Goal: Contribute content: Add original content to the website for others to see

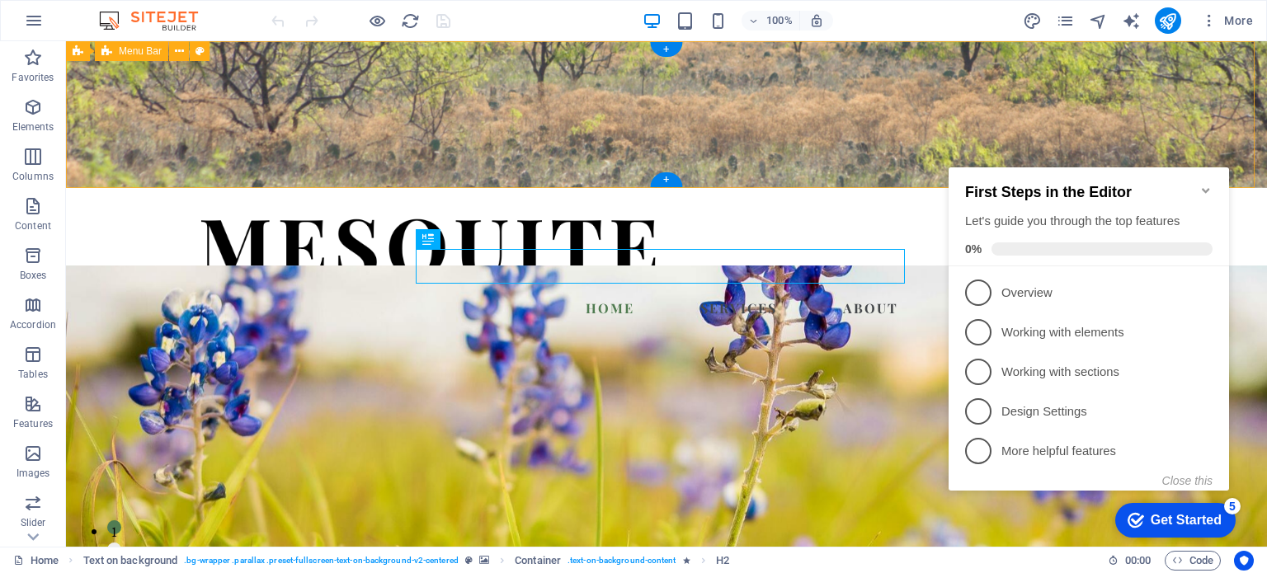
click at [1163, 188] on div "Home Services About FAQ Contact" at bounding box center [666, 261] width 1201 height 147
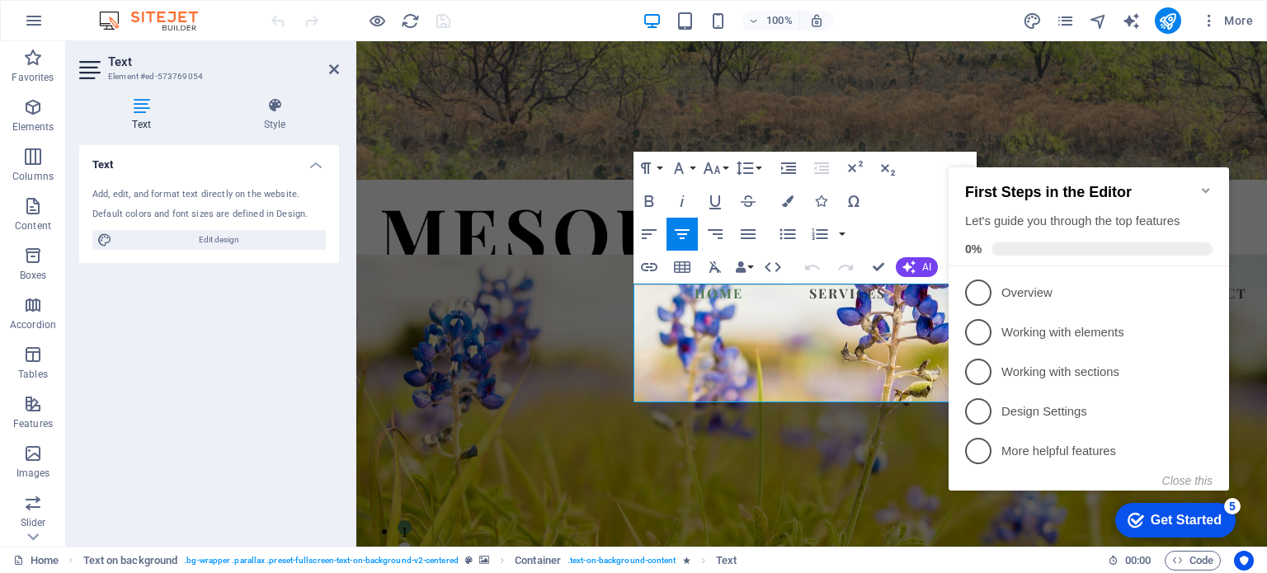
click div "checkmark Get Started 5 First Steps in the Editor Let's guide you through the t…"
click at [1208, 184] on icon "Minimize checklist" at bounding box center [1206, 190] width 13 height 13
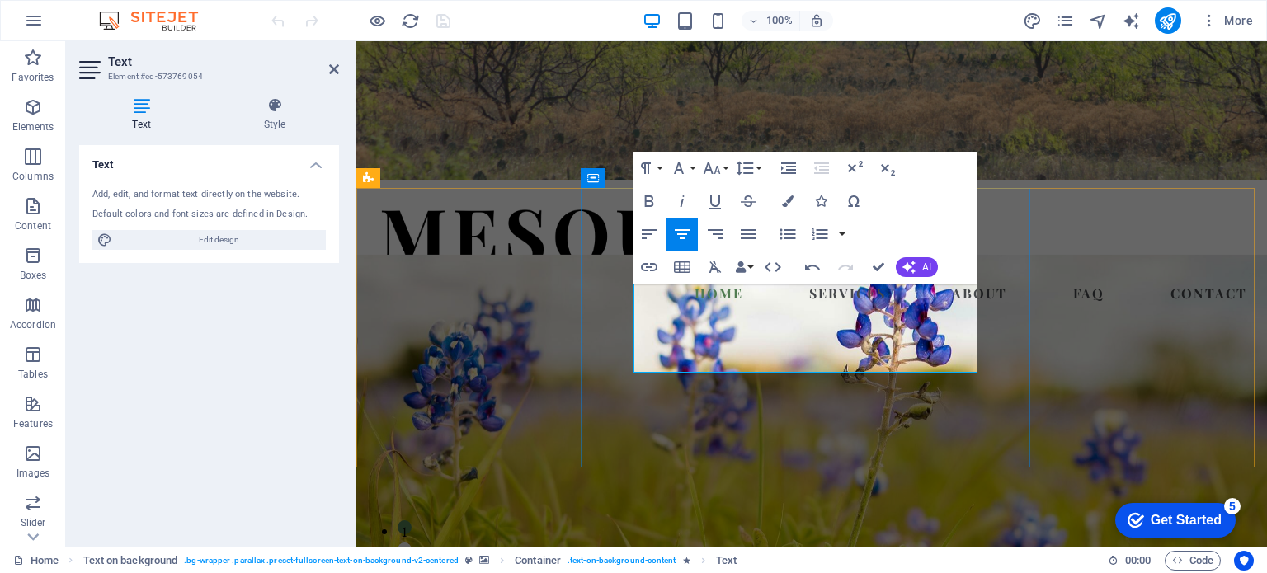
drag, startPoint x: 674, startPoint y: 293, endPoint x: 917, endPoint y: 361, distance: 252.1
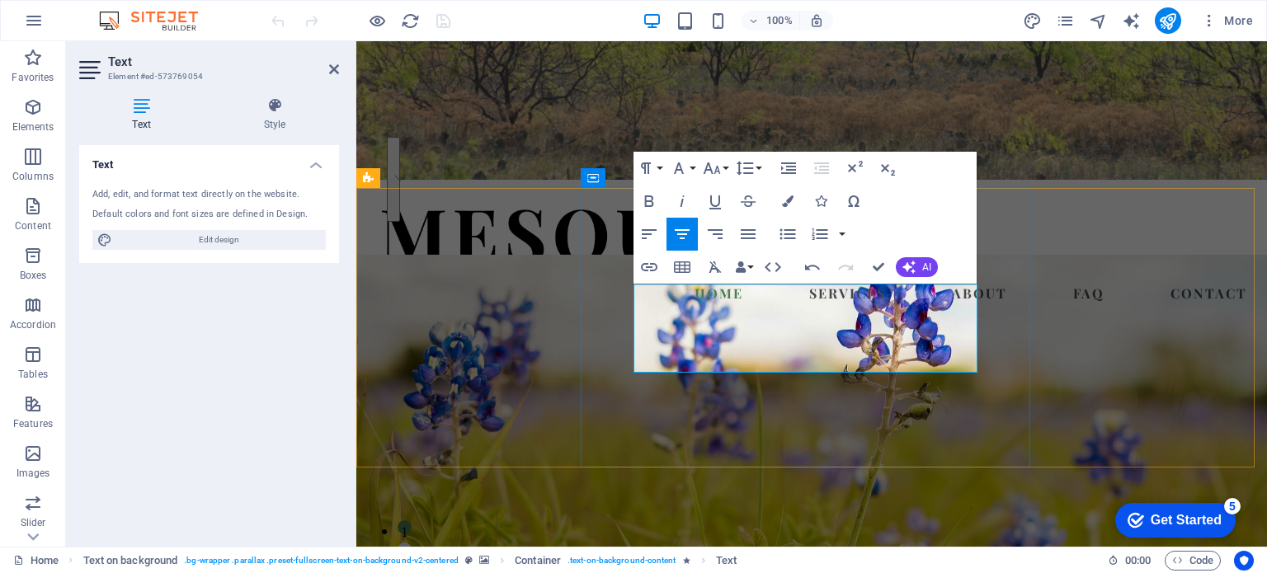
copy span "Mesquite helps leaders and mission-driven organizations build focus, strengthen…"
click at [1135, 290] on figure at bounding box center [811, 452] width 911 height 394
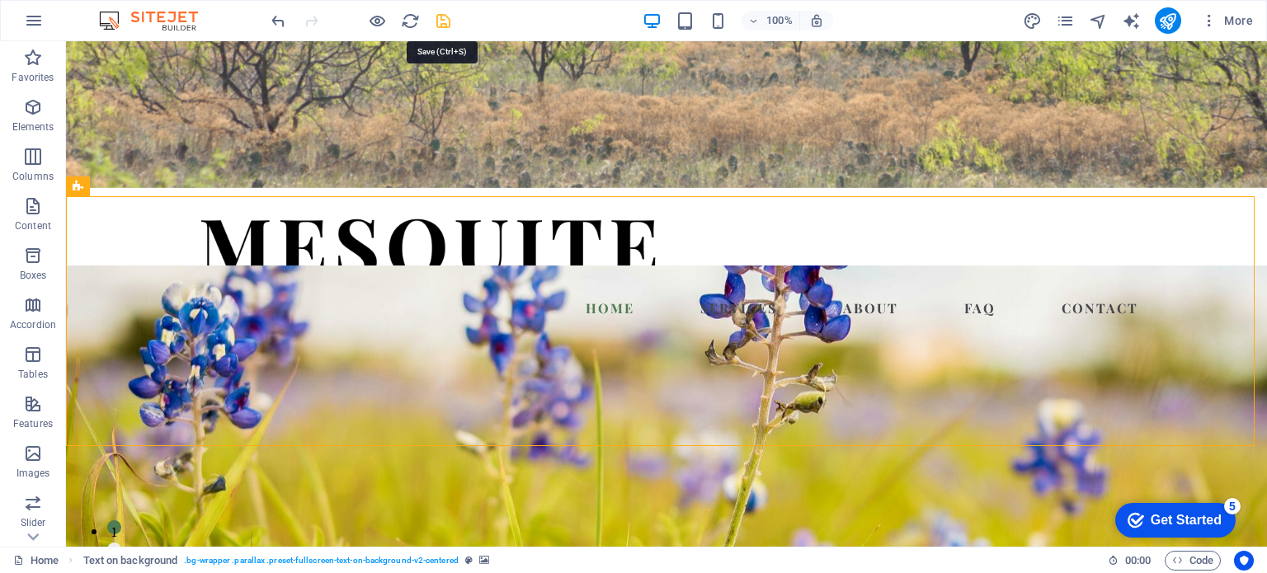
click at [436, 12] on icon "save" at bounding box center [443, 21] width 19 height 19
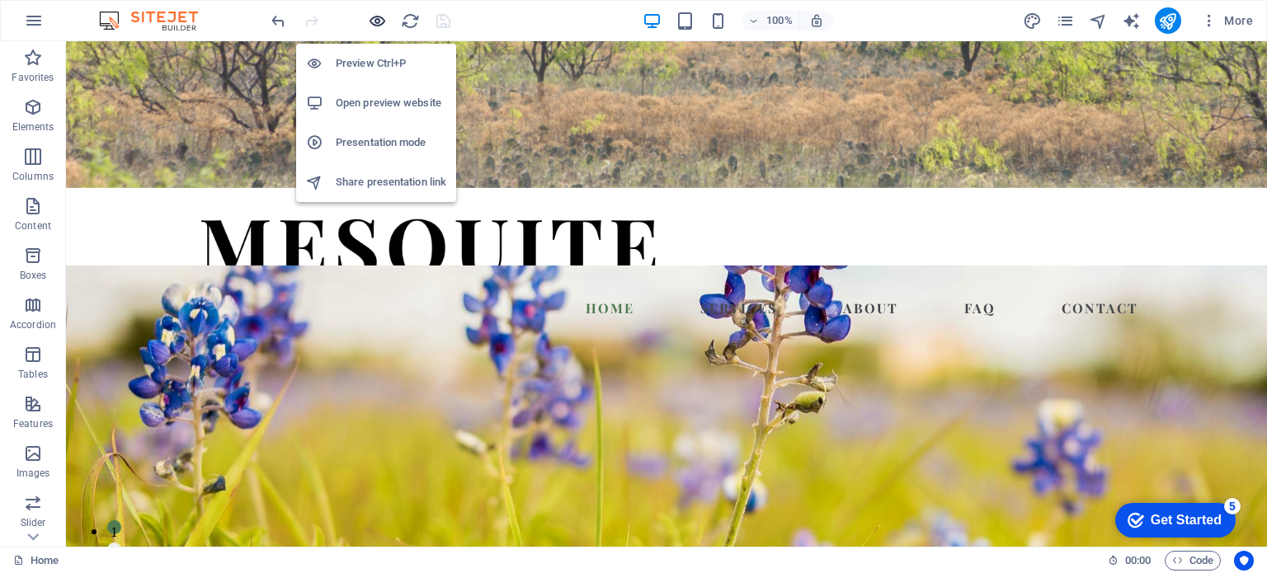
click at [368, 20] on icon "button" at bounding box center [377, 21] width 19 height 19
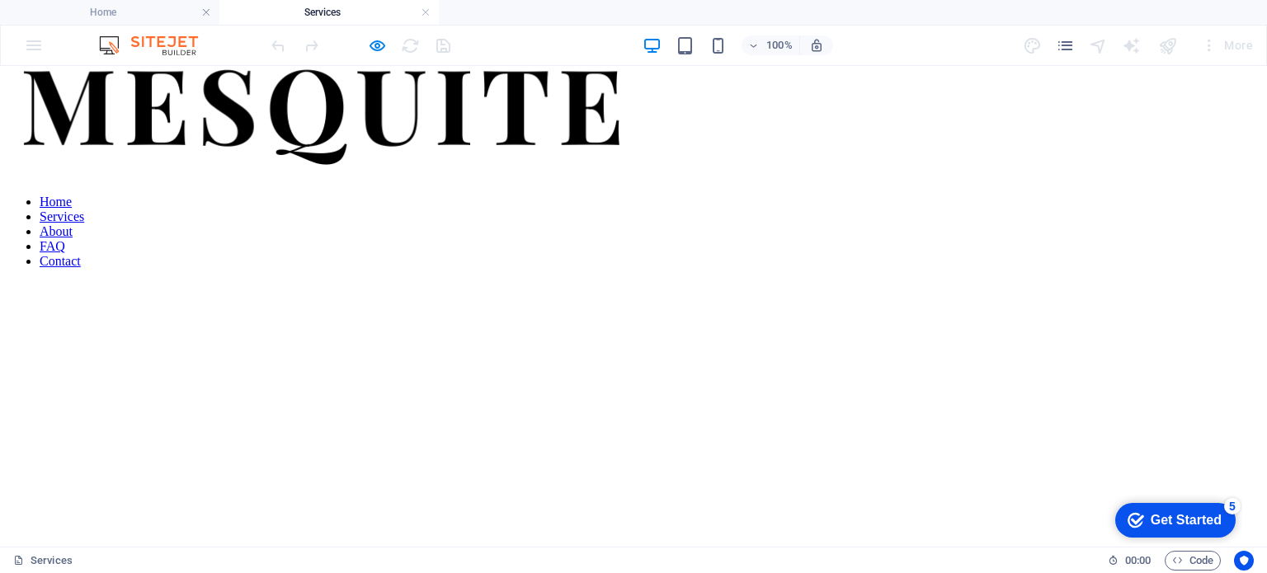
scroll to position [39, 0]
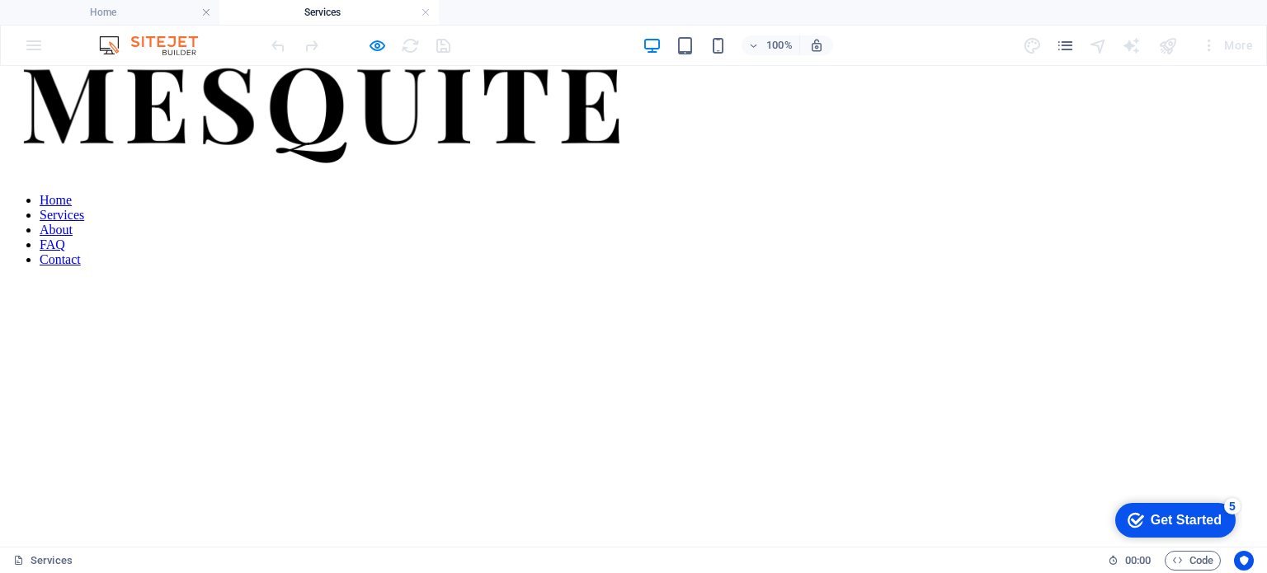
click at [977, 243] on figure at bounding box center [634, 243] width 1254 height 0
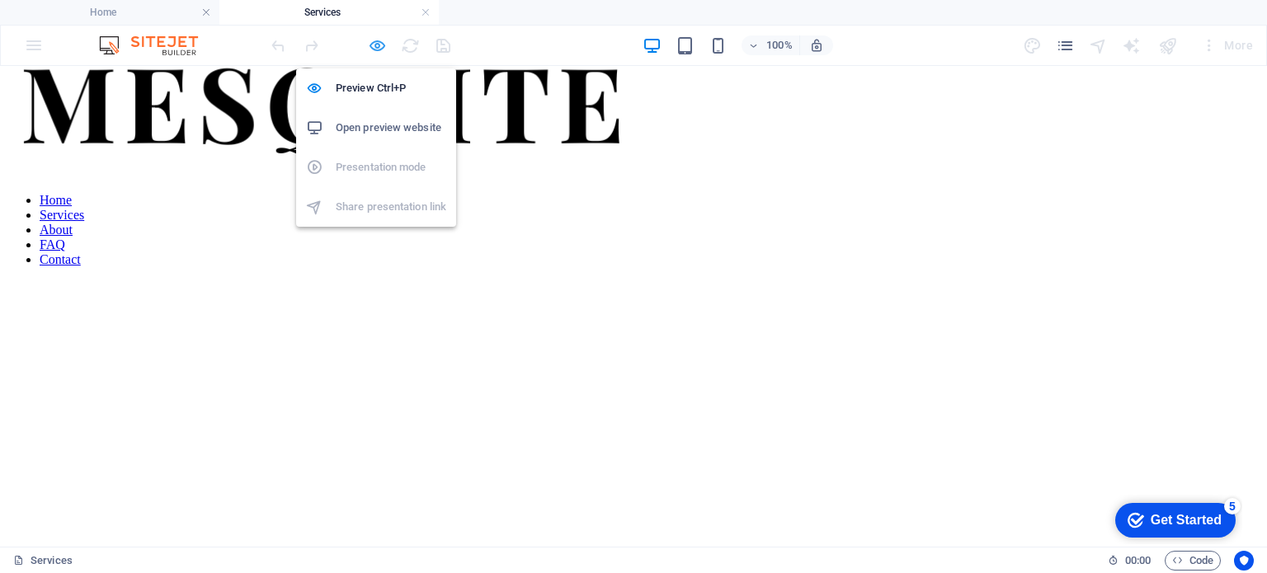
click at [376, 45] on icon "button" at bounding box center [377, 45] width 19 height 19
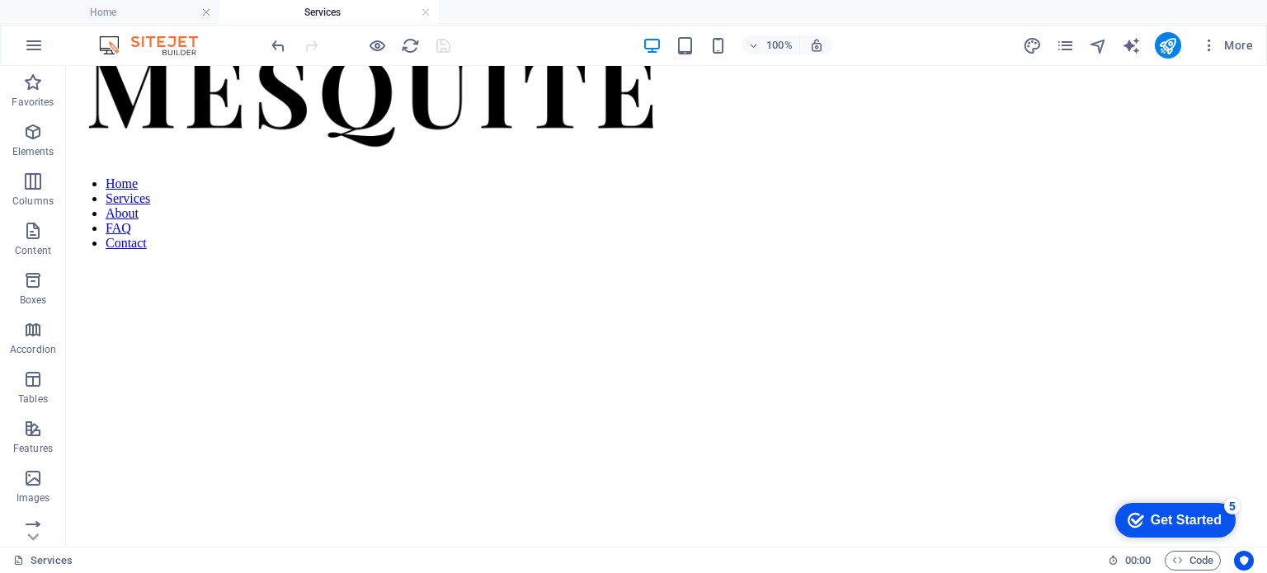
scroll to position [41, 0]
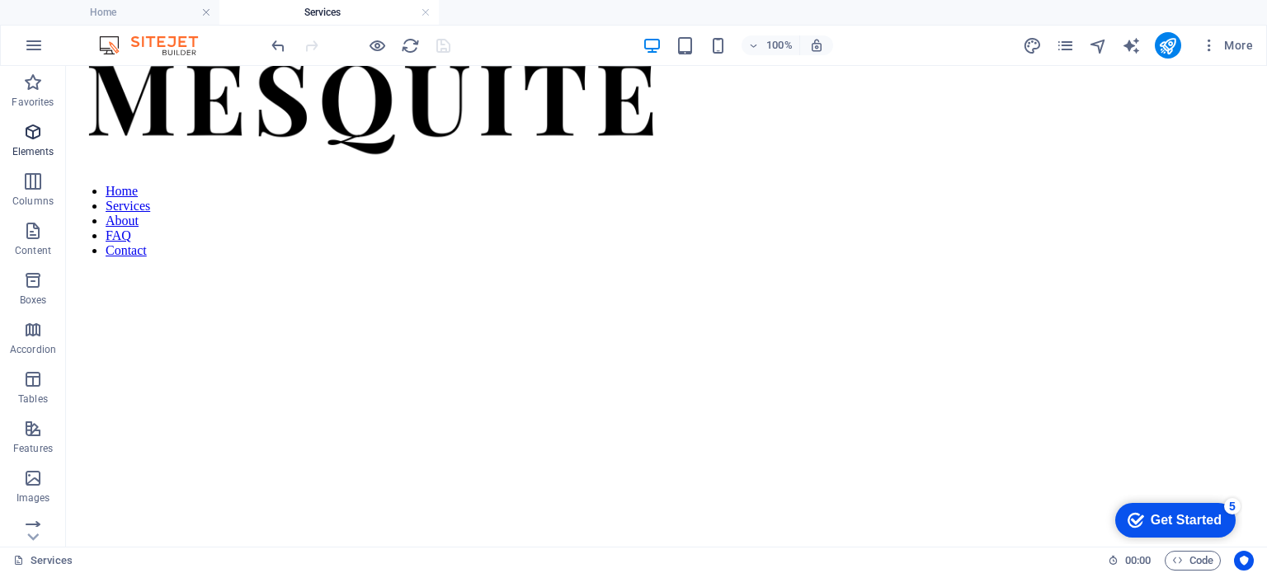
click at [30, 134] on icon "button" at bounding box center [33, 132] width 20 height 20
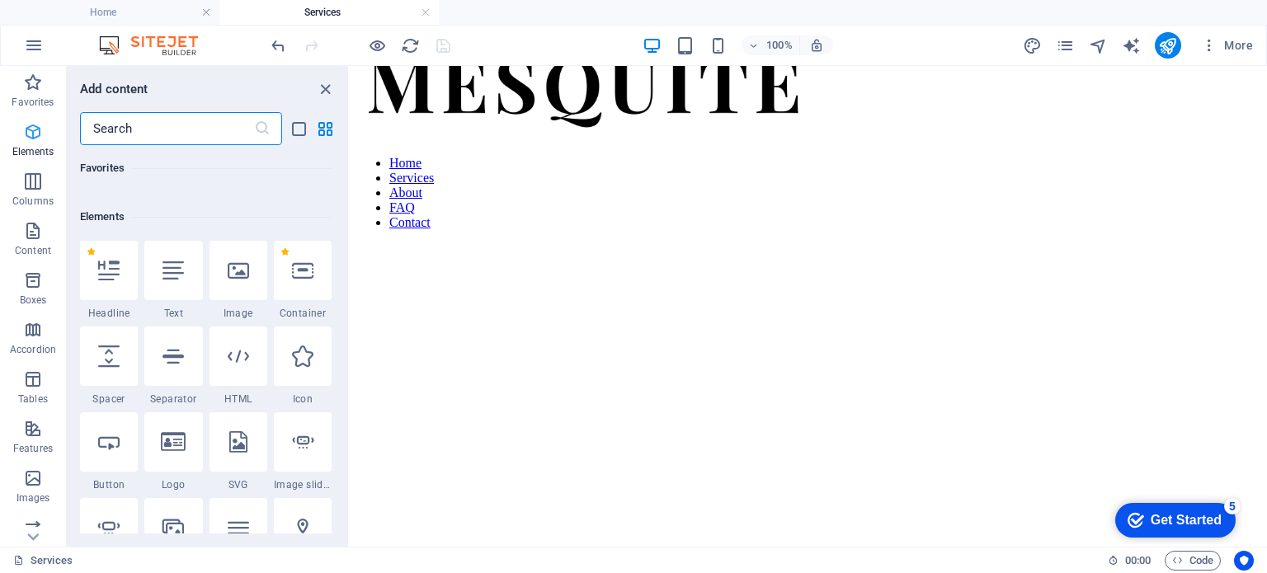
scroll to position [175, 0]
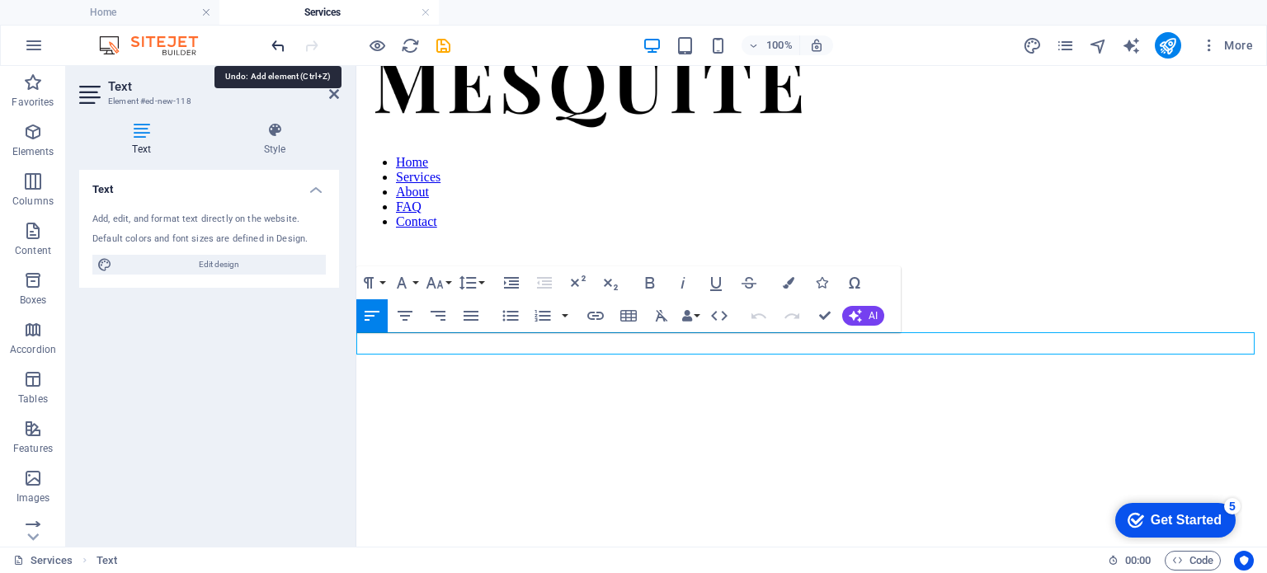
click at [278, 42] on icon "undo" at bounding box center [278, 45] width 19 height 19
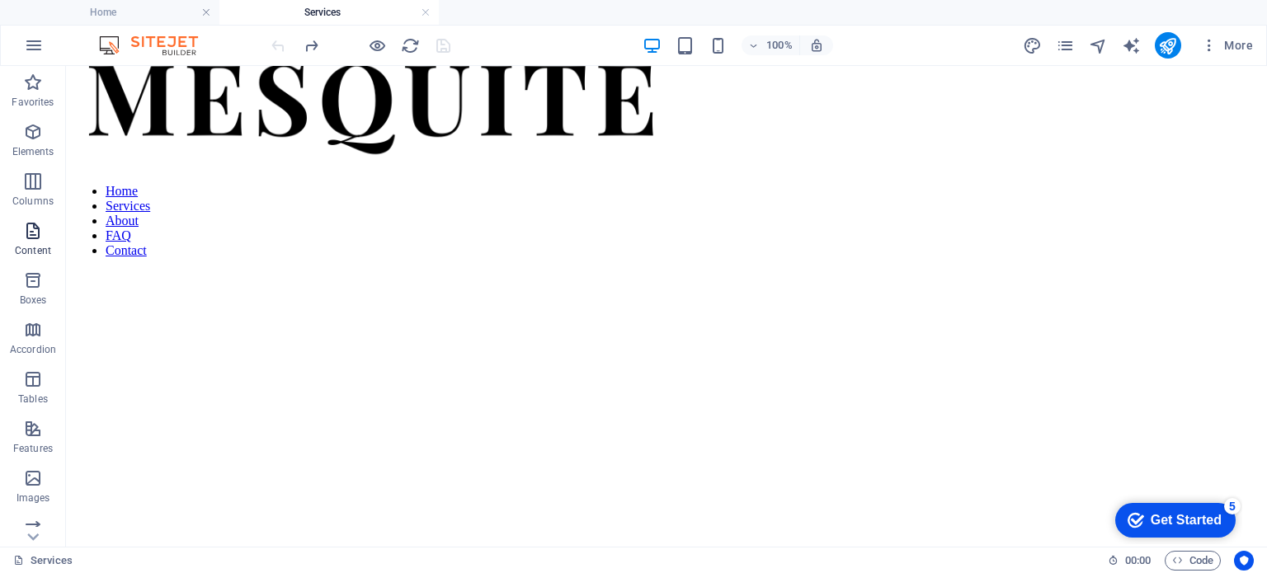
click at [30, 239] on icon "button" at bounding box center [33, 231] width 20 height 20
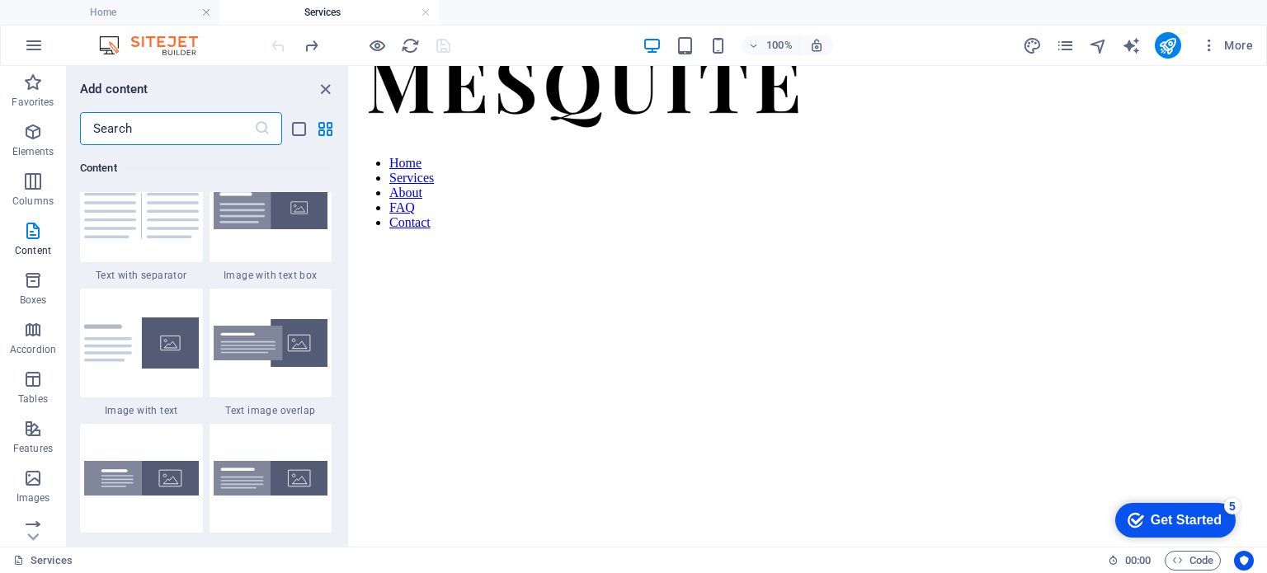
scroll to position [3060, 0]
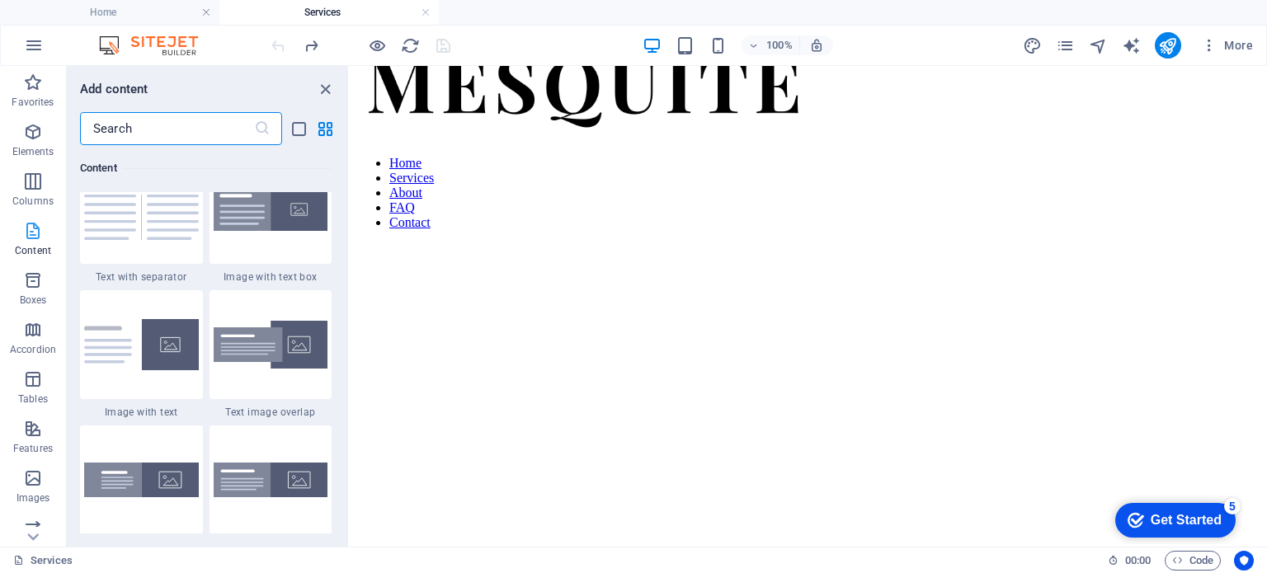
click at [29, 238] on icon "button" at bounding box center [33, 231] width 20 height 20
click at [32, 137] on icon "button" at bounding box center [33, 132] width 20 height 20
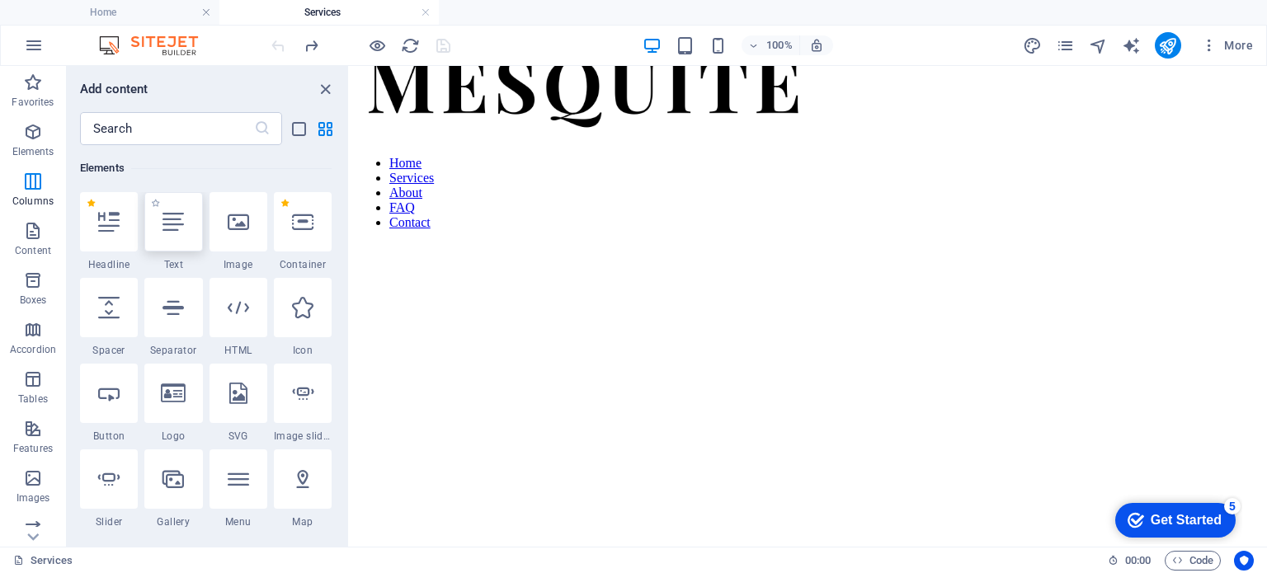
scroll to position [175, 0]
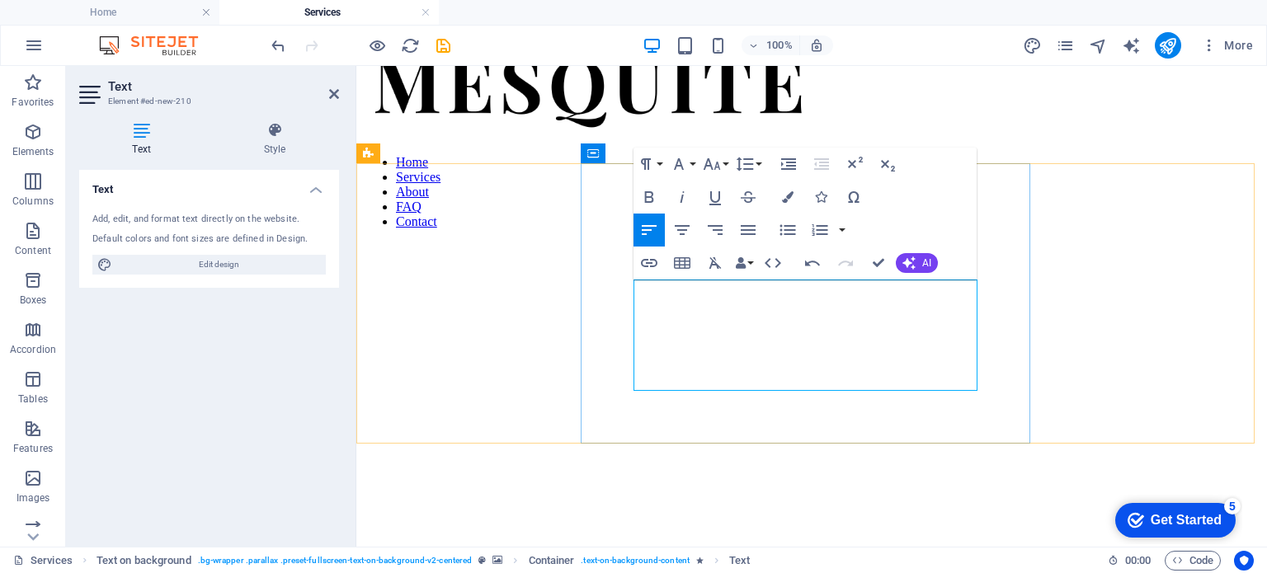
click at [1099, 194] on figure at bounding box center [812, 194] width 898 height 0
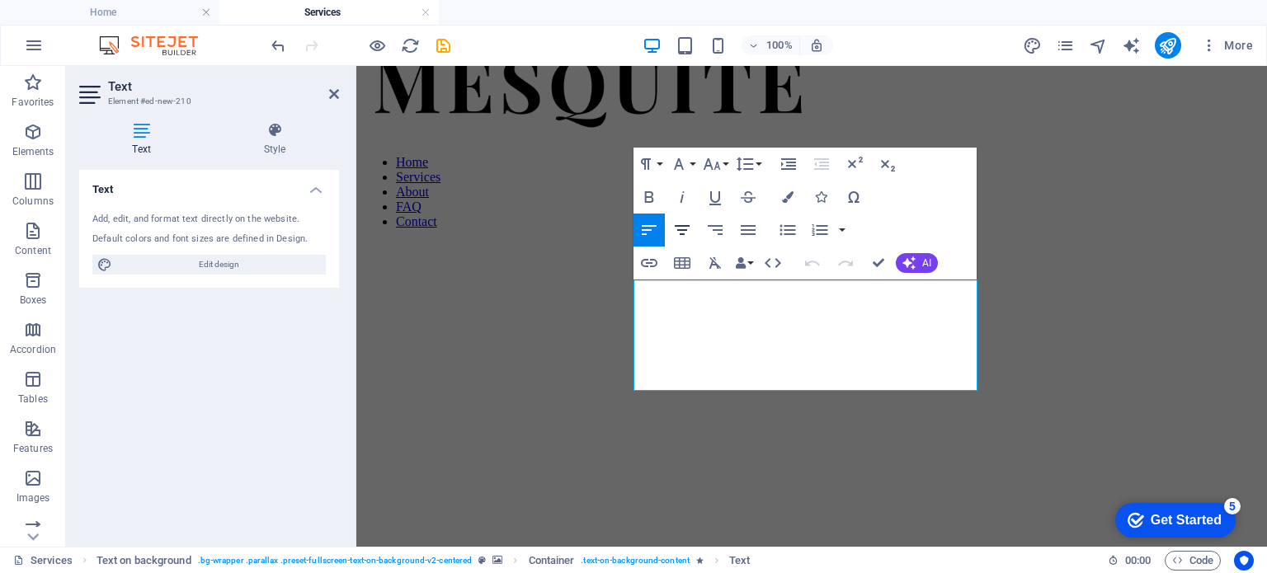
click at [686, 226] on icon "button" at bounding box center [682, 230] width 15 height 10
click at [1058, 194] on figure at bounding box center [812, 194] width 898 height 0
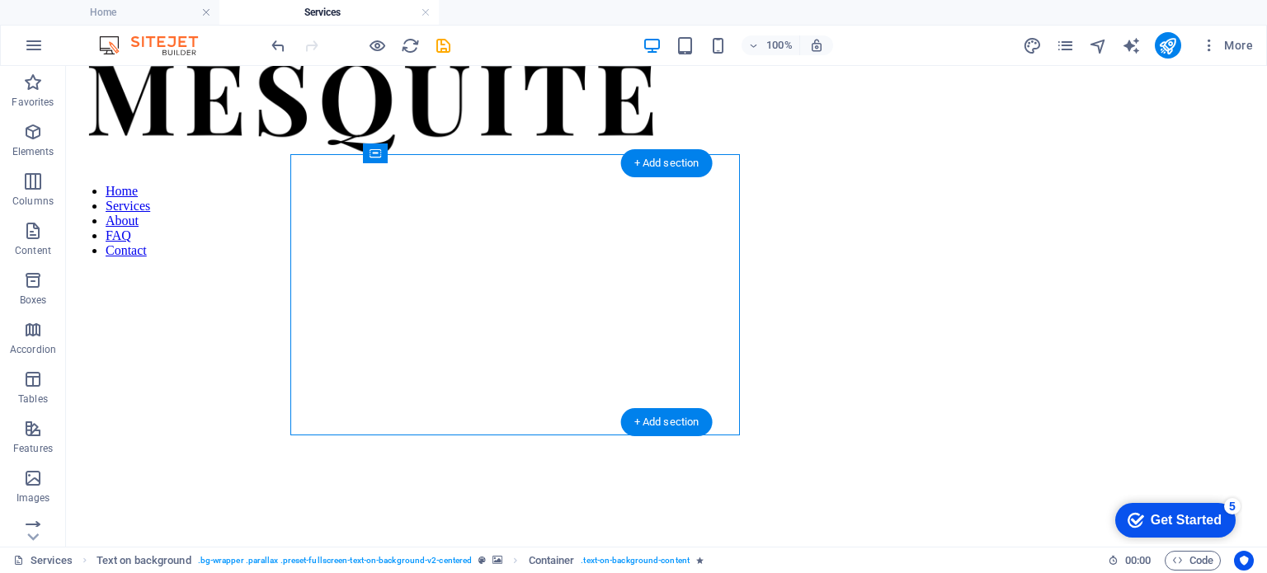
scroll to position [50, 0]
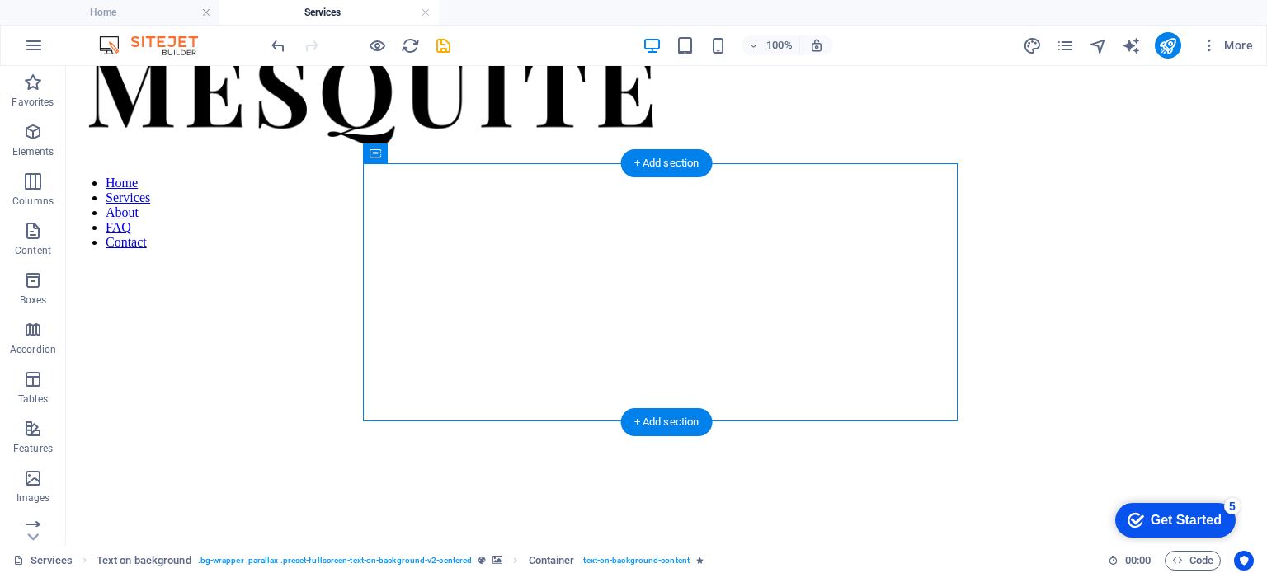
click at [1017, 215] on figure at bounding box center [667, 215] width 1188 height 0
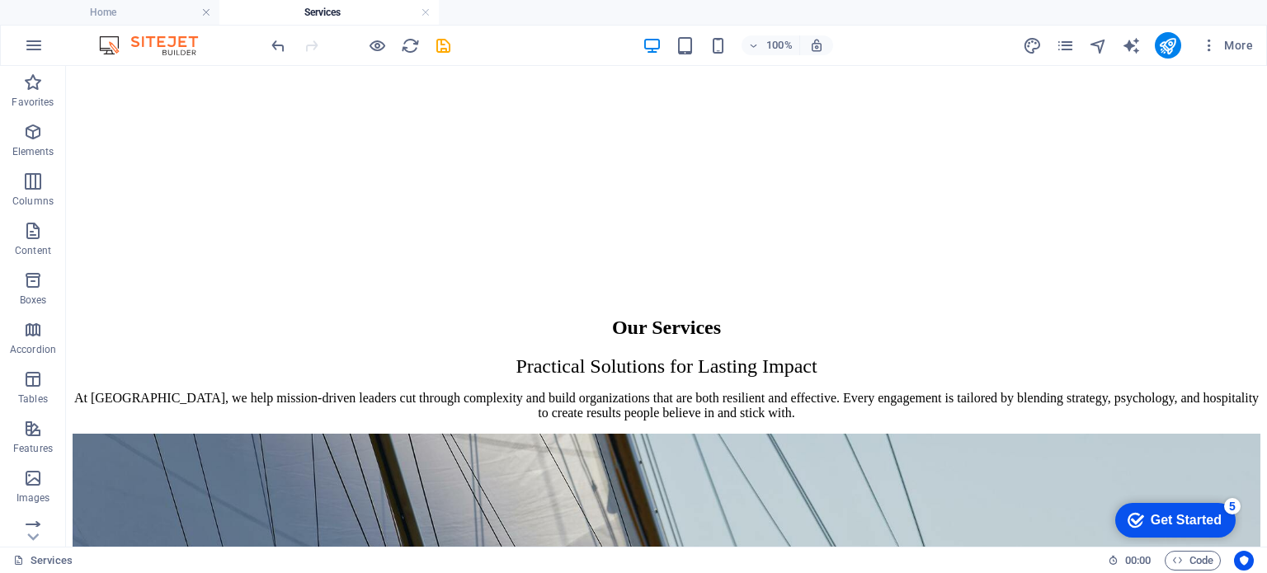
scroll to position [393, 0]
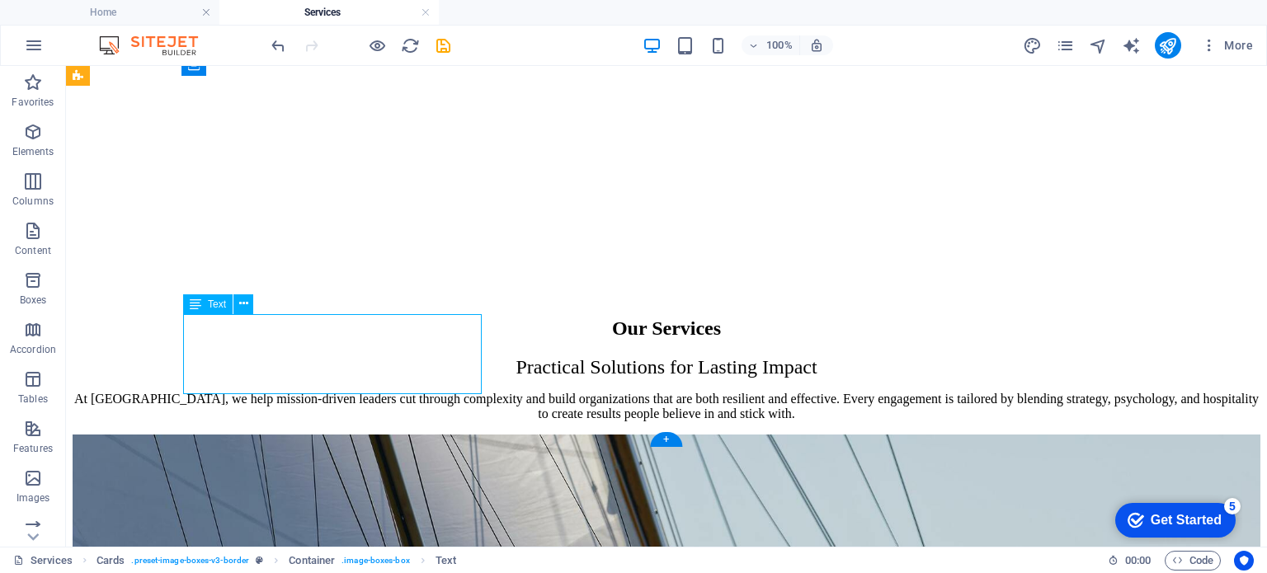
scroll to position [416, 0]
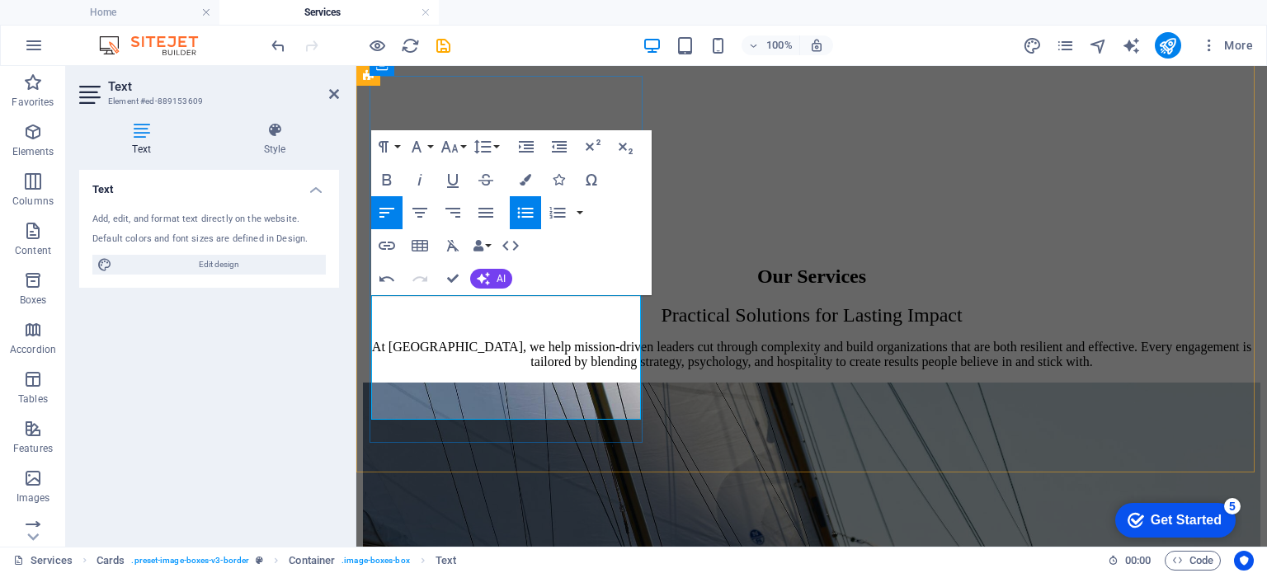
click at [521, 205] on icon "button" at bounding box center [526, 213] width 20 height 20
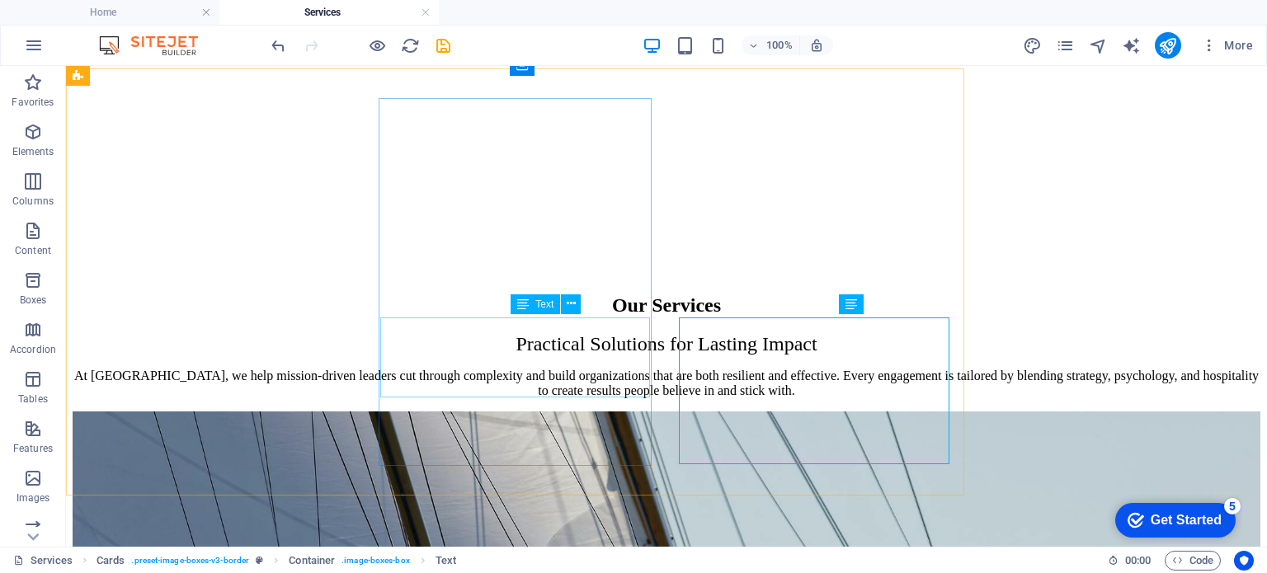
scroll to position [393, 0]
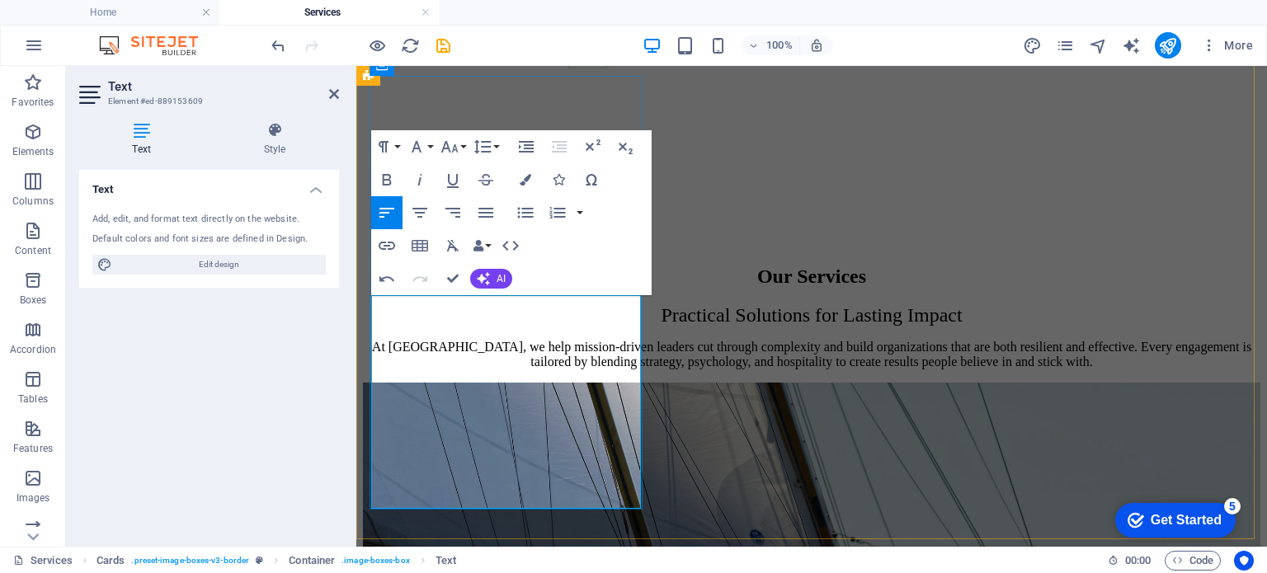
scroll to position [1847, 0]
drag, startPoint x: 458, startPoint y: 370, endPoint x: 389, endPoint y: 309, distance: 92.4
click at [418, 214] on icon "button" at bounding box center [420, 213] width 20 height 20
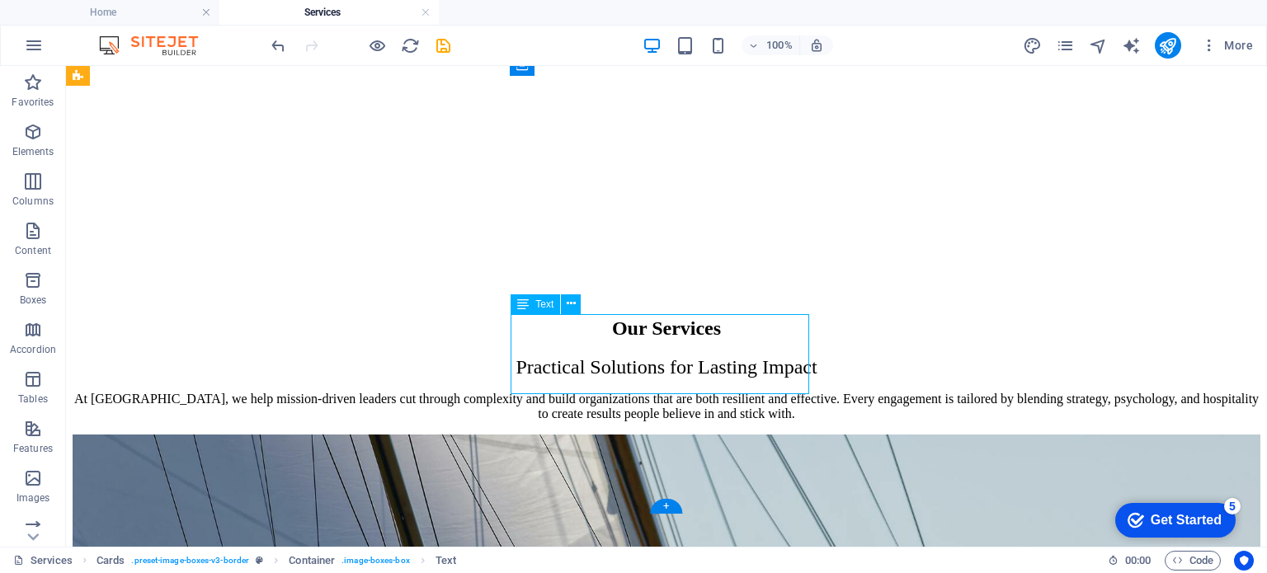
scroll to position [416, 0]
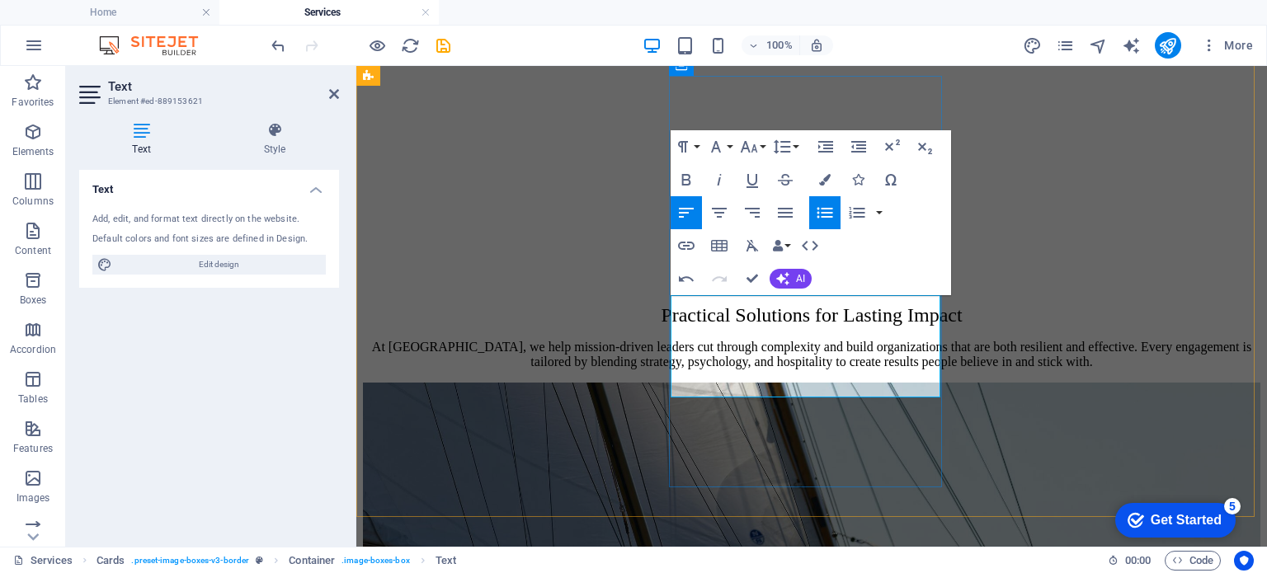
click at [824, 210] on icon "button" at bounding box center [825, 213] width 20 height 20
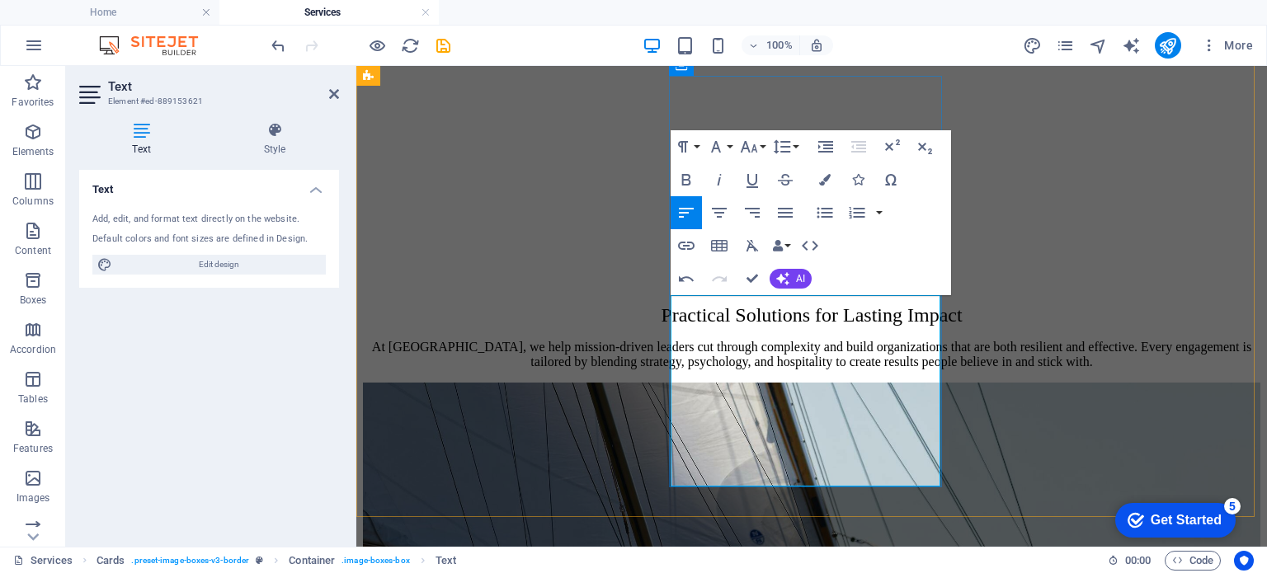
scroll to position [1722, 0]
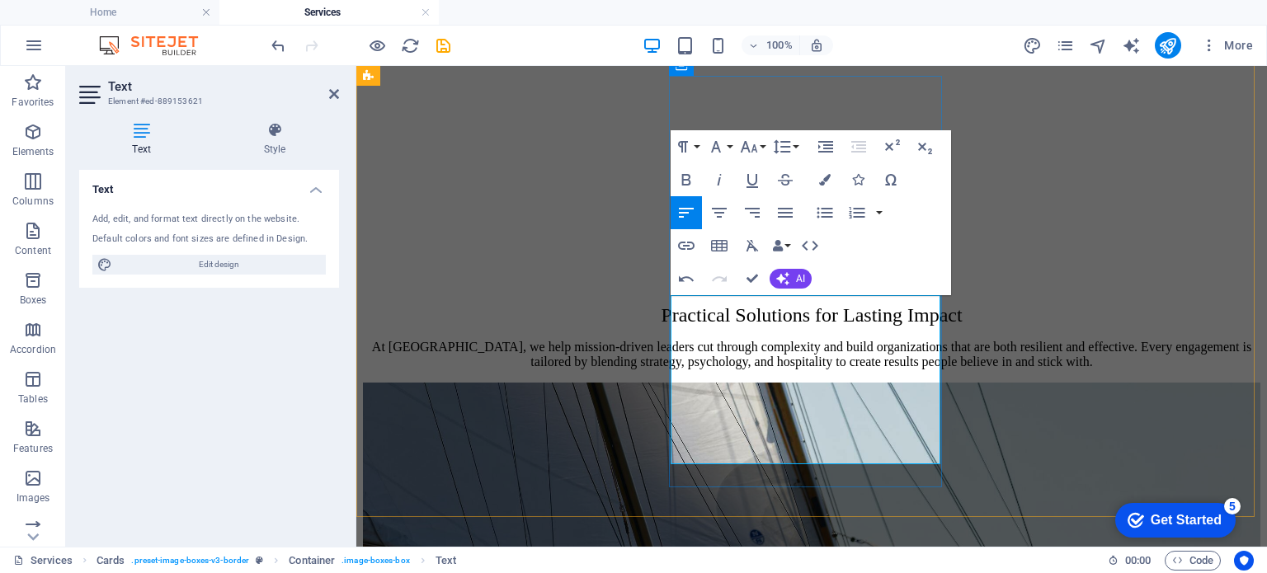
drag, startPoint x: 746, startPoint y: 370, endPoint x: 685, endPoint y: 309, distance: 85.8
click at [716, 214] on icon "button" at bounding box center [720, 213] width 20 height 20
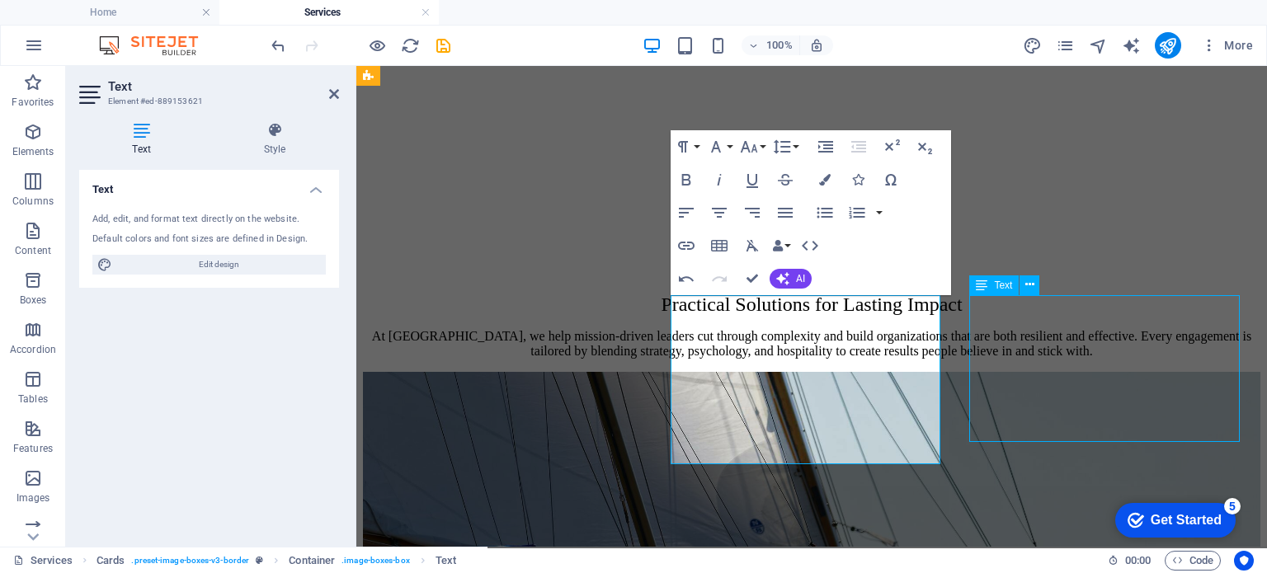
scroll to position [393, 0]
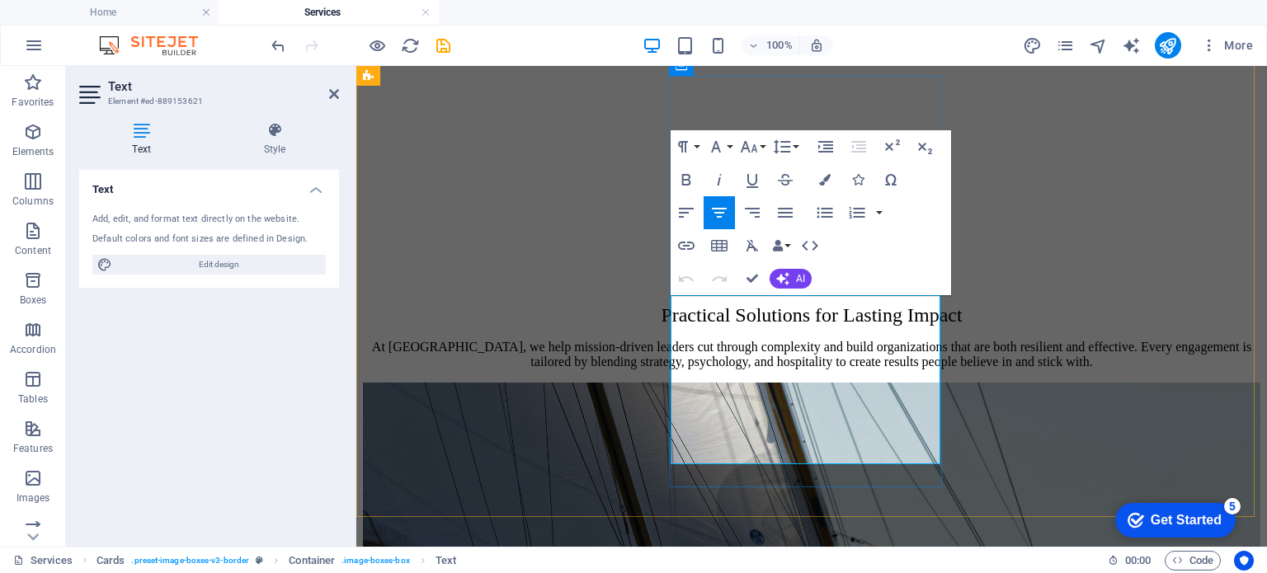
drag, startPoint x: 849, startPoint y: 380, endPoint x: 694, endPoint y: 313, distance: 168.9
copy p "Organizations thrive when their people and systems are strong. We focus on both…"
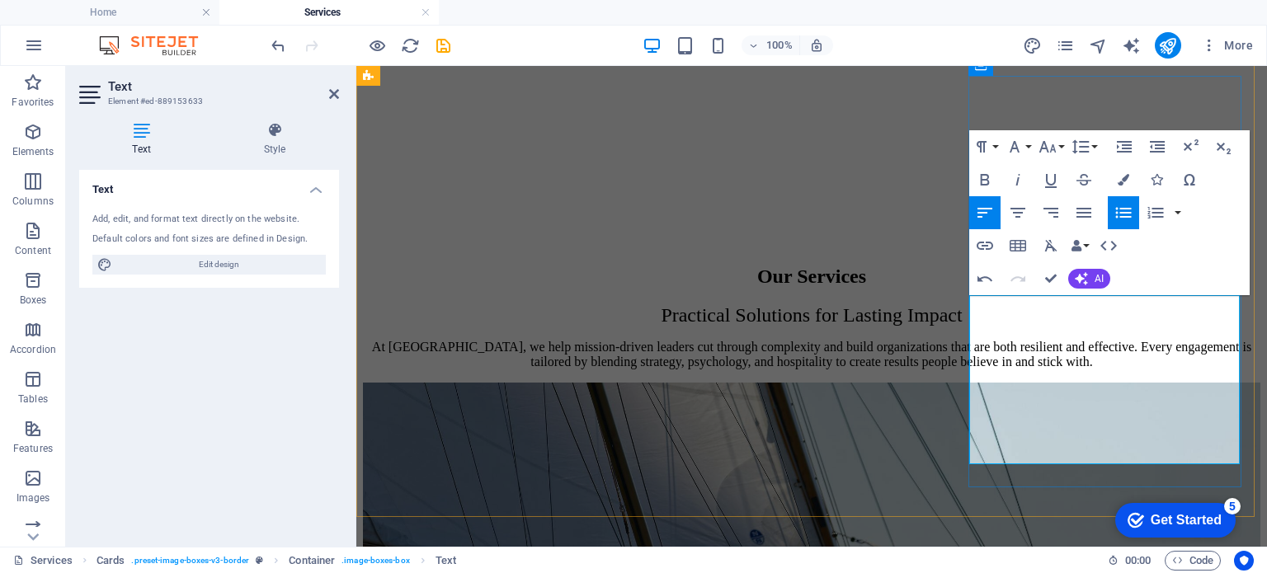
click at [1119, 210] on icon "button" at bounding box center [1124, 213] width 20 height 20
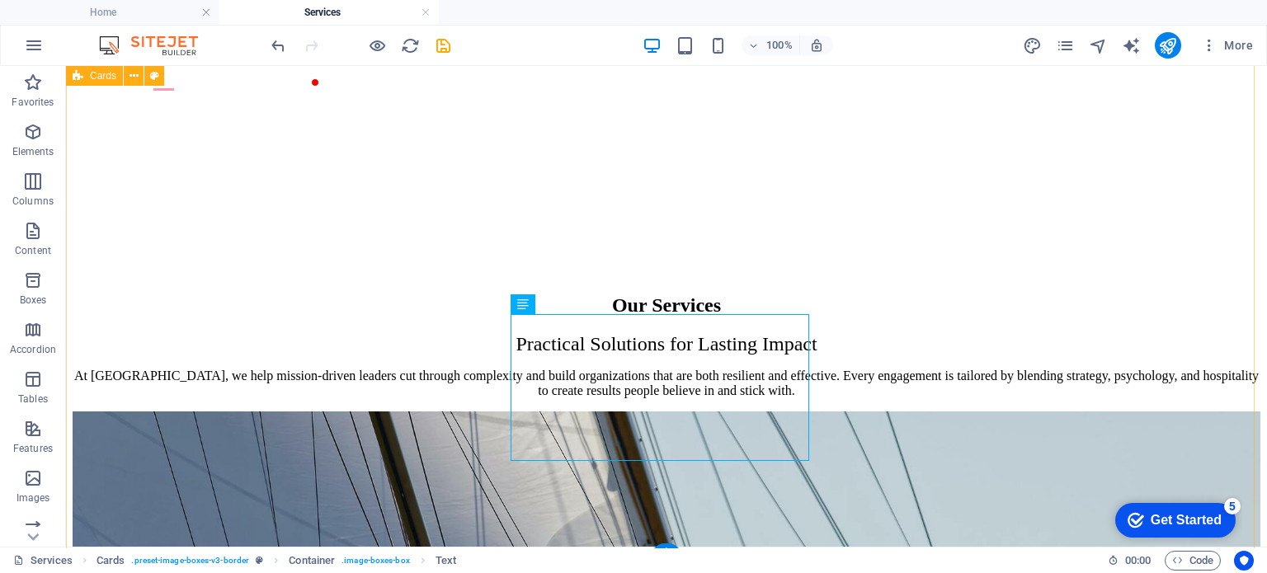
scroll to position [393, 0]
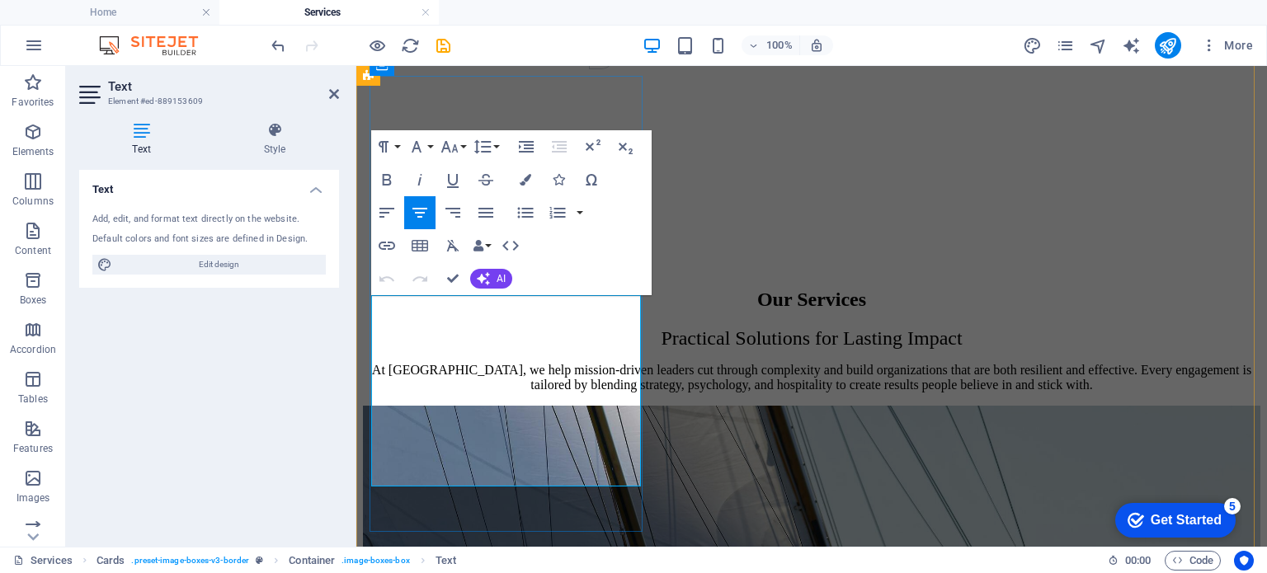
scroll to position [416, 0]
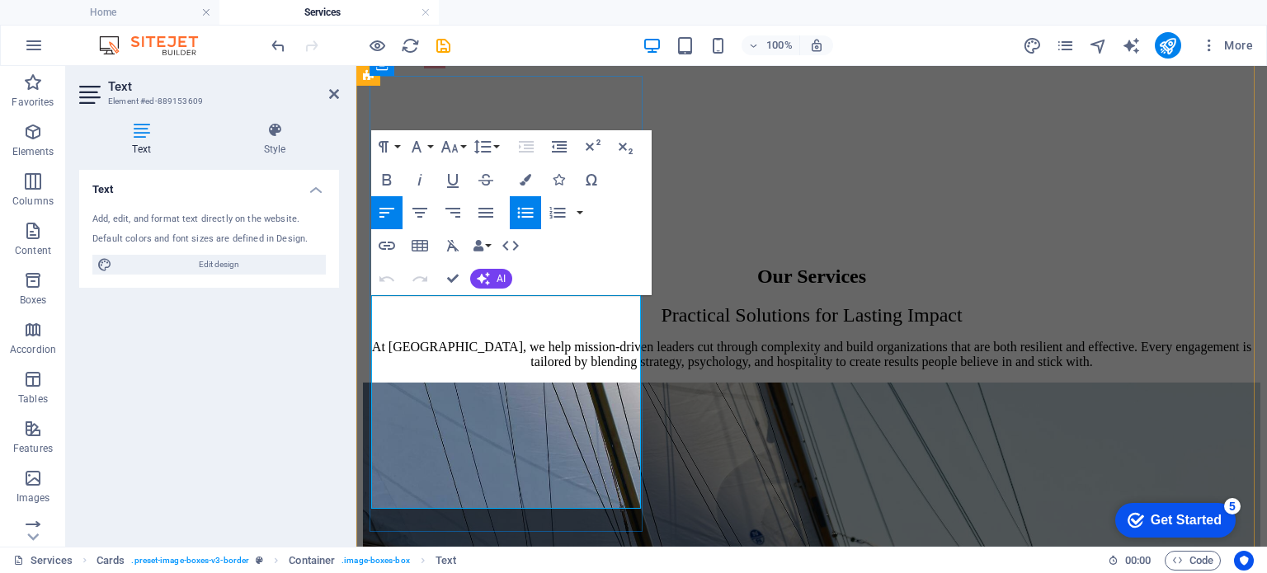
scroll to position [0, 5]
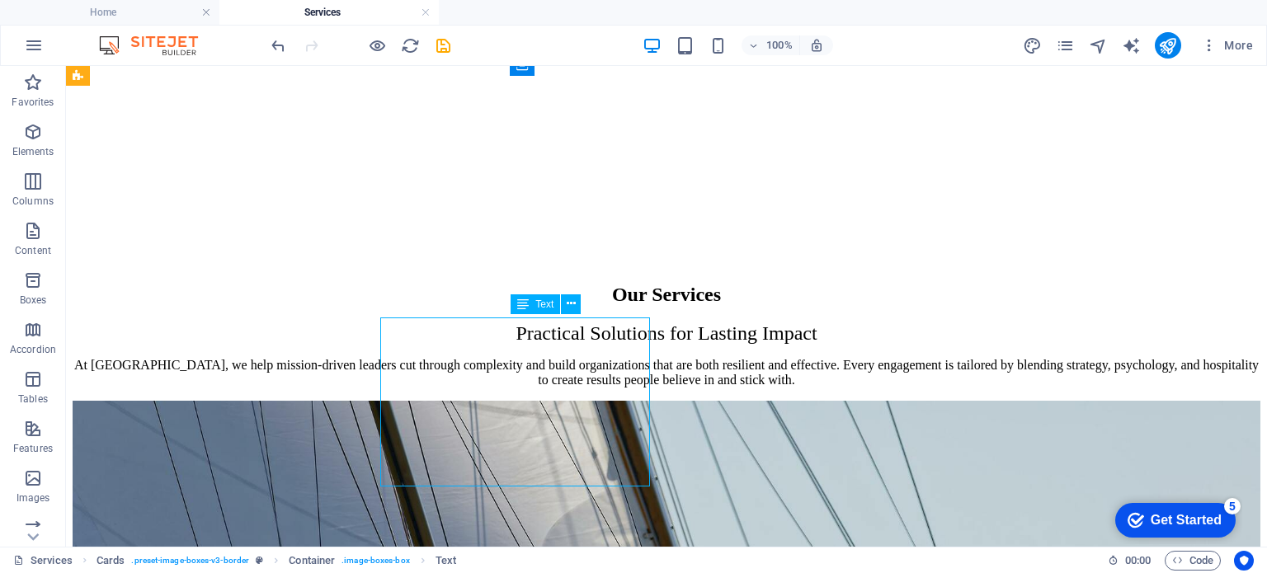
scroll to position [393, 0]
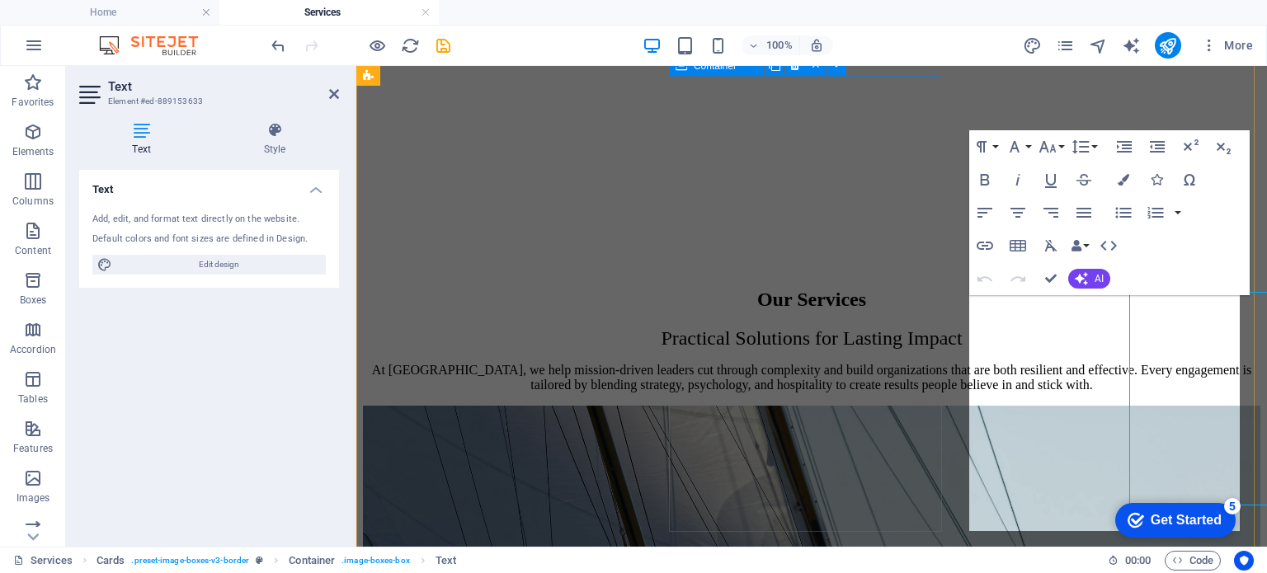
scroll to position [416, 0]
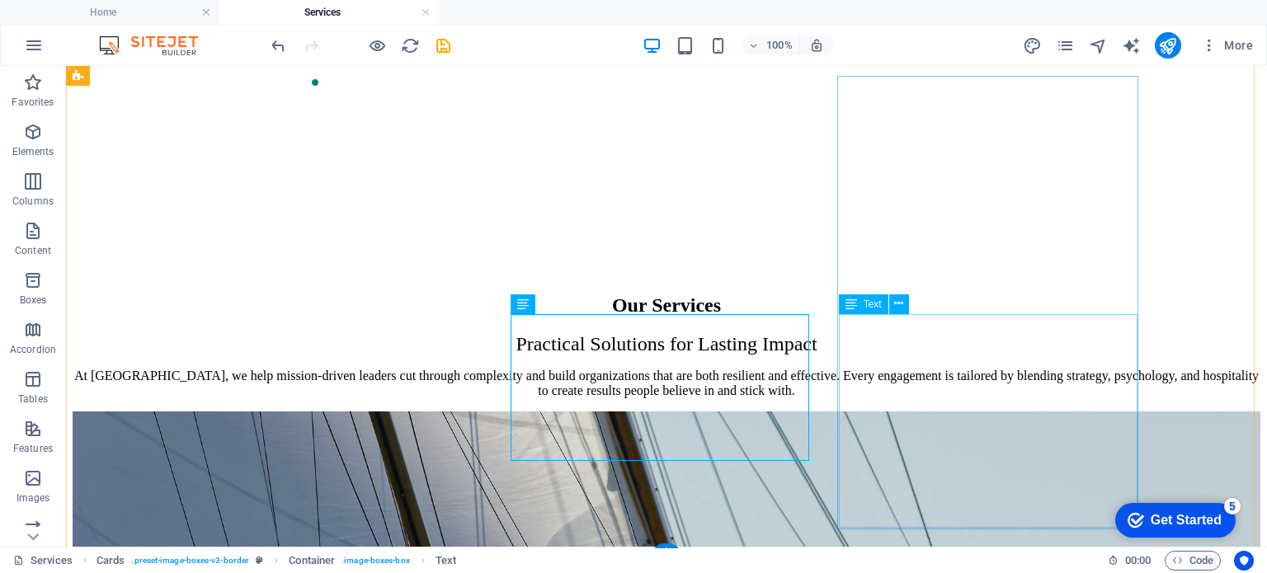
scroll to position [393, 0]
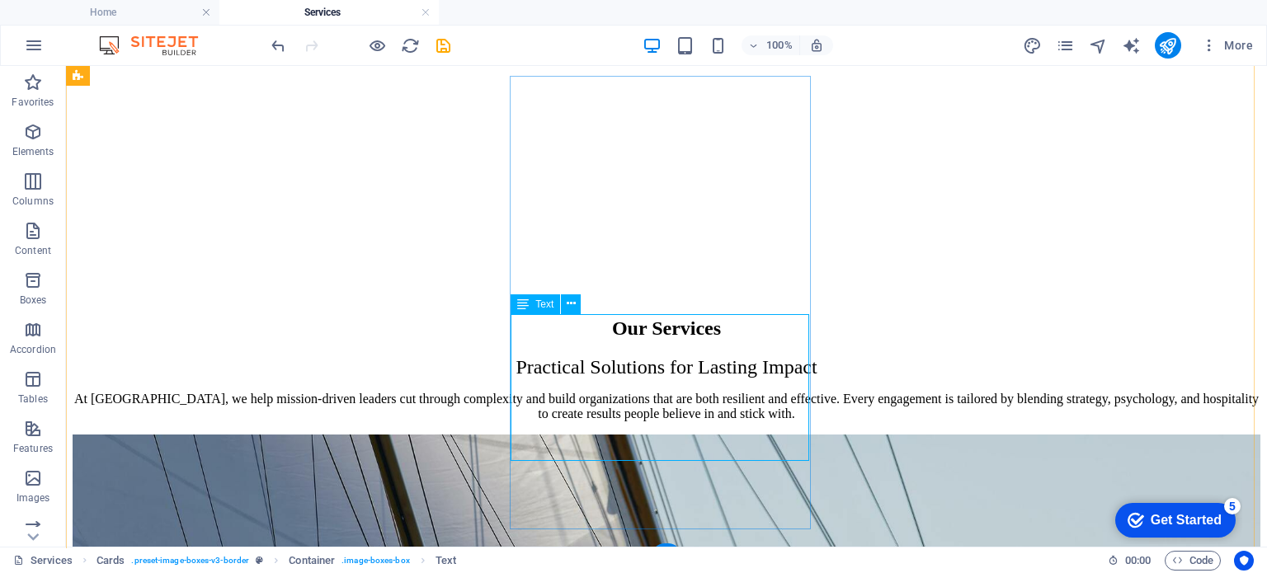
scroll to position [416, 0]
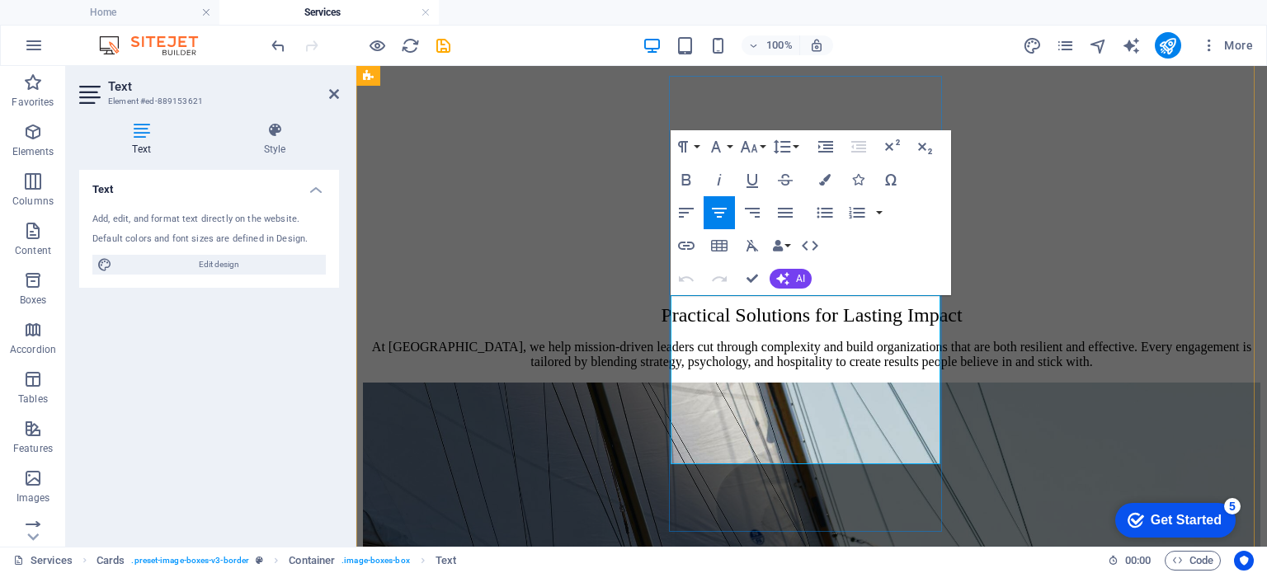
drag, startPoint x: 713, startPoint y: 309, endPoint x: 842, endPoint y: 364, distance: 140.5
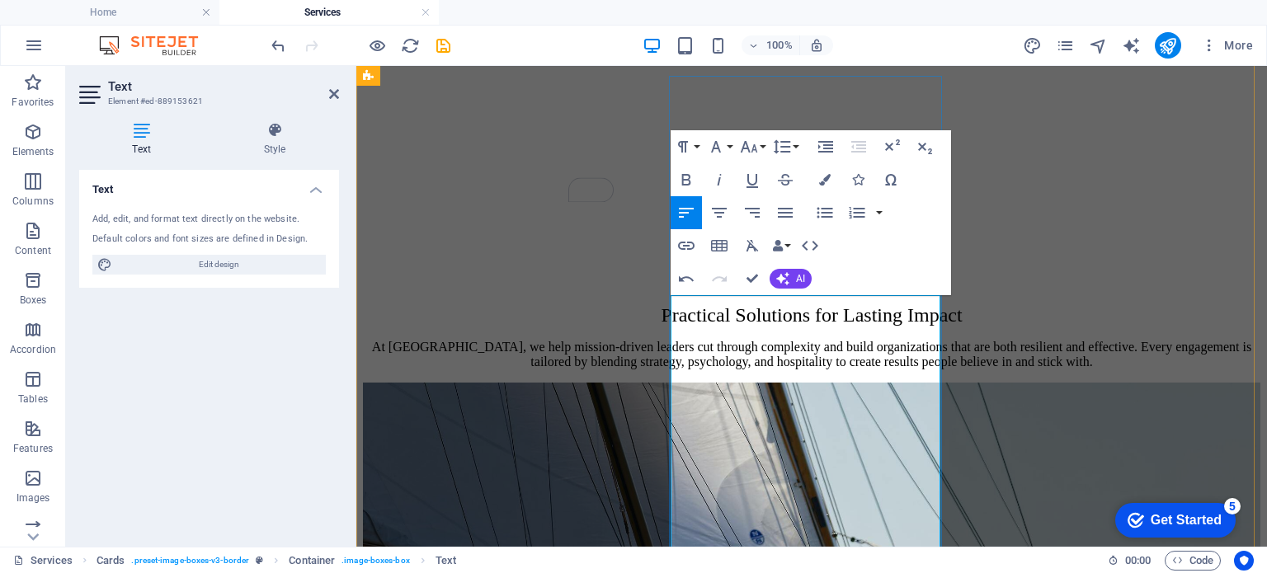
drag, startPoint x: 769, startPoint y: 372, endPoint x: 682, endPoint y: 307, distance: 109.1
click at [716, 217] on icon "button" at bounding box center [719, 213] width 15 height 10
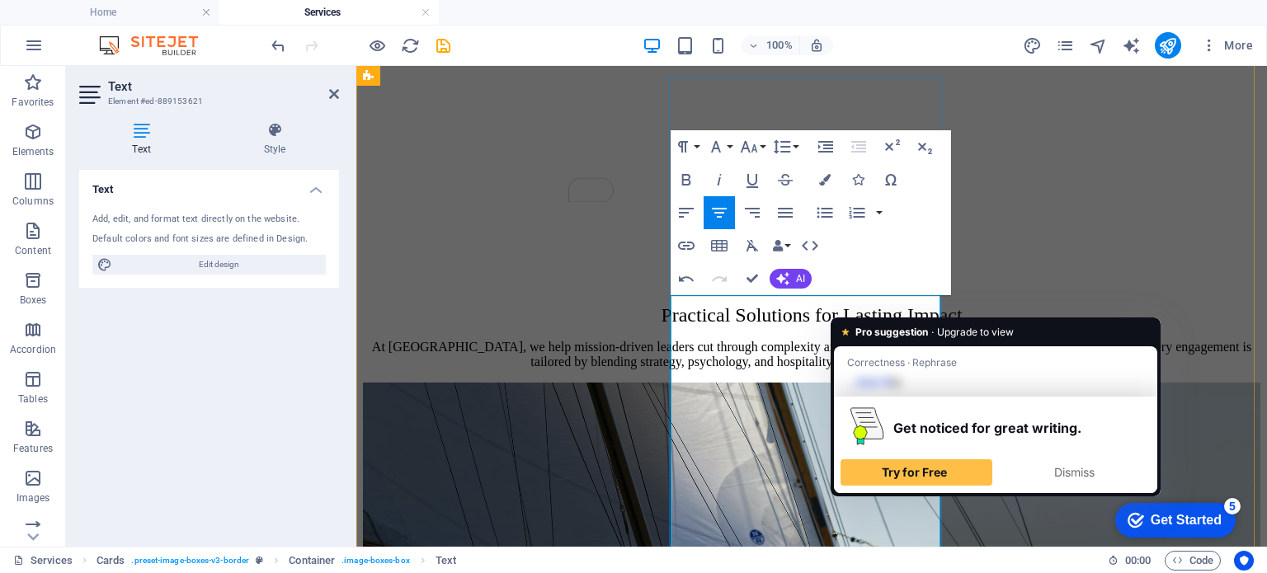
drag, startPoint x: 845, startPoint y: 307, endPoint x: 891, endPoint y: 304, distance: 46.3
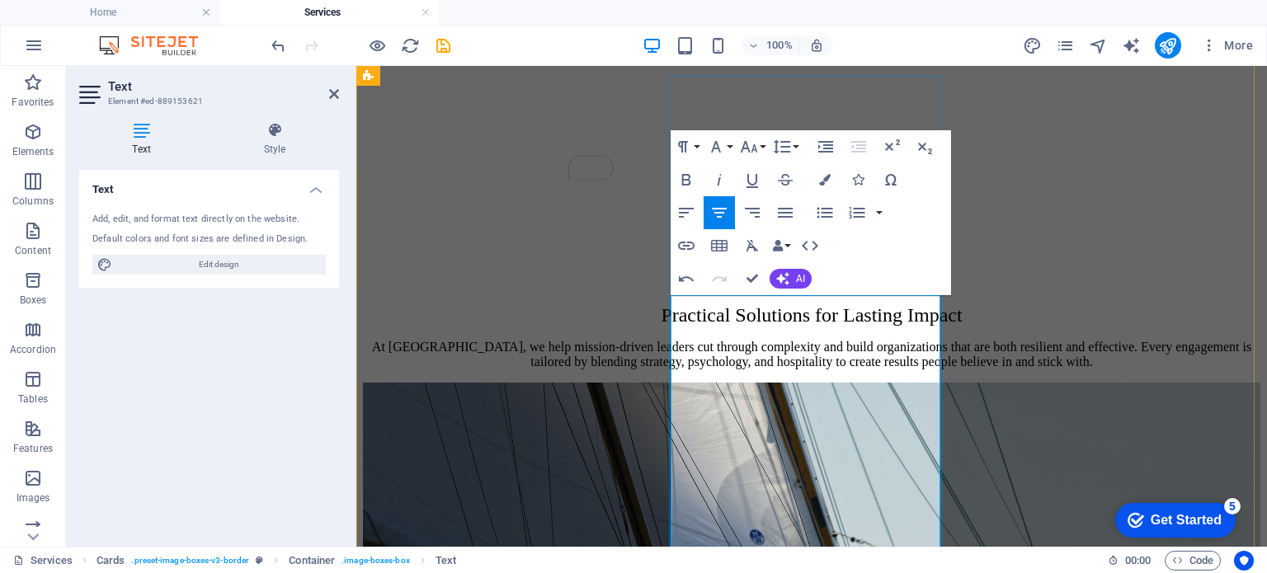
click at [826, 210] on icon "button" at bounding box center [825, 213] width 20 height 20
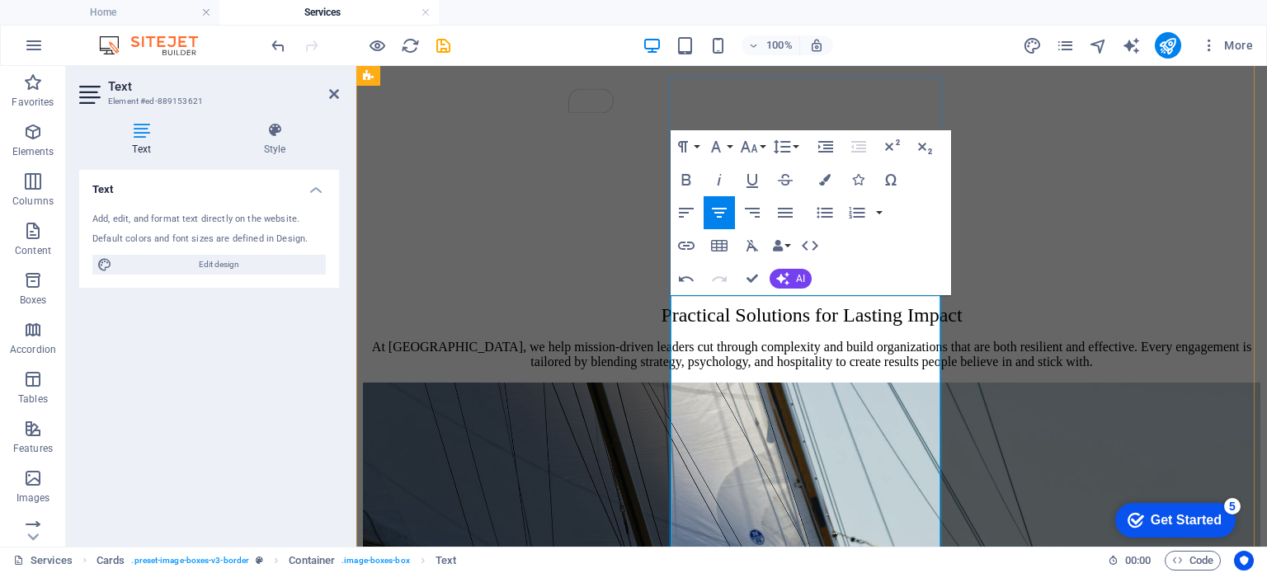
drag, startPoint x: 726, startPoint y: 488, endPoint x: 817, endPoint y: 510, distance: 93.3
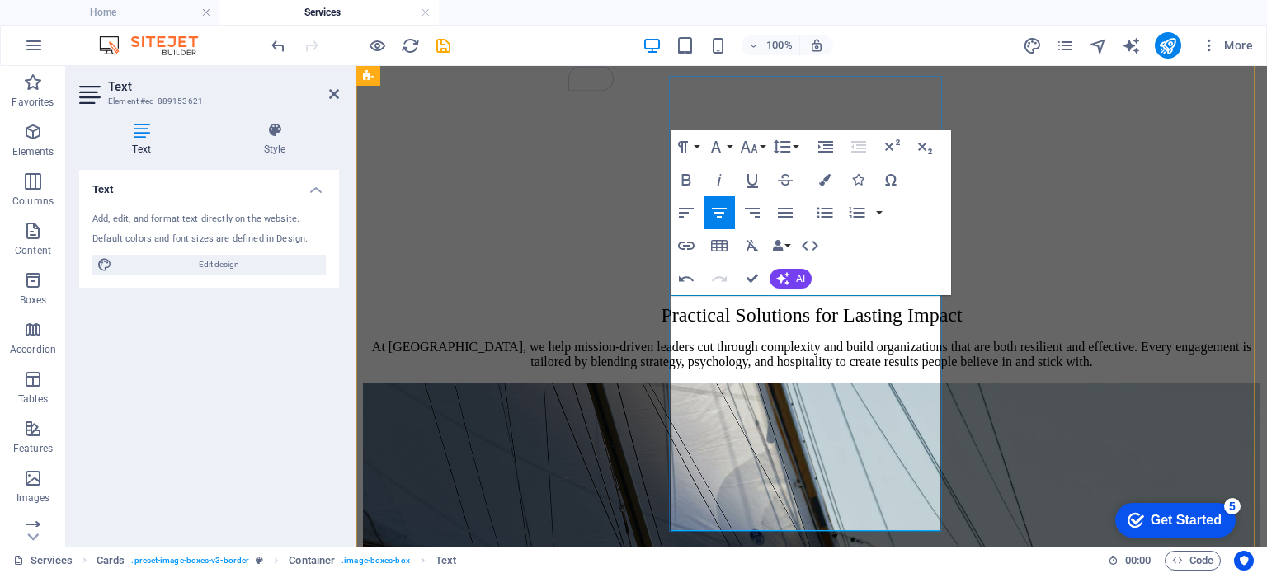
drag, startPoint x: 725, startPoint y: 511, endPoint x: 855, endPoint y: 510, distance: 129.5
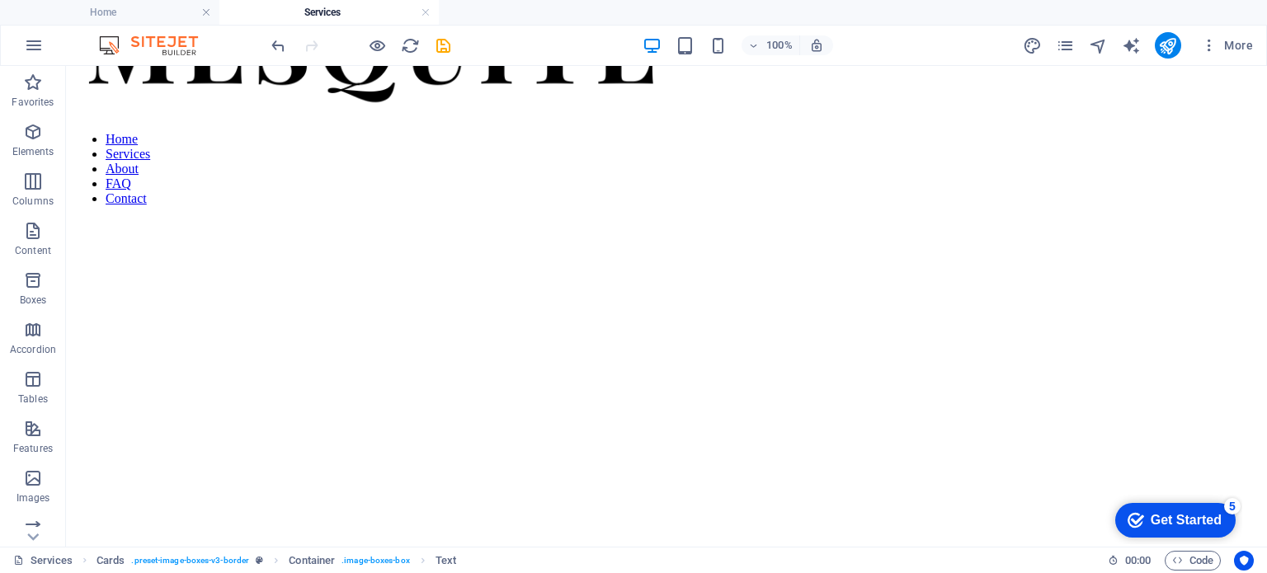
scroll to position [34, 0]
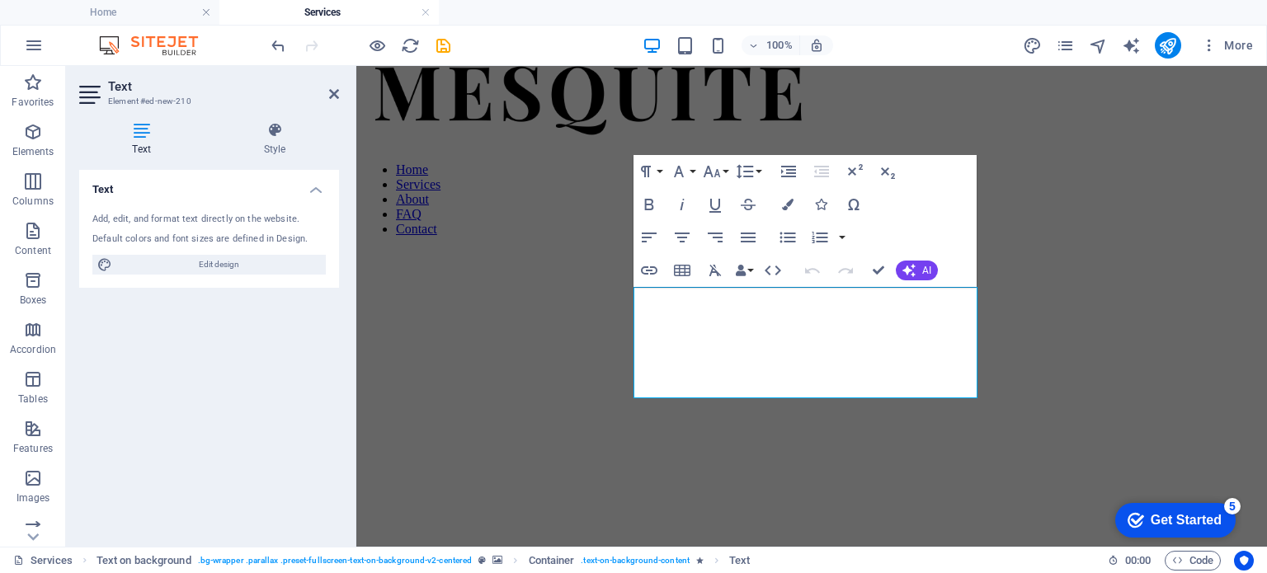
click at [542, 198] on figure at bounding box center [812, 198] width 898 height 0
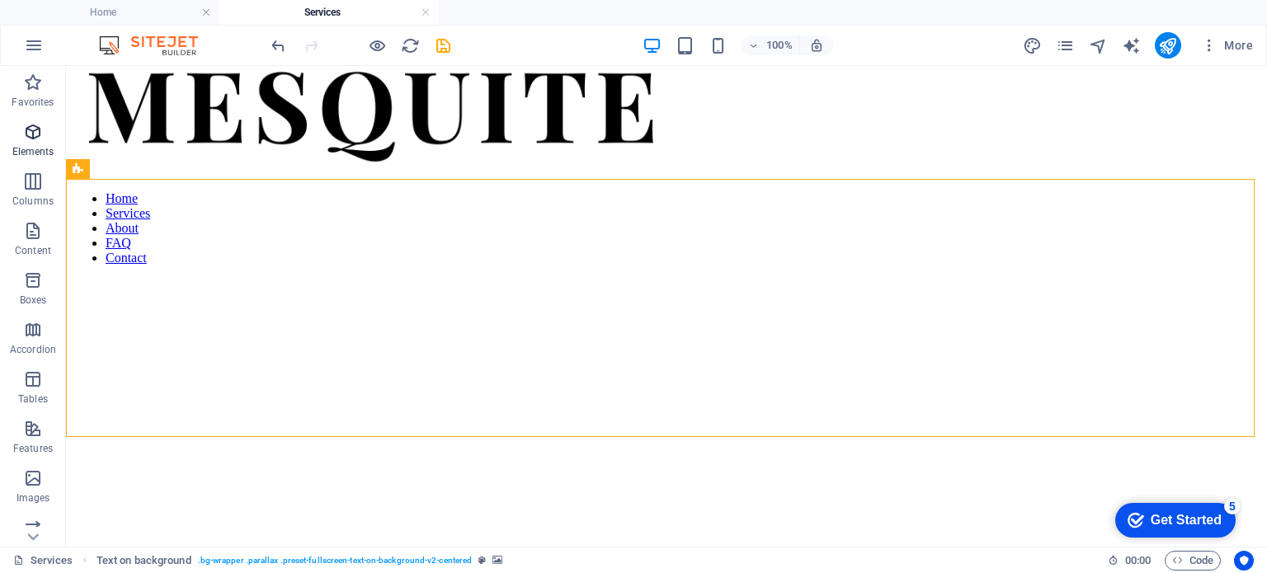
click at [26, 140] on icon "button" at bounding box center [33, 132] width 20 height 20
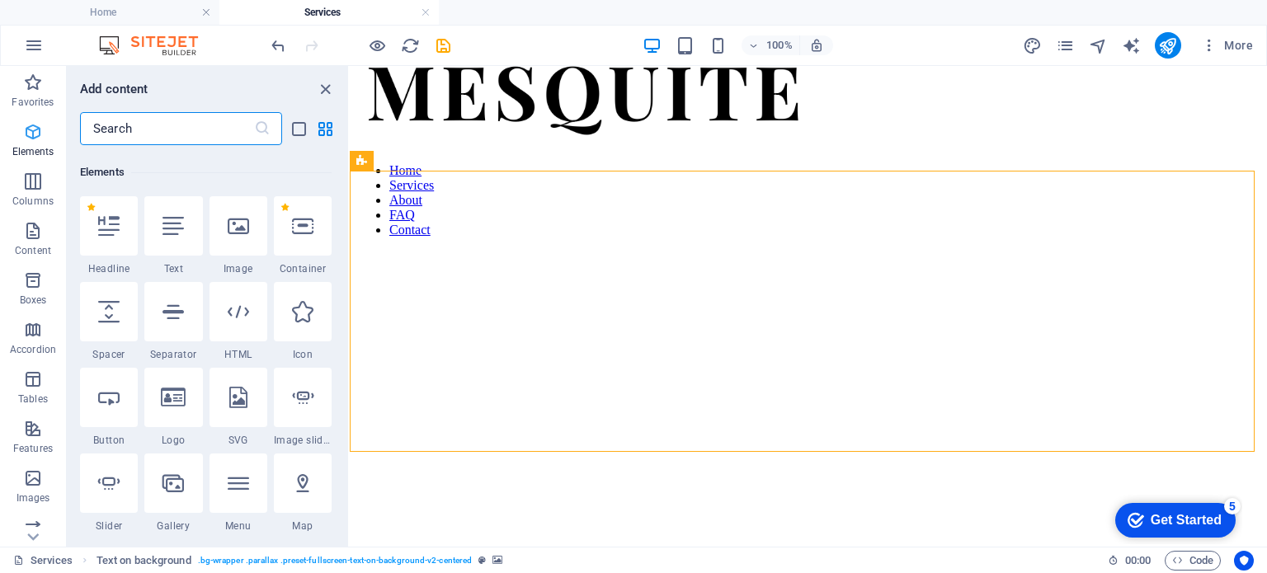
scroll to position [175, 0]
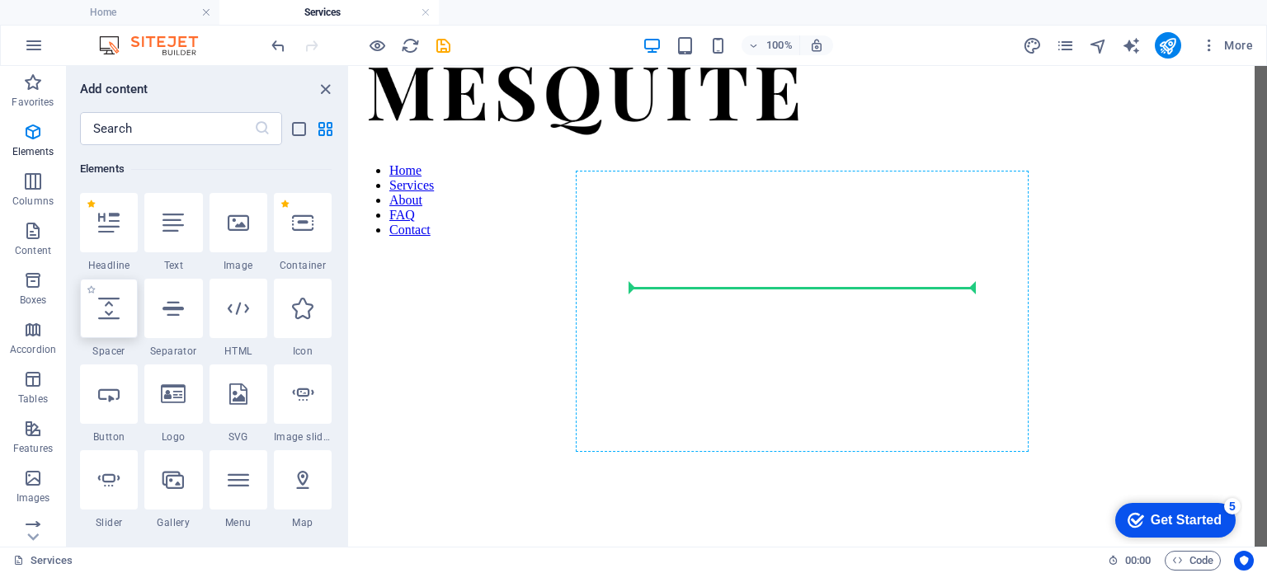
select select "px"
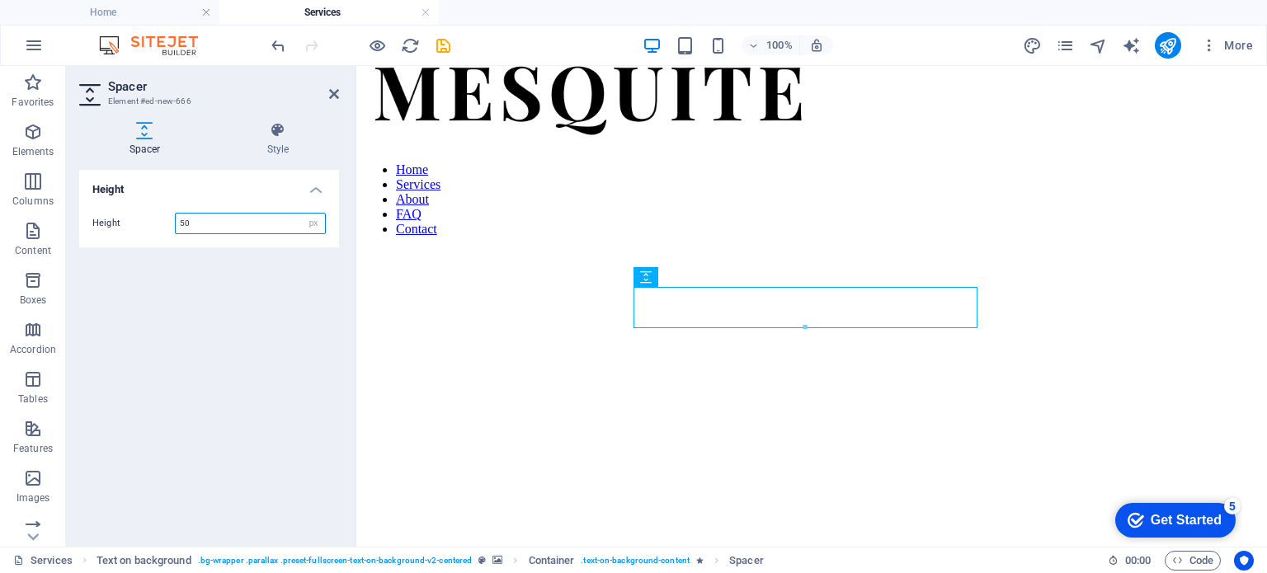
type input "1"
type input "10"
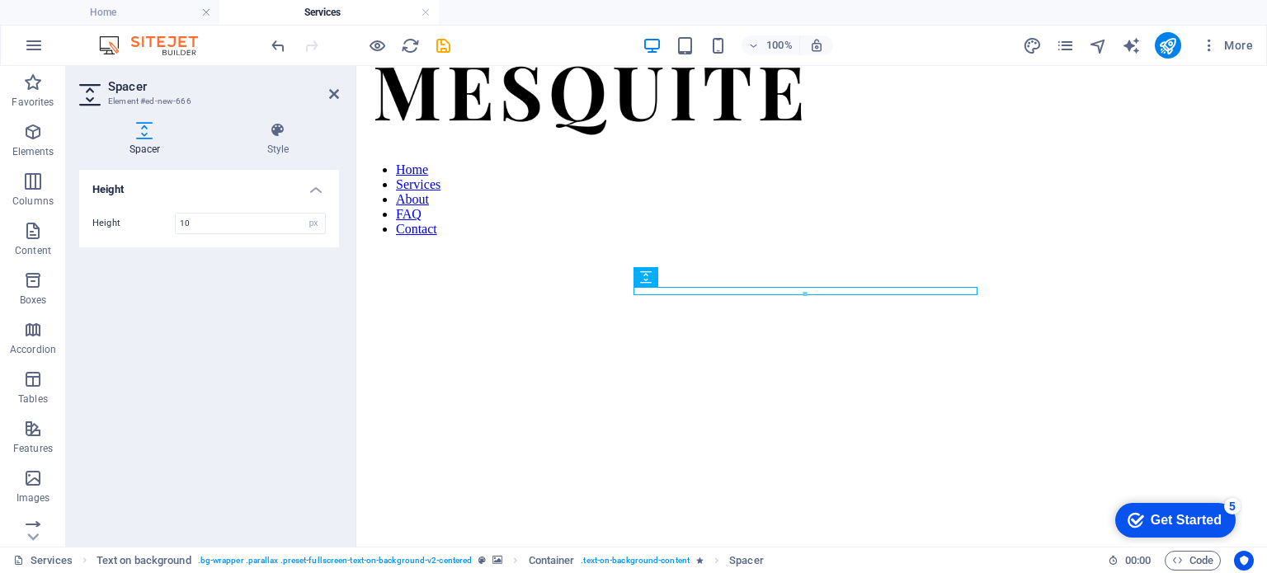
click at [550, 198] on figure at bounding box center [812, 198] width 898 height 0
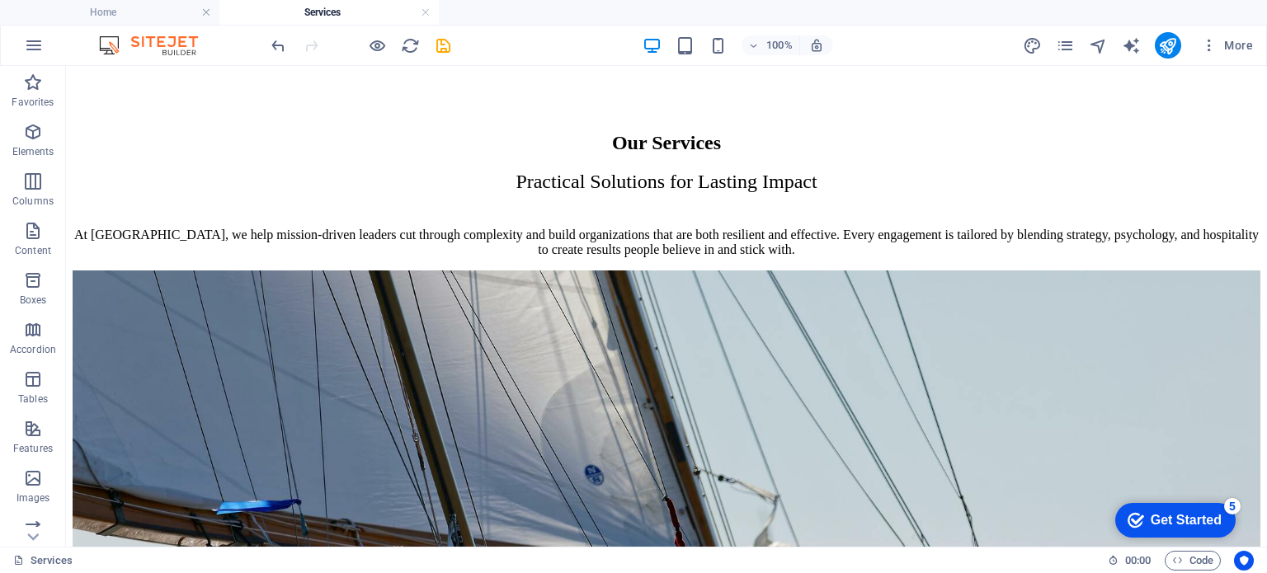
scroll to position [667, 0]
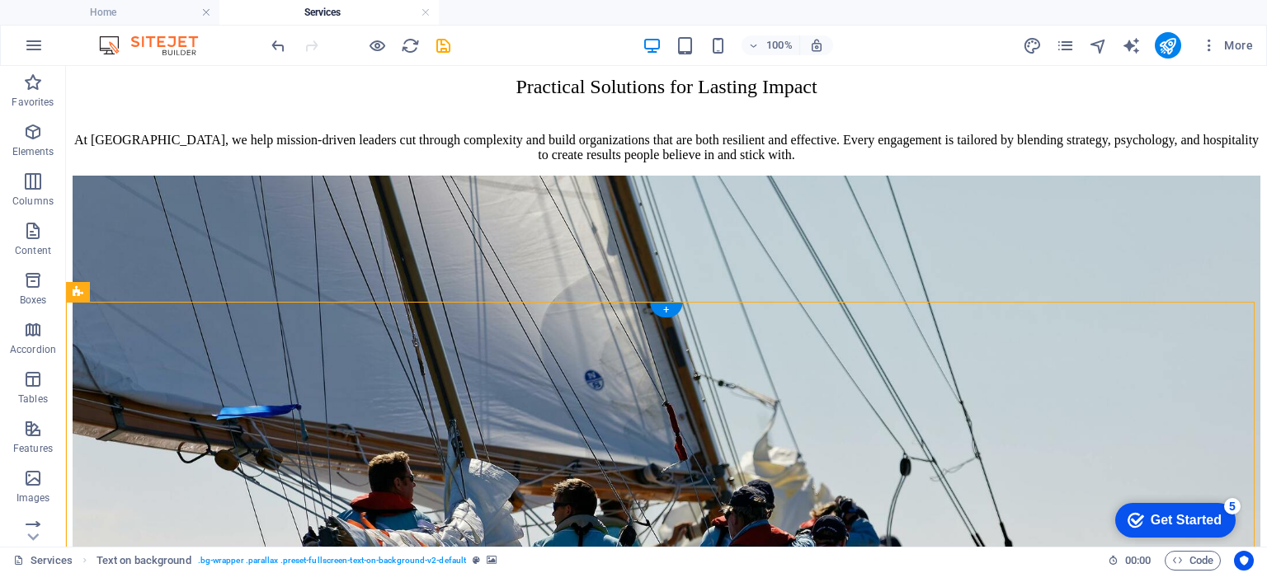
click at [193, 290] on icon at bounding box center [193, 291] width 9 height 17
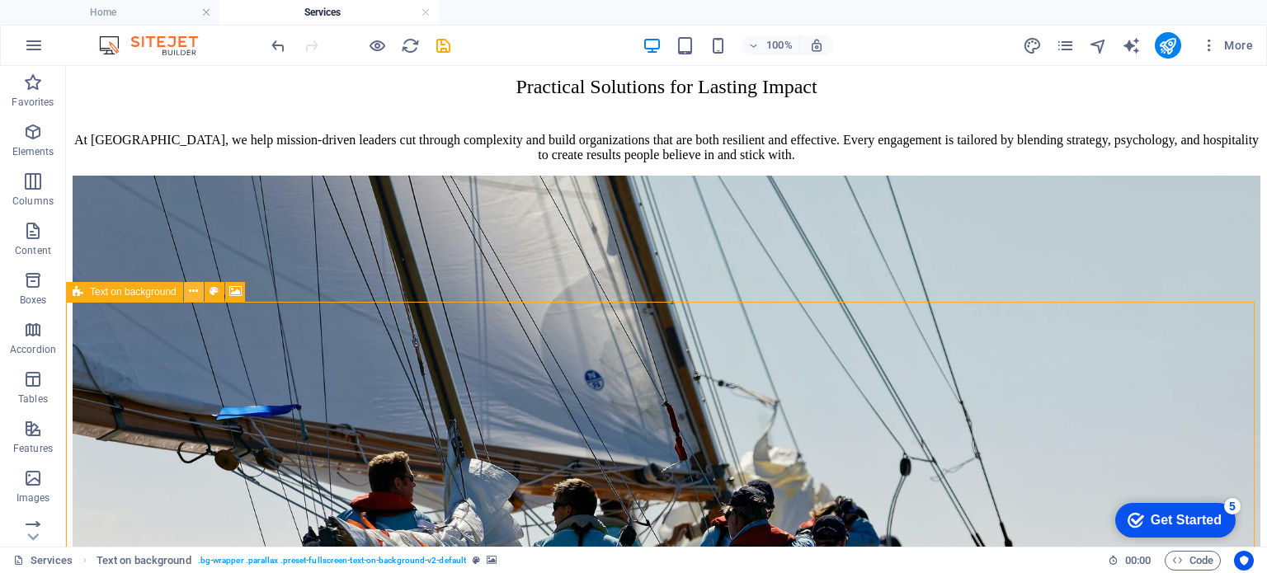
click at [196, 289] on icon at bounding box center [193, 291] width 9 height 17
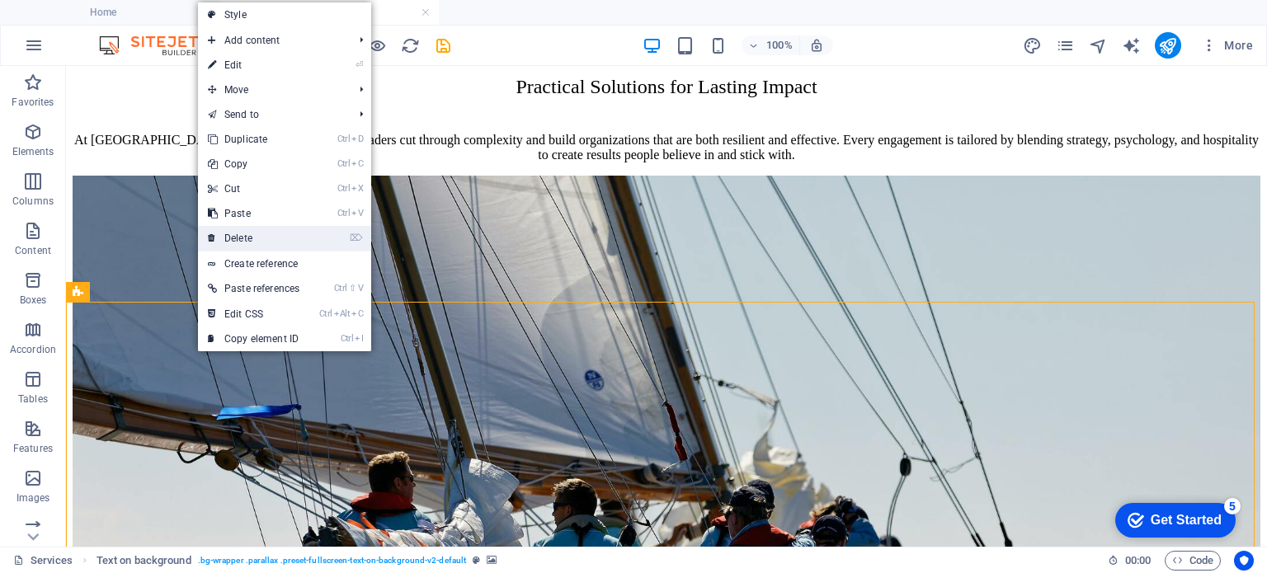
click at [257, 234] on link "⌦ Delete" at bounding box center [253, 238] width 111 height 25
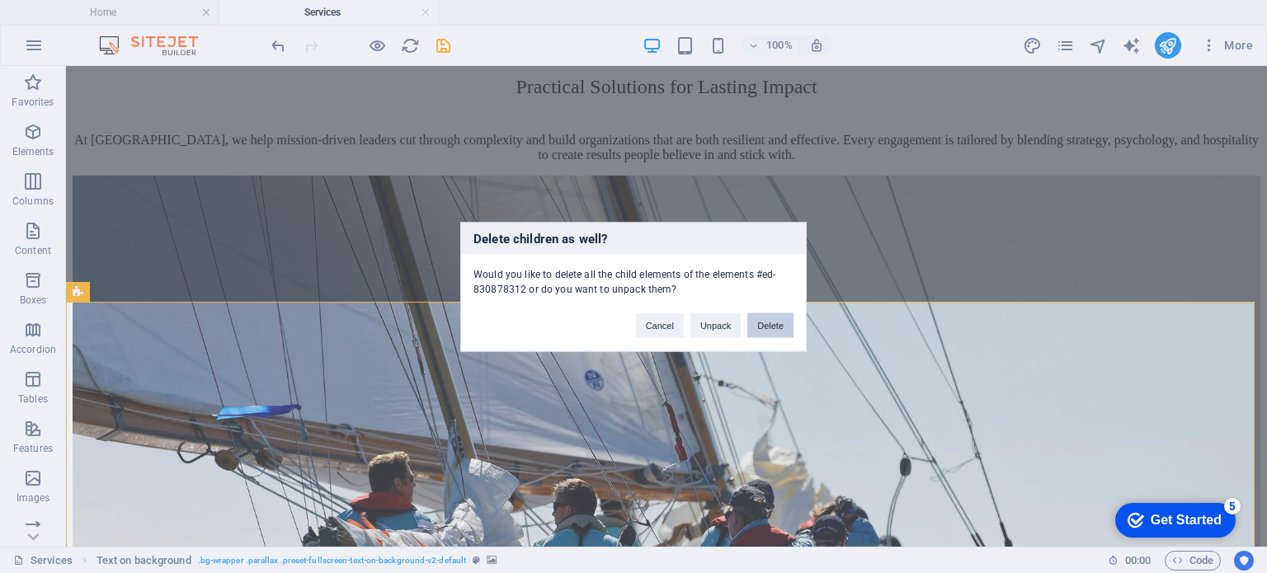
click at [764, 323] on button "Delete" at bounding box center [771, 325] width 46 height 25
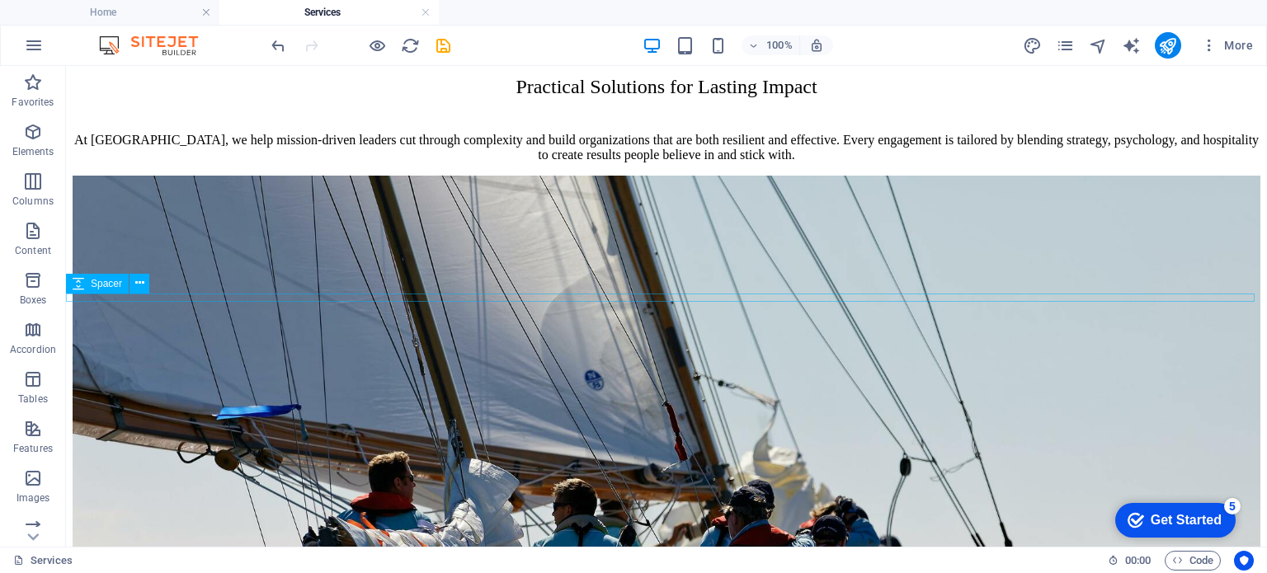
click at [139, 279] on icon at bounding box center [139, 283] width 9 height 17
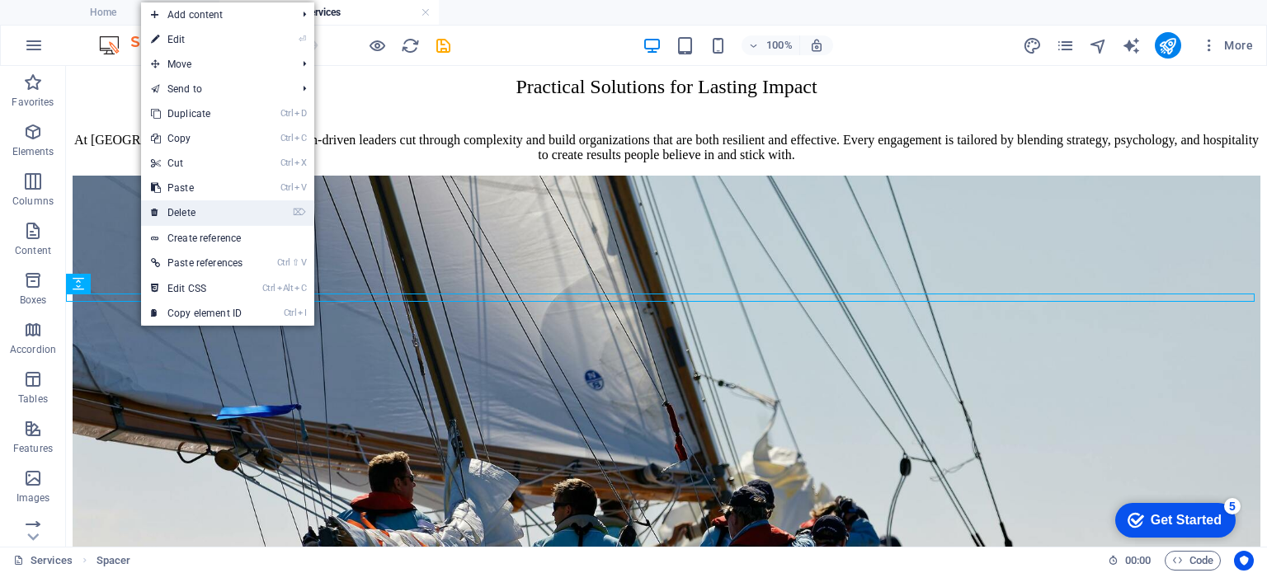
click at [191, 207] on link "⌦ Delete" at bounding box center [196, 213] width 111 height 25
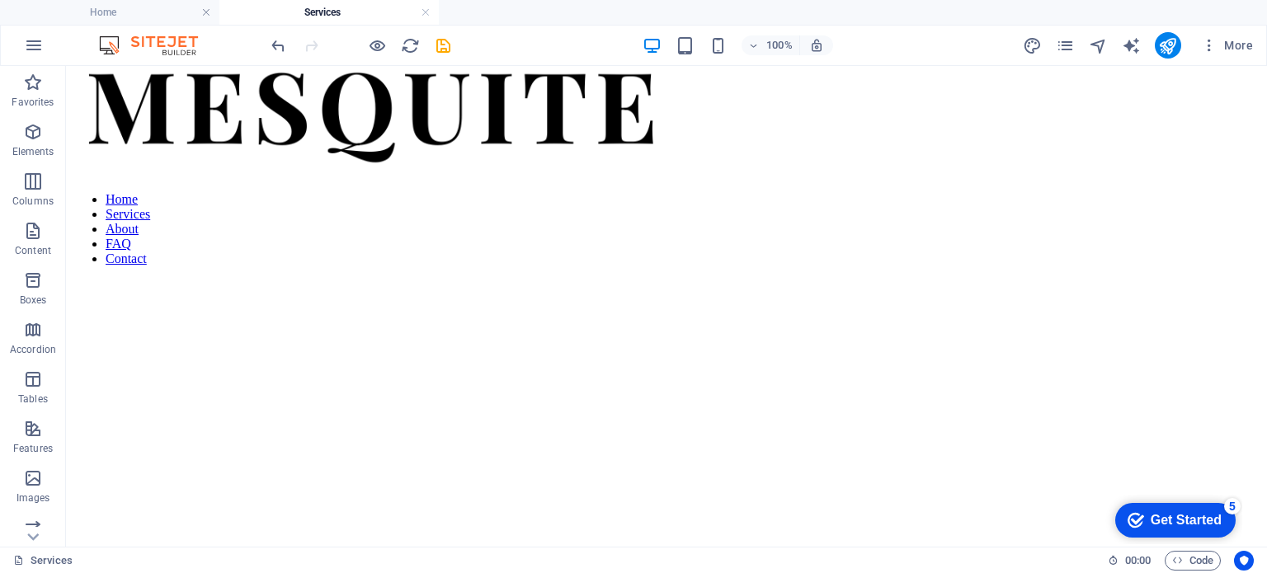
scroll to position [25, 0]
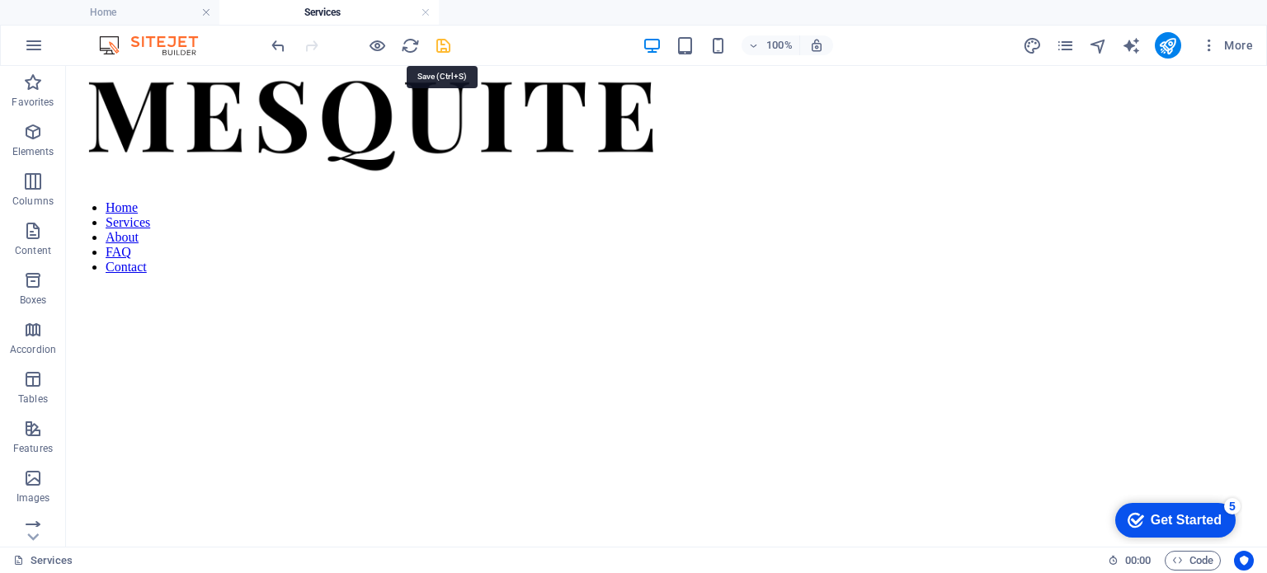
click at [440, 40] on icon "save" at bounding box center [443, 45] width 19 height 19
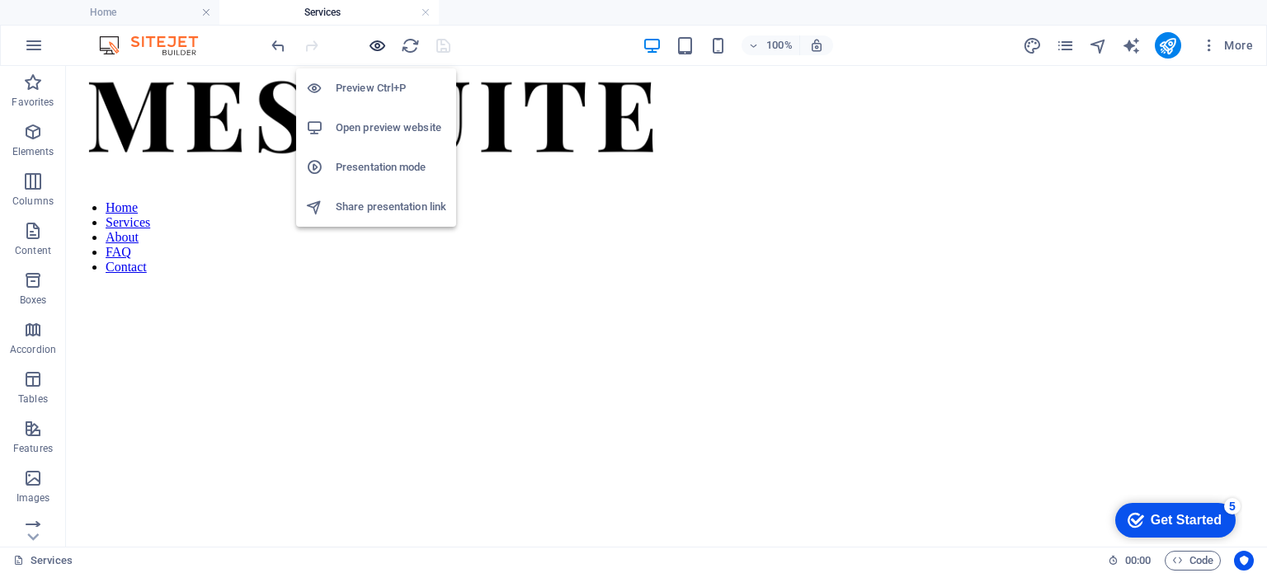
click at [376, 41] on icon "button" at bounding box center [377, 45] width 19 height 19
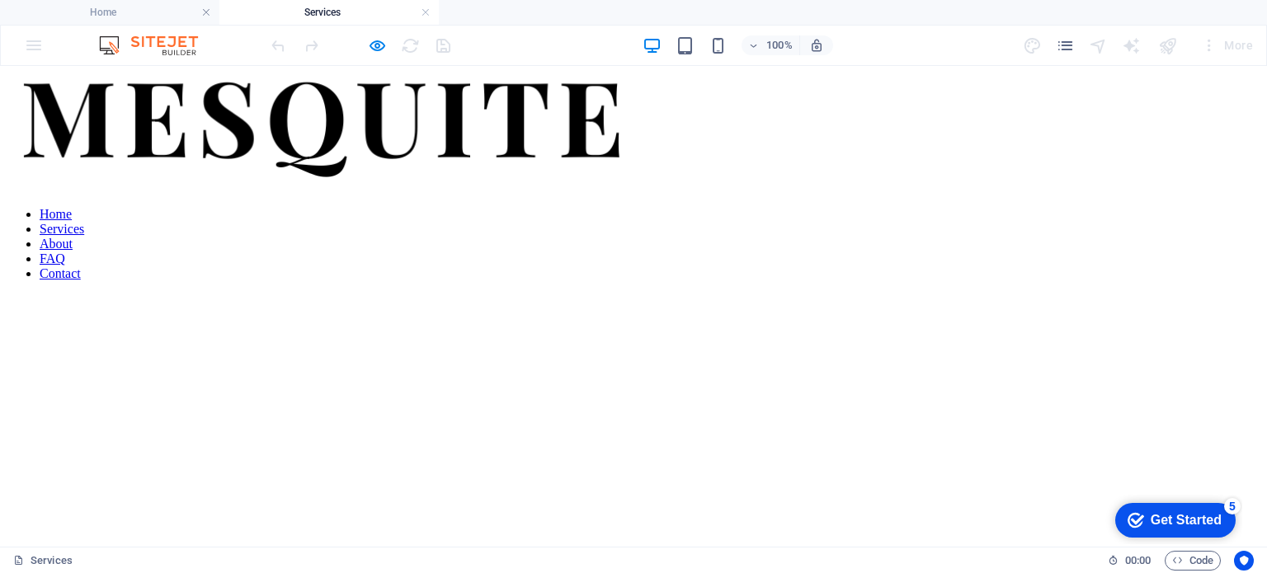
click at [65, 252] on link "FAQ" at bounding box center [53, 259] width 26 height 14
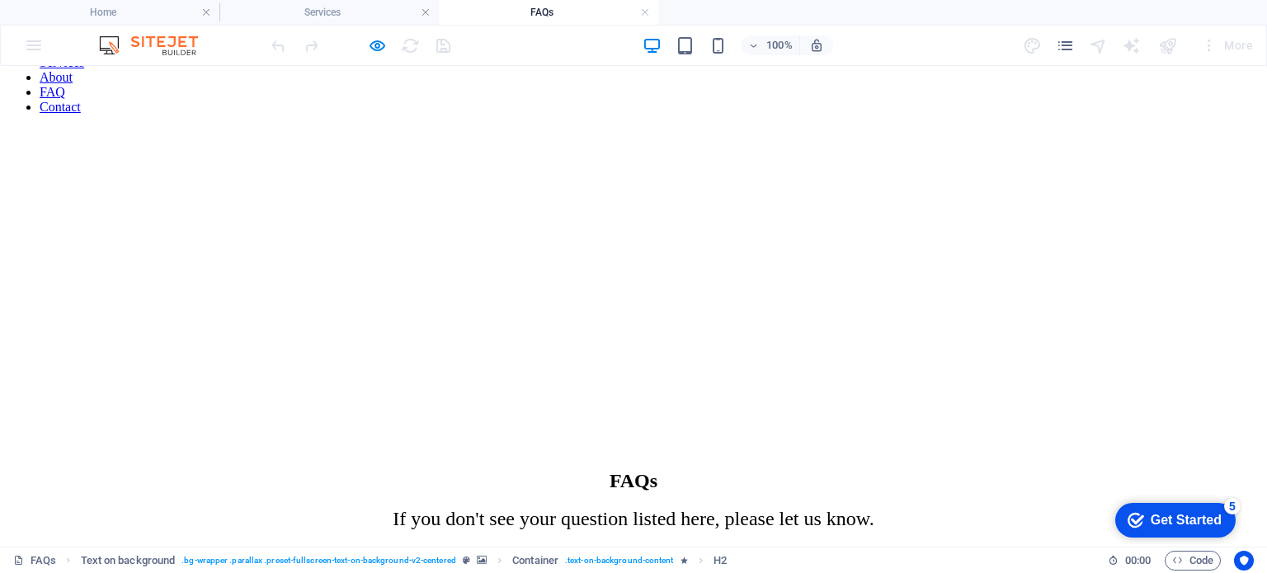
scroll to position [195, 0]
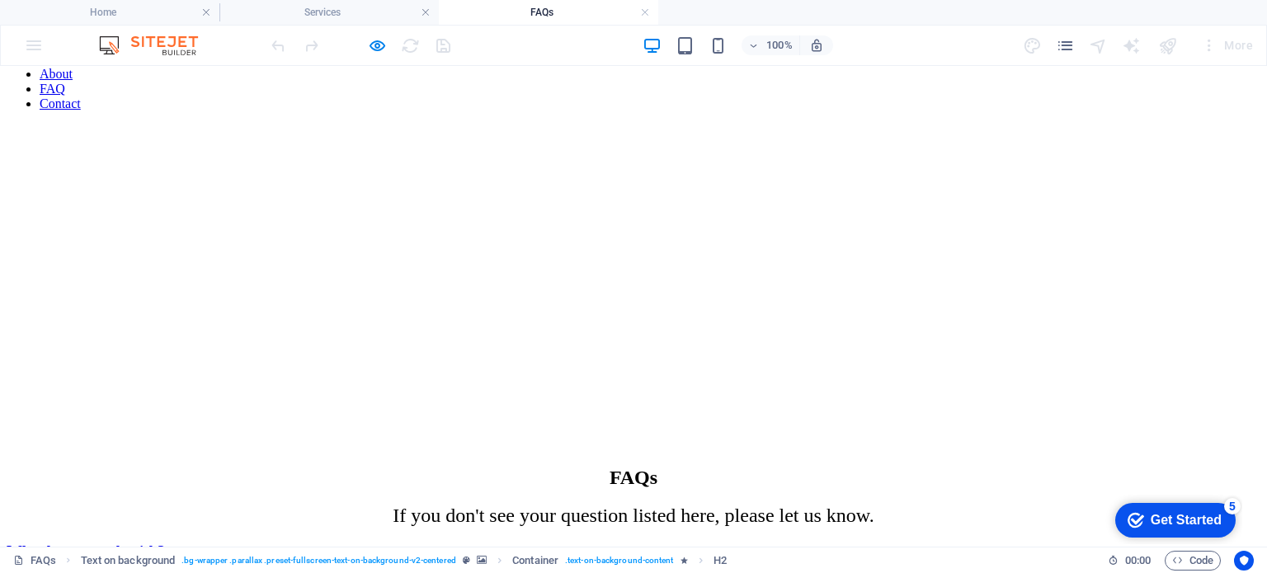
click at [732, 573] on div "We partner with nonprofits, foundations, and social entrepreneurs at key transi…" at bounding box center [634, 584] width 1254 height 15
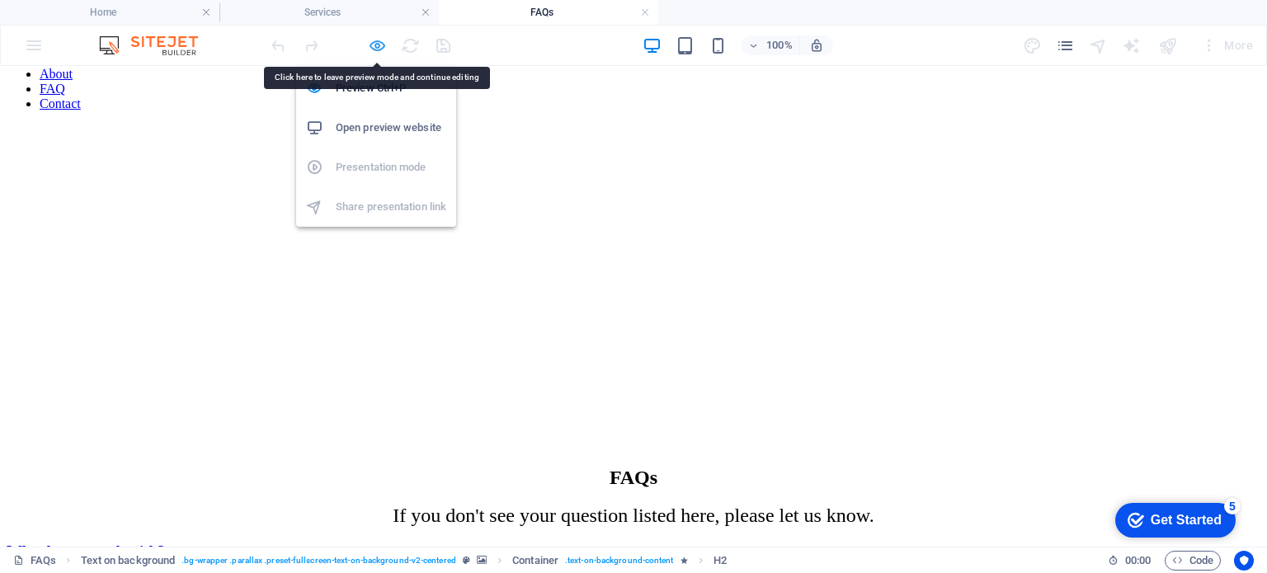
click at [371, 44] on icon "button" at bounding box center [377, 45] width 19 height 19
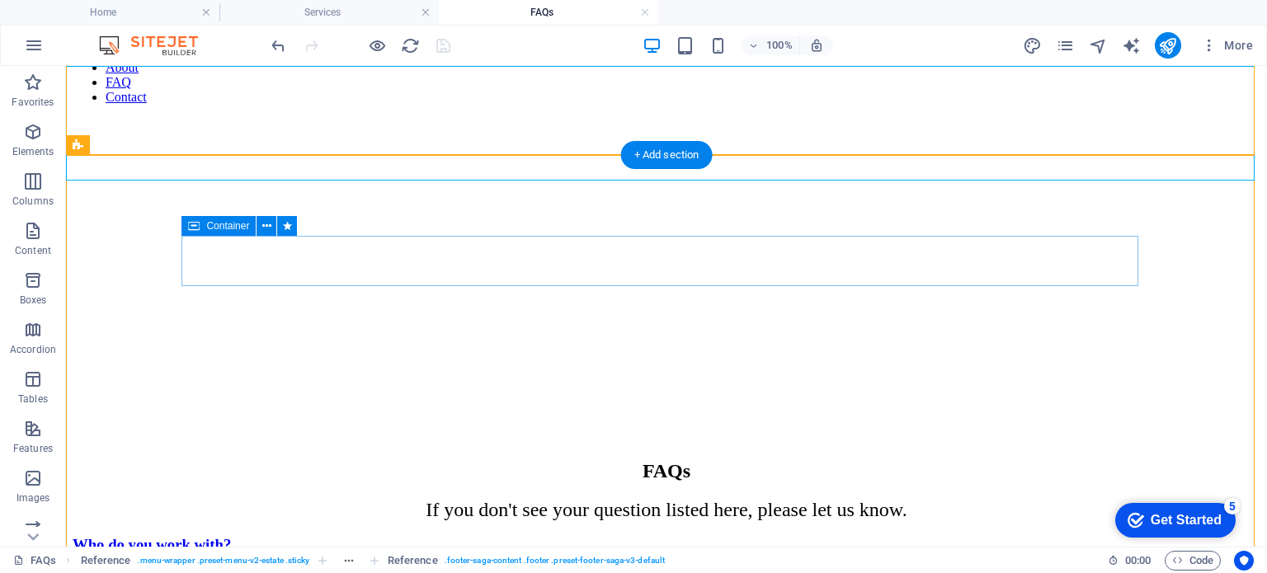
click at [488, 570] on div "We partner with nonprofits, foundations, and social entrepreneurs at key transi…" at bounding box center [667, 577] width 1188 height 15
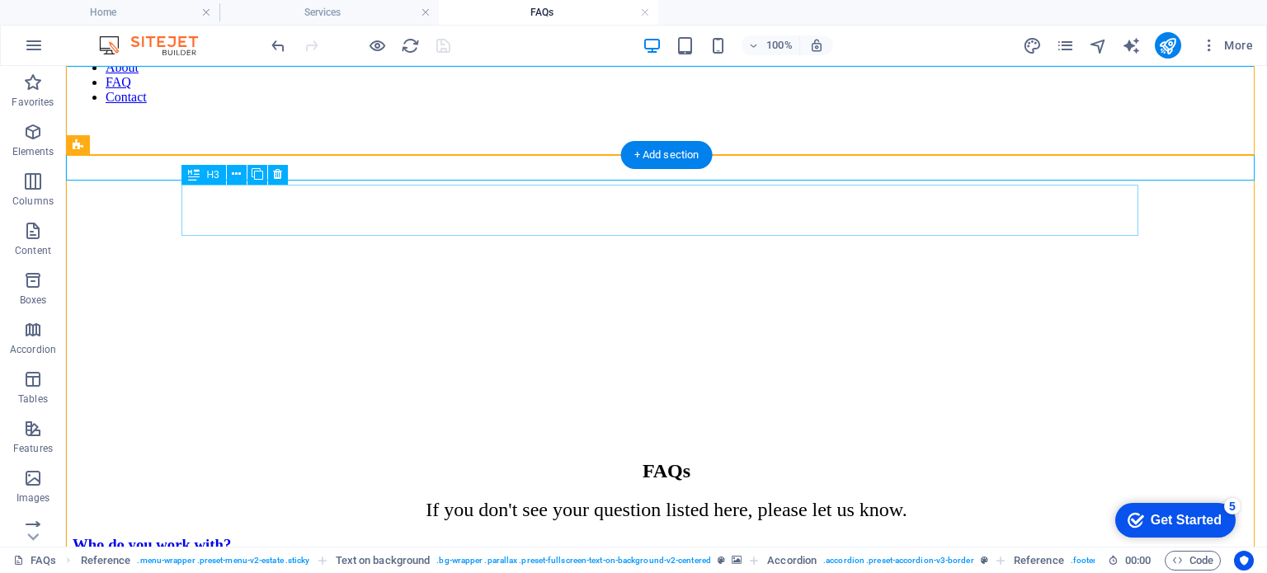
click at [630, 536] on div "Who do you work with?" at bounding box center [667, 545] width 1188 height 18
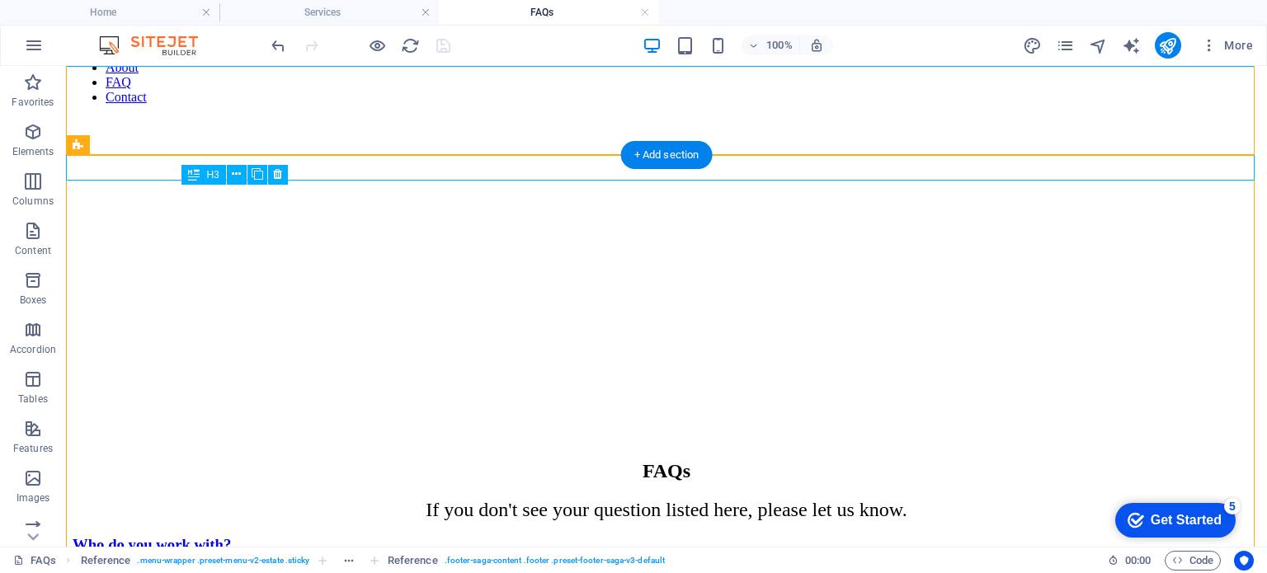
click at [293, 536] on div "Who do you work with?" at bounding box center [667, 545] width 1188 height 18
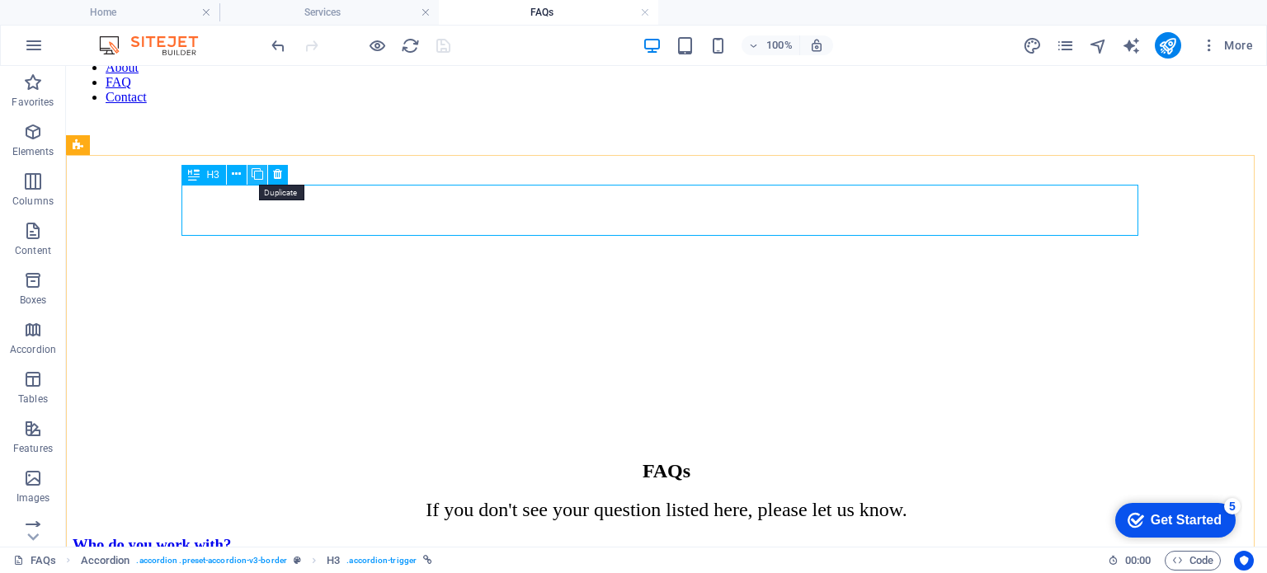
click at [257, 177] on icon at bounding box center [258, 174] width 12 height 17
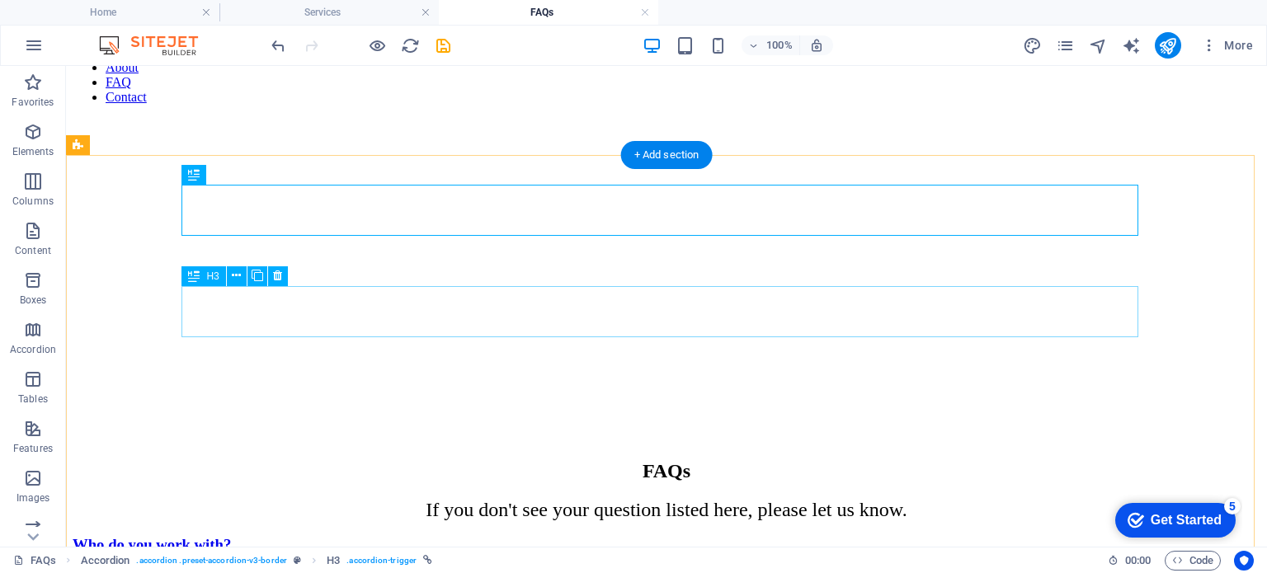
click at [314, 536] on div "Who do you work with?" at bounding box center [667, 545] width 1188 height 18
click at [201, 536] on div "Who do you work with?" at bounding box center [667, 545] width 1188 height 18
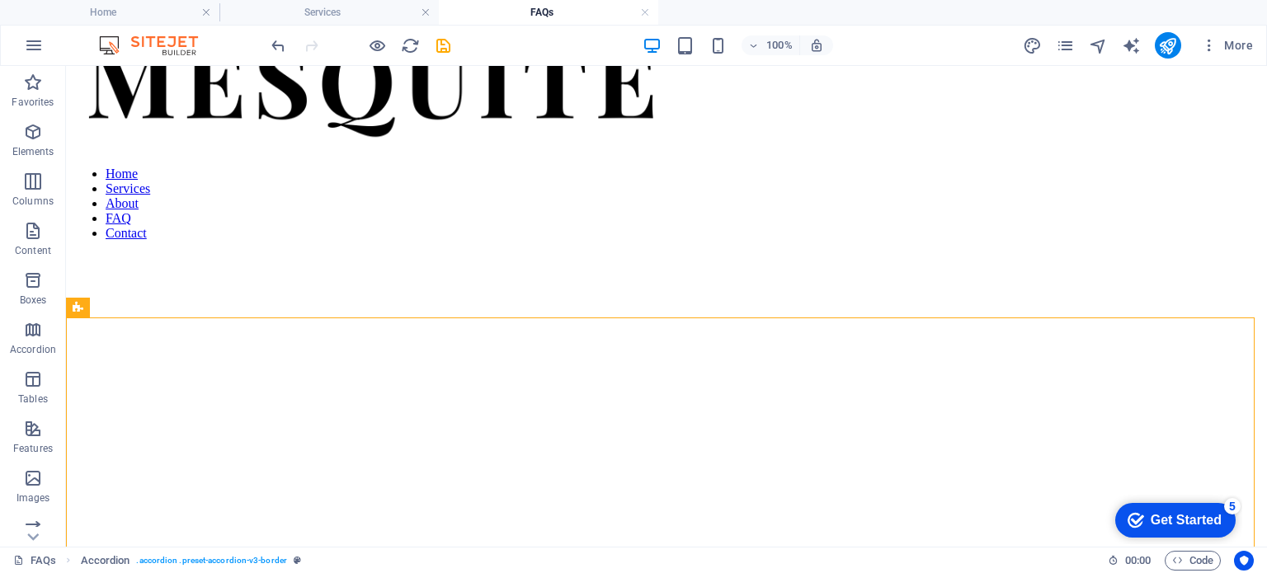
scroll to position [26, 0]
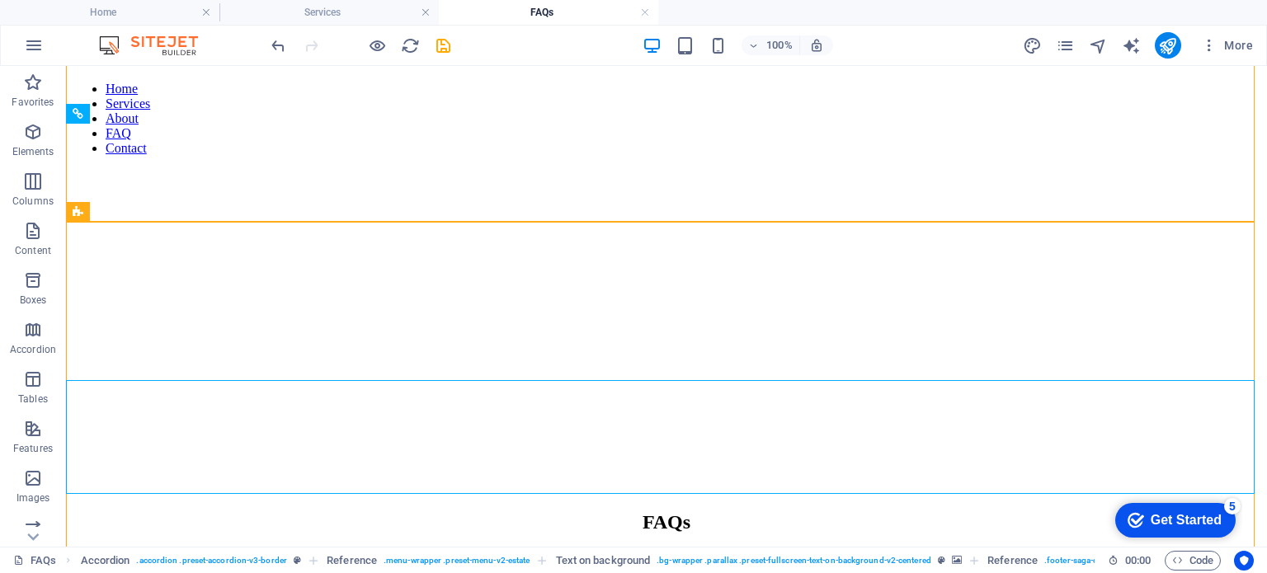
scroll to position [128, 0]
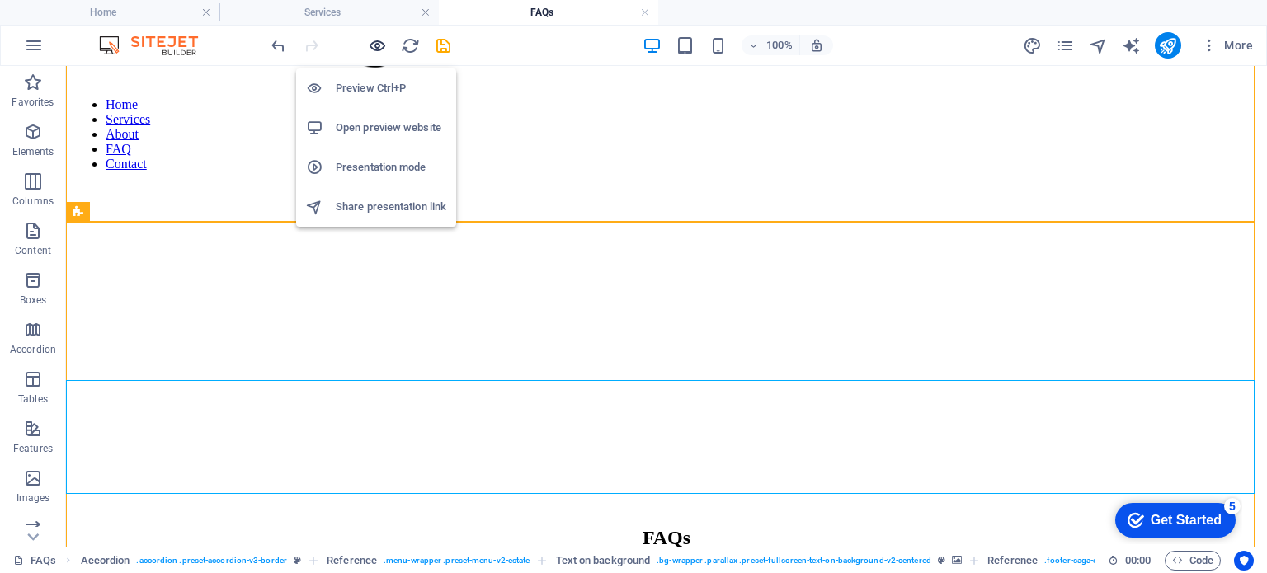
click at [375, 45] on icon "button" at bounding box center [377, 45] width 19 height 19
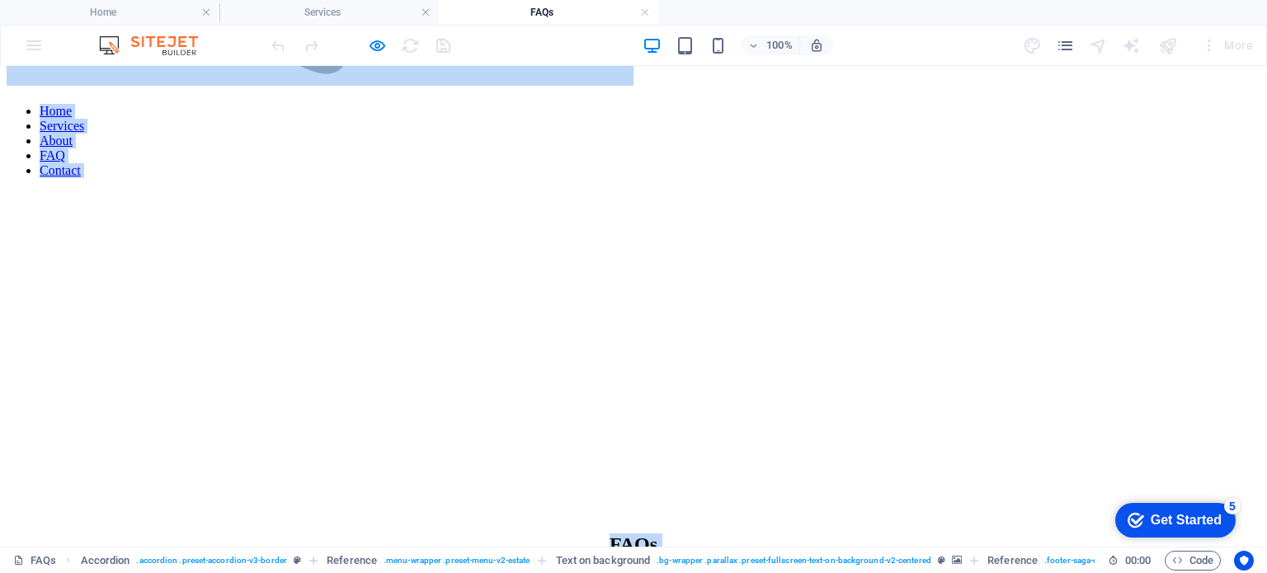
copy div "Home Services About FAQ Contact FAQs If you don't see your question listed here…"
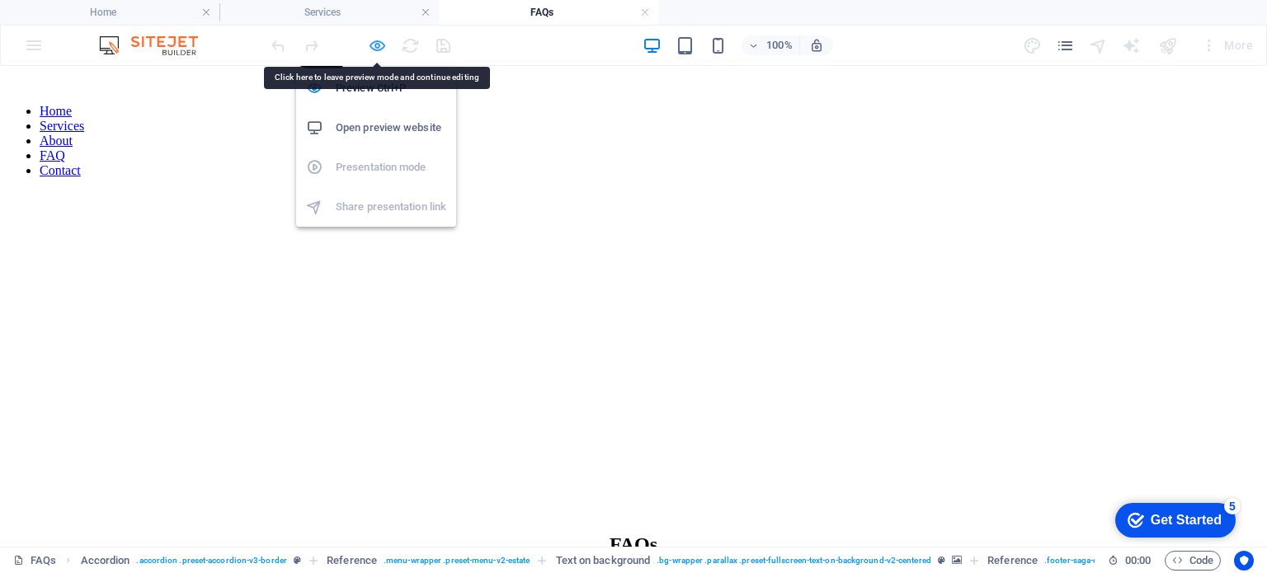
click at [373, 47] on icon "button" at bounding box center [377, 45] width 19 height 19
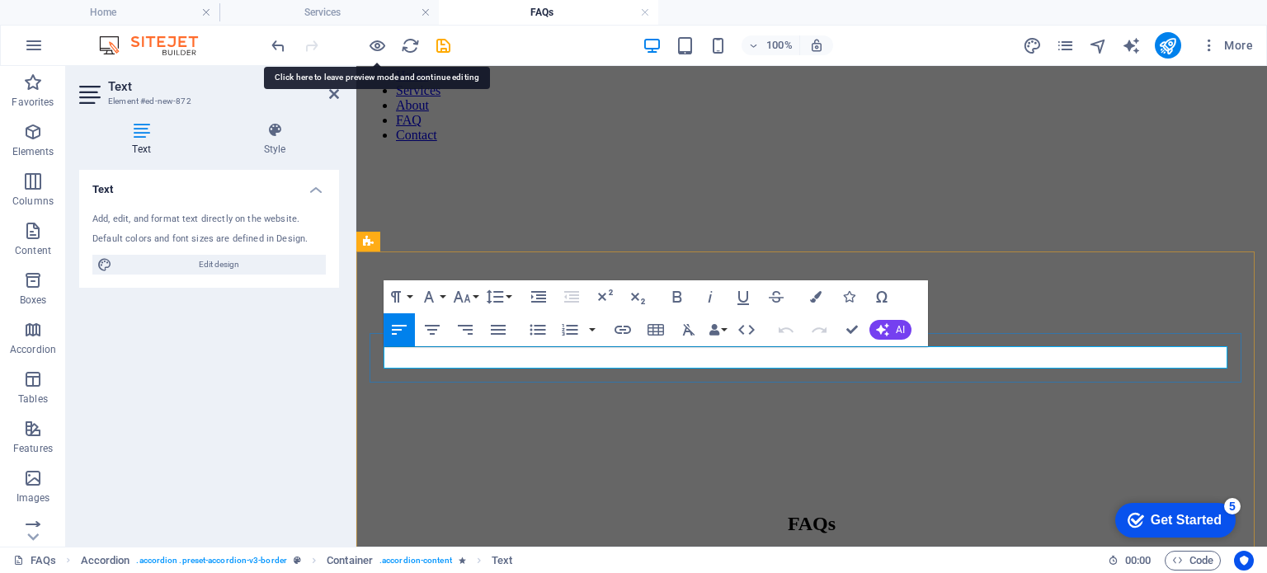
drag, startPoint x: 657, startPoint y: 360, endPoint x: 683, endPoint y: 357, distance: 26.5
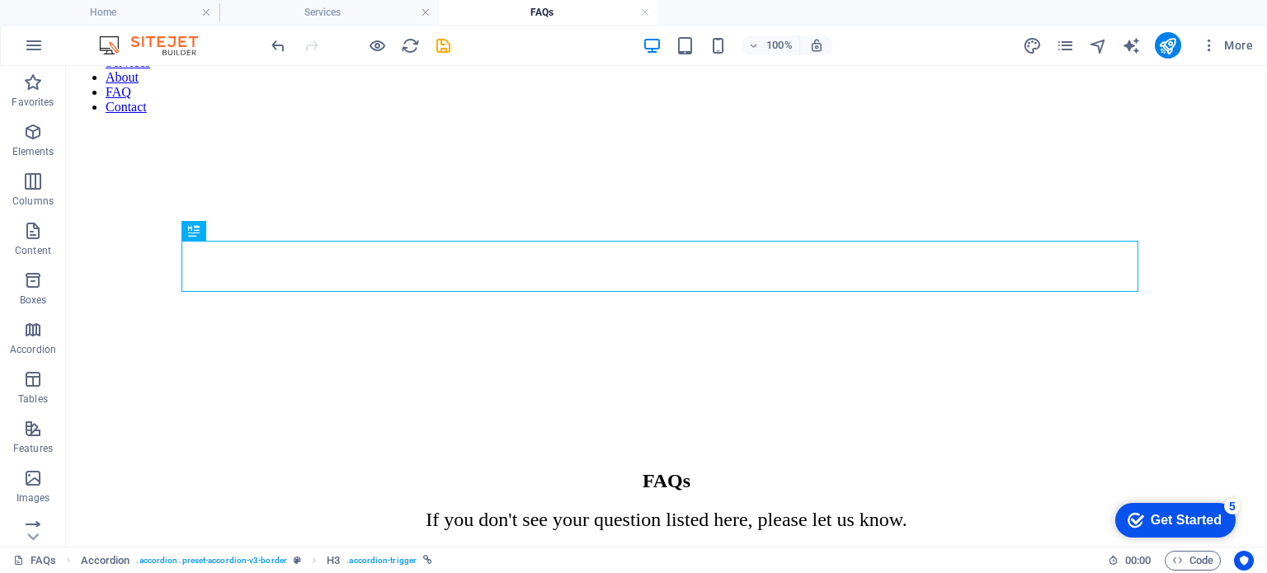
scroll to position [204, 0]
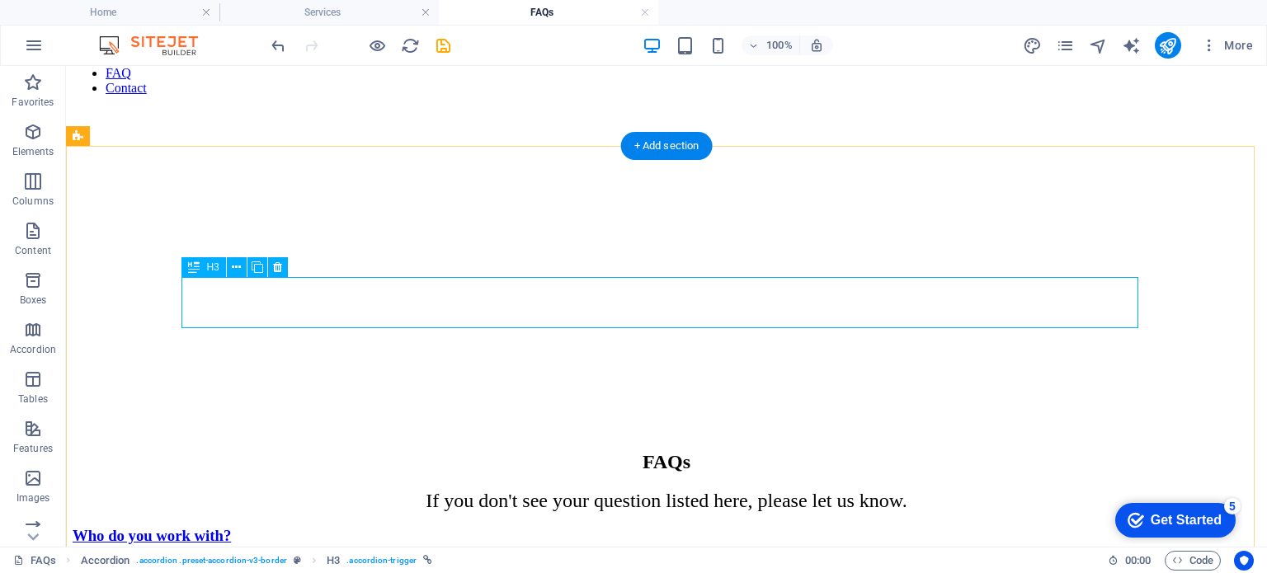
click at [278, 263] on icon at bounding box center [277, 267] width 9 height 17
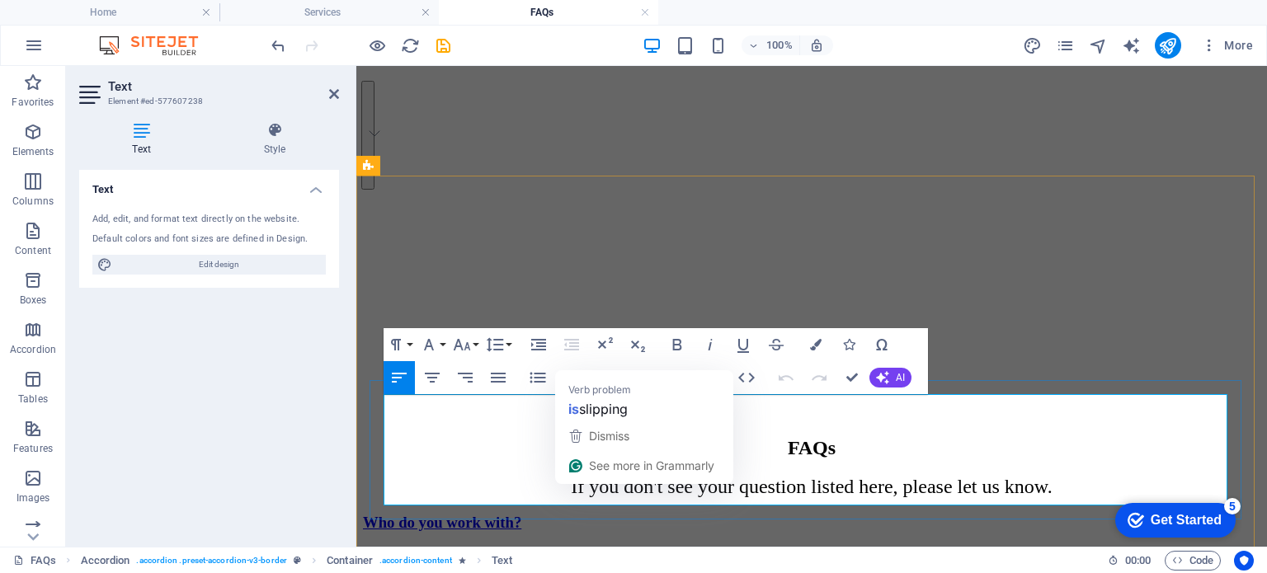
drag, startPoint x: 413, startPoint y: 405, endPoint x: 619, endPoint y: 491, distance: 223.4
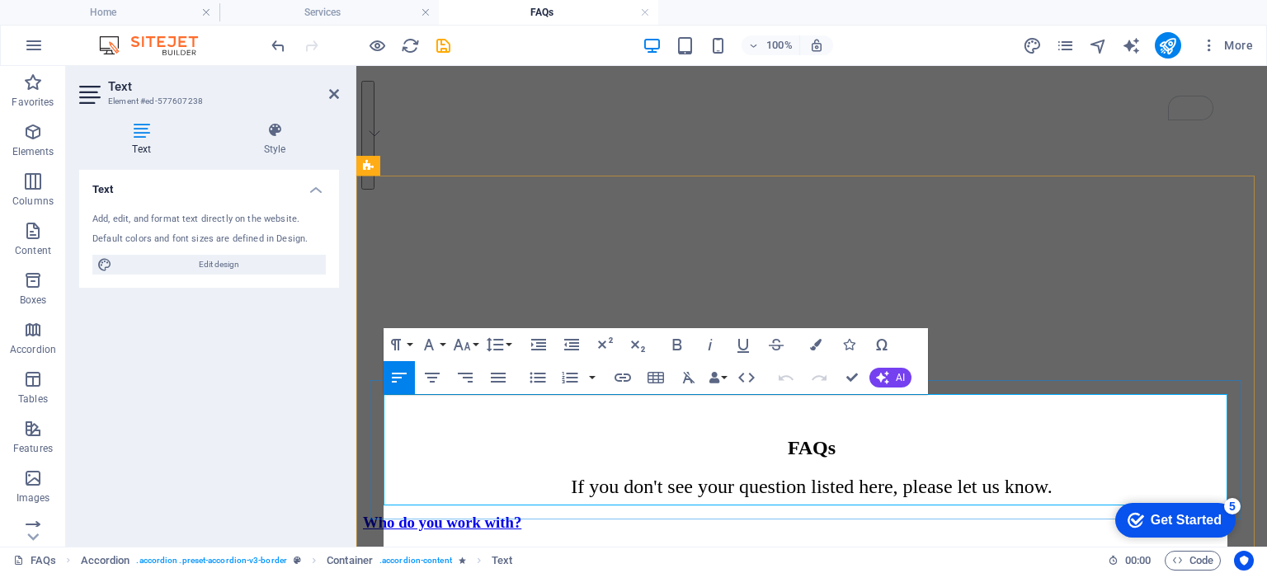
scroll to position [6047, 2]
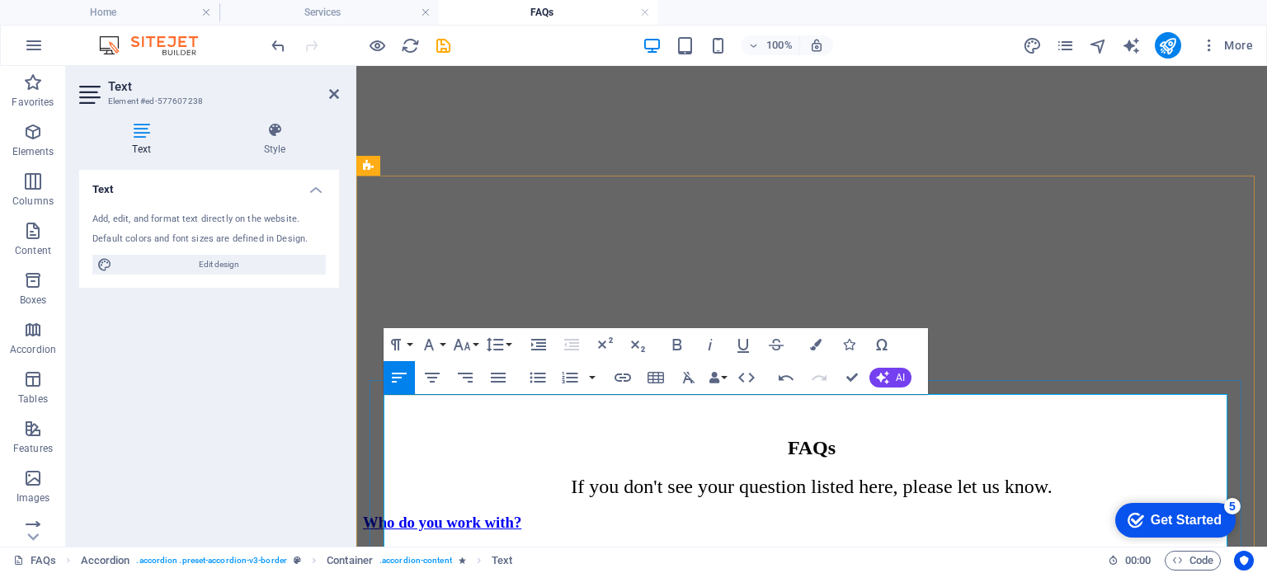
drag, startPoint x: 401, startPoint y: 432, endPoint x: 402, endPoint y: 494, distance: 61.9
click at [536, 375] on icon "button" at bounding box center [538, 378] width 20 height 20
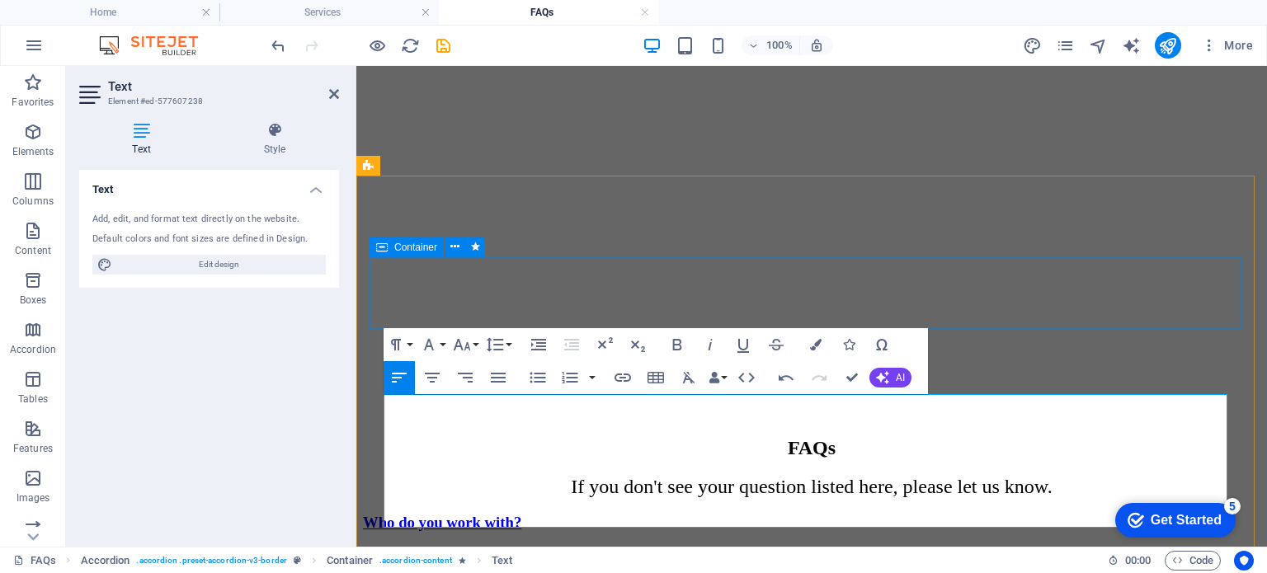
click at [1031, 547] on div "We partner with nonprofits, foundations, and mission-driven organizations at ke…" at bounding box center [812, 554] width 898 height 15
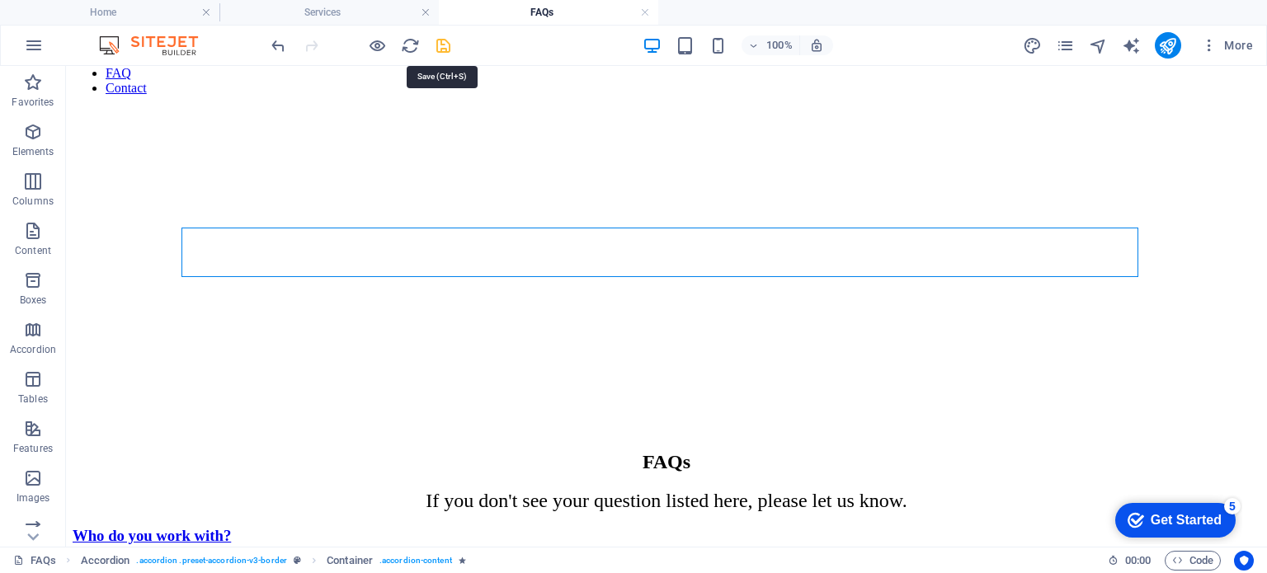
click at [446, 41] on icon "save" at bounding box center [443, 45] width 19 height 19
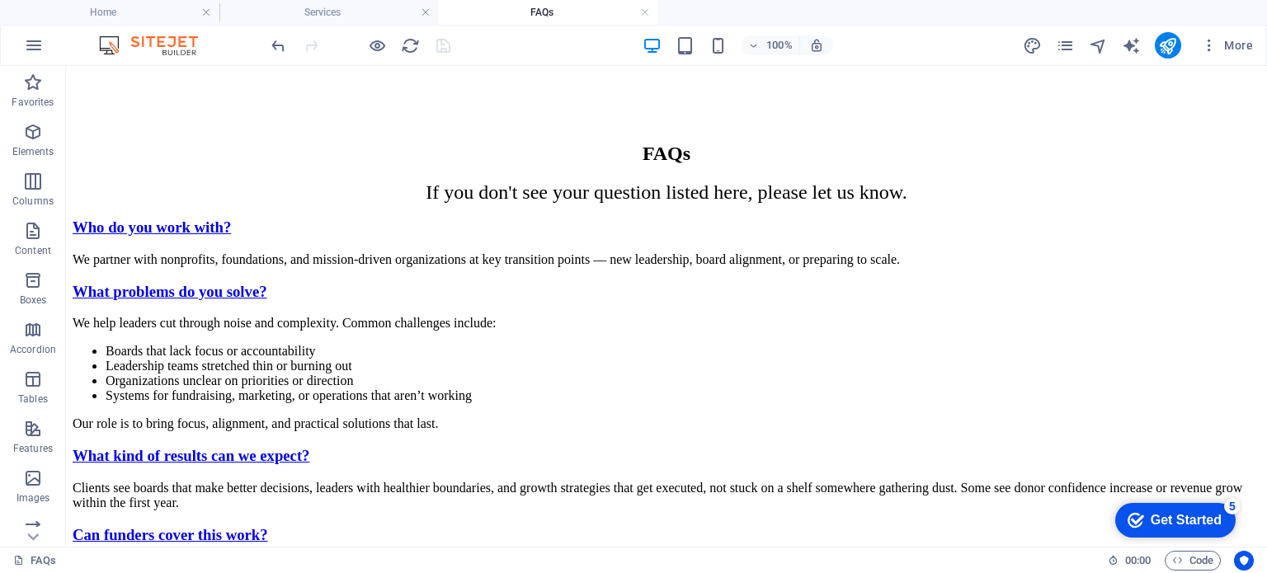
scroll to position [515, 0]
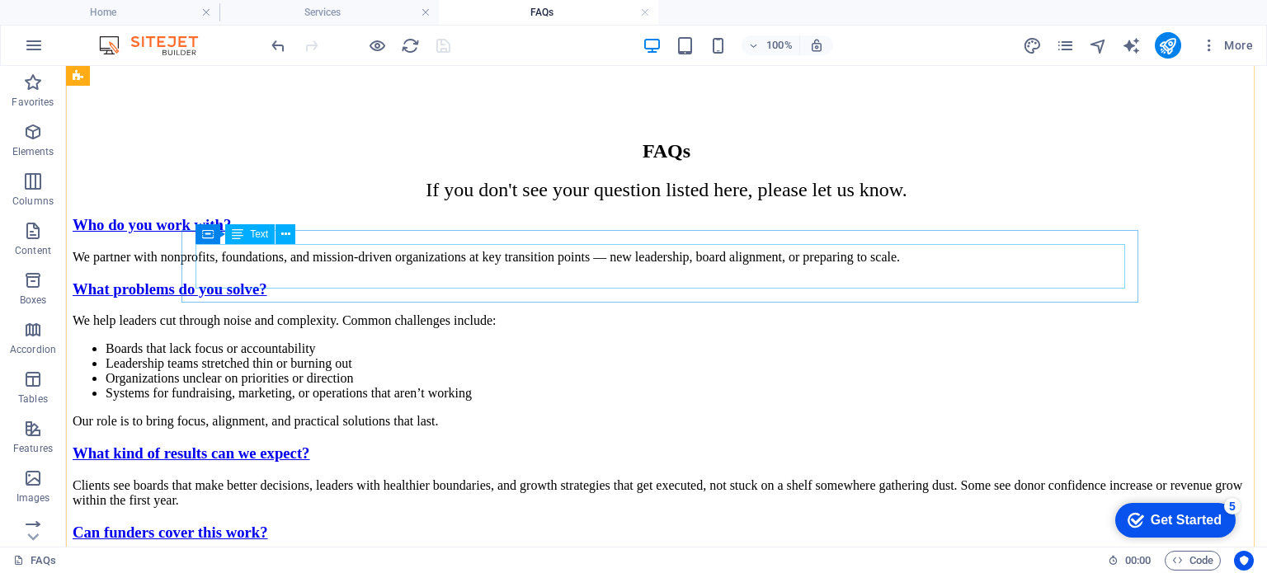
click at [413, 479] on div "Clients see boards that make better decisions, leaders with healthier boundarie…" at bounding box center [667, 494] width 1188 height 30
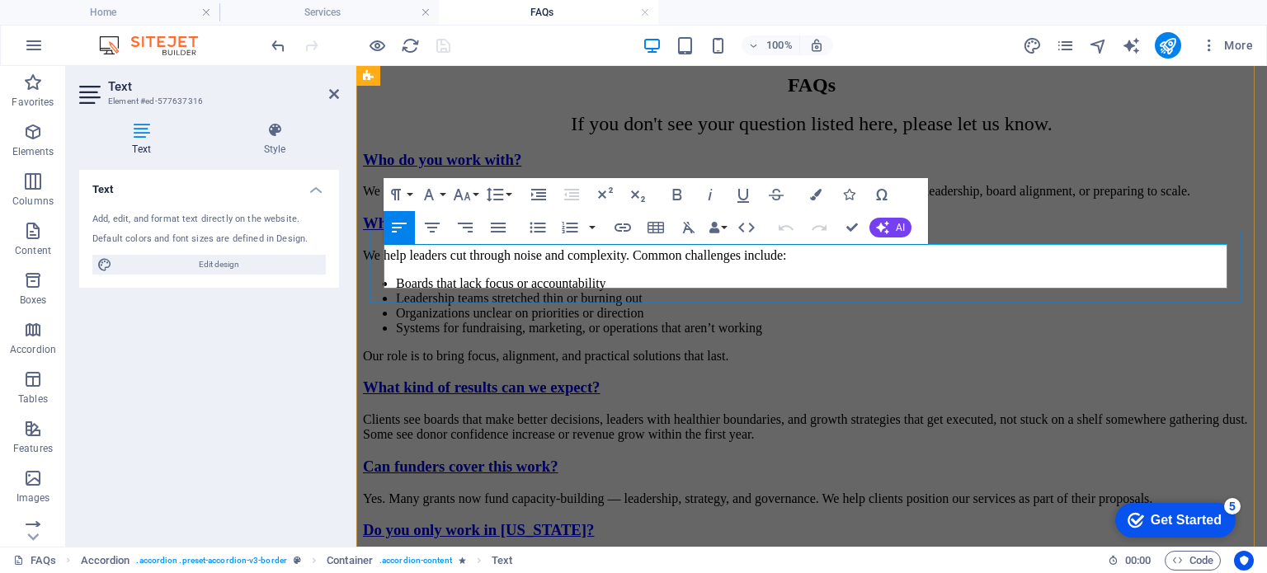
click at [396, 413] on p "Clients see boards that make better decisions, leaders with healthier boundarie…" at bounding box center [812, 428] width 898 height 30
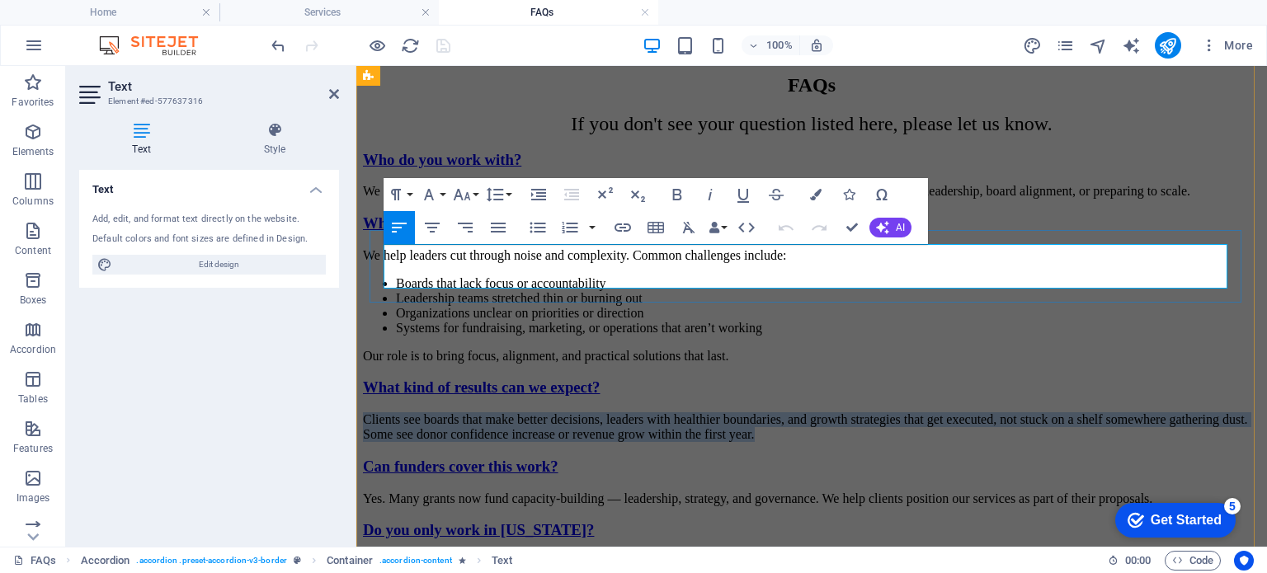
drag, startPoint x: 396, startPoint y: 257, endPoint x: 953, endPoint y: 283, distance: 557.6
click at [953, 413] on p "Clients see boards that make better decisions, leaders with healthier boundarie…" at bounding box center [812, 428] width 898 height 30
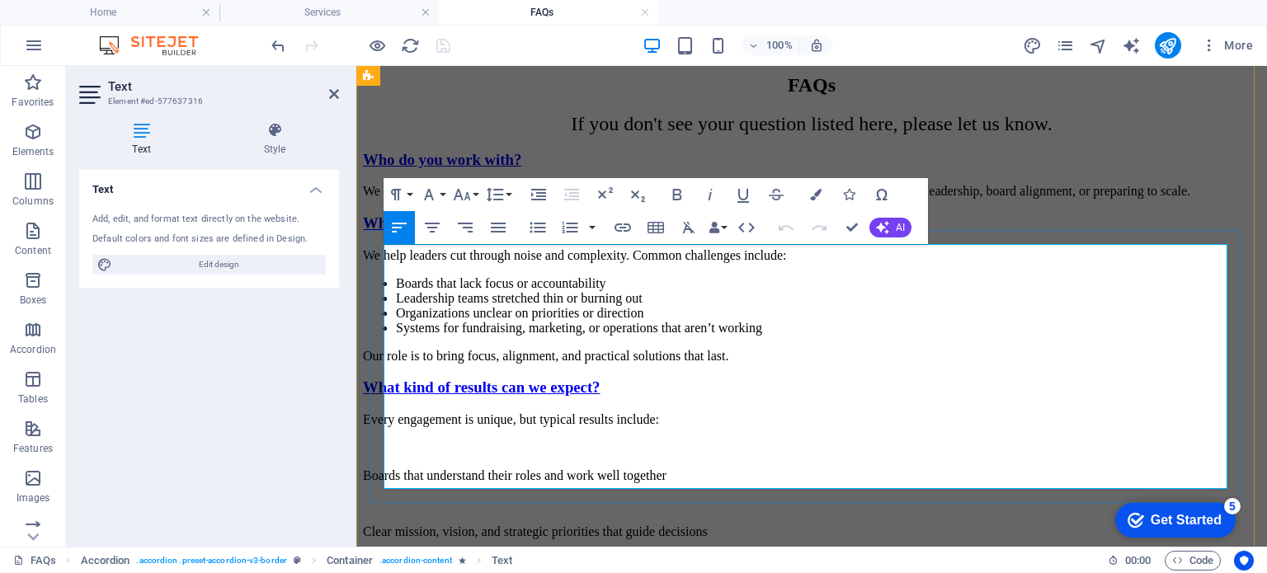
scroll to position [5631, 10]
click at [627, 469] on p "Boards that understand their roles and work well together" at bounding box center [812, 476] width 898 height 15
click at [598, 441] on p "To enrich screen reader interactions, please activate Accessibility in Grammarl…" at bounding box center [812, 448] width 898 height 15
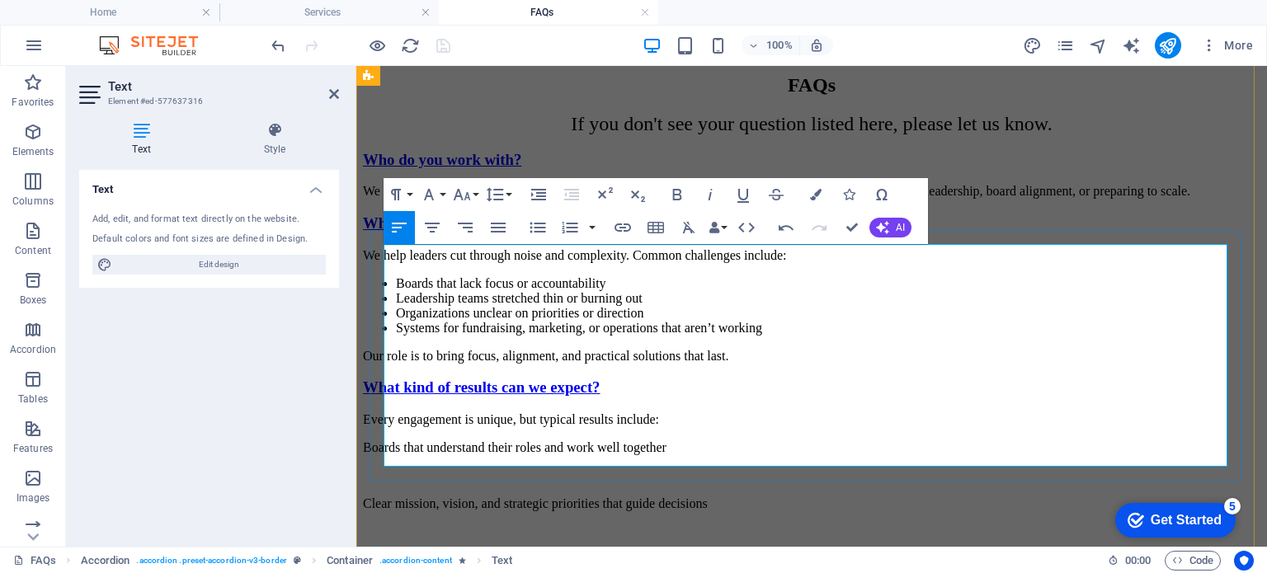
click at [600, 469] on p "To enrich screen reader interactions, please activate Accessibility in Grammarl…" at bounding box center [812, 476] width 898 height 15
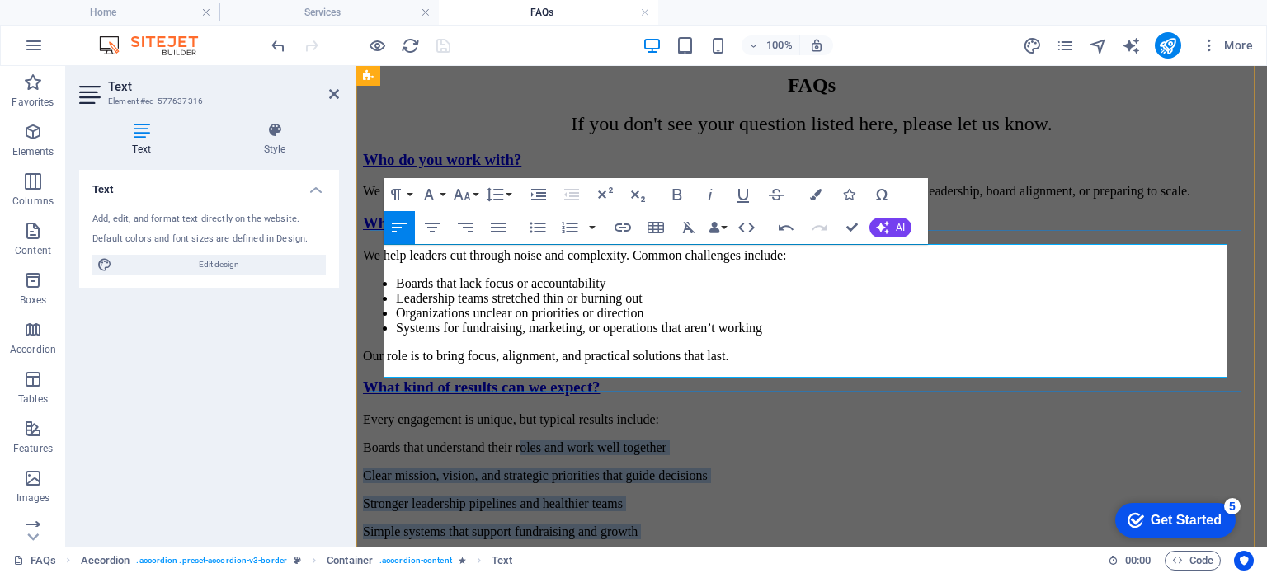
drag, startPoint x: 704, startPoint y: 372, endPoint x: 556, endPoint y: 283, distance: 172.5
click at [556, 413] on div "Every engagement is unique, but typical results include: Boards that understand…" at bounding box center [812, 490] width 898 height 155
click at [544, 227] on icon "button" at bounding box center [538, 228] width 16 height 11
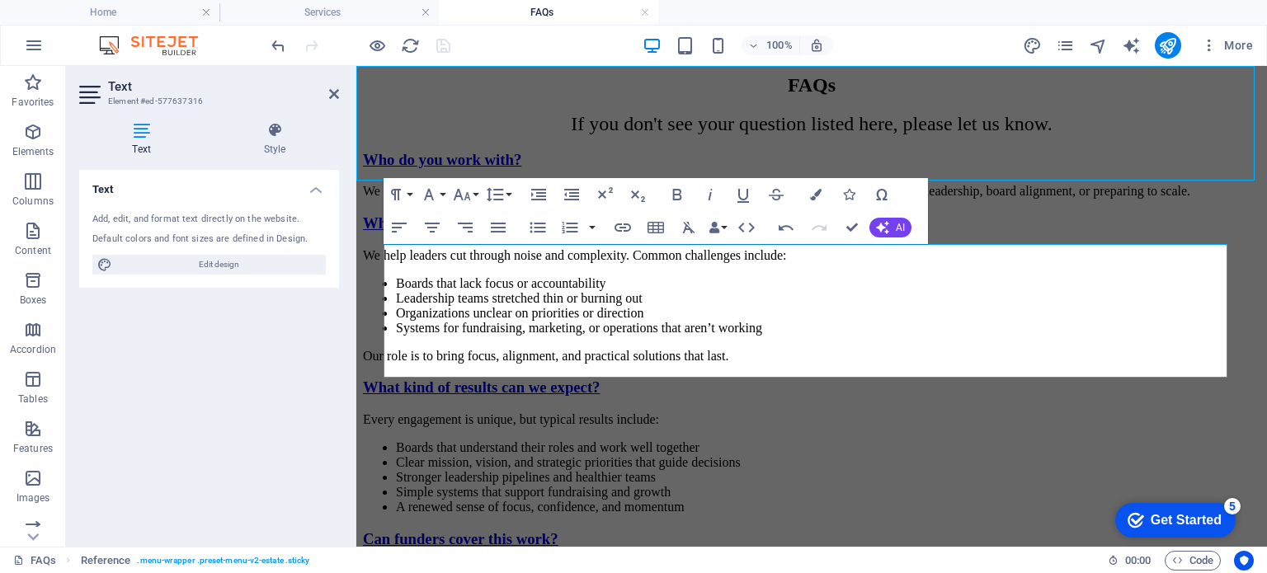
scroll to position [515, 0]
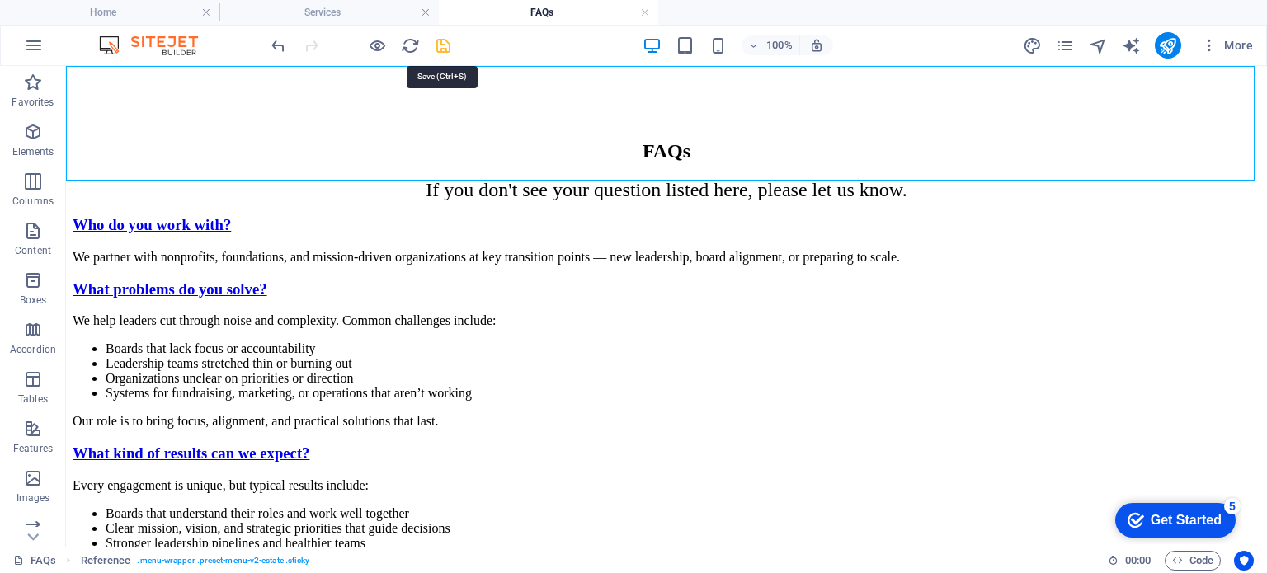
click at [441, 41] on icon "save" at bounding box center [443, 45] width 19 height 19
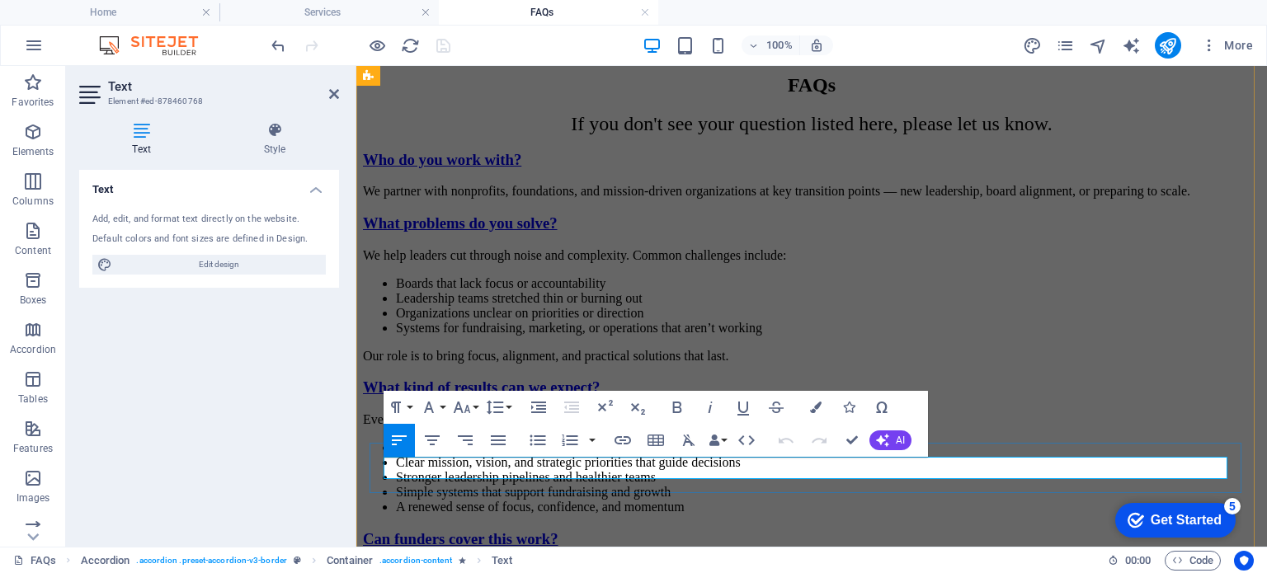
click at [625, 564] on p "Yes. Many grants now fund capacity-building — leadership, strategy, and governa…" at bounding box center [812, 571] width 898 height 15
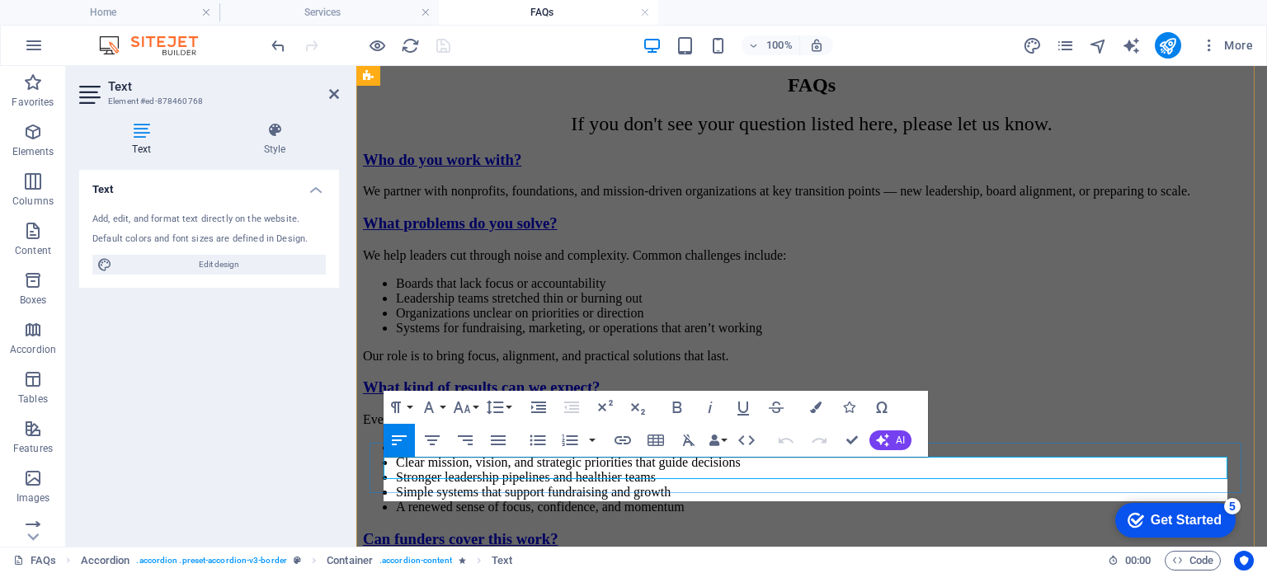
scroll to position [2762, 2]
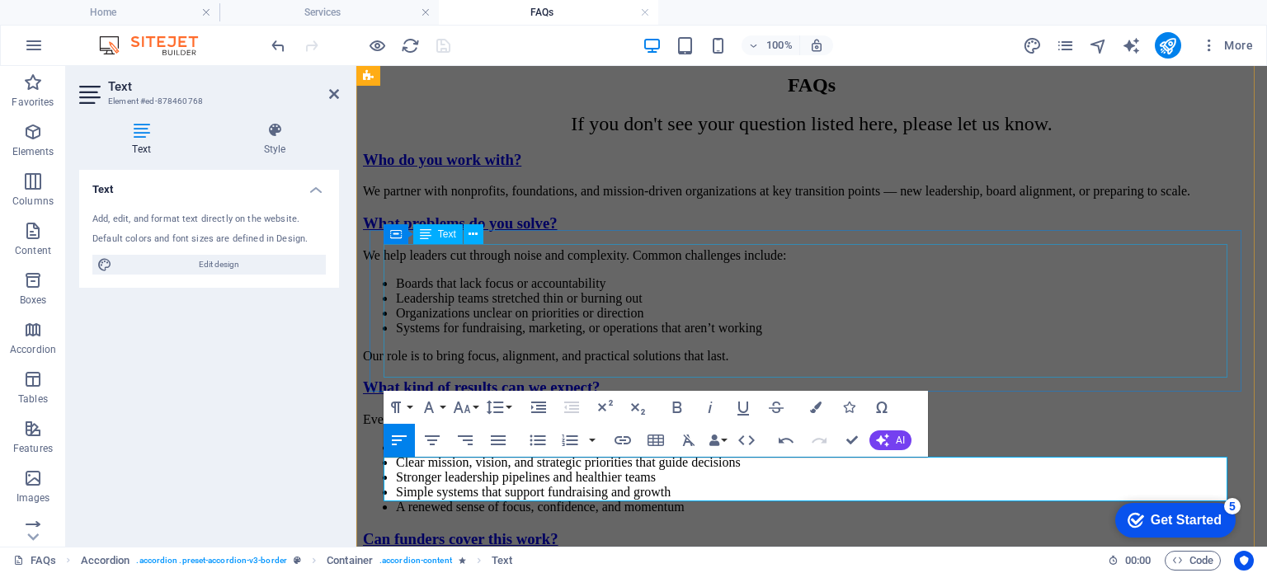
scroll to position [2762, 2]
click at [1046, 413] on div "Every engagement is unique, but typical results include: Boards that understand…" at bounding box center [812, 464] width 898 height 102
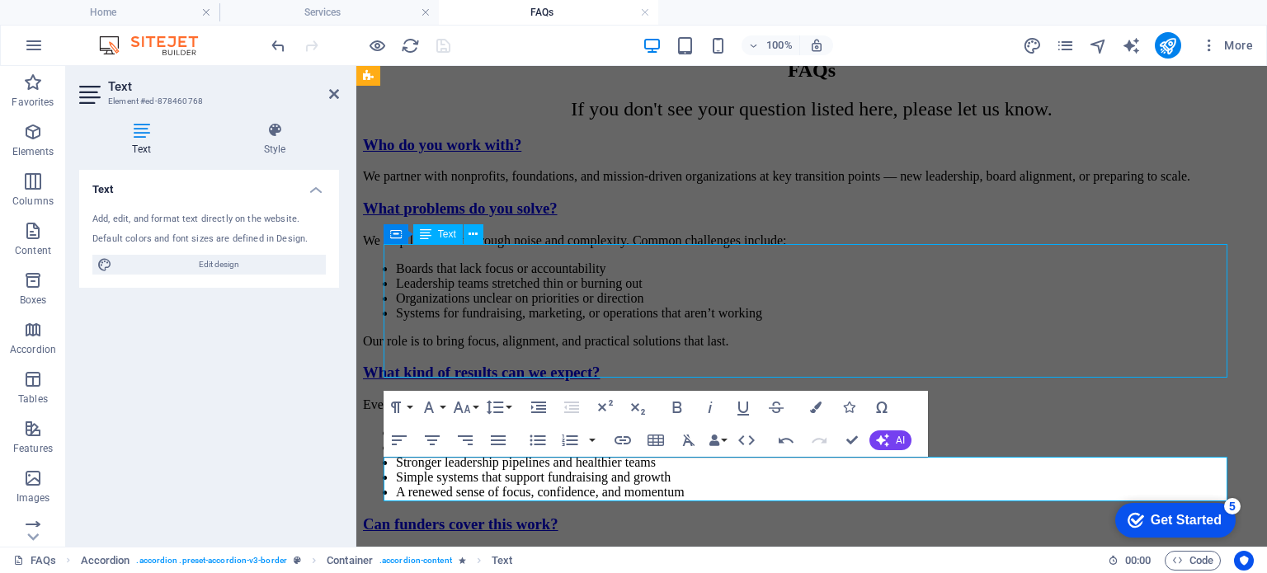
scroll to position [515, 0]
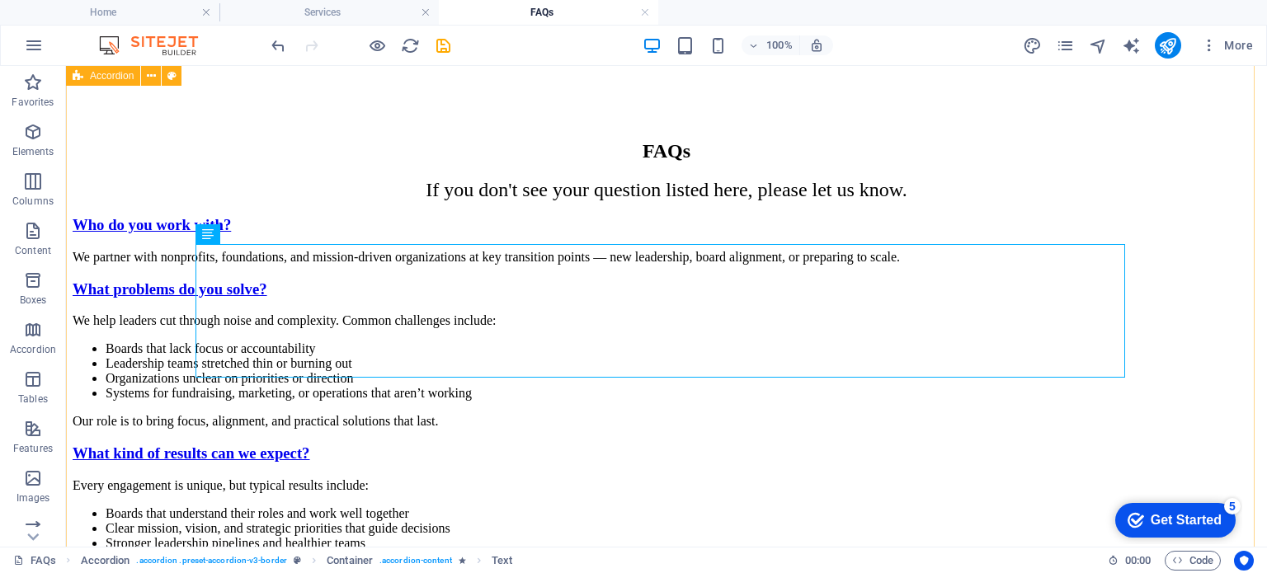
click at [1215, 301] on div "Who do you work with? We partner with nonprofits, foundations, and mission-driv…" at bounding box center [667, 540] width 1188 height 649
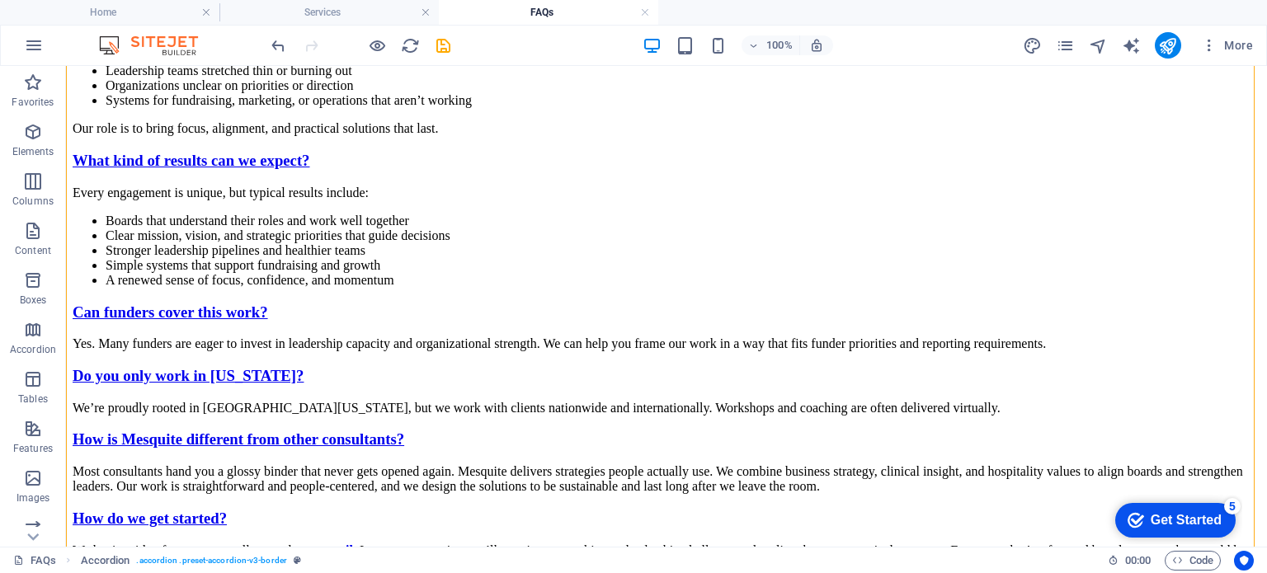
scroll to position [812, 0]
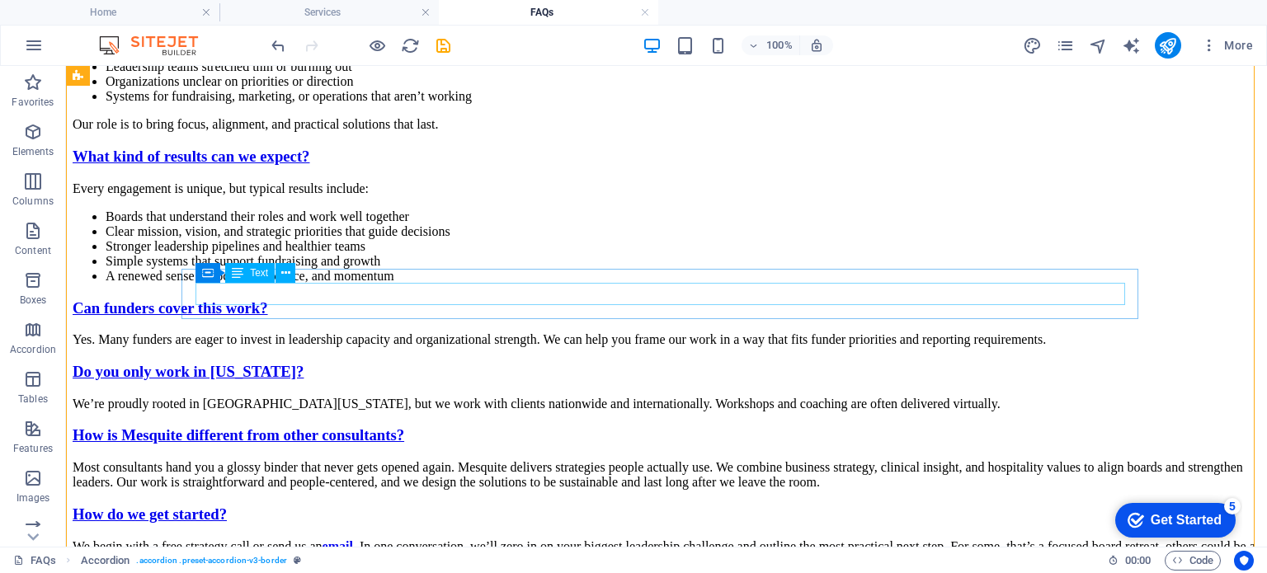
click at [1094, 397] on div "We’re proudly rooted in South Texas, but we work with clients nationwide and in…" at bounding box center [667, 404] width 1188 height 15
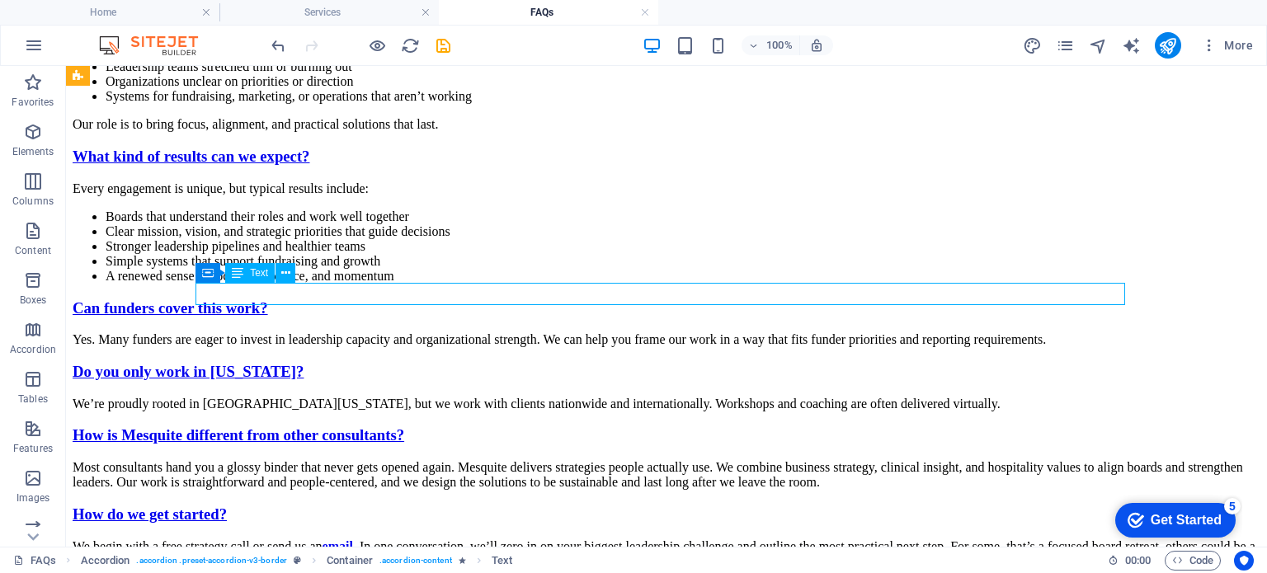
click at [664, 397] on div "We’re proudly rooted in South Texas, but we work with clients nationwide and in…" at bounding box center [667, 404] width 1188 height 15
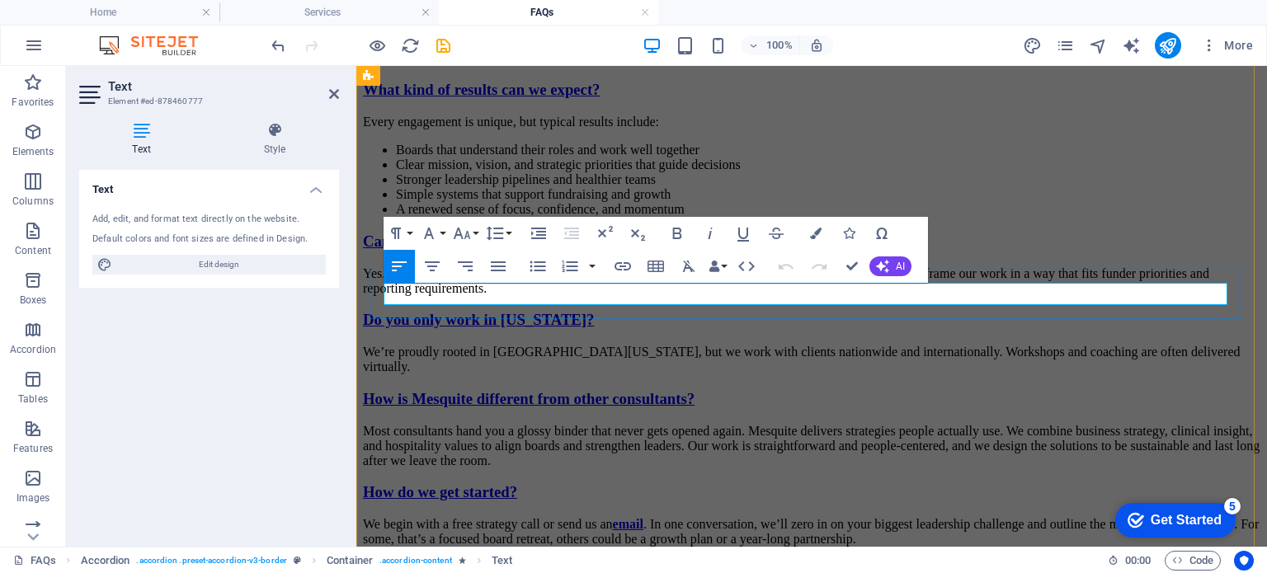
click at [391, 345] on p "We’re proudly rooted in South Texas, but we work with clients nationwide and in…" at bounding box center [812, 360] width 898 height 30
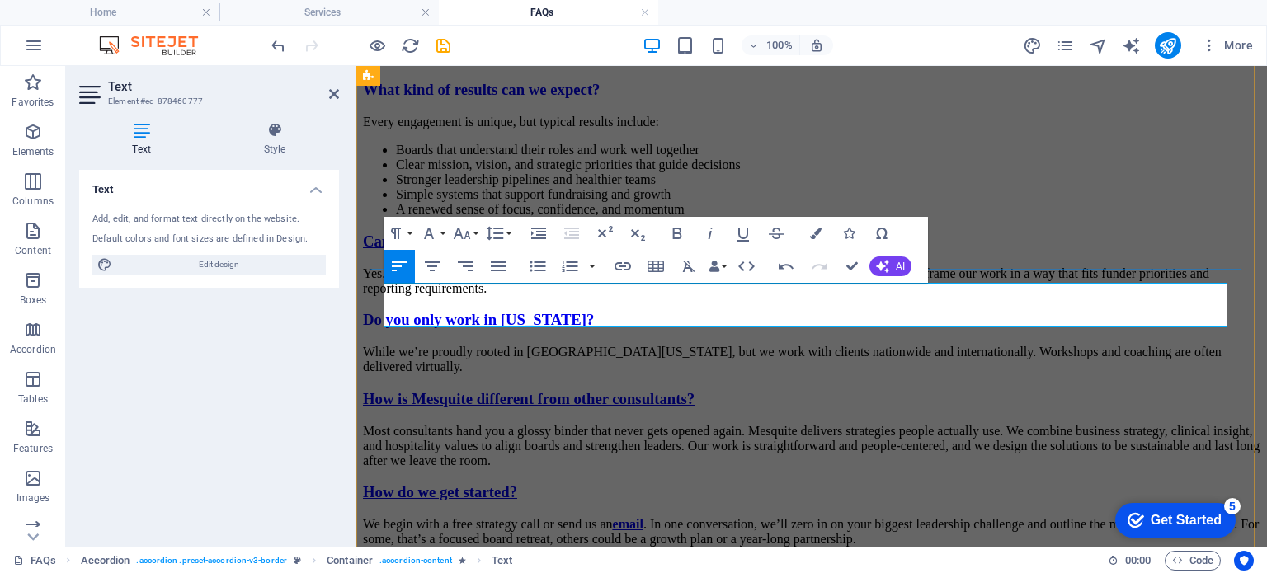
click at [634, 345] on p "While w e’re proudly rooted in South Texas, but we work with clients nationwide…" at bounding box center [812, 360] width 898 height 30
drag, startPoint x: 634, startPoint y: 299, endPoint x: 653, endPoint y: 312, distance: 23.1
click at [653, 345] on p "While w e’re proudly rooted in South Texas, but we work with clients nationwide…" at bounding box center [812, 360] width 898 height 30
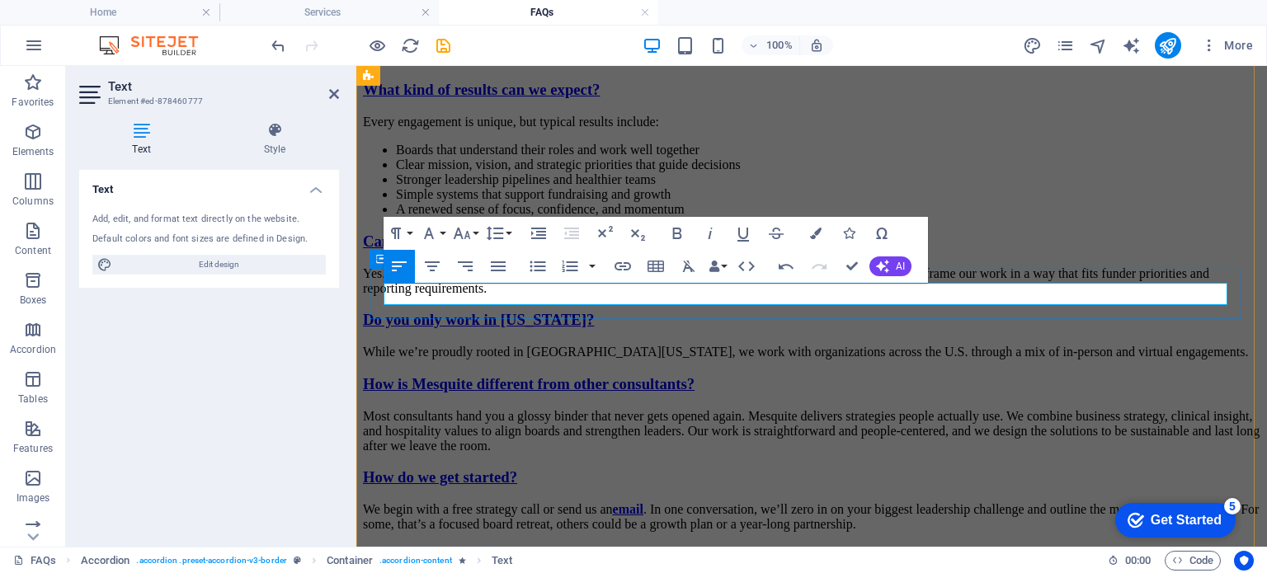
scroll to position [1182, 2]
click at [872, 345] on p "While we’re proudly rooted in South Texas, we work with organizations across th…" at bounding box center [812, 352] width 898 height 15
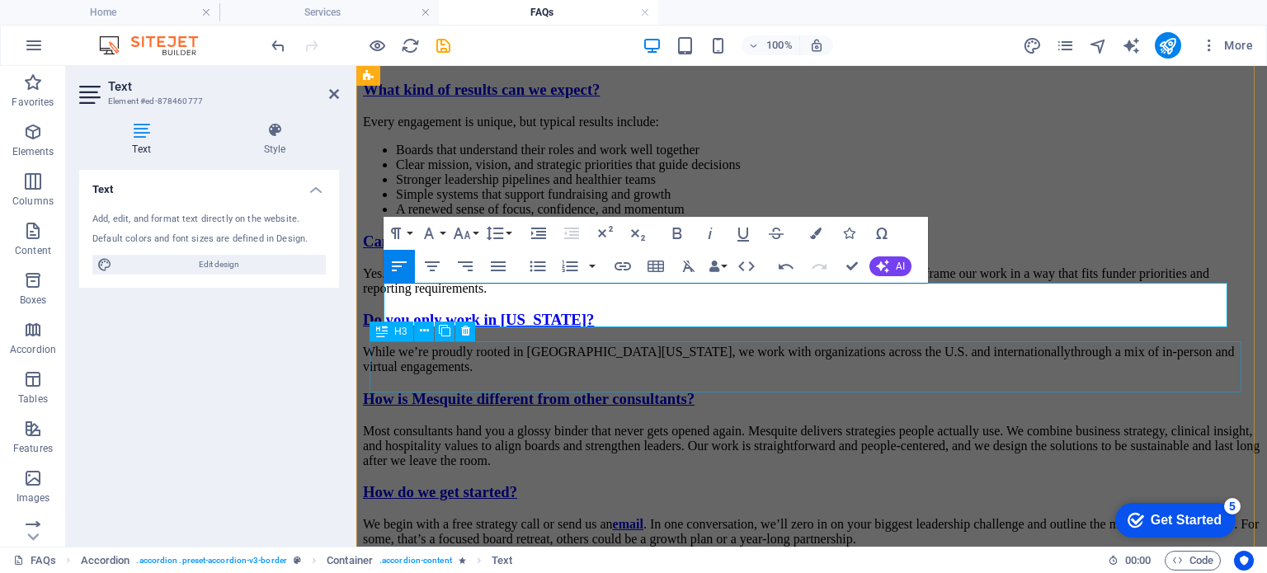
click at [869, 390] on div "How is Mesquite different from other consultants?" at bounding box center [812, 399] width 898 height 18
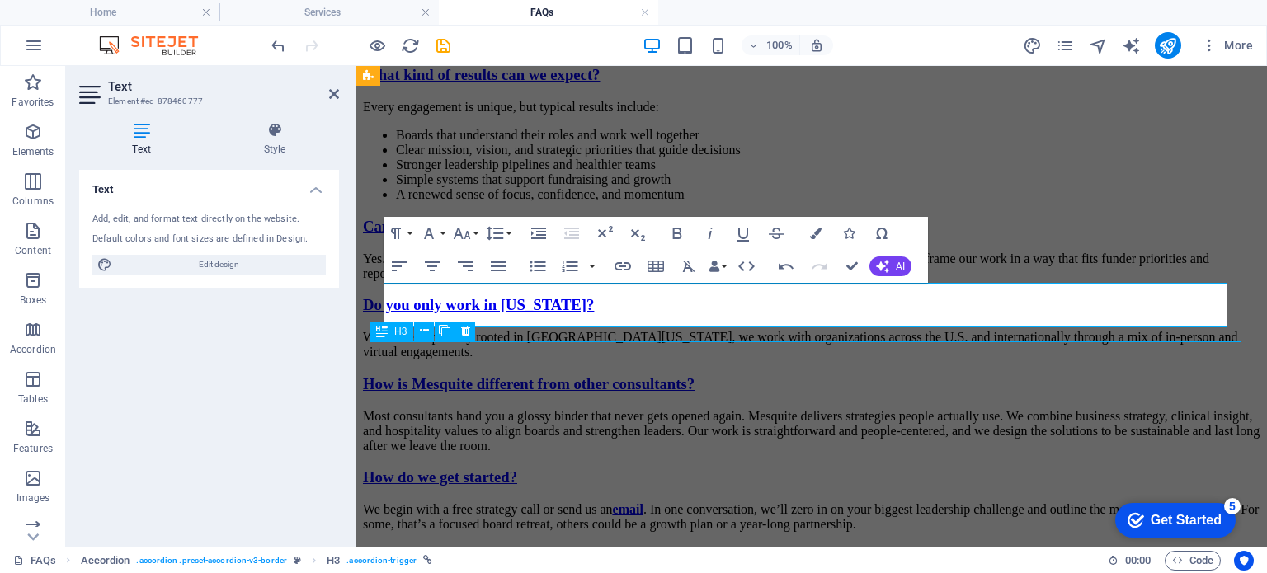
scroll to position [812, 0]
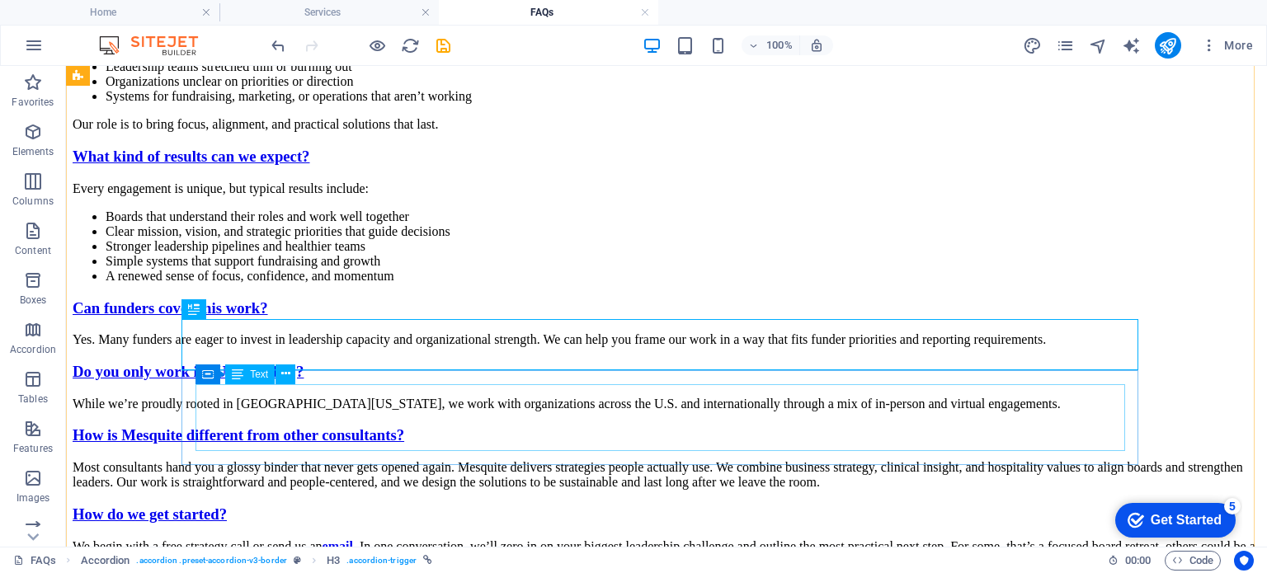
click at [668, 460] on div "Most consultants hand you a glossy binder that never gets opened again. Mesquit…" at bounding box center [667, 475] width 1188 height 30
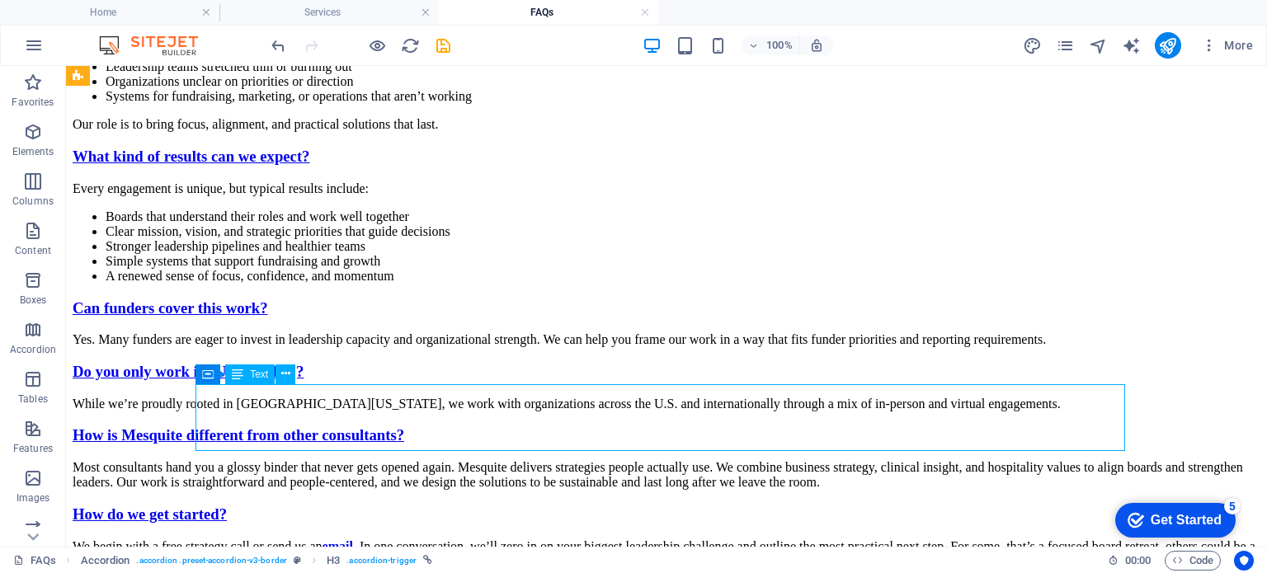
click at [668, 460] on div "Most consultants hand you a glossy binder that never gets opened again. Mesquit…" at bounding box center [667, 475] width 1188 height 30
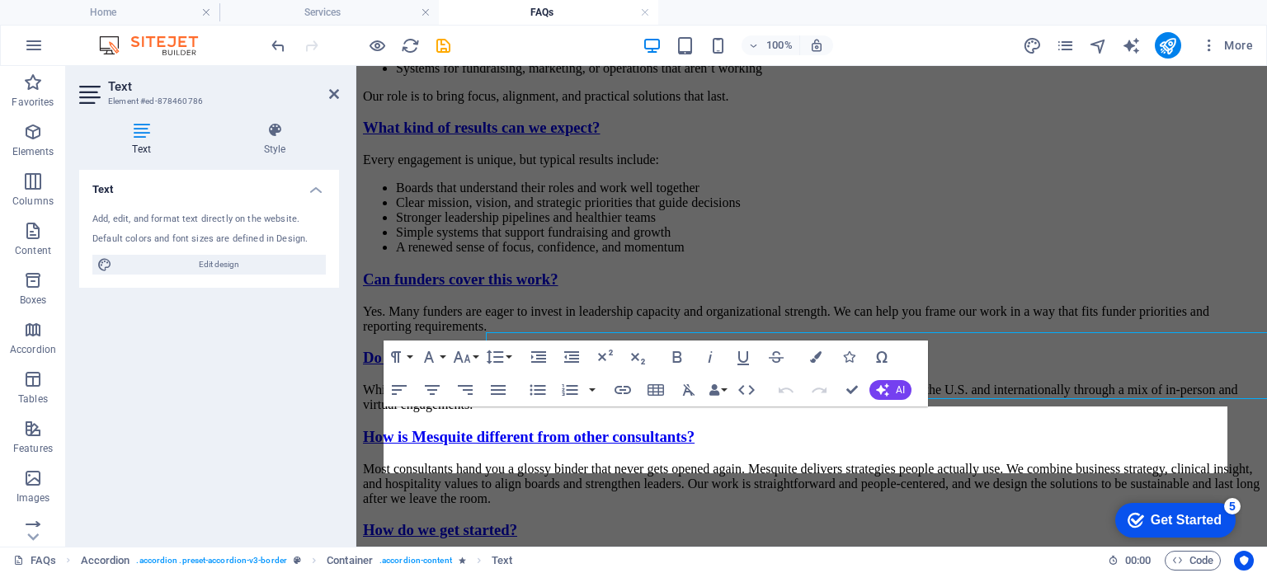
scroll to position [865, 0]
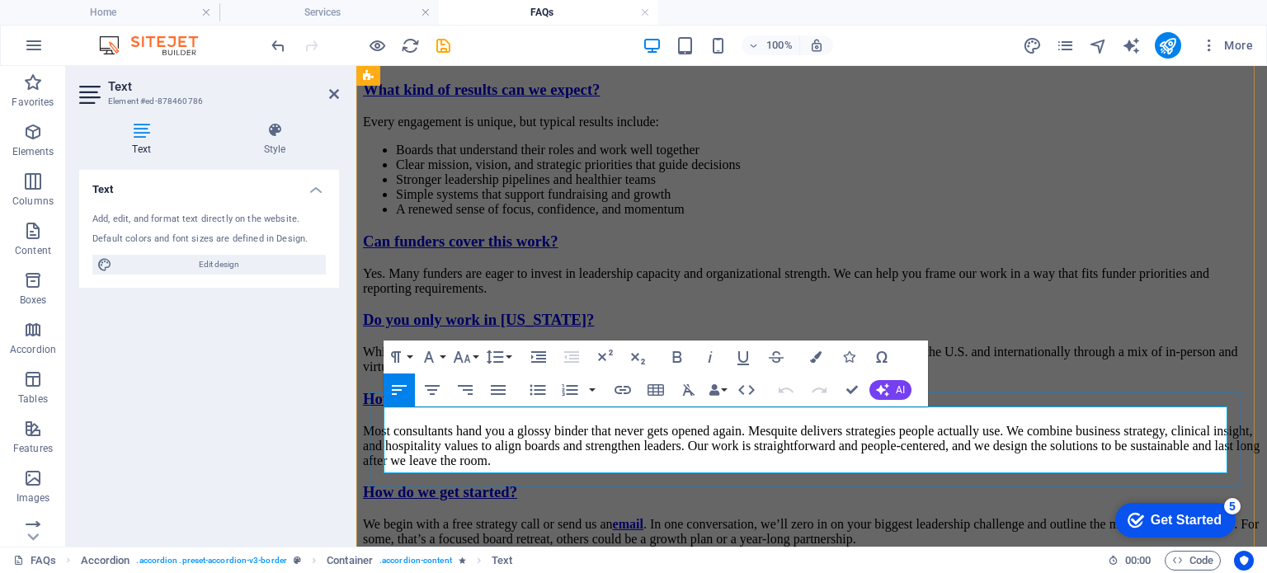
click at [400, 424] on p "Most consultants hand you a glossy binder that never gets opened again. Mesquit…" at bounding box center [812, 446] width 898 height 45
drag, startPoint x: 400, startPoint y: 419, endPoint x: 757, endPoint y: 422, distance: 357.3
click at [757, 424] on p "Most consultants hand you a glossy binder that never gets opened again. Mesquit…" at bounding box center [812, 446] width 898 height 45
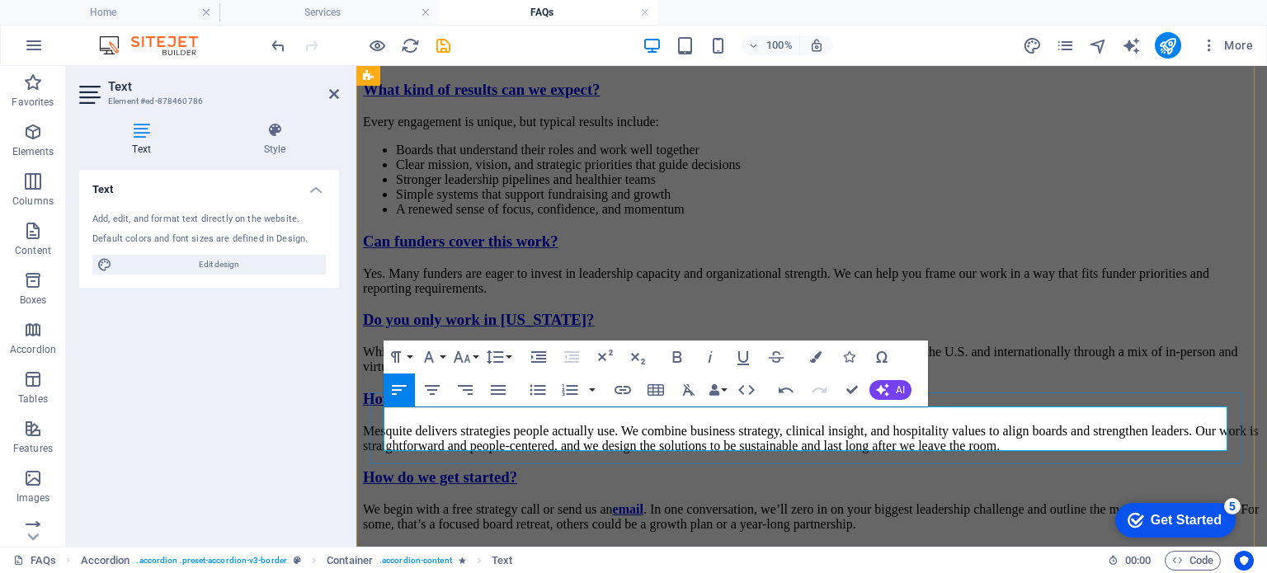
click at [659, 424] on p "Mesquite delivers strategies people actually use. We combine business strategy,…" at bounding box center [812, 439] width 898 height 30
drag, startPoint x: 659, startPoint y: 418, endPoint x: 1210, endPoint y: 441, distance: 550.8
click at [1210, 441] on p "Mesquite delivers strategies people actually use. We combine business strategy,…" at bounding box center [812, 439] width 898 height 30
click at [998, 424] on p "Mesquite delivers strategies people actually use. Our approach blends strategy,…" at bounding box center [812, 439] width 898 height 30
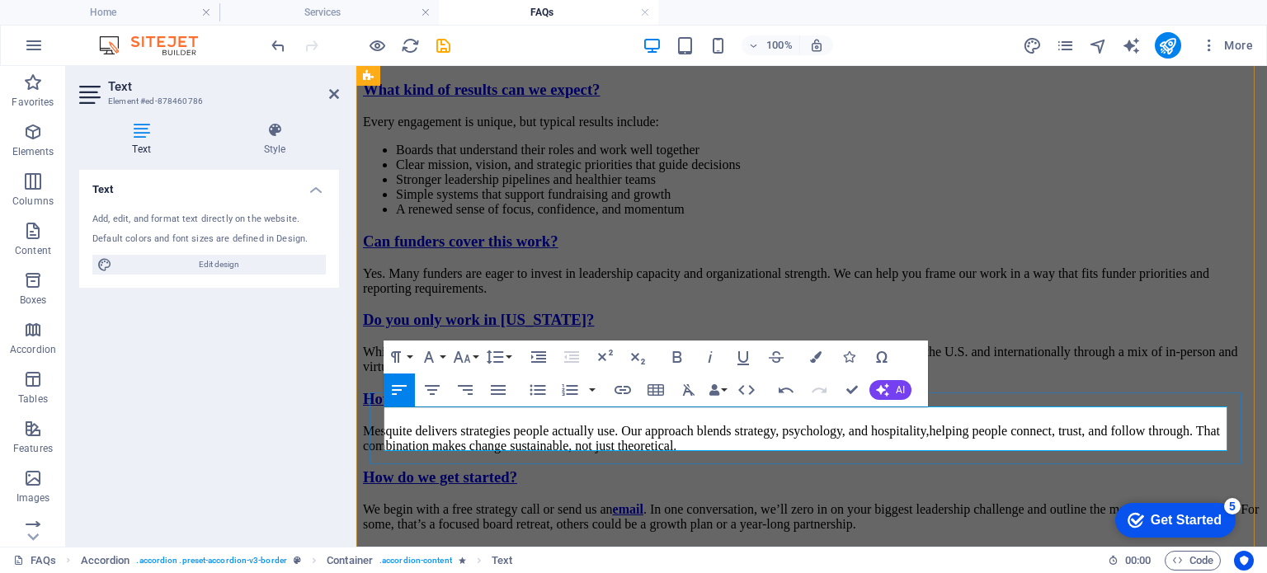
click at [920, 424] on p "Mesquite delivers strategies people actually use. Our approach blends strategy,…" at bounding box center [812, 439] width 898 height 30
drag, startPoint x: 842, startPoint y: 441, endPoint x: 734, endPoint y: 436, distance: 108.2
click at [734, 436] on p "Mesquite delivers strategies people actually use. Our approach blends strategy,…" at bounding box center [812, 439] width 898 height 30
click at [1036, 390] on div "How is Mesquite different from other consultants?" at bounding box center [812, 399] width 898 height 18
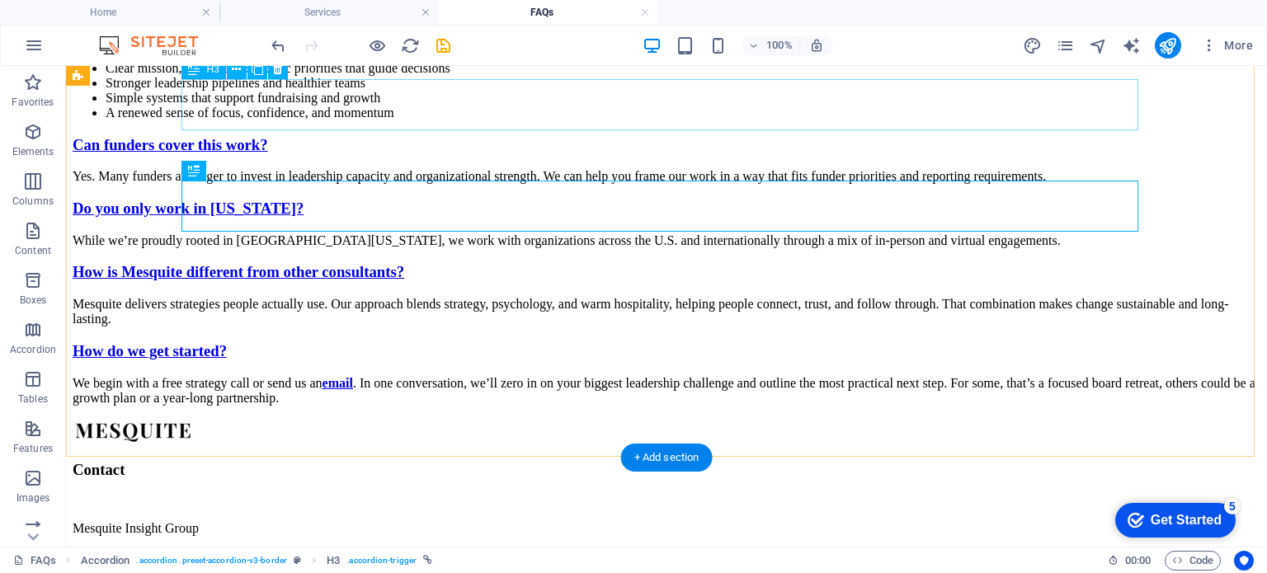
scroll to position [977, 0]
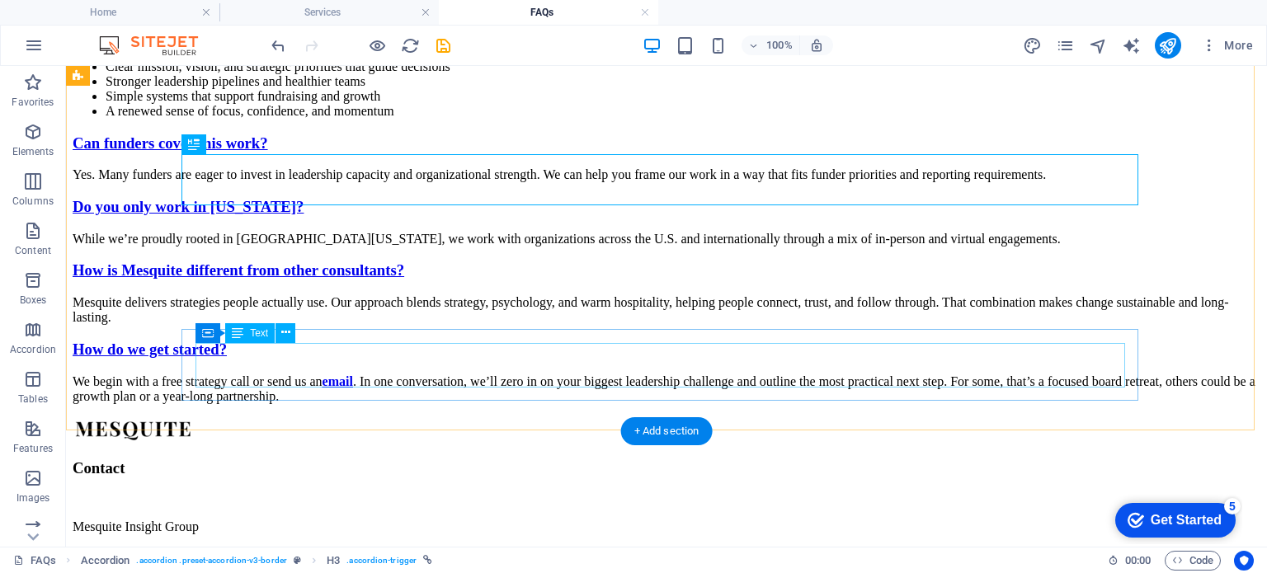
click at [1050, 375] on div "We begin with a free strategy call or send us an email . In one conversation, w…" at bounding box center [667, 390] width 1188 height 30
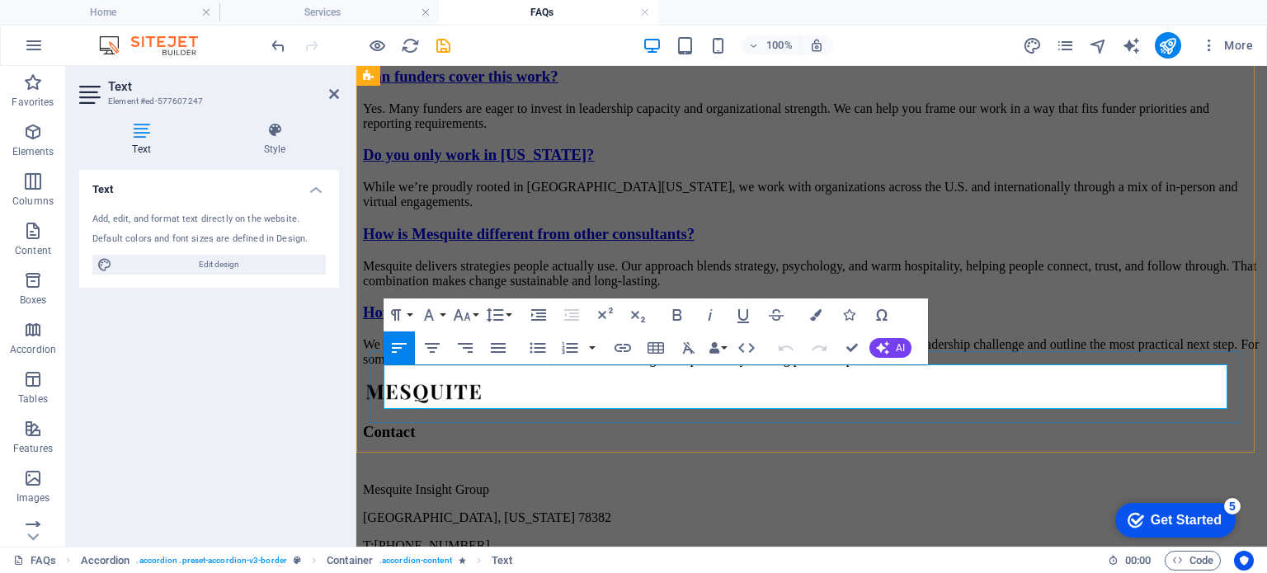
click at [690, 367] on p "We begin with a free strategy call or send us an email . In one conversation, w…" at bounding box center [812, 352] width 898 height 30
drag, startPoint x: 690, startPoint y: 379, endPoint x: 1040, endPoint y: 399, distance: 350.5
click at [1040, 367] on p "We begin with a free strategy call or send us an email . In one conversation, w…" at bounding box center [812, 352] width 898 height 30
click at [479, 367] on p "We begin with a free strategy call or send us an email . It begins with a conve…" at bounding box center [812, 352] width 898 height 30
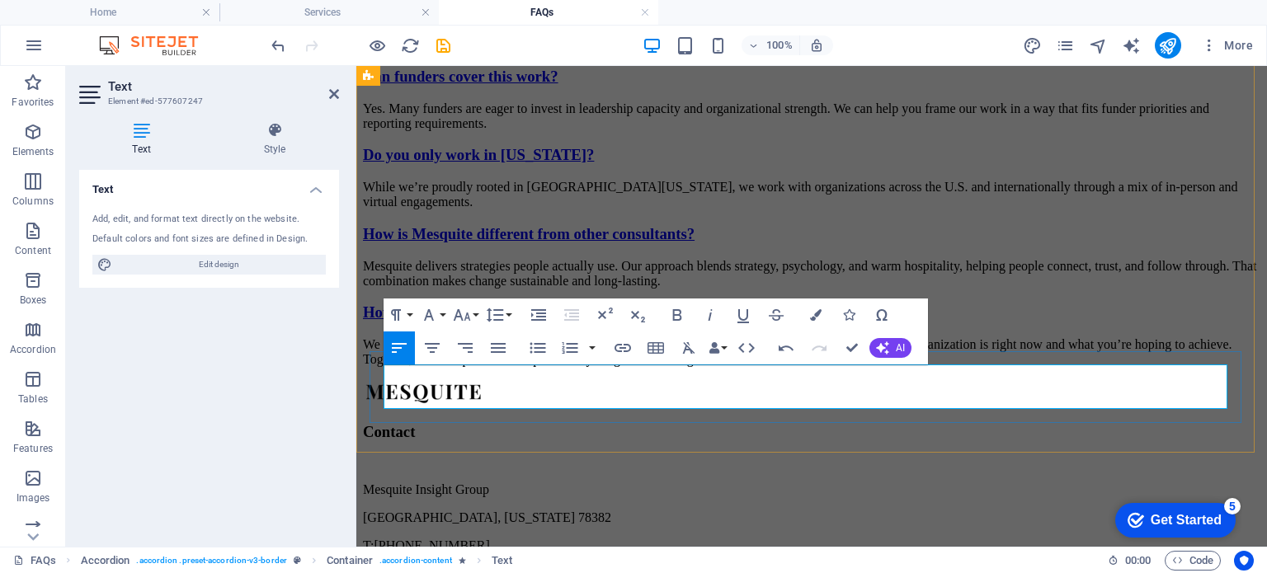
drag, startPoint x: 479, startPoint y: 374, endPoint x: 518, endPoint y: 376, distance: 38.9
click at [518, 367] on p "We begin with a free strategy call or send us an email . It begins with a conve…" at bounding box center [812, 352] width 898 height 30
drag, startPoint x: 684, startPoint y: 378, endPoint x: 581, endPoint y: 382, distance: 103.2
click at [581, 367] on p "We begin with a free strategy call or send us an email . It begins with a conve…" at bounding box center [812, 352] width 898 height 30
copy p "send us an email ."
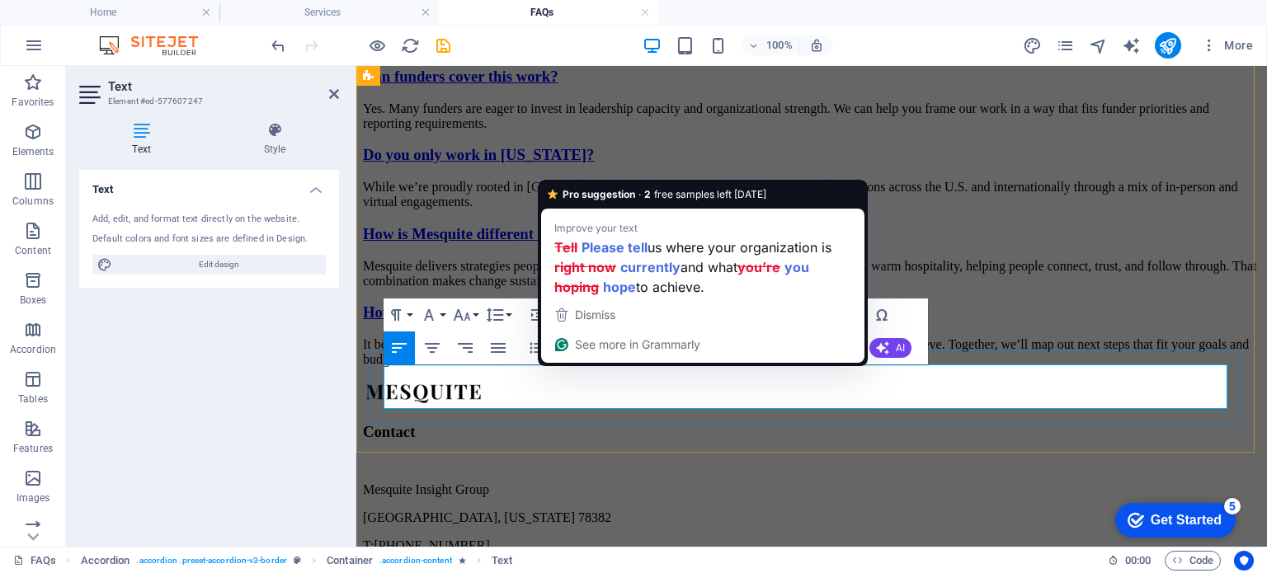
click at [554, 367] on p "It begins with a conversation. Tell us where your organization is right now and…" at bounding box center [812, 352] width 898 height 30
click at [561, 367] on p "It begins with a conversation. Tell us where your organization is right now and…" at bounding box center [812, 352] width 898 height 30
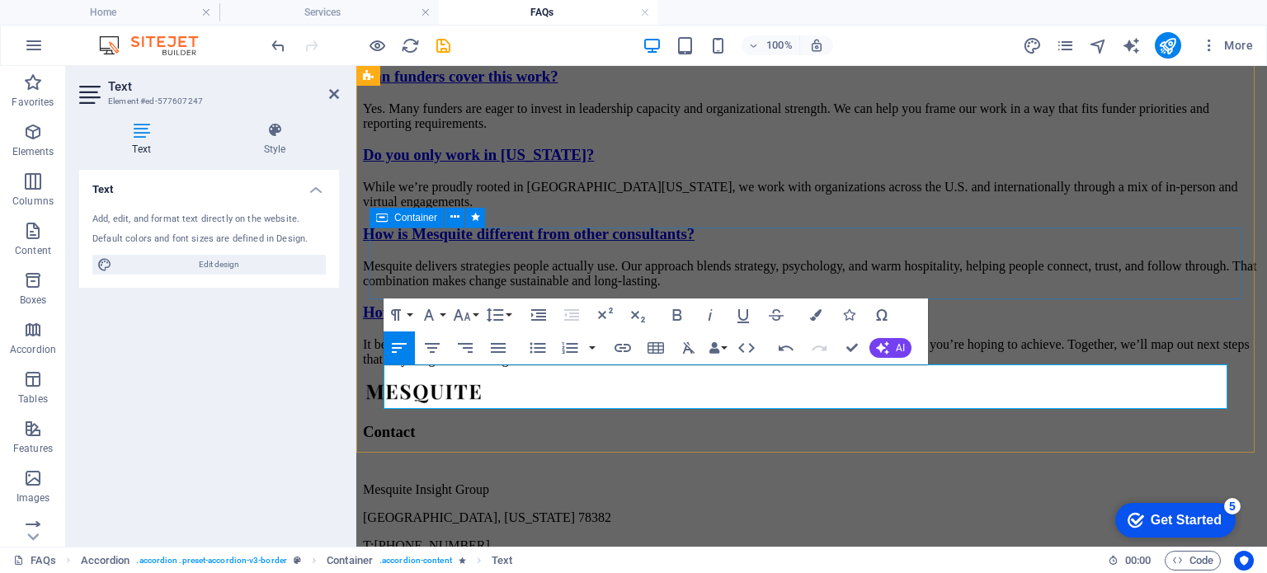
click at [1018, 289] on div "Mesquite delivers strategies people actually use. Our approach blends strategy,…" at bounding box center [812, 274] width 898 height 30
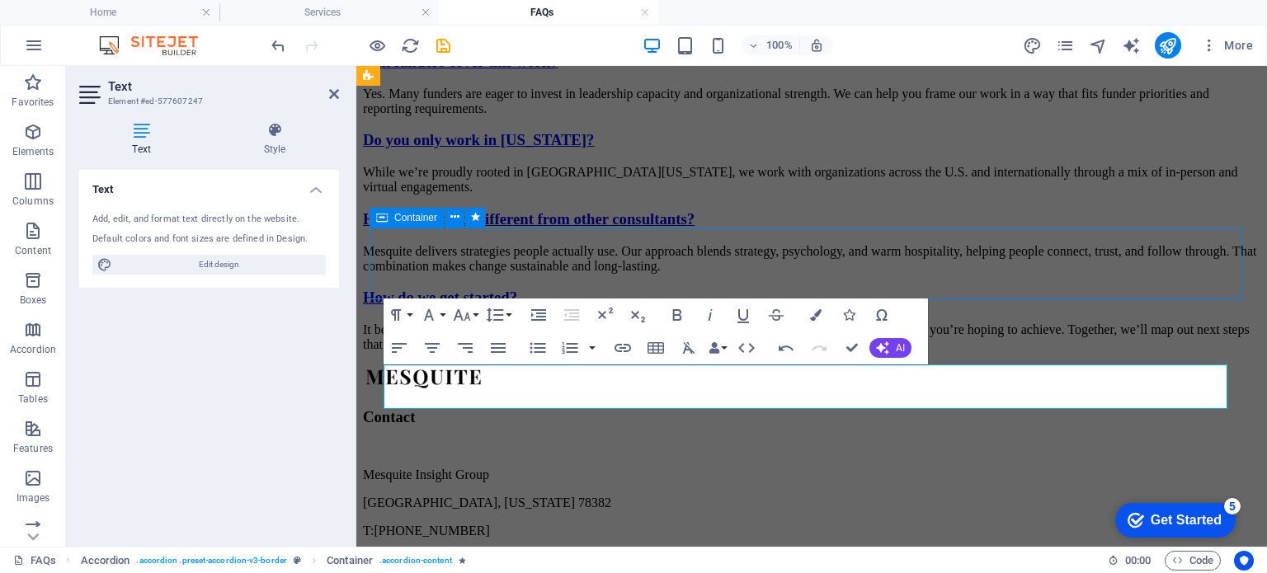
scroll to position [977, 0]
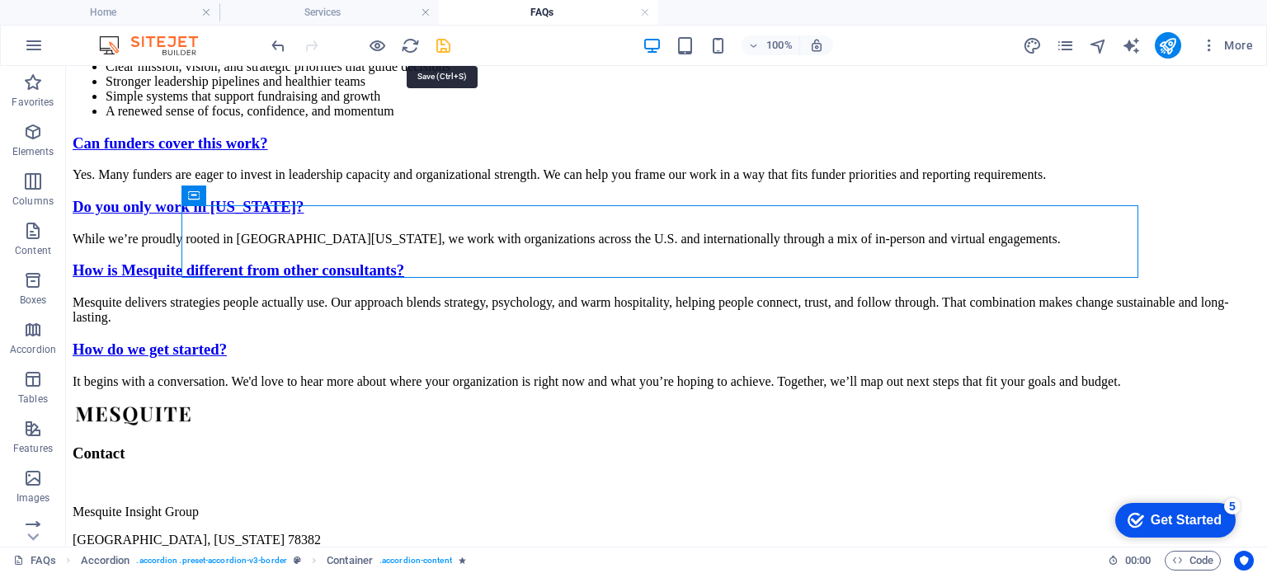
click at [449, 45] on icon "save" at bounding box center [443, 45] width 19 height 19
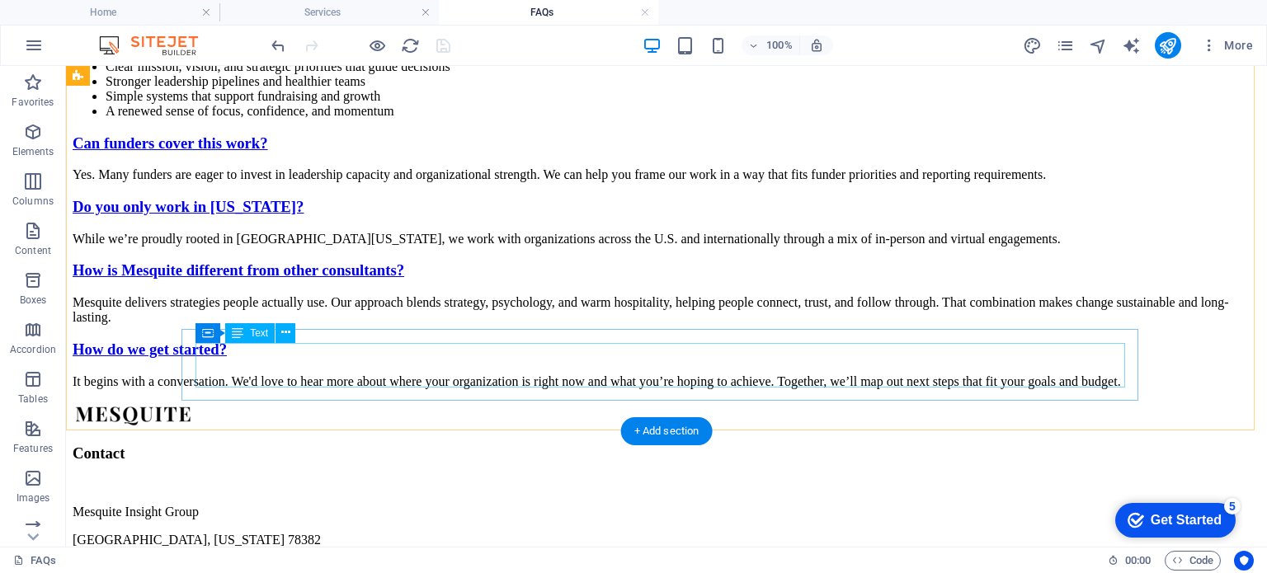
click at [410, 375] on div "It begins with a conversation. We'd love to hear more about where your organiza…" at bounding box center [667, 382] width 1188 height 15
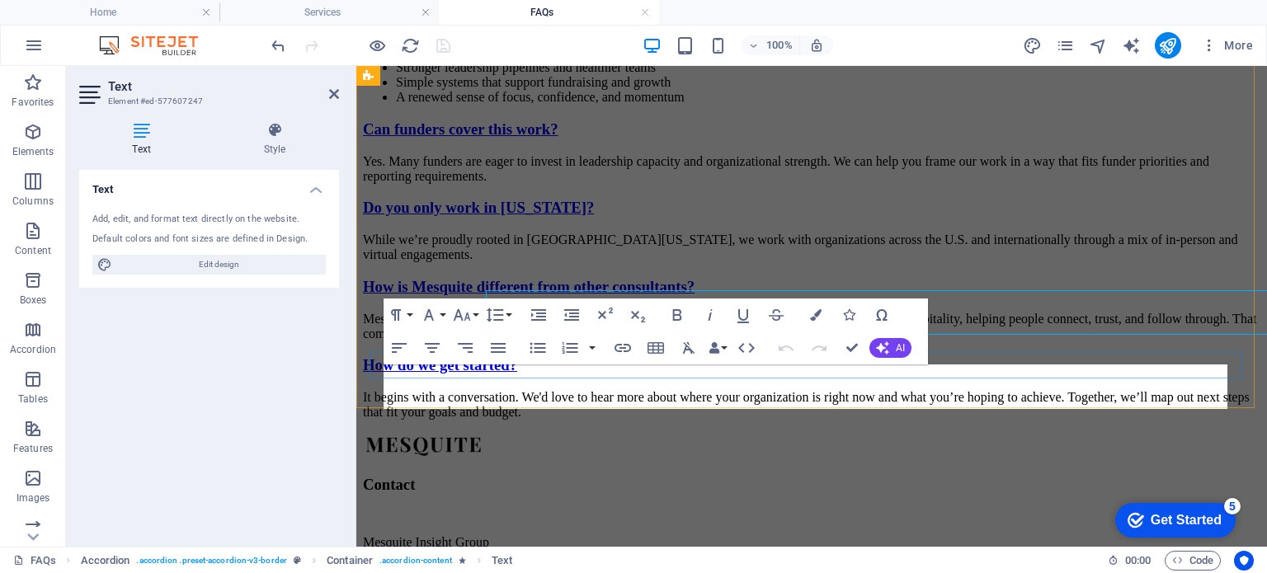
scroll to position [1030, 0]
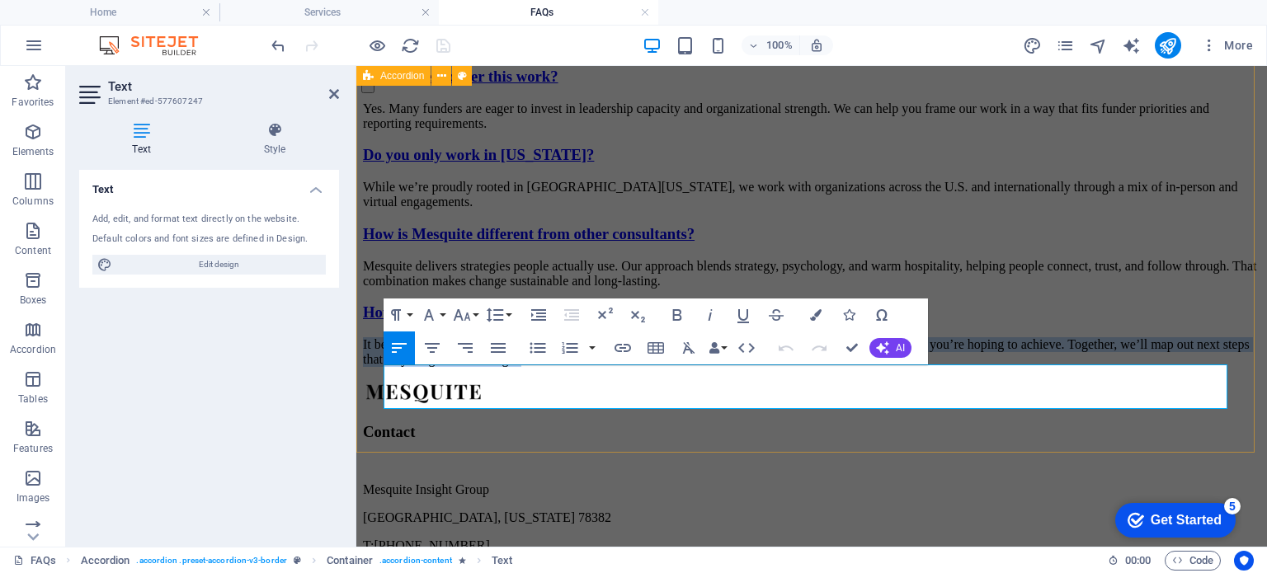
drag, startPoint x: 666, startPoint y: 399, endPoint x: 380, endPoint y: 379, distance: 287.0
click at [380, 367] on div "Who do you work with? We partner with nonprofits, foundations, and mission-driv…" at bounding box center [812, 27] width 898 height 679
click at [705, 259] on div "Mesquite delivers strategies people actually use. Our approach blends strategy,…" at bounding box center [812, 274] width 898 height 30
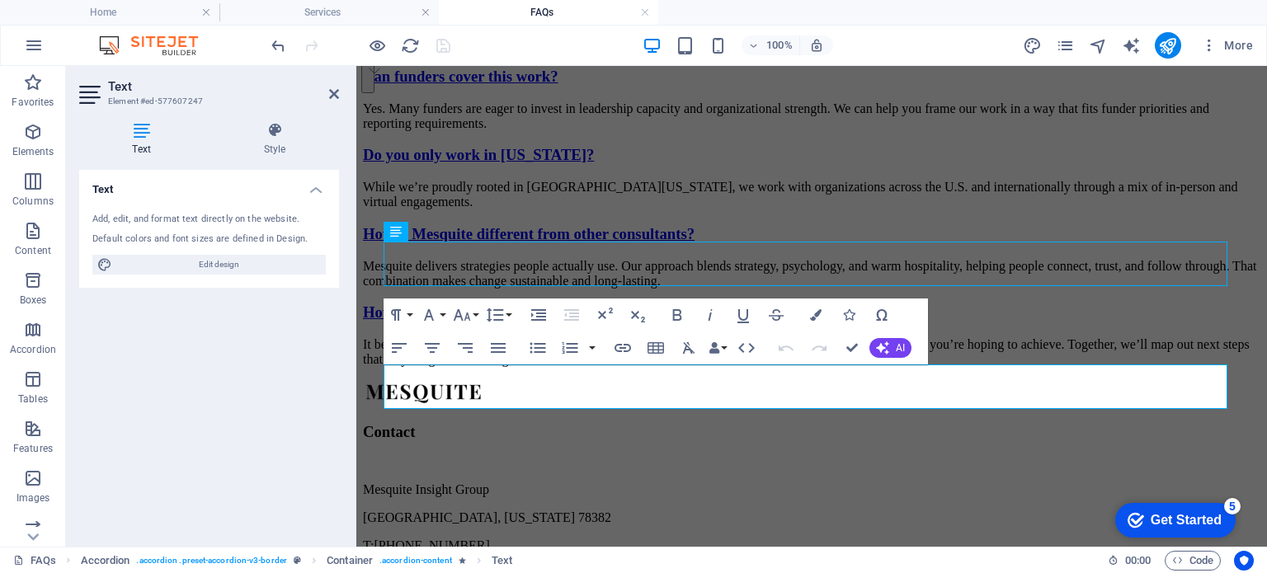
scroll to position [977, 0]
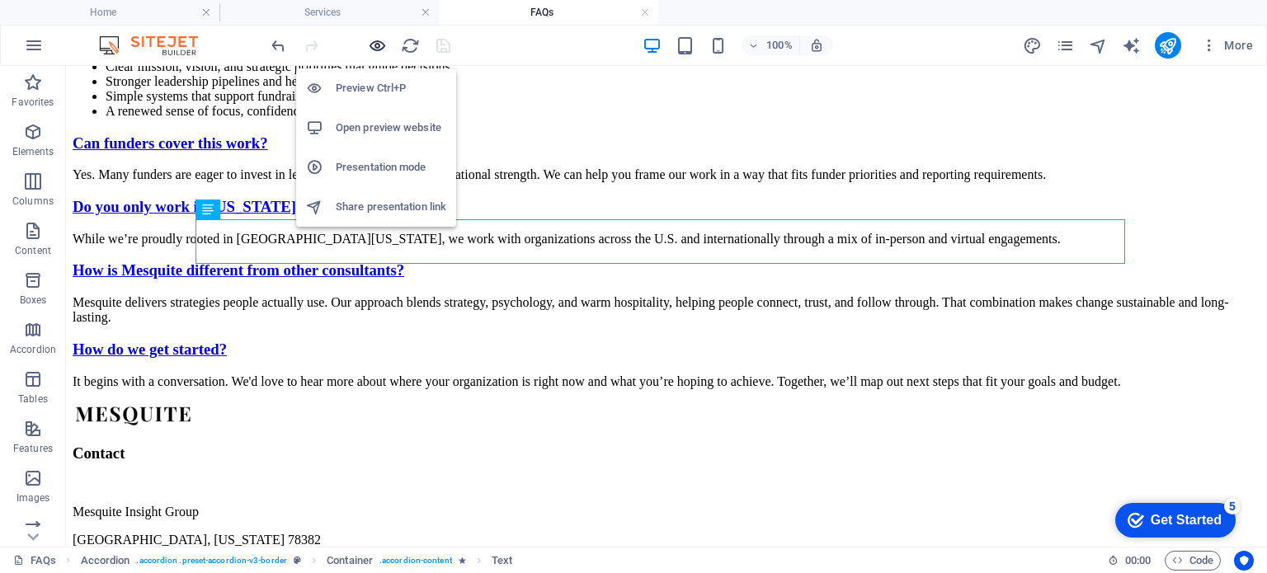
click at [373, 42] on icon "button" at bounding box center [377, 45] width 19 height 19
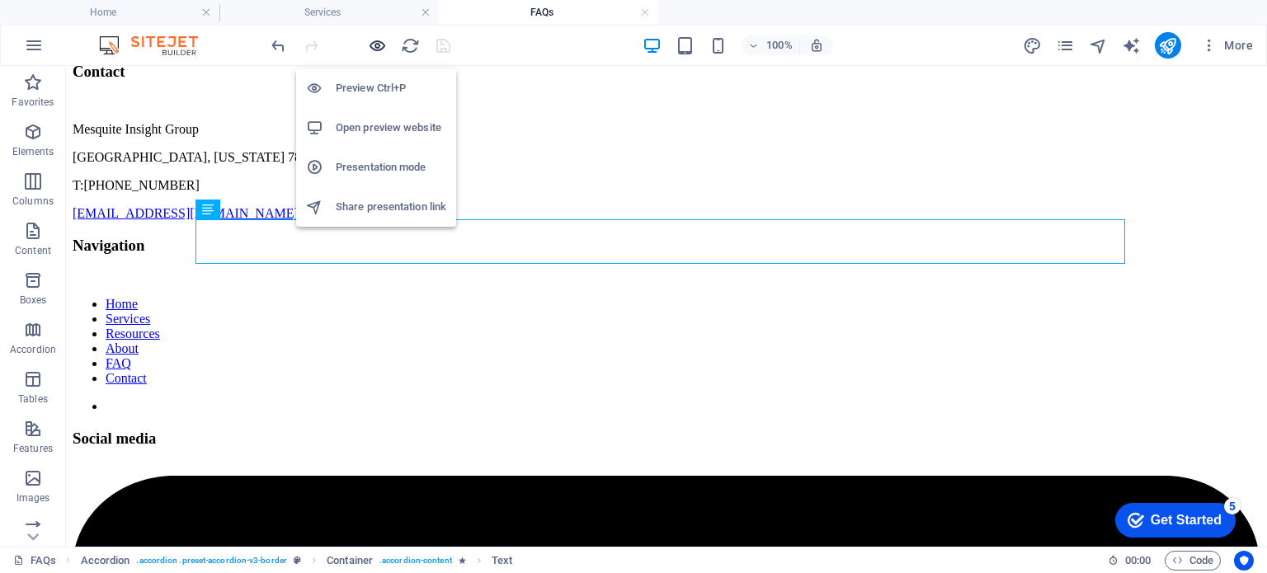
scroll to position [493, 0]
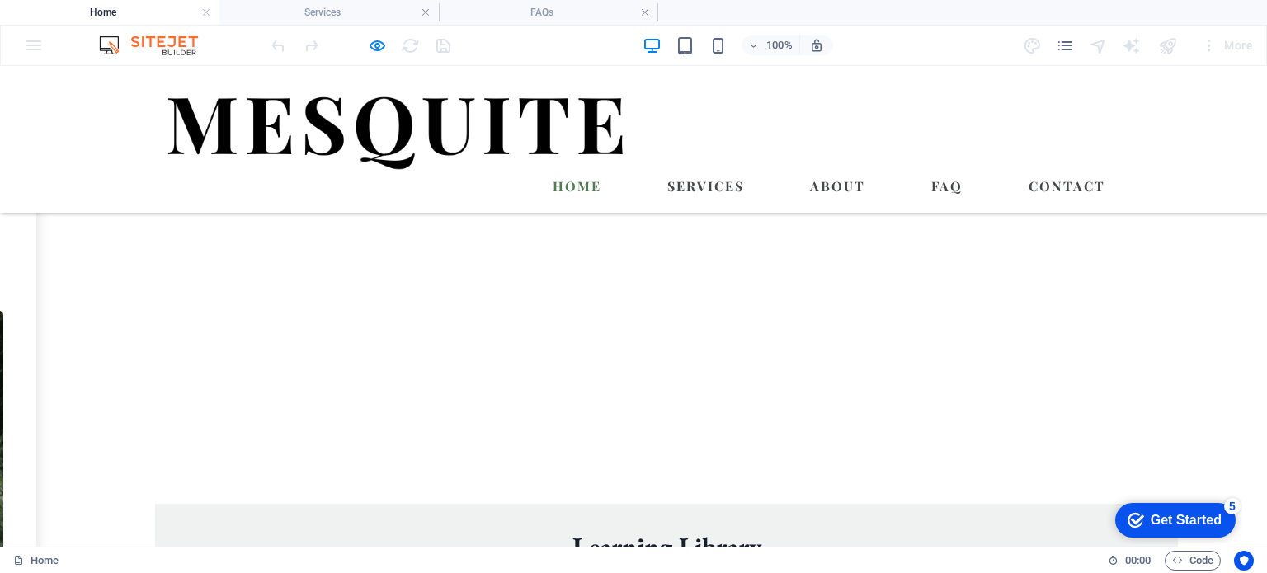
scroll to position [813, 0]
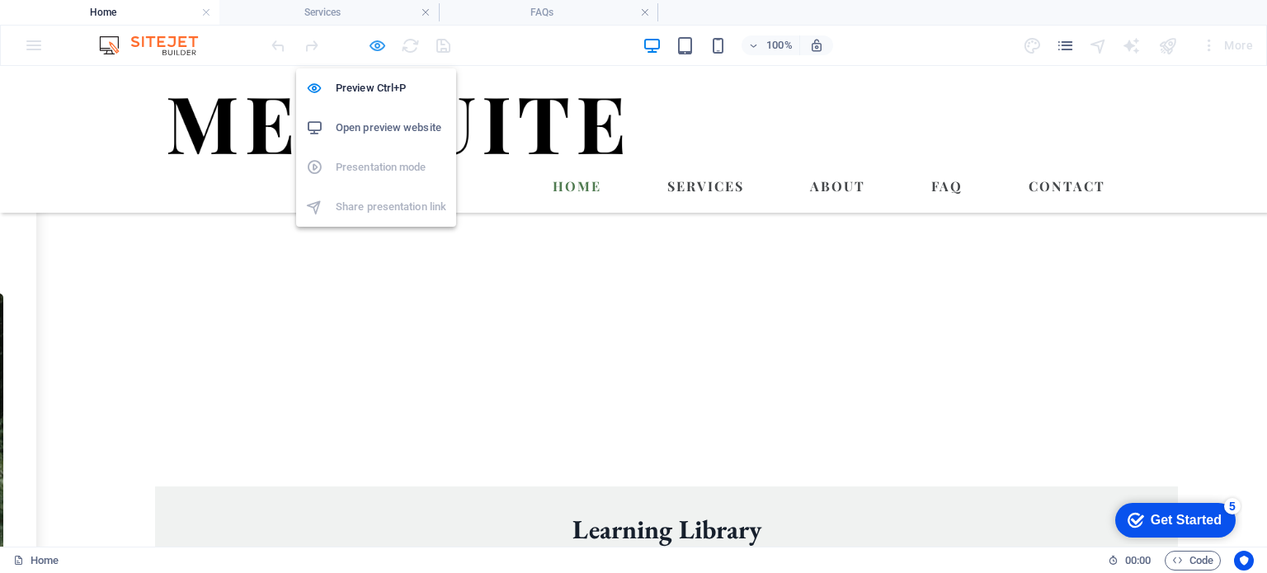
click at [375, 42] on icon "button" at bounding box center [377, 45] width 19 height 19
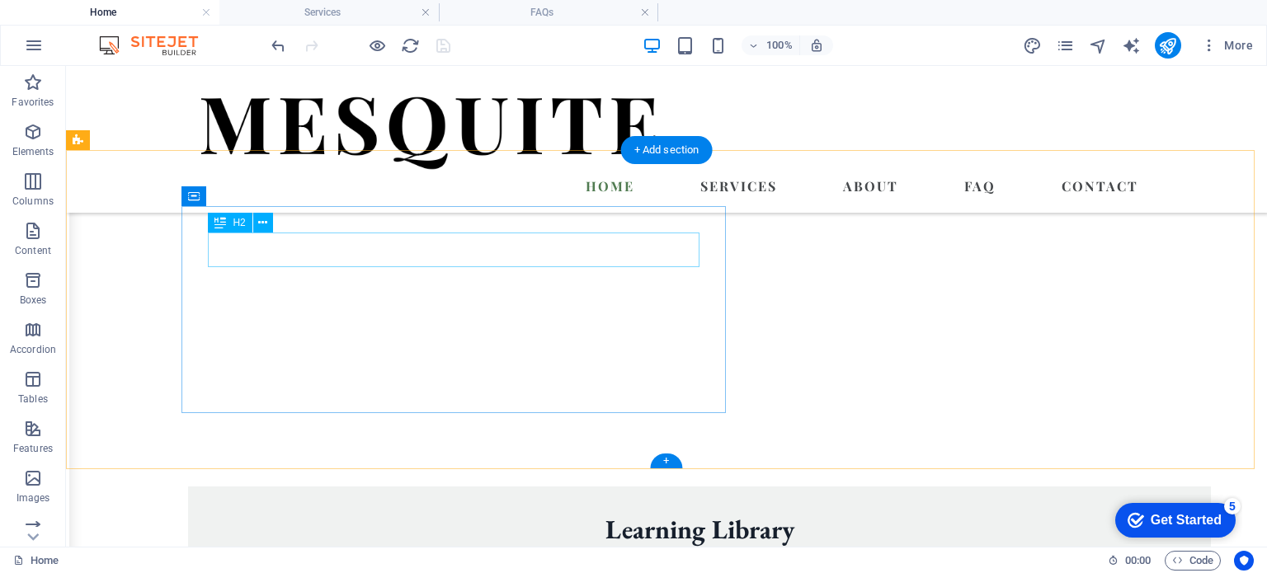
click at [498, 513] on div "Learning Library" at bounding box center [700, 530] width 970 height 35
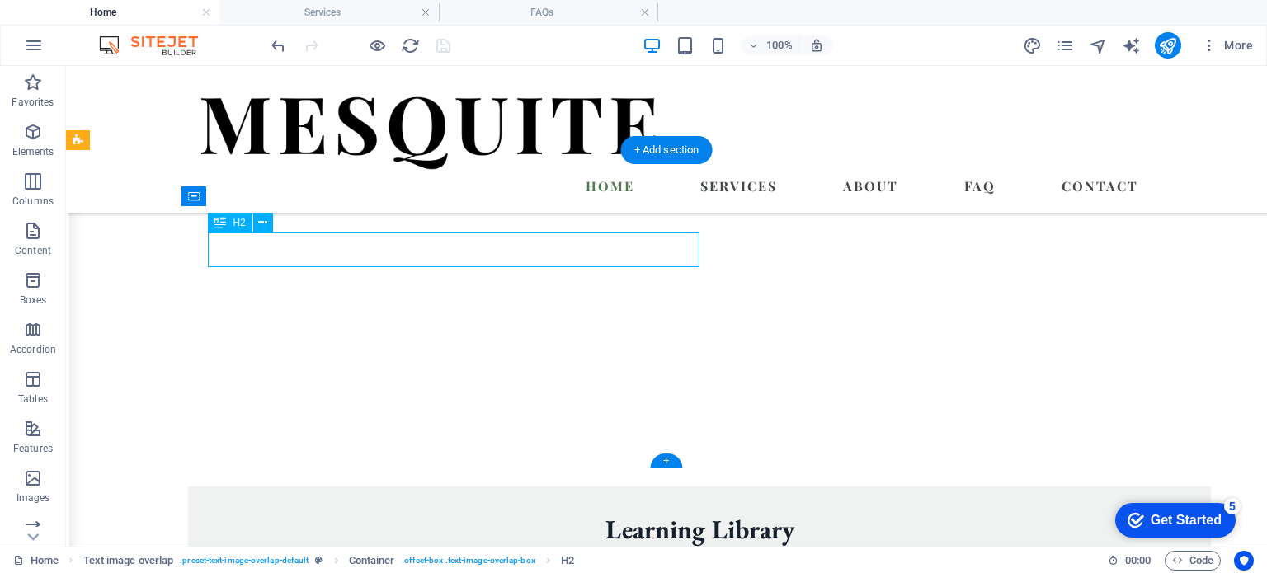
click at [498, 513] on div "Learning Library" at bounding box center [700, 530] width 970 height 35
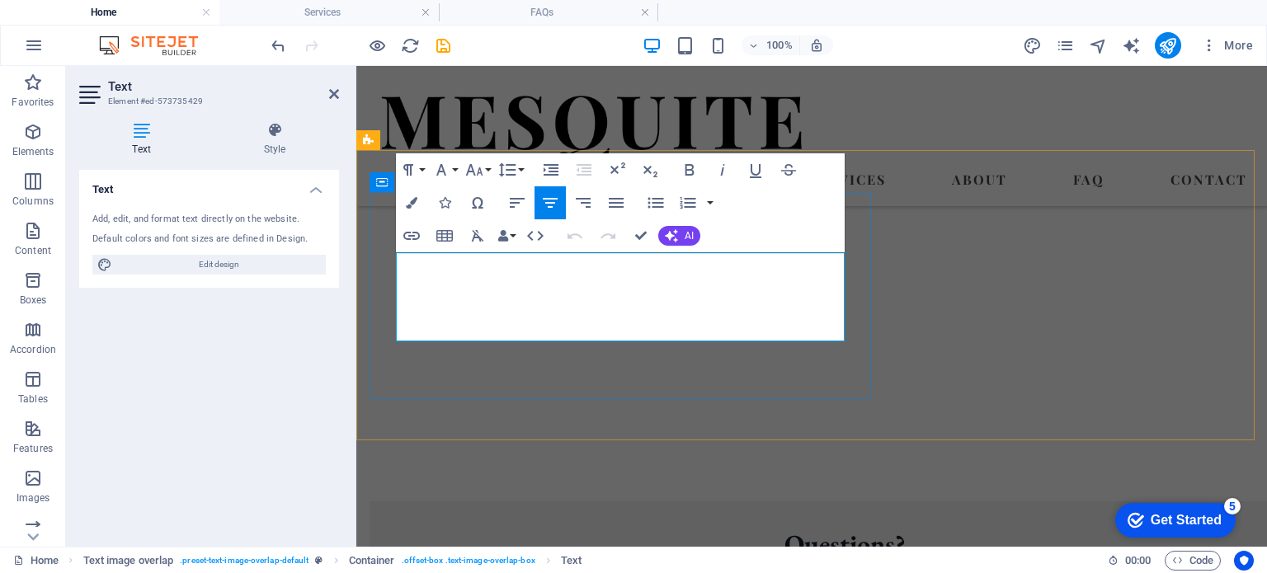
drag, startPoint x: 409, startPoint y: 269, endPoint x: 699, endPoint y: 325, distance: 295.0
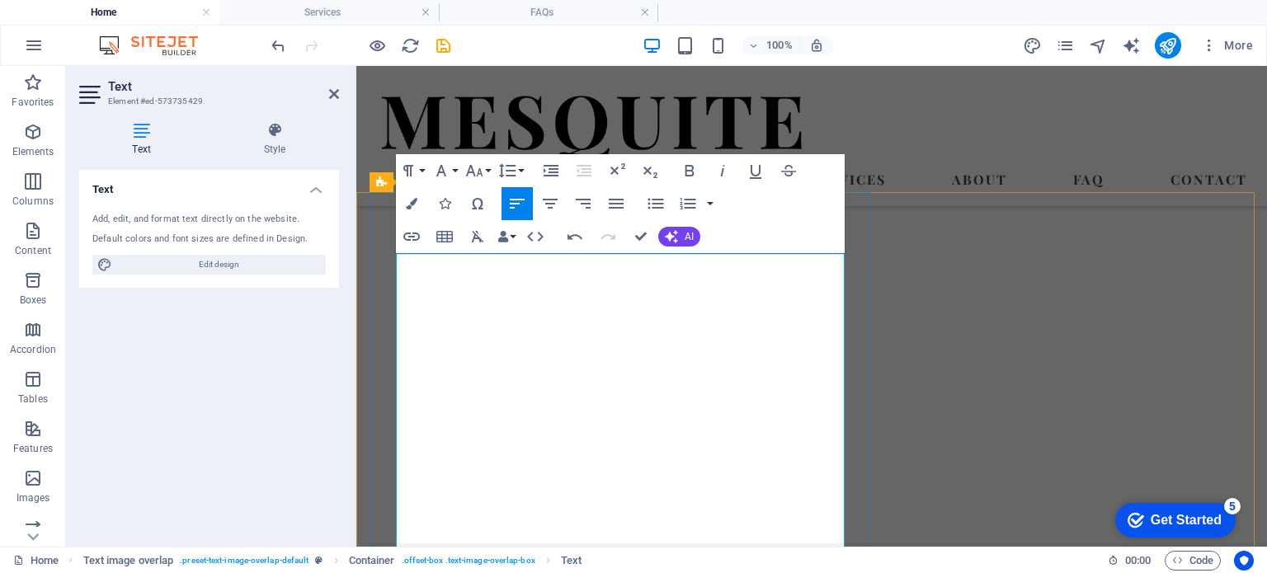
scroll to position [6172, 2]
drag, startPoint x: 597, startPoint y: 315, endPoint x: 396, endPoint y: 265, distance: 206.7
click at [547, 205] on icon "button" at bounding box center [550, 204] width 20 height 20
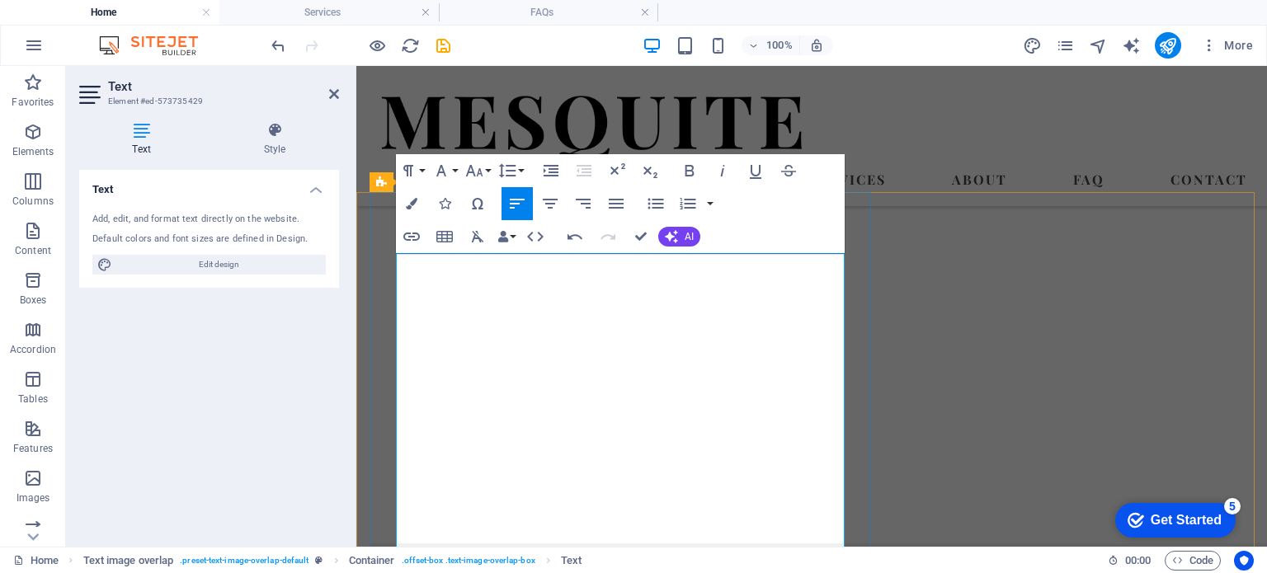
drag, startPoint x: 408, startPoint y: 352, endPoint x: 720, endPoint y: 524, distance: 357.1
click at [551, 202] on icon "button" at bounding box center [550, 204] width 20 height 20
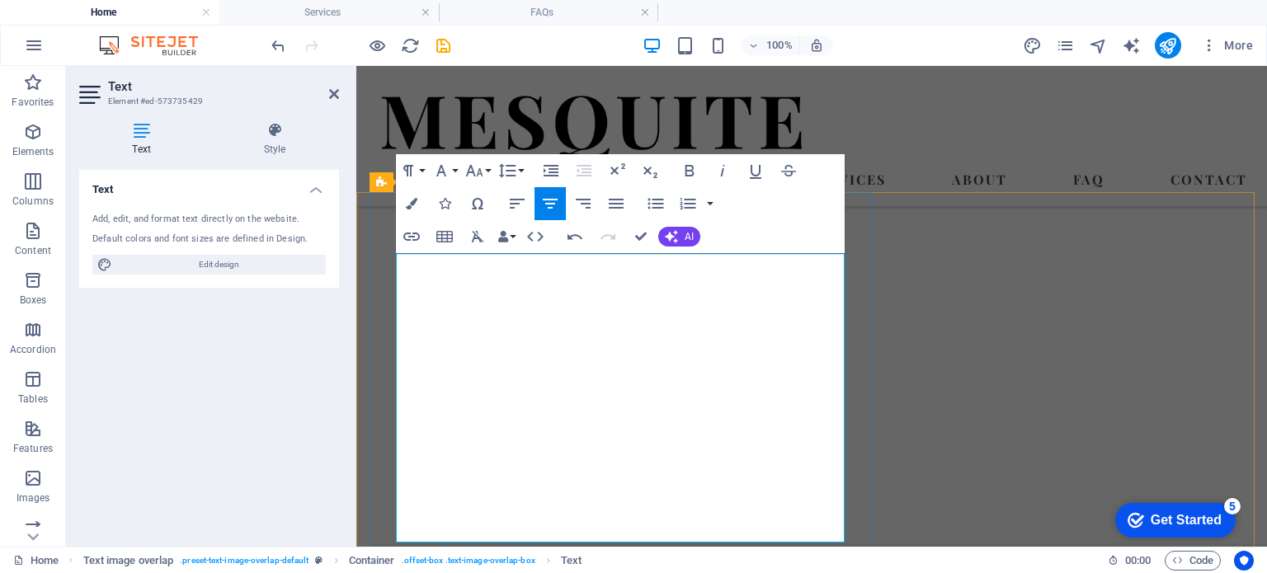
drag, startPoint x: 548, startPoint y: 375, endPoint x: 710, endPoint y: 375, distance: 161.7
click at [722, 168] on icon "button" at bounding box center [723, 171] width 20 height 20
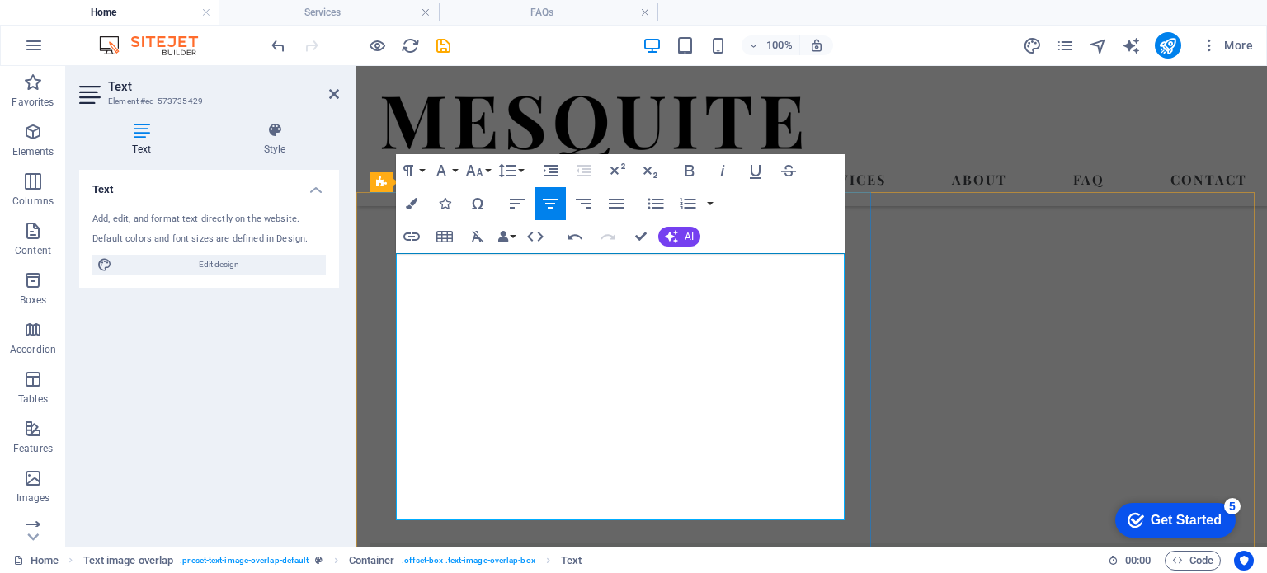
drag, startPoint x: 534, startPoint y: 399, endPoint x: 729, endPoint y: 396, distance: 194.7
click at [718, 171] on icon "button" at bounding box center [723, 171] width 20 height 20
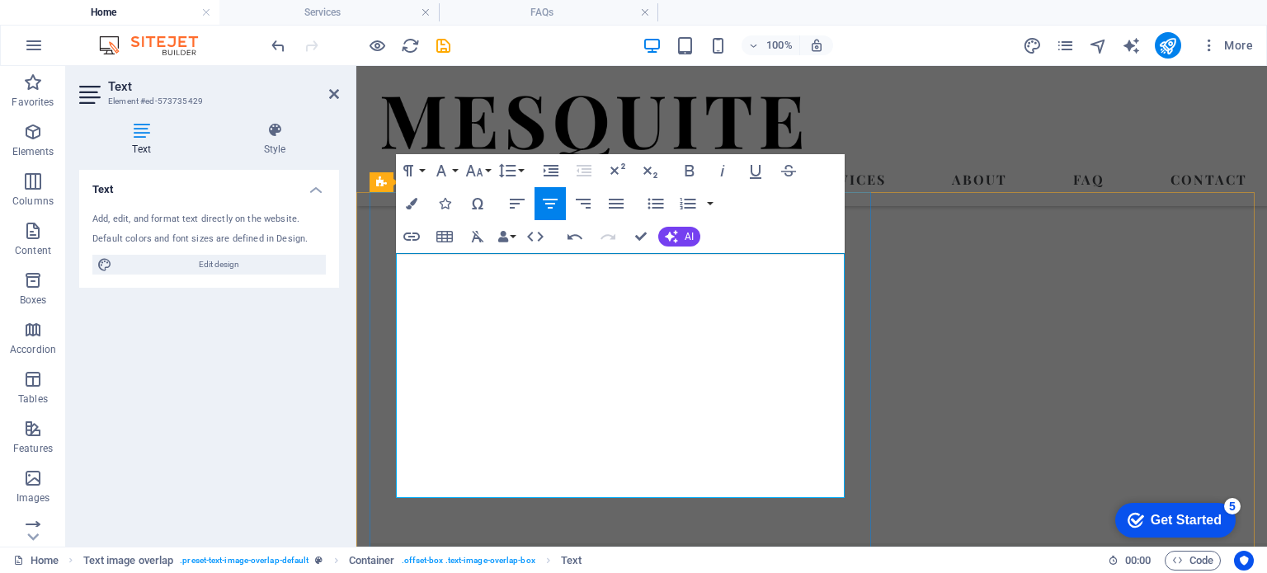
drag, startPoint x: 548, startPoint y: 422, endPoint x: 714, endPoint y: 418, distance: 165.9
click at [723, 164] on icon "button" at bounding box center [723, 171] width 20 height 20
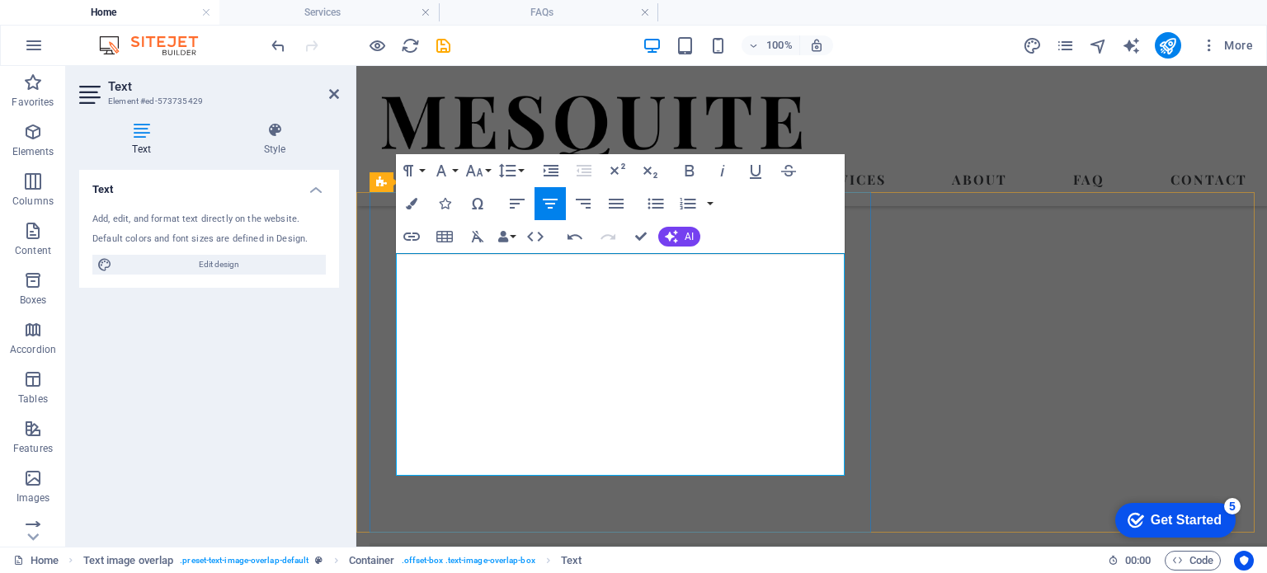
drag, startPoint x: 480, startPoint y: 464, endPoint x: 699, endPoint y: 469, distance: 218.7
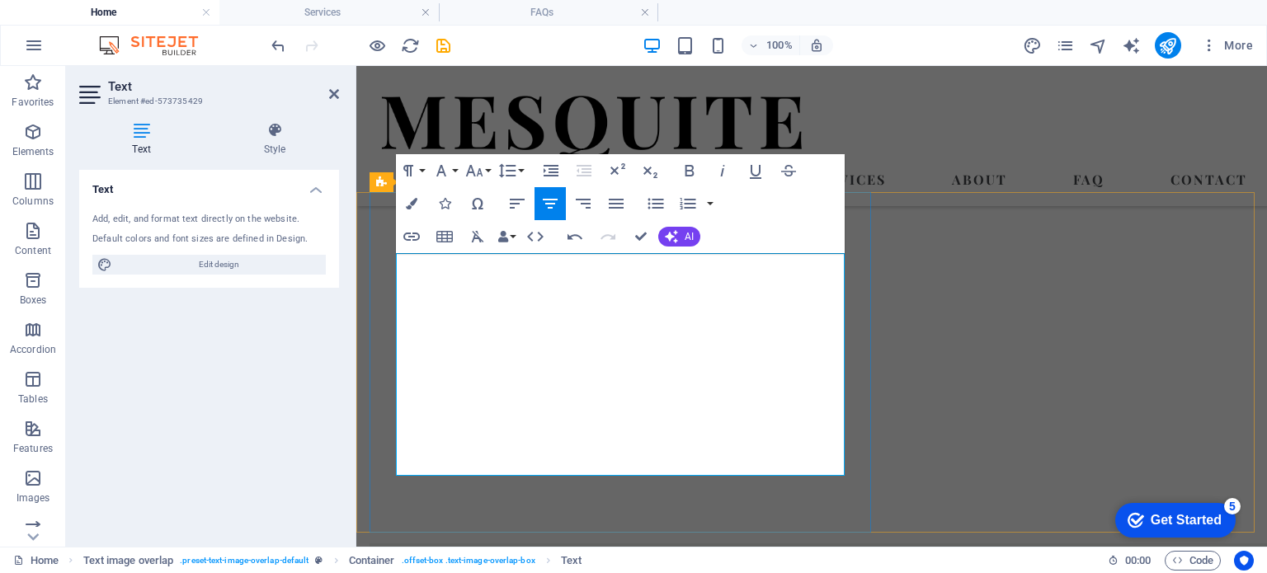
drag, startPoint x: 779, startPoint y: 468, endPoint x: 463, endPoint y: 461, distance: 316.1
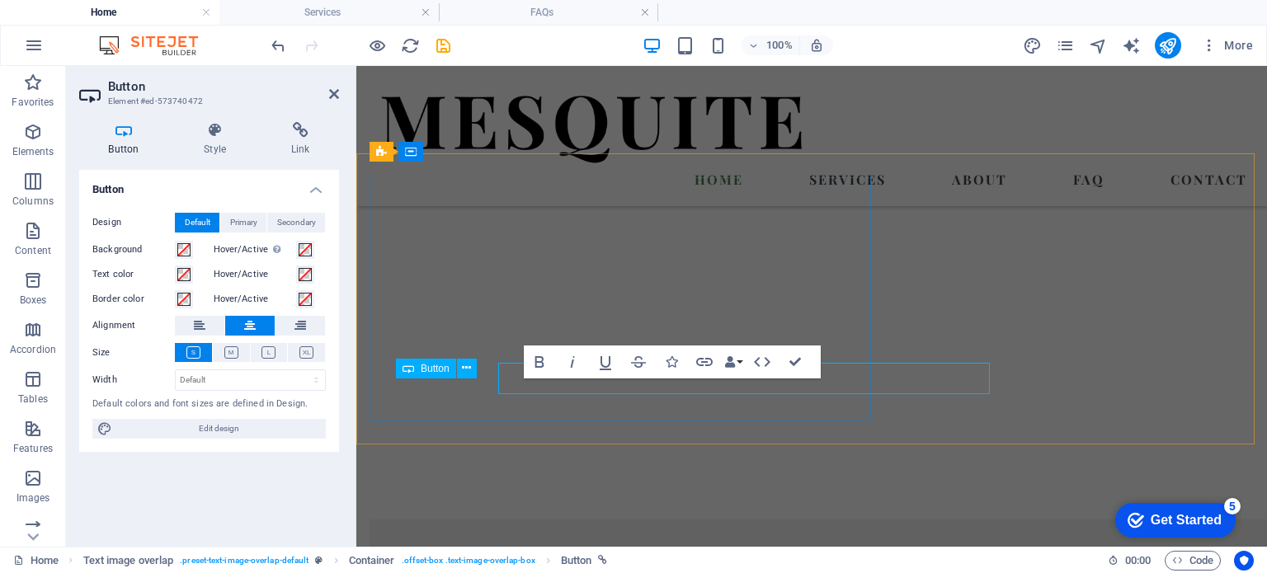
scroll to position [799, 0]
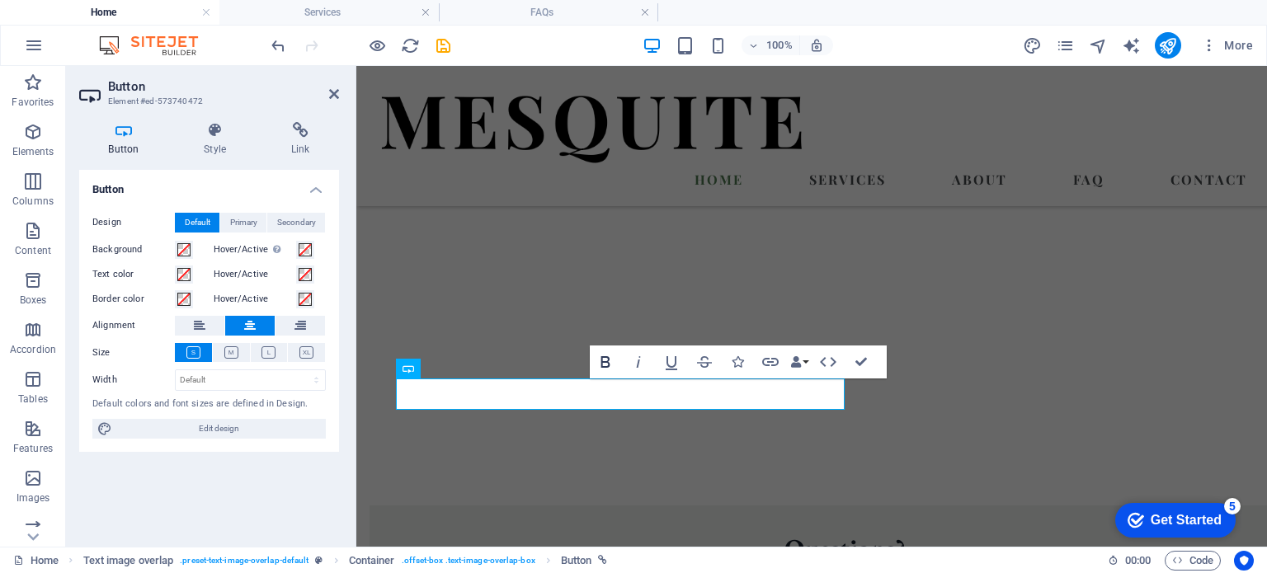
click at [606, 361] on icon "button" at bounding box center [606, 362] width 20 height 20
drag, startPoint x: 638, startPoint y: 395, endPoint x: 604, endPoint y: 395, distance: 33.8
click at [604, 362] on icon "button" at bounding box center [606, 362] width 9 height 12
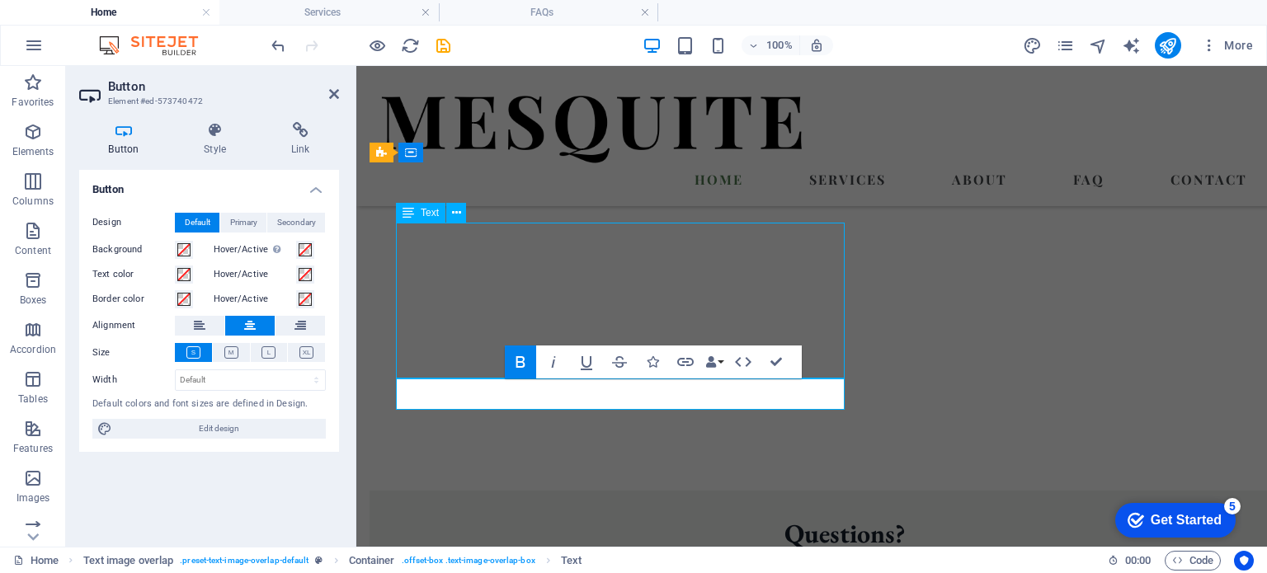
scroll to position [809, 0]
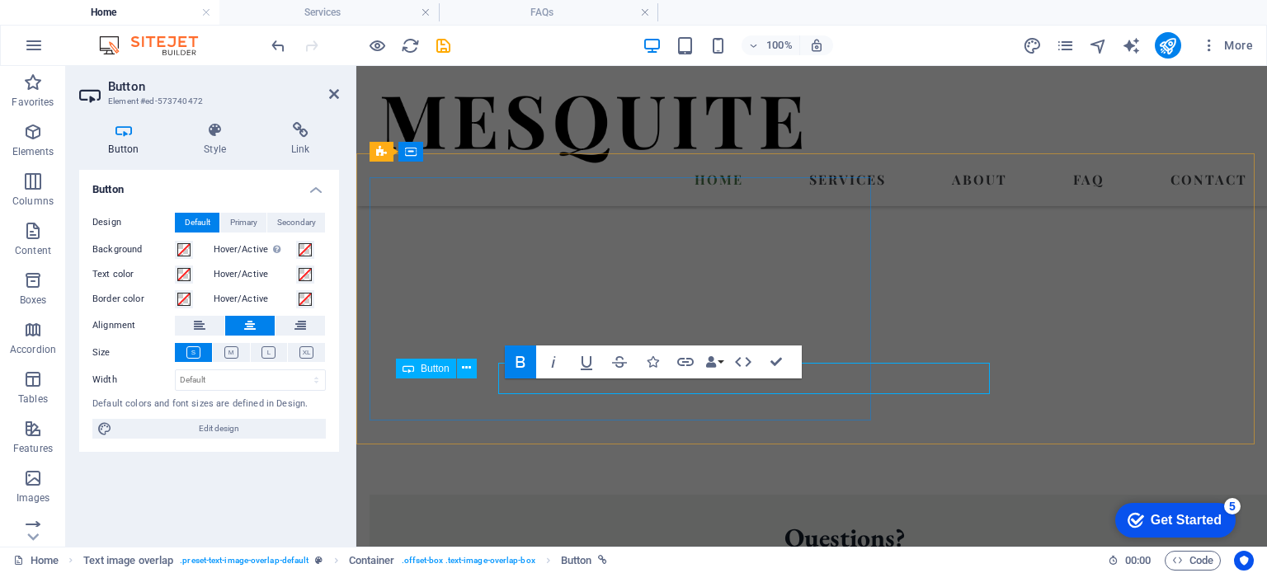
scroll to position [799, 0]
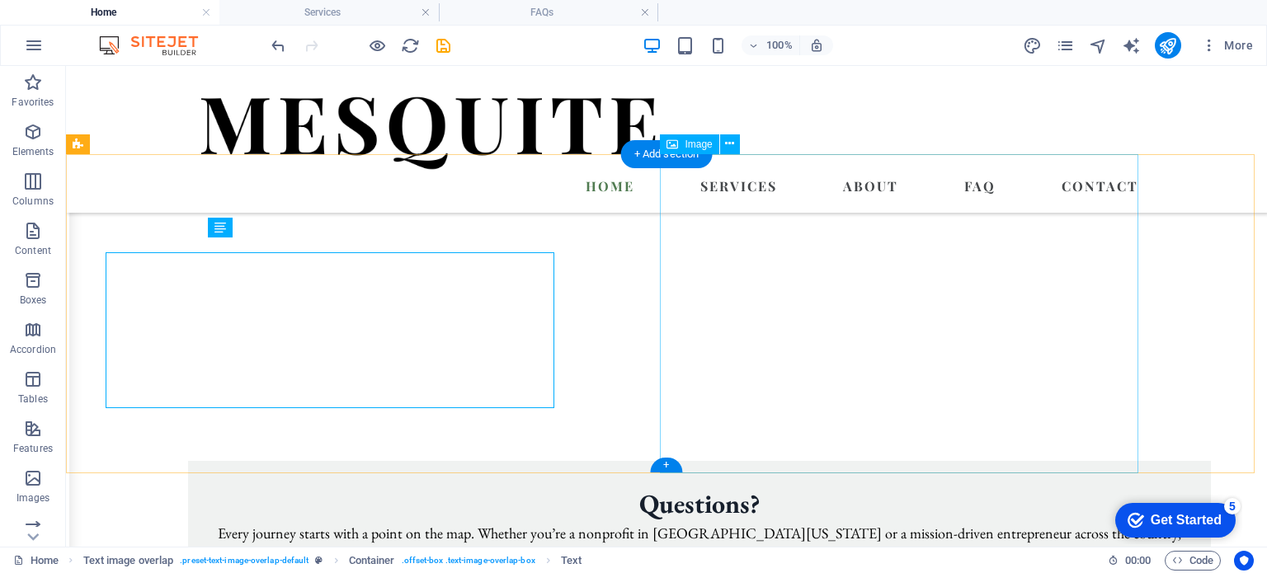
scroll to position [809, 0]
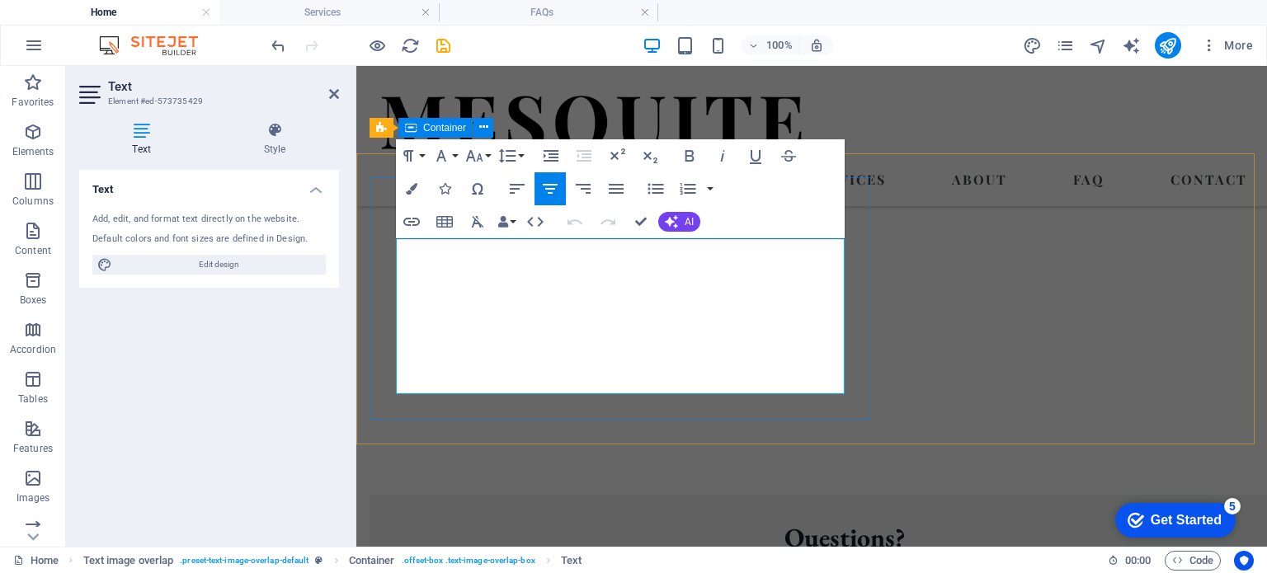
scroll to position [800, 0]
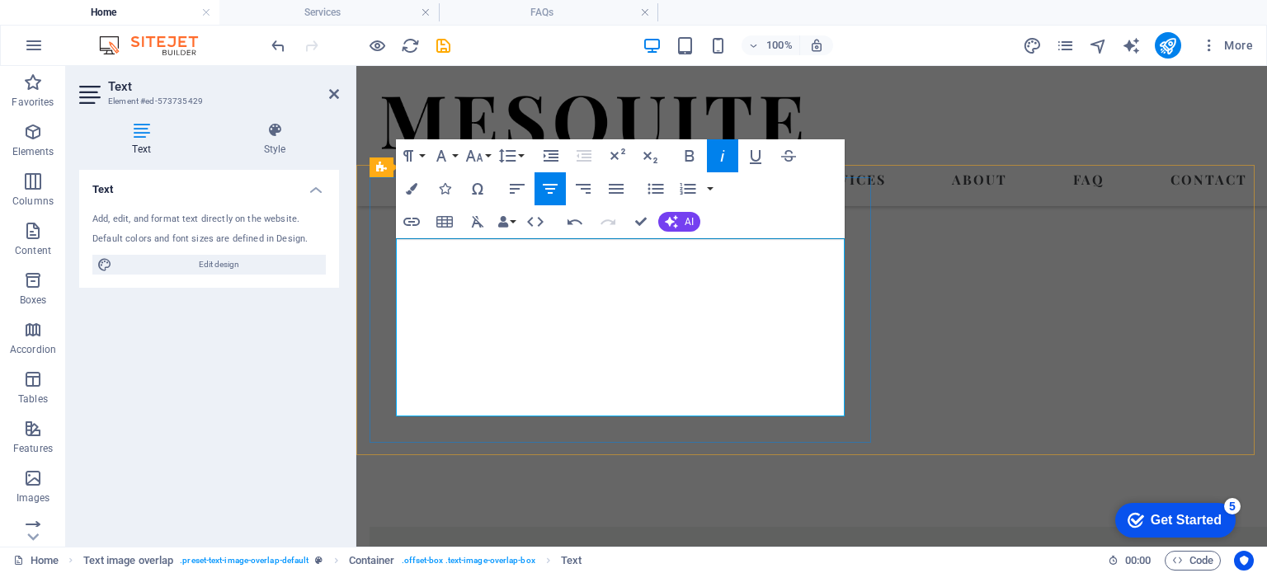
scroll to position [432, 2]
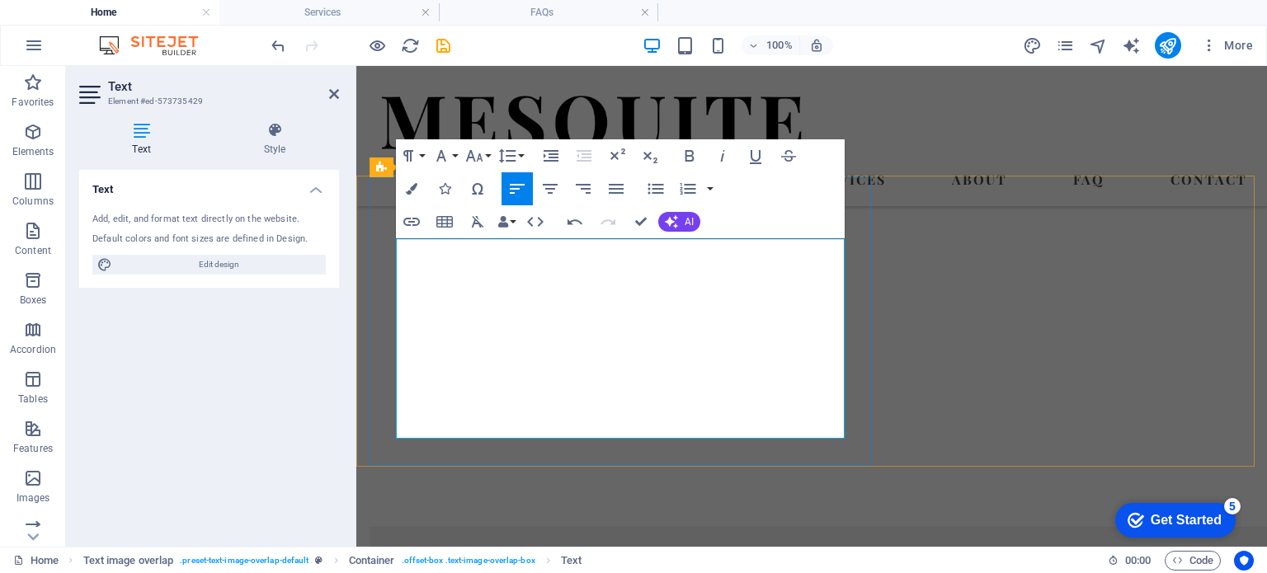
click at [554, 185] on icon "button" at bounding box center [550, 189] width 15 height 10
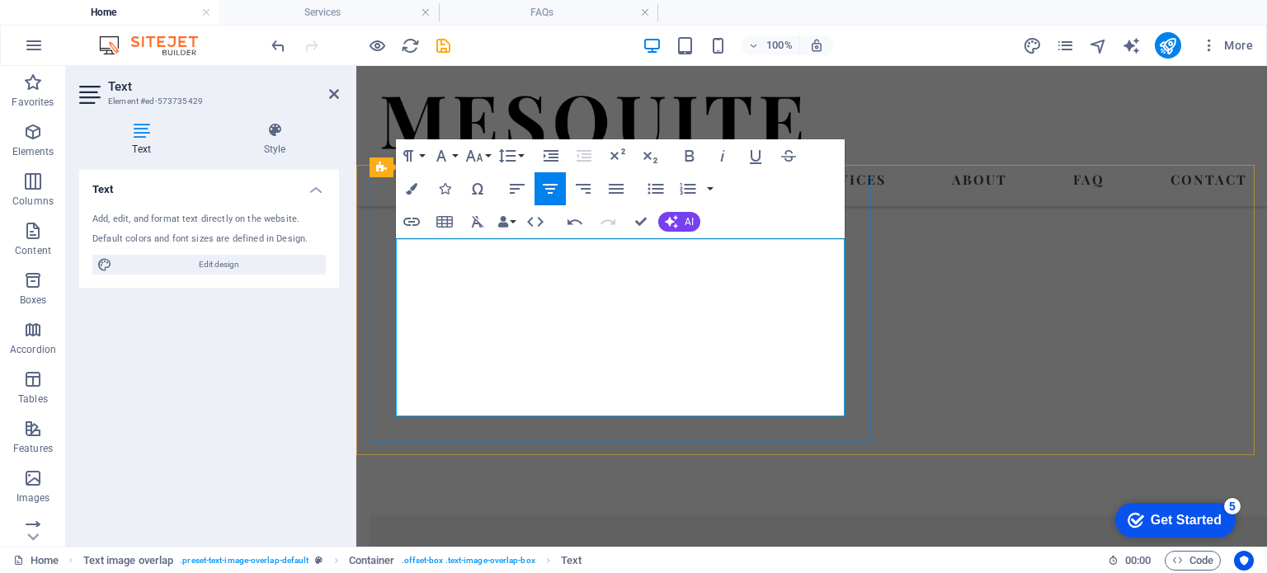
click at [688, 155] on icon "button" at bounding box center [690, 156] width 9 height 12
click at [757, 155] on icon "button" at bounding box center [756, 156] width 20 height 20
click at [414, 219] on icon "button" at bounding box center [411, 222] width 17 height 8
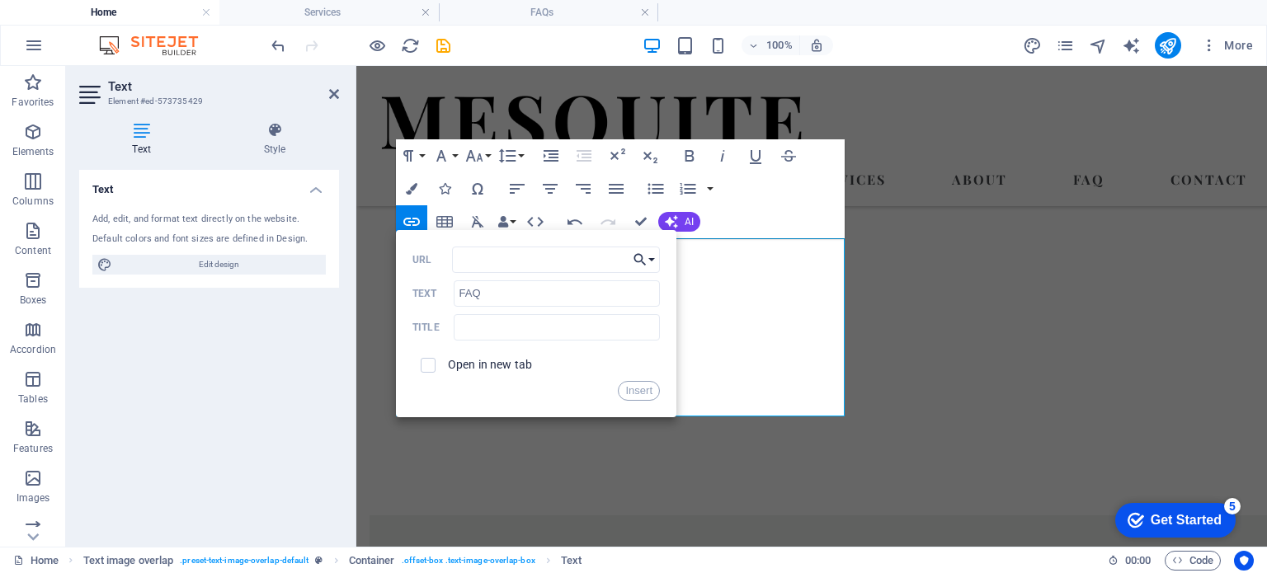
click at [644, 259] on icon "button" at bounding box center [640, 260] width 17 height 20
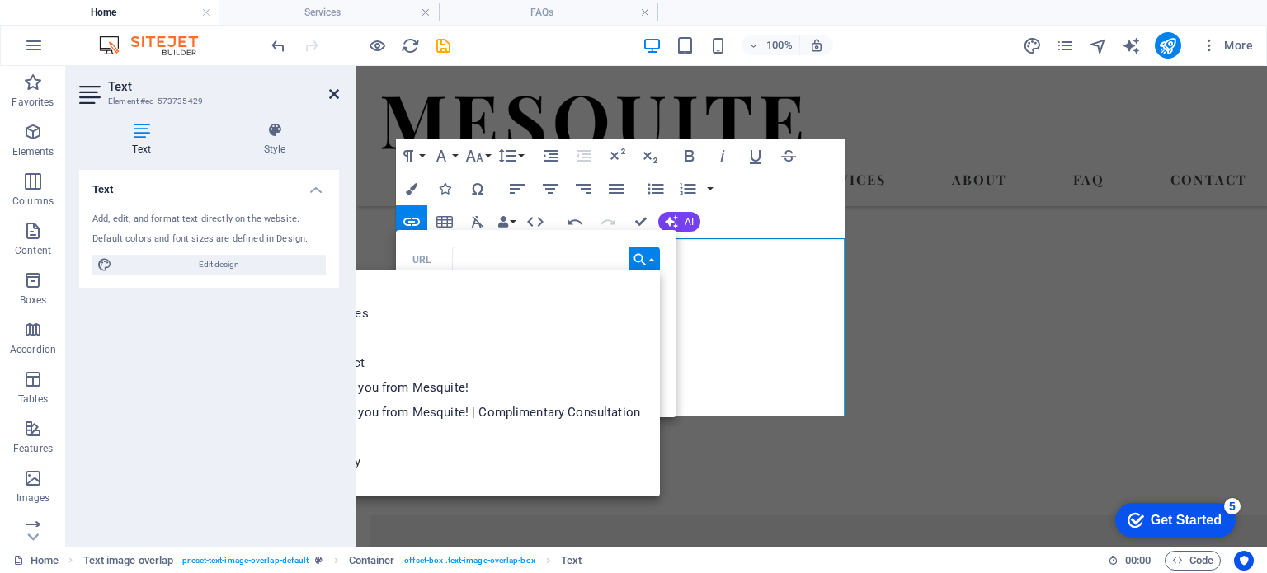
click at [333, 95] on icon at bounding box center [334, 93] width 10 height 13
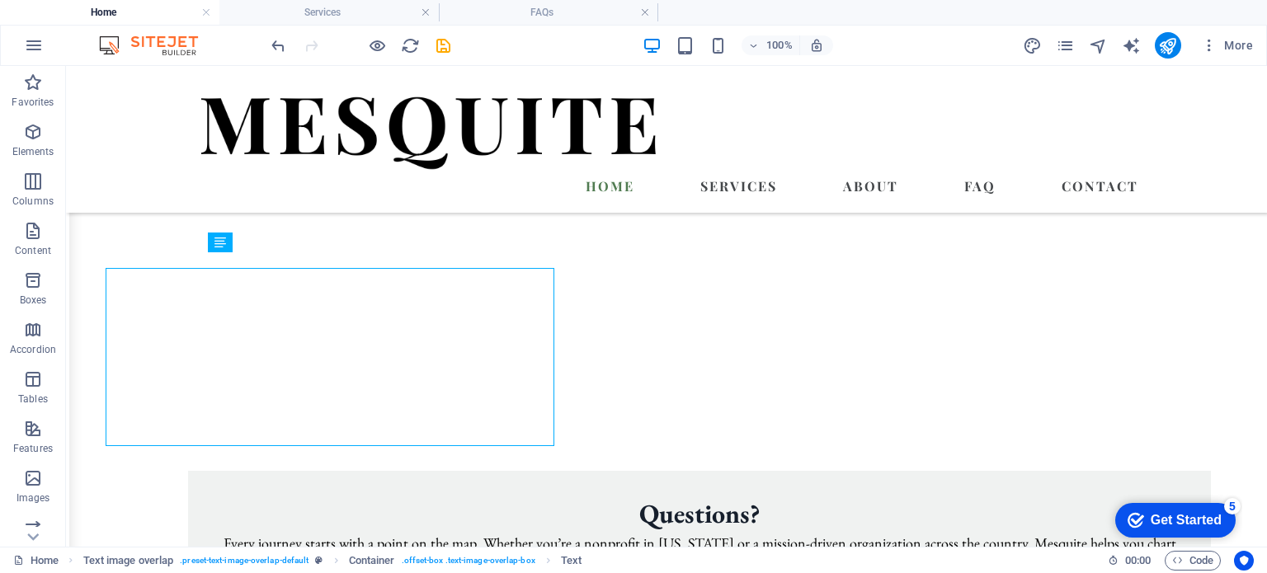
scroll to position [799, 0]
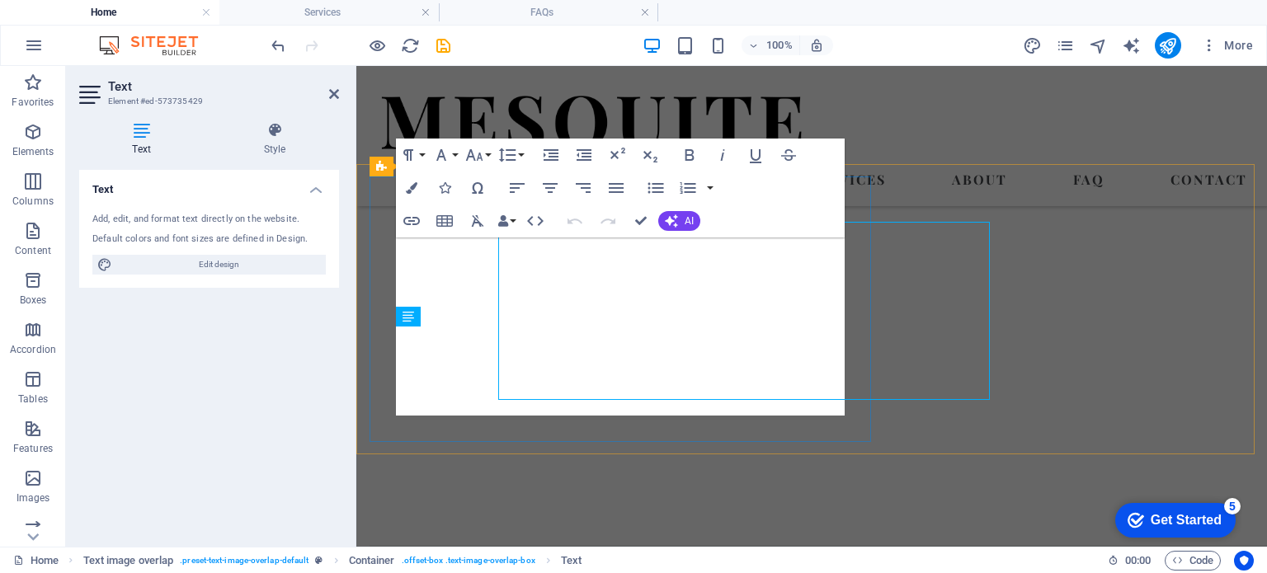
scroll to position [789, 0]
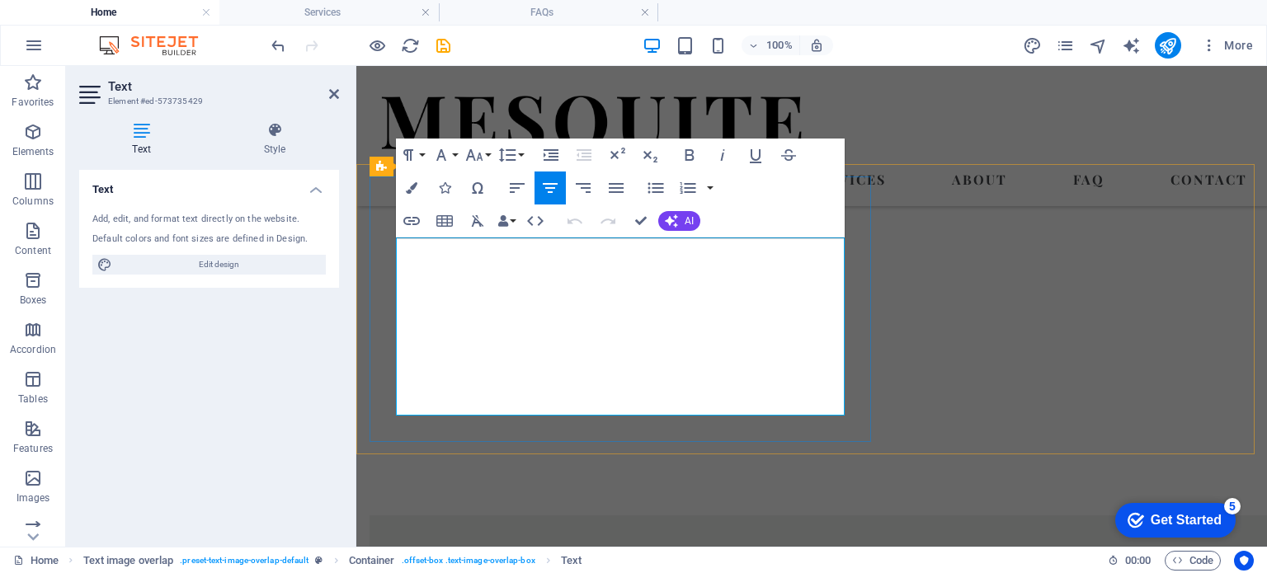
click at [413, 218] on icon "button" at bounding box center [411, 221] width 17 height 8
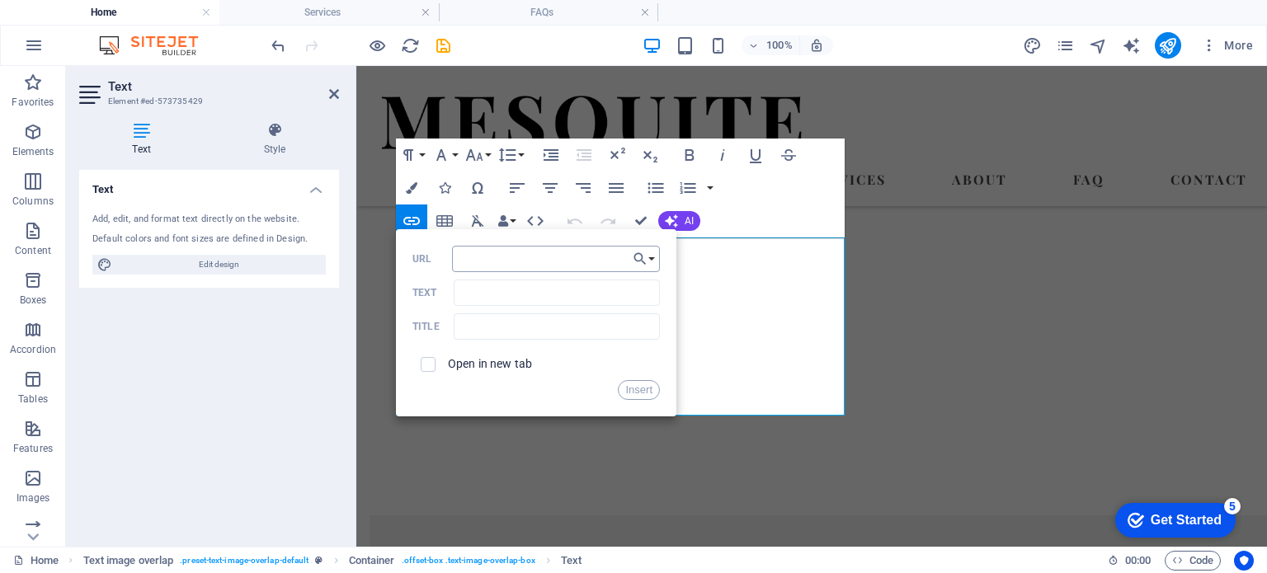
click at [492, 257] on input "URL" at bounding box center [556, 259] width 208 height 26
click at [654, 257] on button "Choose Link" at bounding box center [644, 259] width 31 height 26
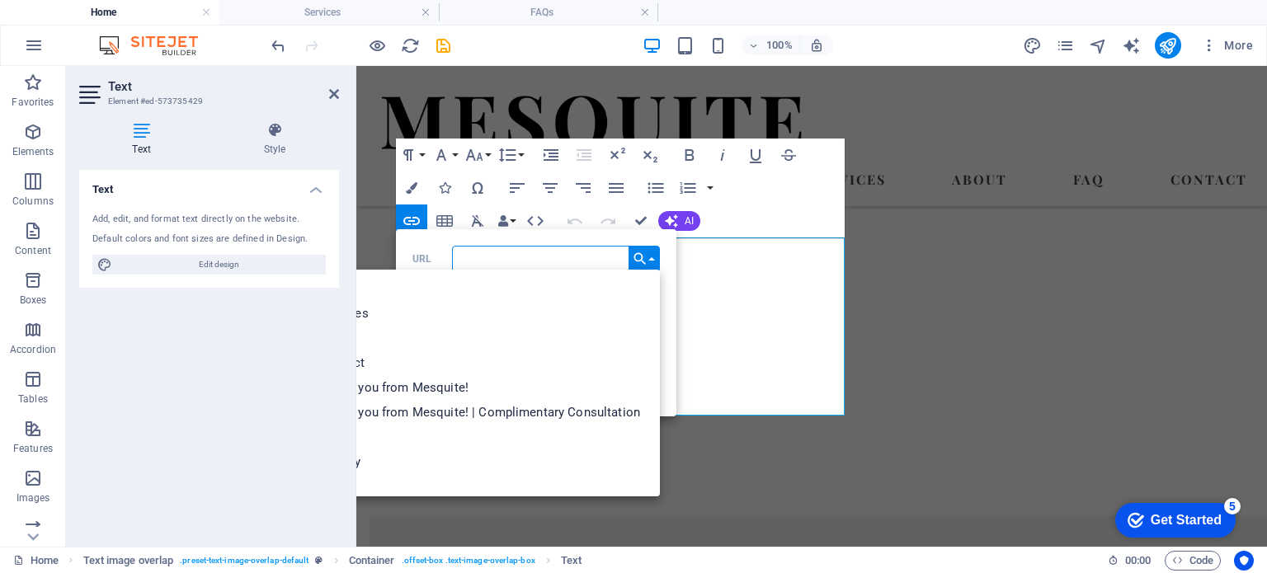
click at [537, 259] on input "URL" at bounding box center [556, 259] width 208 height 26
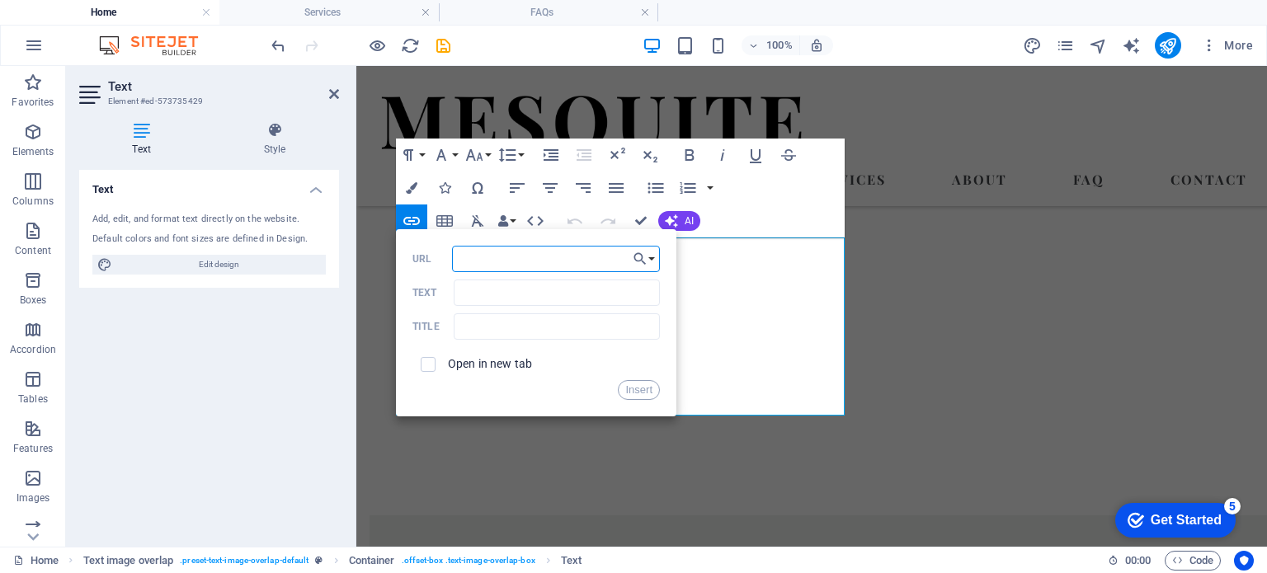
type input "d"
type input "f"
click at [650, 257] on button "Choose Link" at bounding box center [644, 259] width 31 height 26
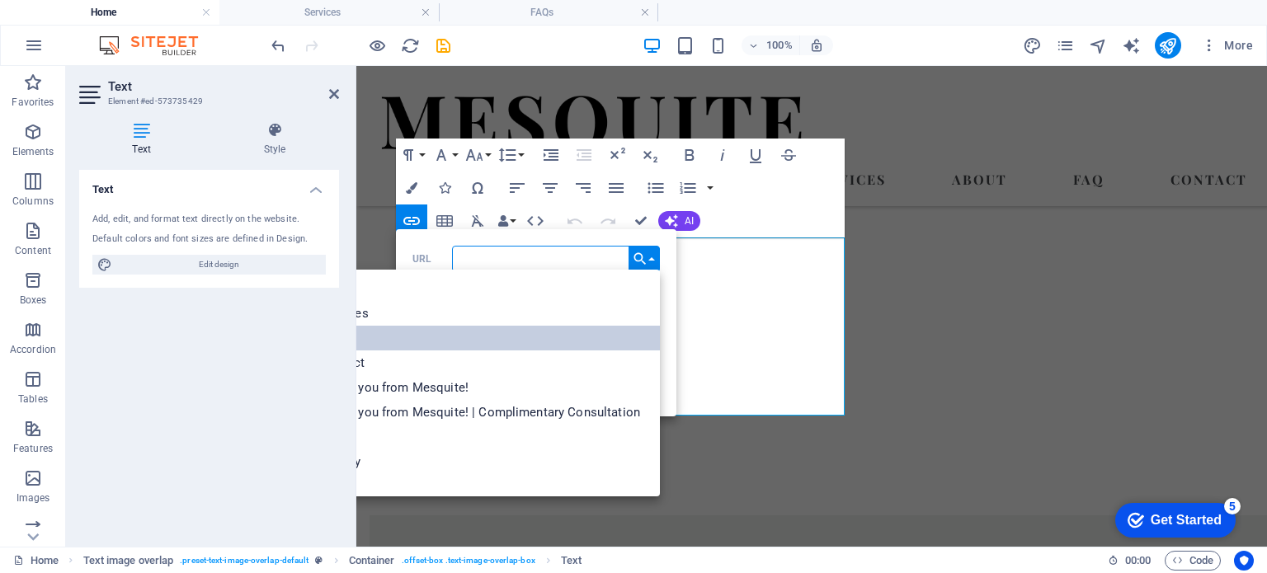
click at [412, 338] on link "About" at bounding box center [475, 338] width 369 height 25
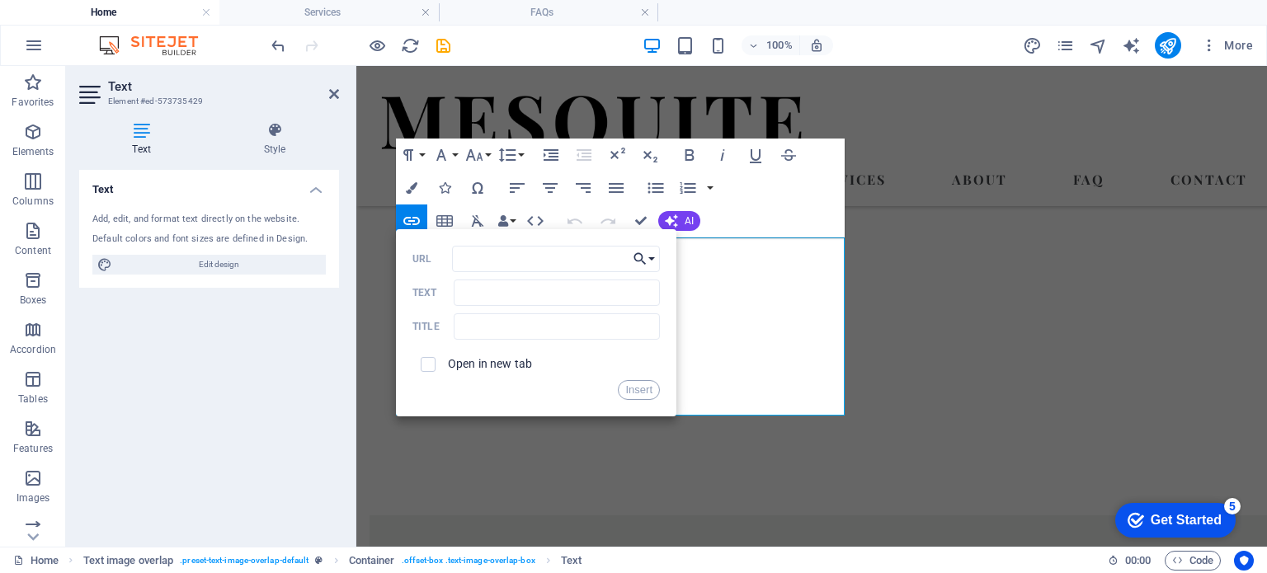
click at [646, 257] on icon "button" at bounding box center [640, 259] width 17 height 20
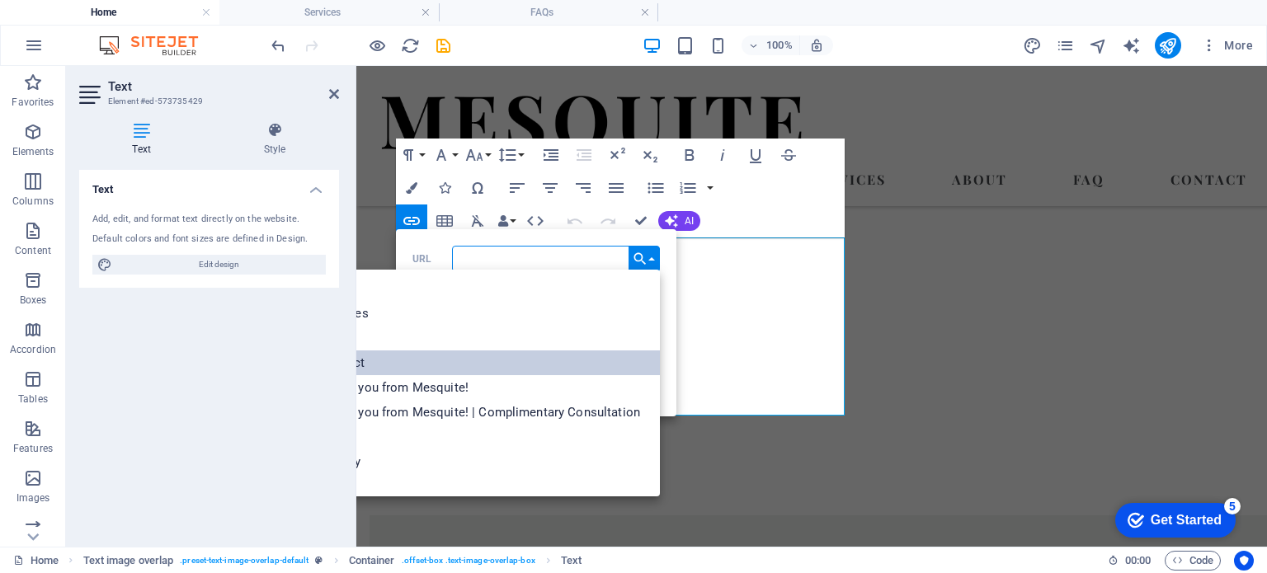
click at [603, 359] on link "Contact" at bounding box center [475, 363] width 369 height 25
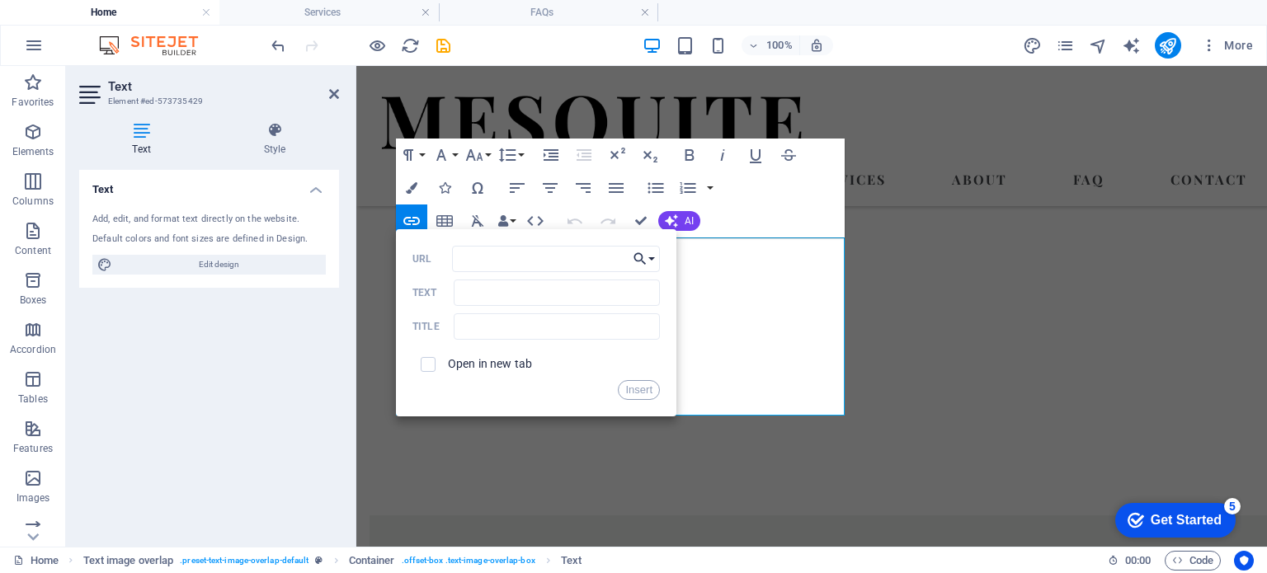
click at [648, 260] on icon "button" at bounding box center [640, 259] width 17 height 20
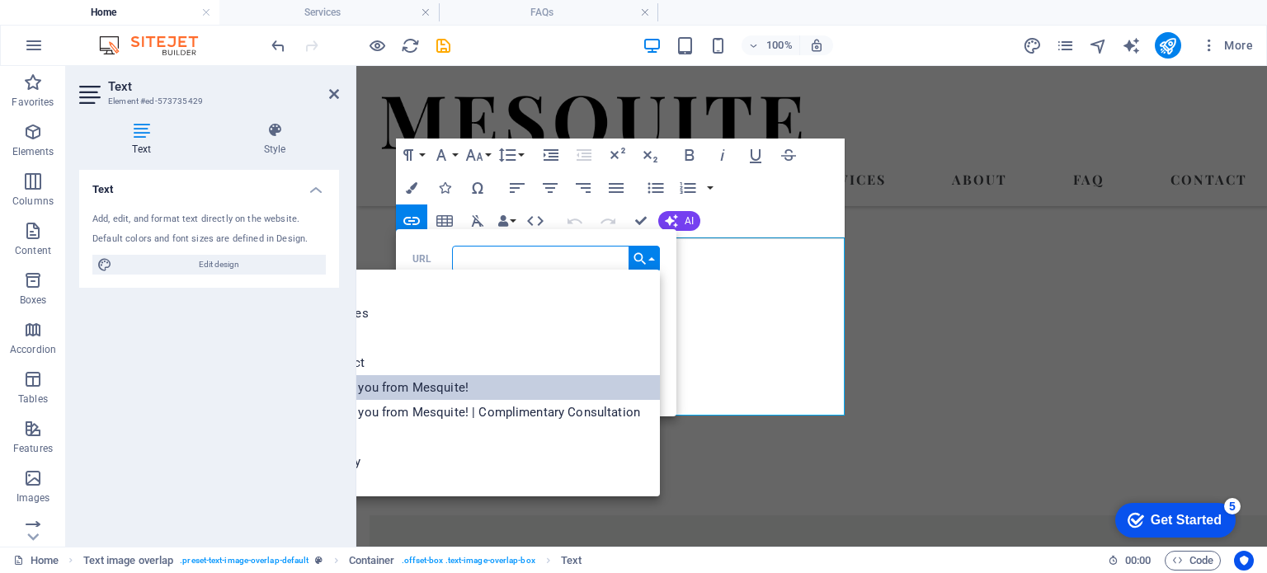
click at [600, 383] on link "Thank you from Mesquite!" at bounding box center [475, 387] width 369 height 25
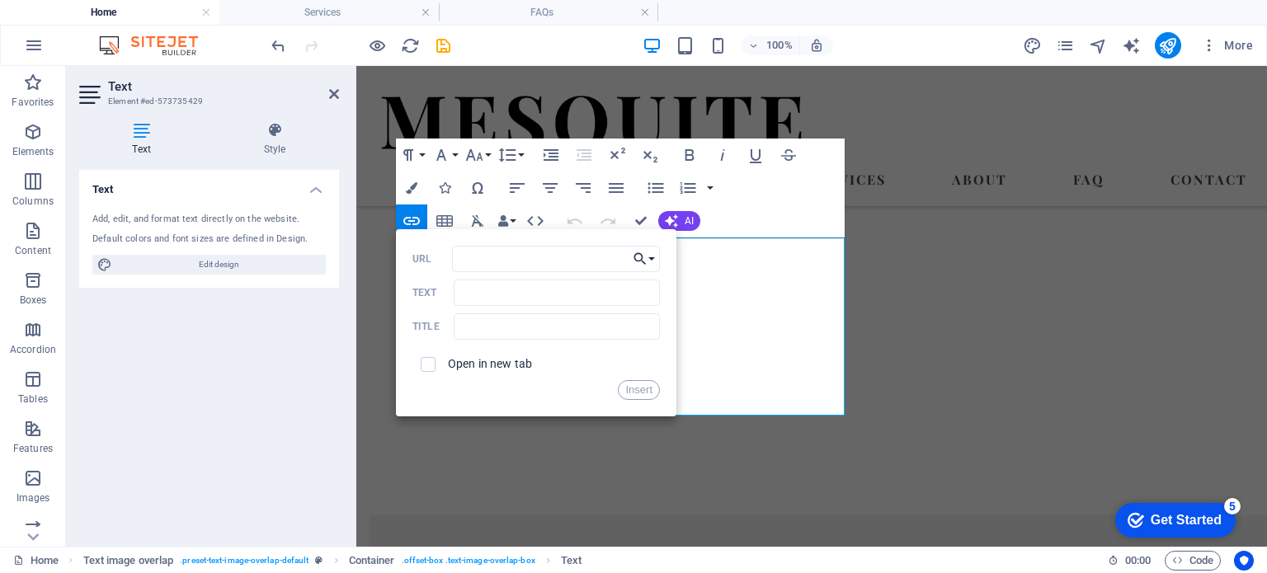
click at [648, 253] on icon "button" at bounding box center [640, 259] width 17 height 20
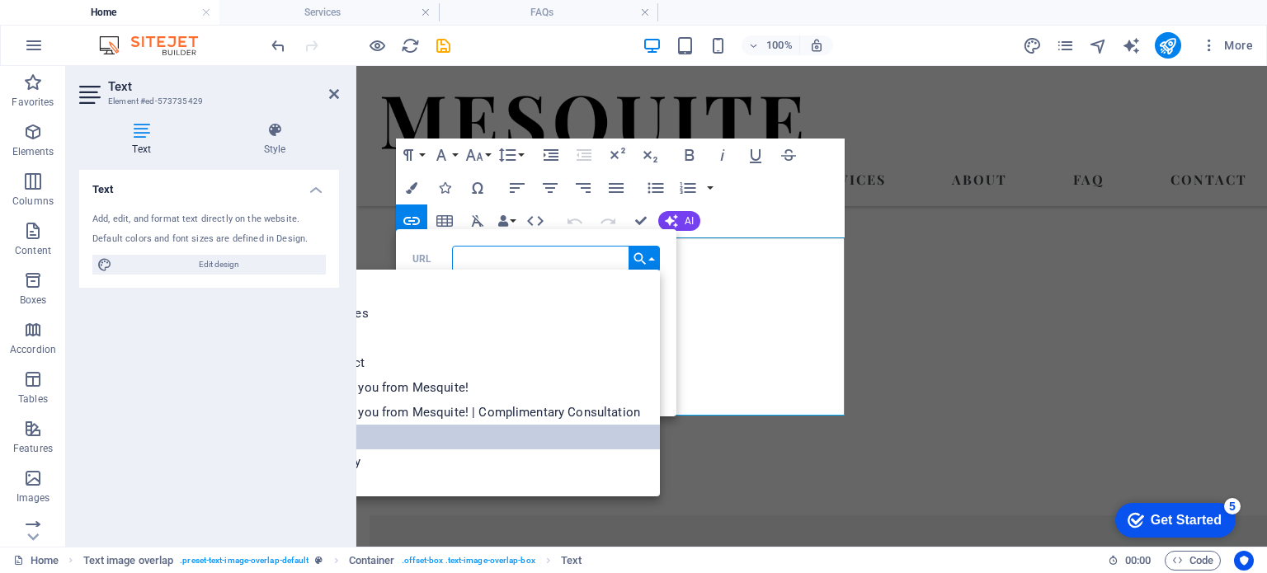
click at [591, 442] on link "Terms" at bounding box center [475, 437] width 369 height 25
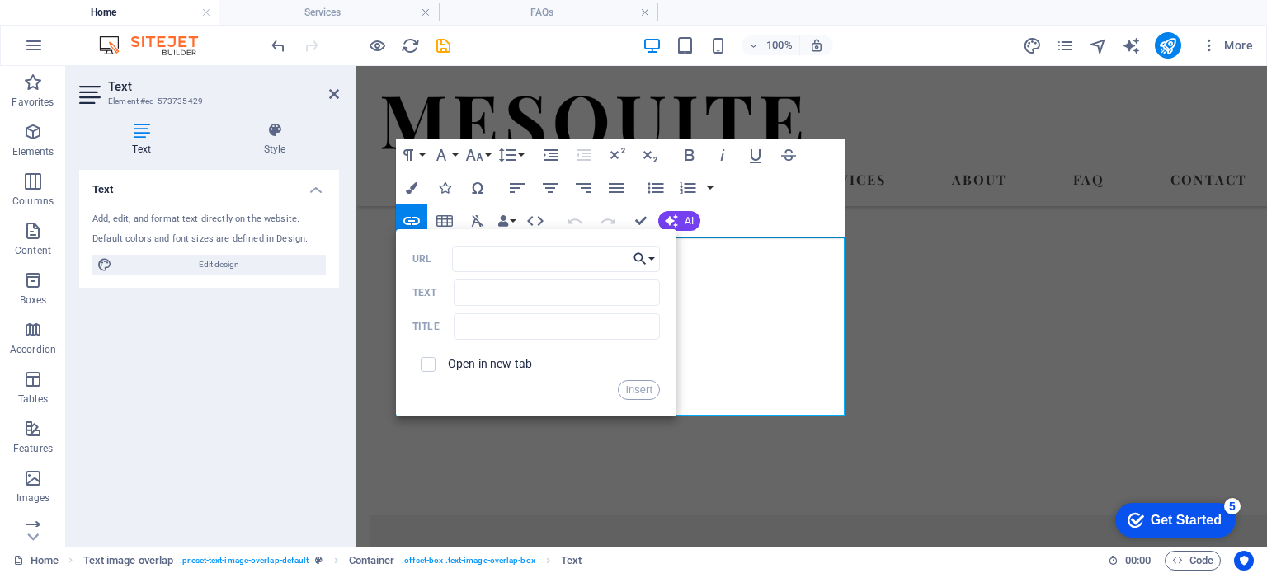
click at [647, 257] on icon "button" at bounding box center [640, 259] width 17 height 20
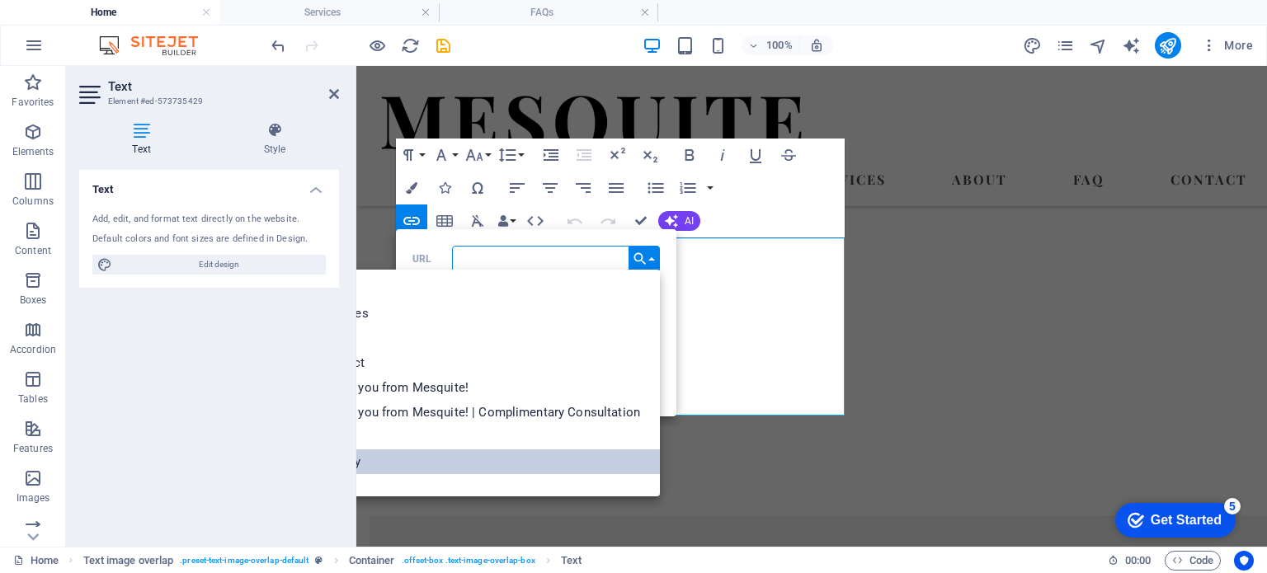
click at [584, 461] on link "Privacy" at bounding box center [475, 462] width 369 height 25
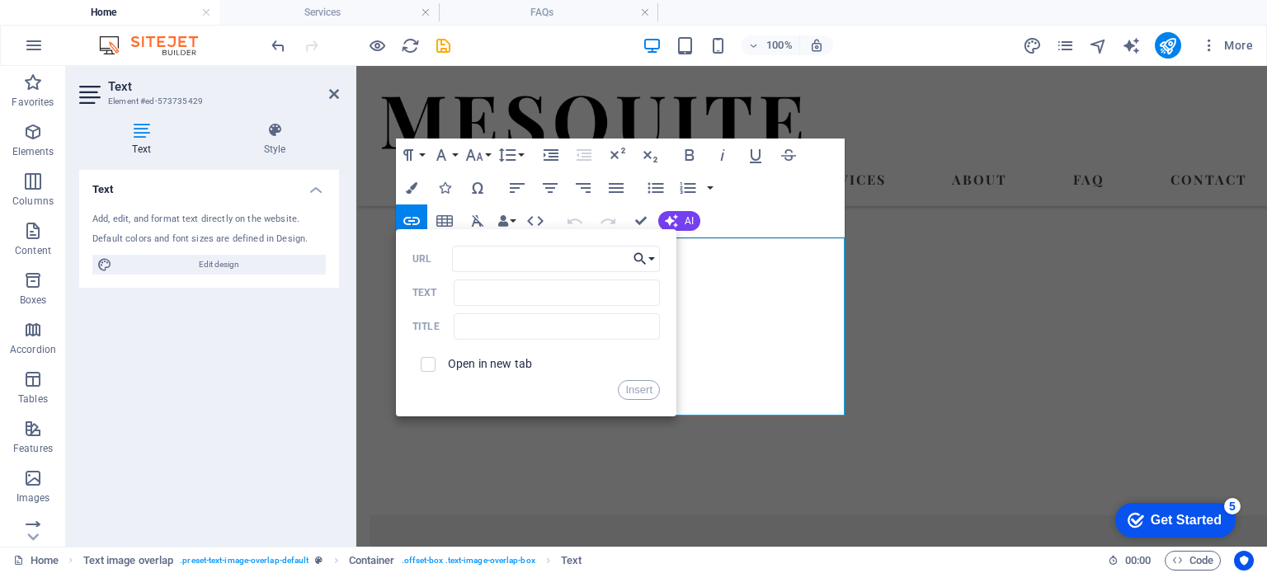
click at [649, 257] on button "Choose Link" at bounding box center [644, 259] width 31 height 26
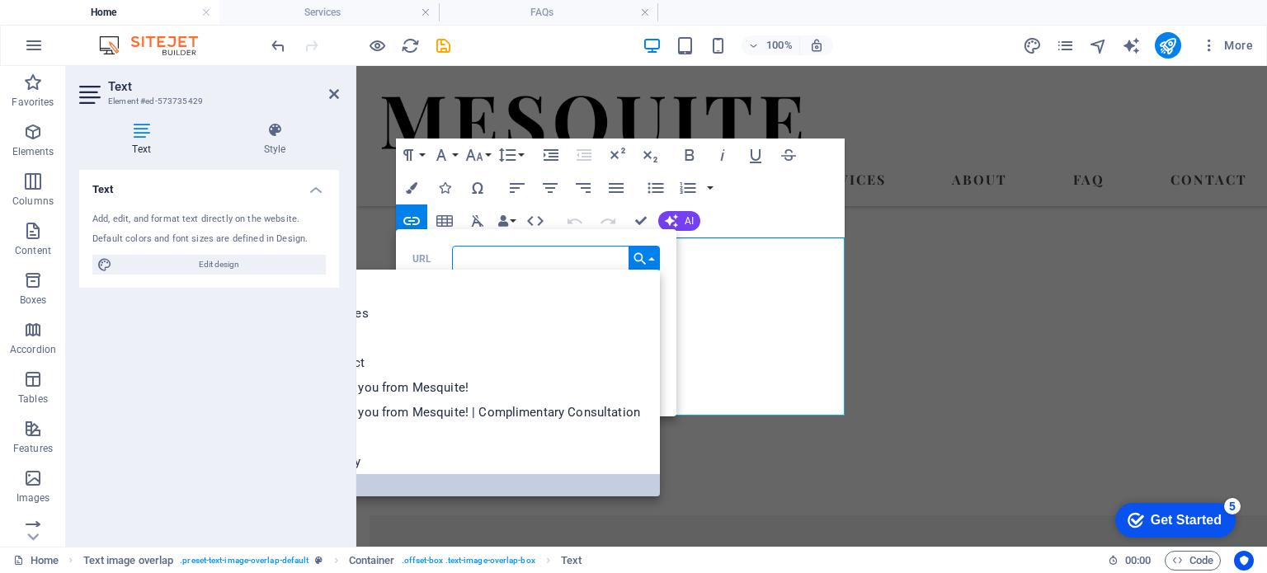
click at [578, 480] on link "FAQs" at bounding box center [475, 486] width 369 height 25
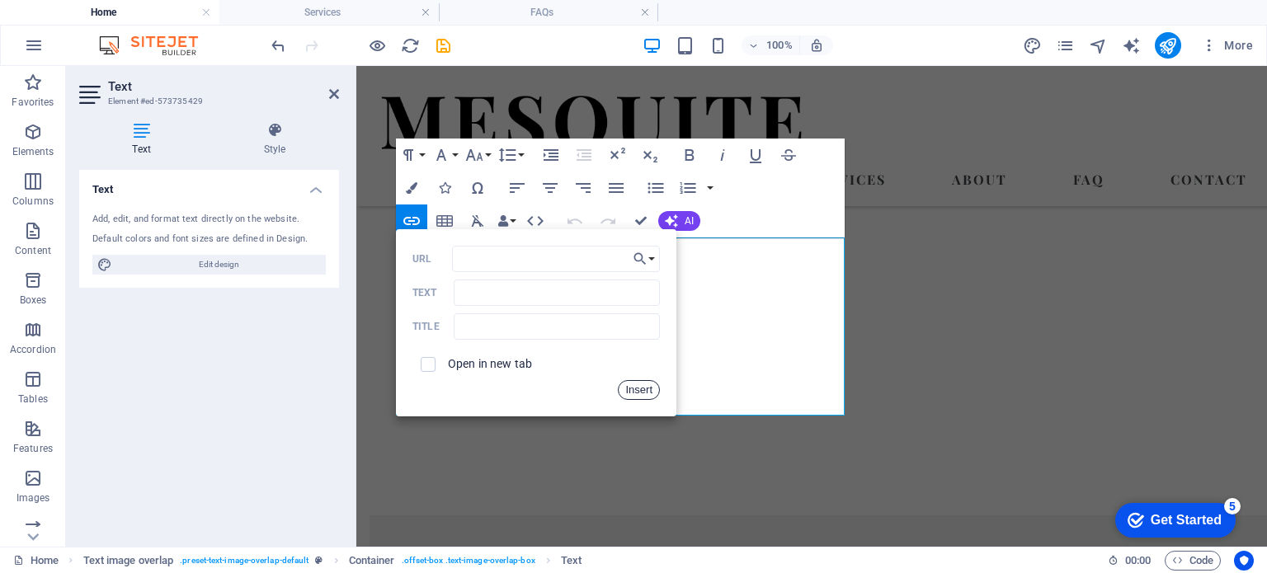
click at [639, 393] on button "Insert" at bounding box center [639, 390] width 42 height 20
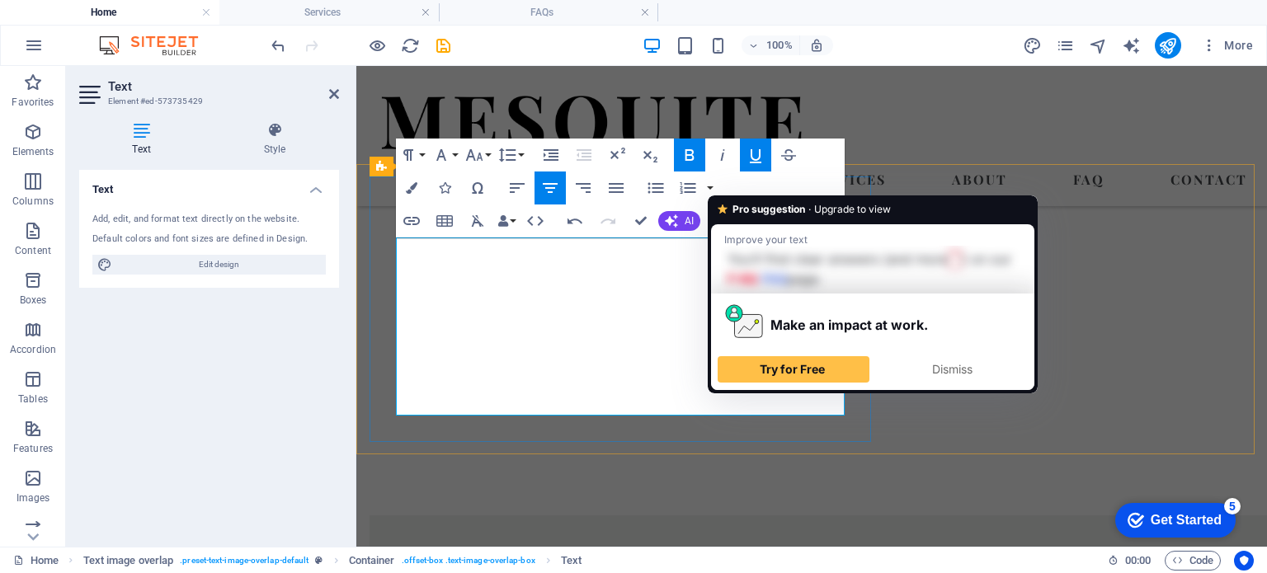
drag, startPoint x: 716, startPoint y: 403, endPoint x: 739, endPoint y: 403, distance: 23.1
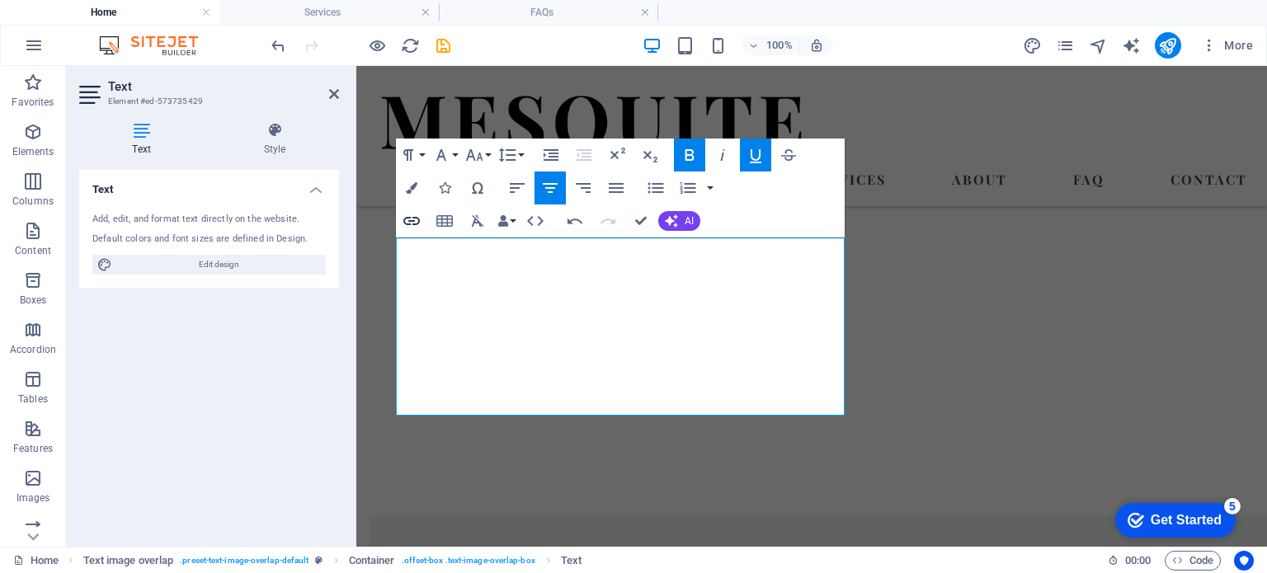
type input "F​AQ"
click at [408, 219] on icon "button" at bounding box center [412, 221] width 20 height 20
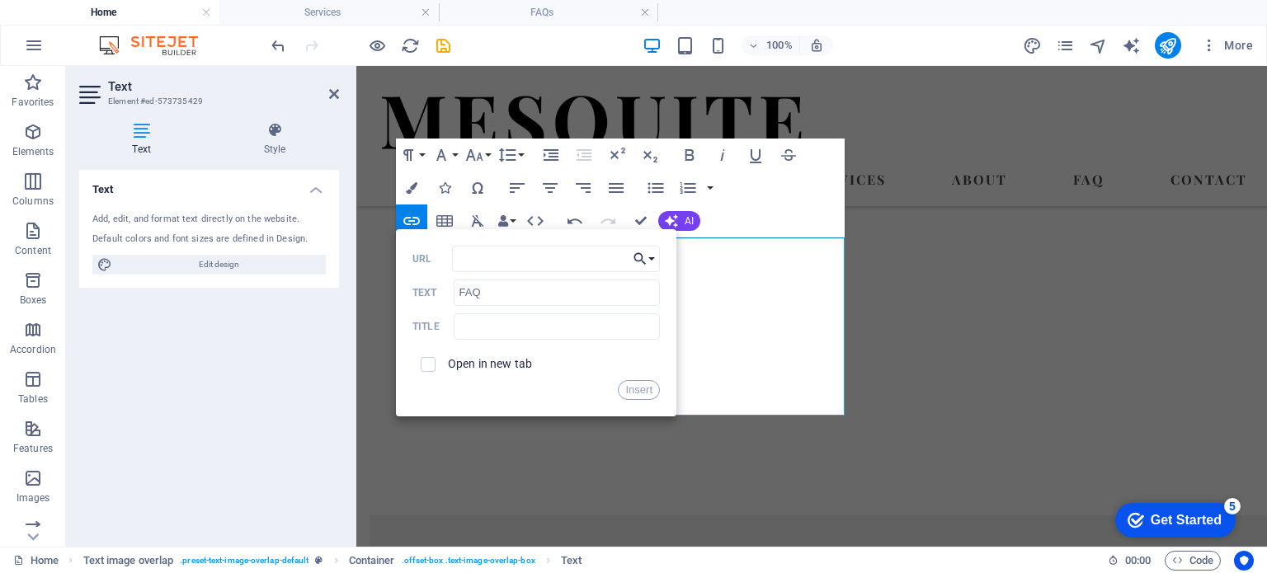
click at [650, 258] on button "Choose Link" at bounding box center [644, 259] width 31 height 26
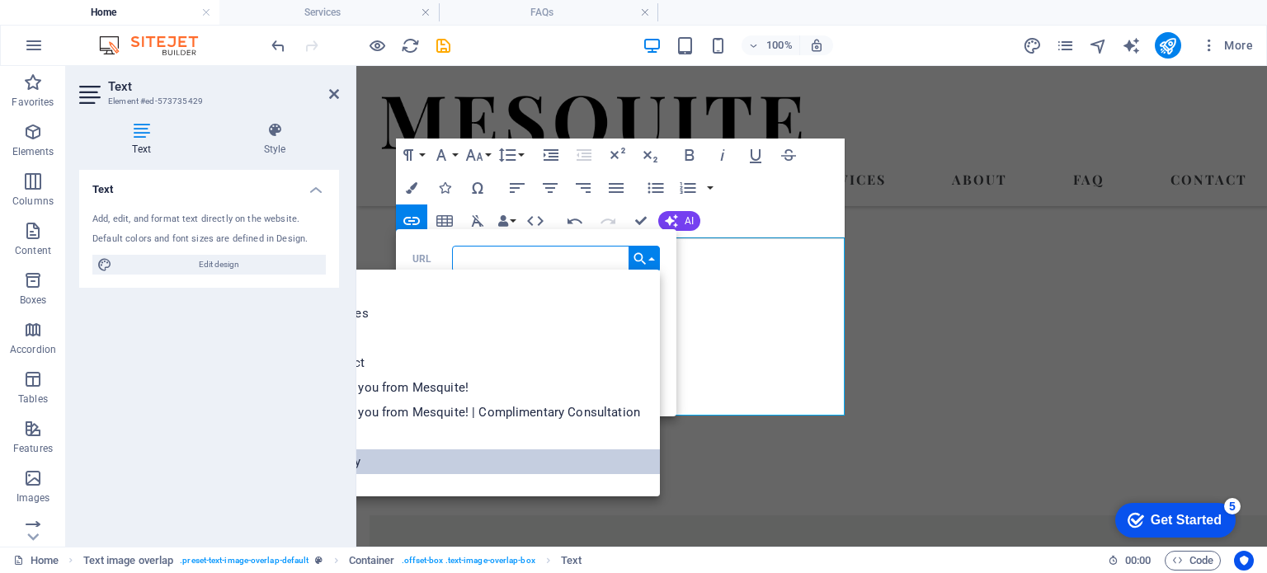
click at [502, 473] on link "Privacy" at bounding box center [475, 462] width 369 height 25
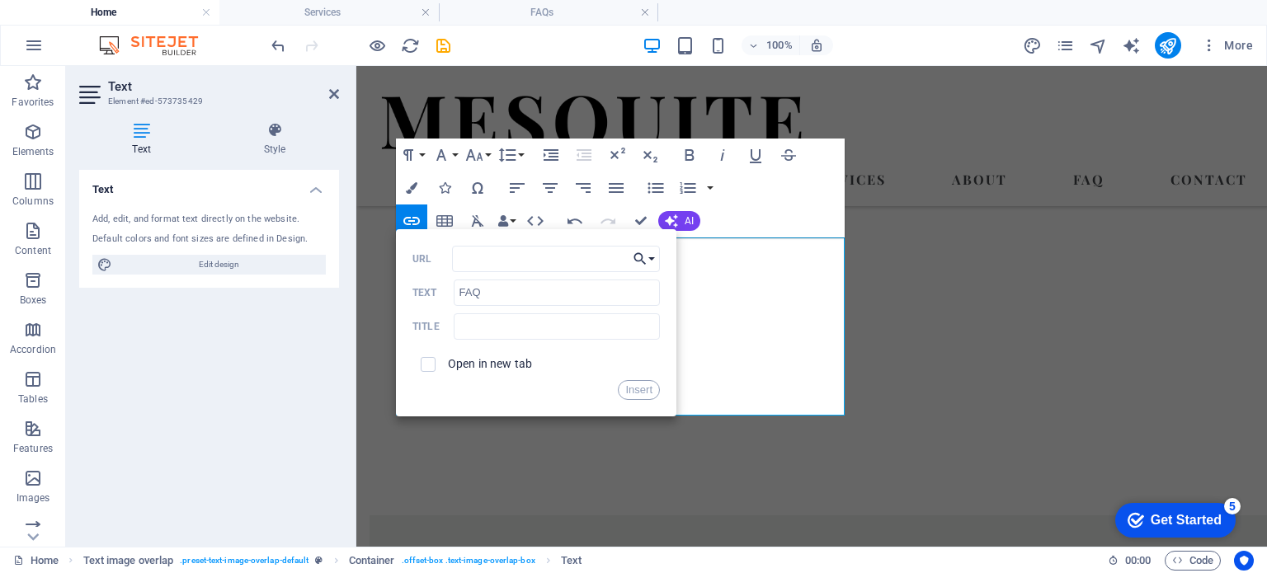
click at [649, 252] on button "Choose Link" at bounding box center [644, 259] width 31 height 26
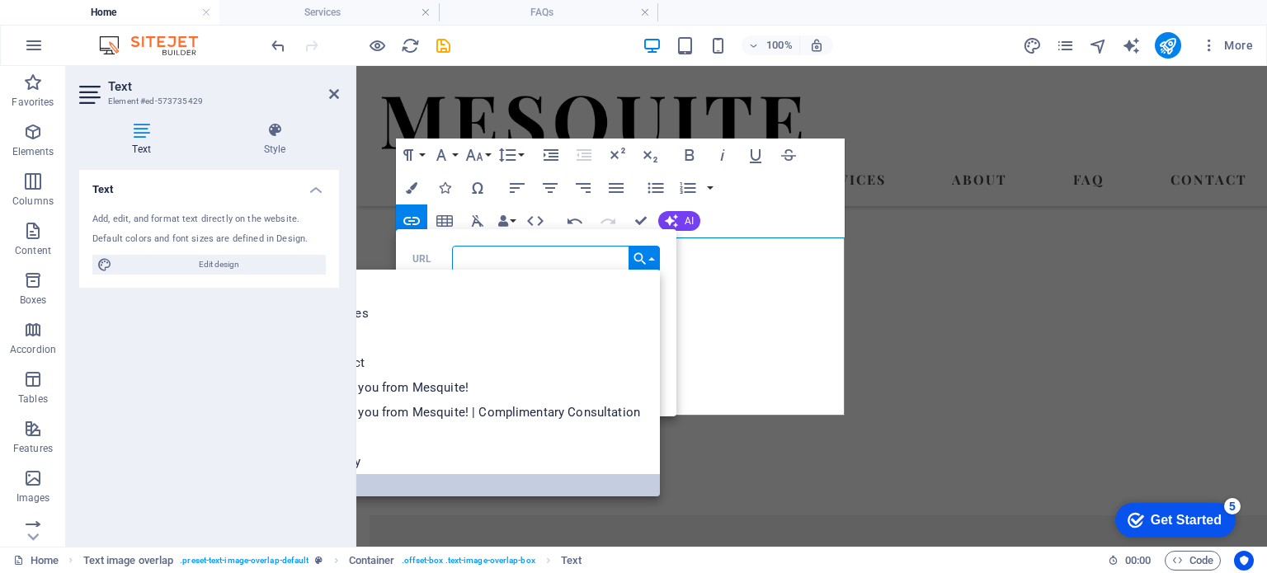
click at [515, 484] on link "FAQs" at bounding box center [475, 486] width 369 height 25
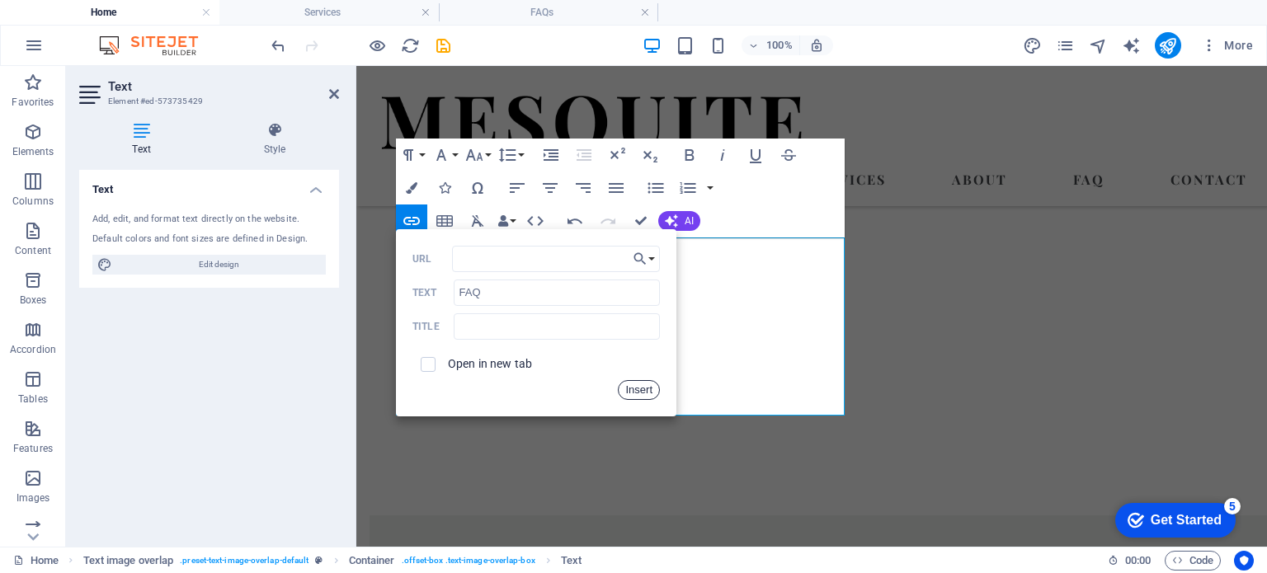
click at [643, 389] on button "Insert" at bounding box center [639, 390] width 42 height 20
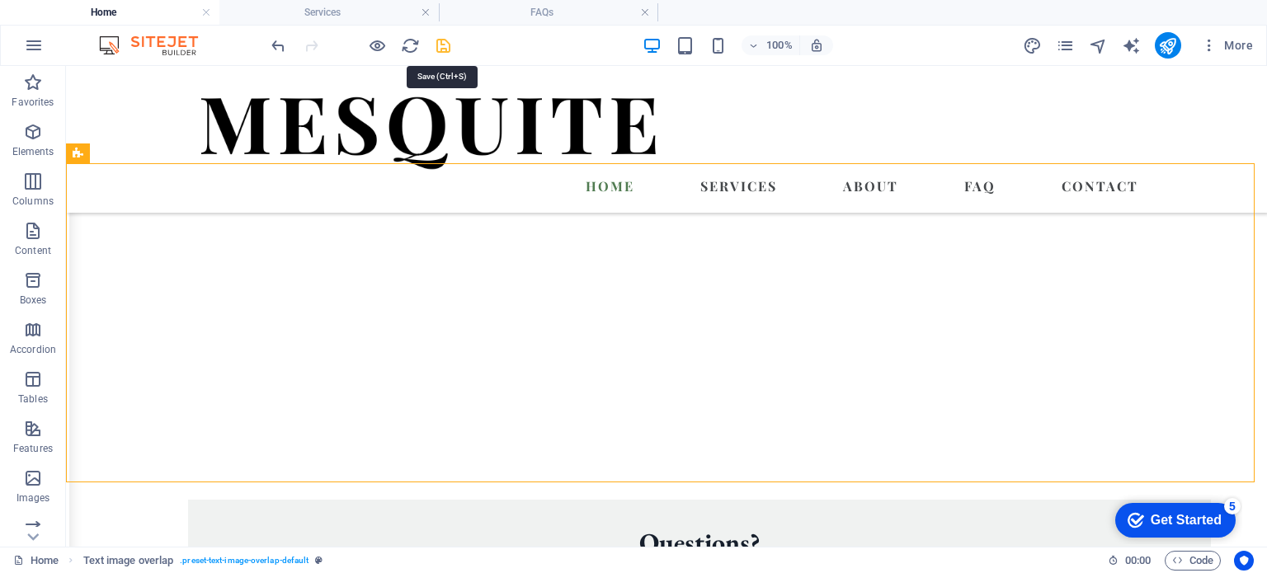
click at [442, 40] on icon "save" at bounding box center [443, 45] width 19 height 19
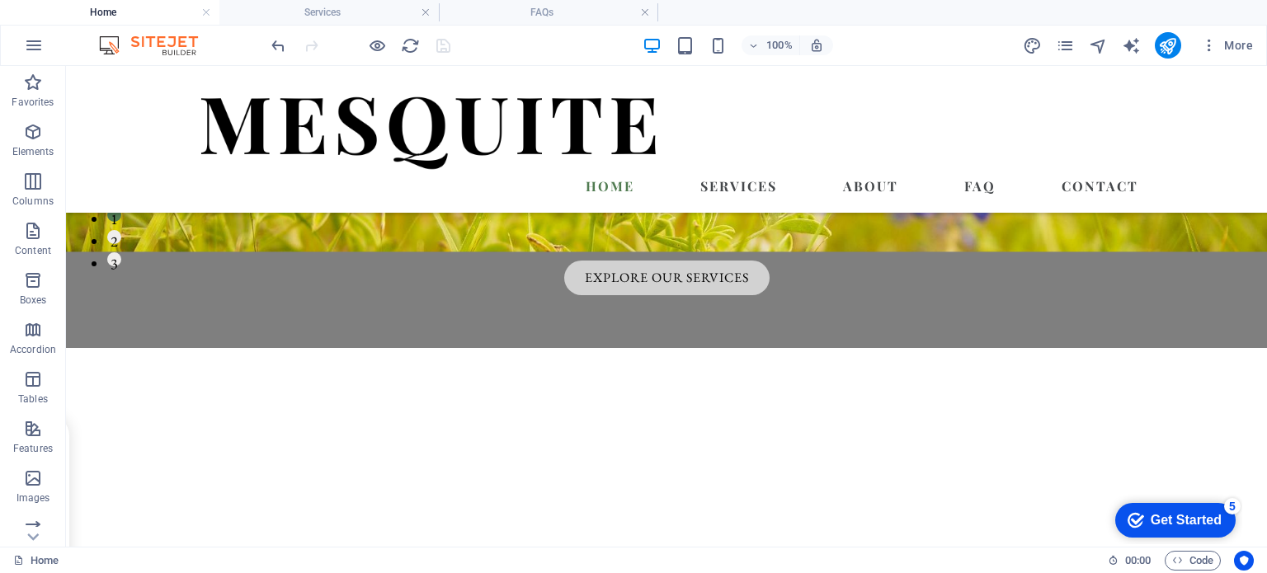
scroll to position [305, 0]
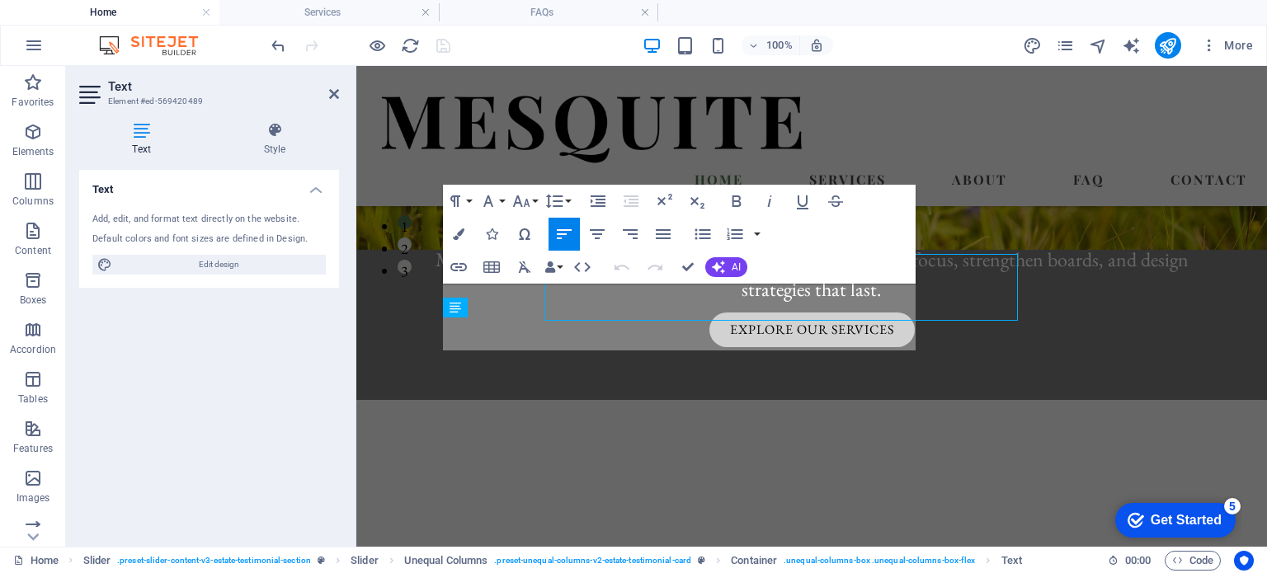
scroll to position [335, 0]
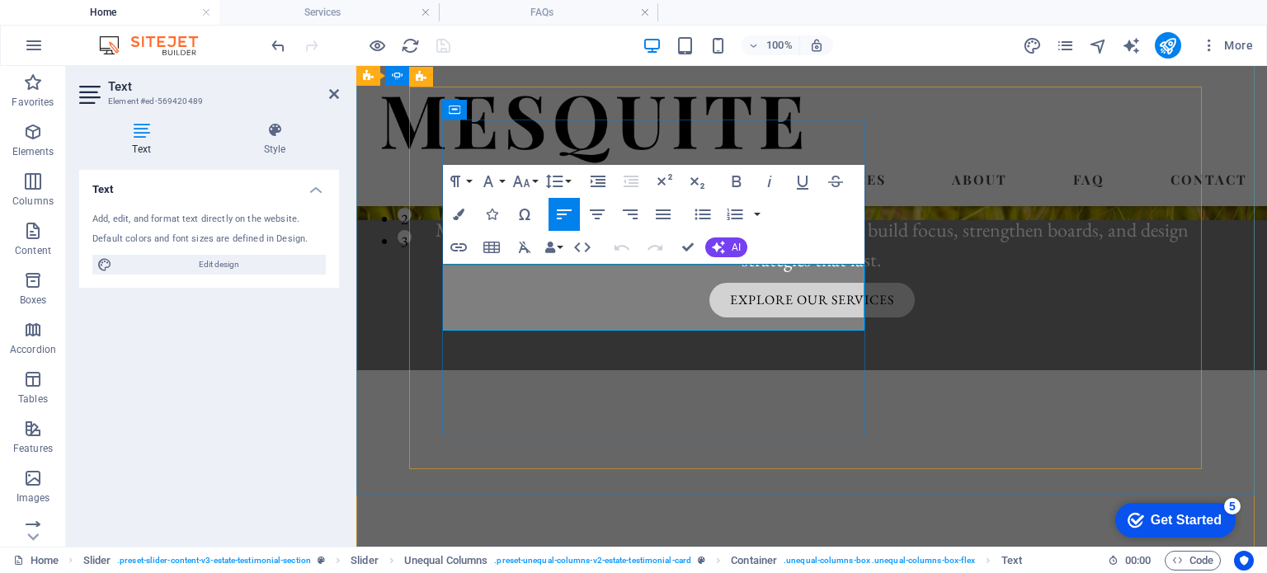
drag, startPoint x: 446, startPoint y: 276, endPoint x: 675, endPoint y: 262, distance: 229.8
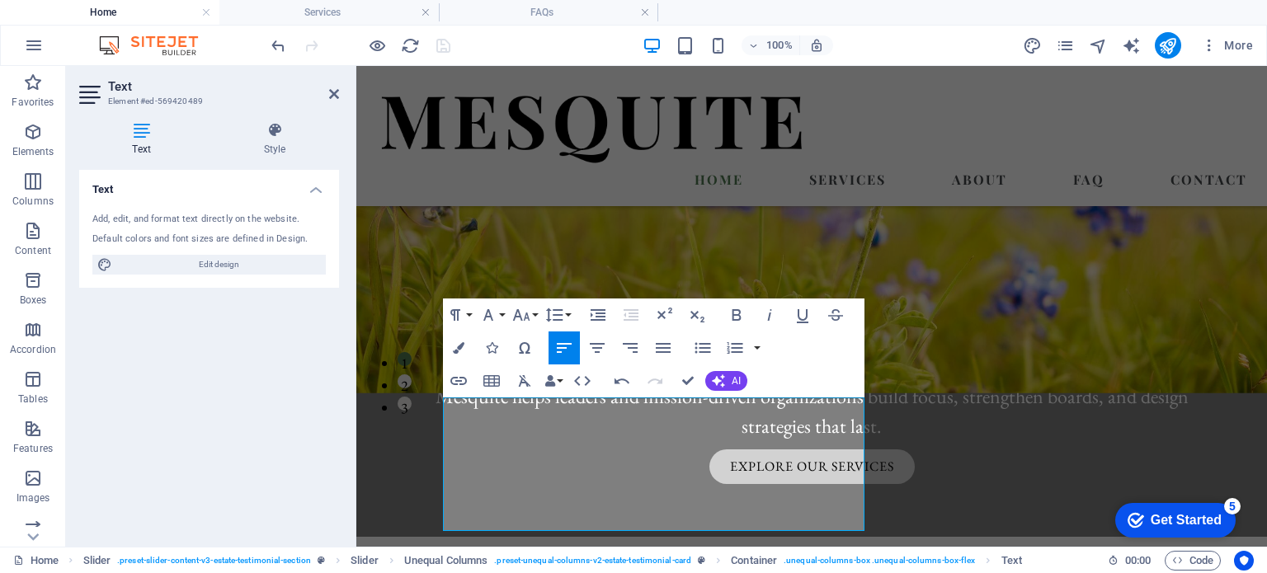
scroll to position [243, 0]
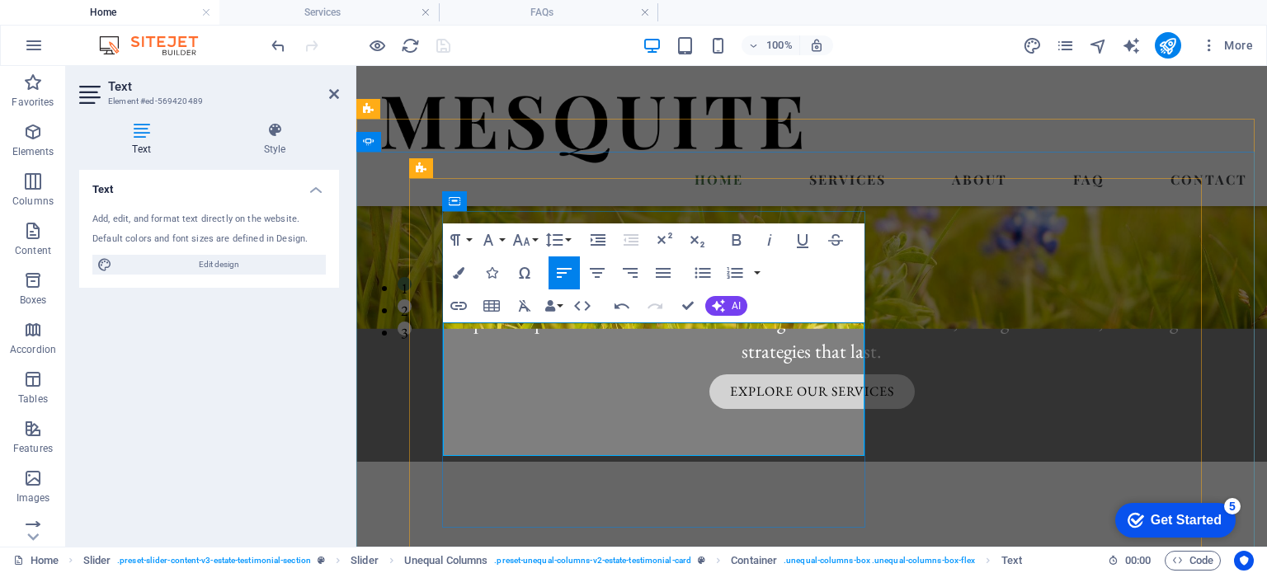
drag, startPoint x: 691, startPoint y: 356, endPoint x: 594, endPoint y: 380, distance: 100.1
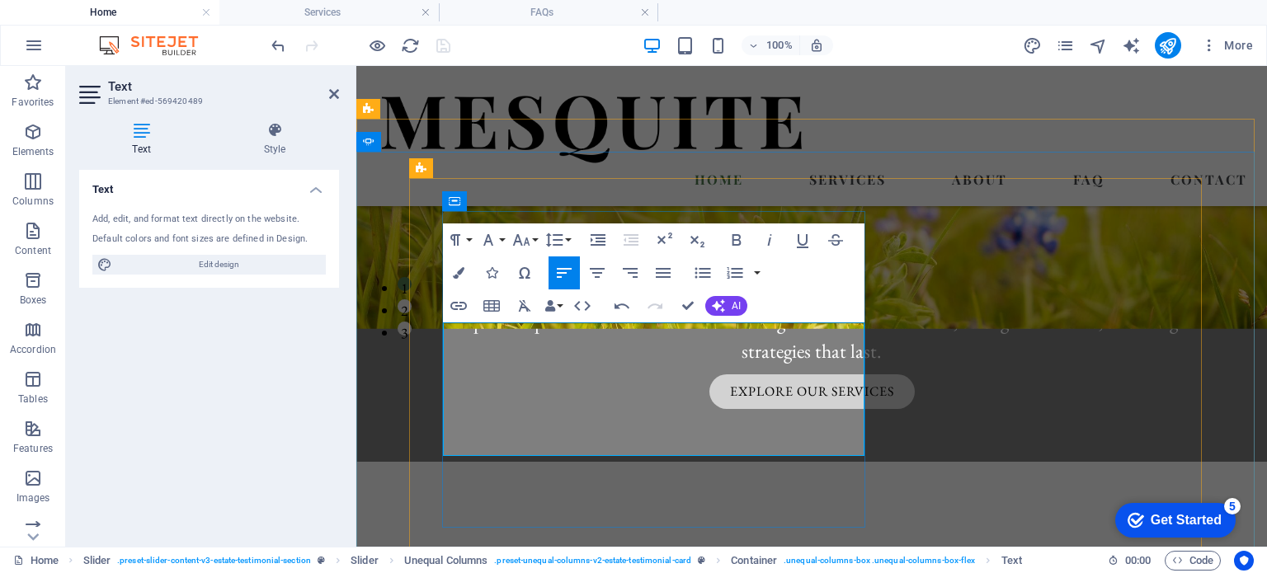
drag, startPoint x: 715, startPoint y: 356, endPoint x: 805, endPoint y: 355, distance: 89.1
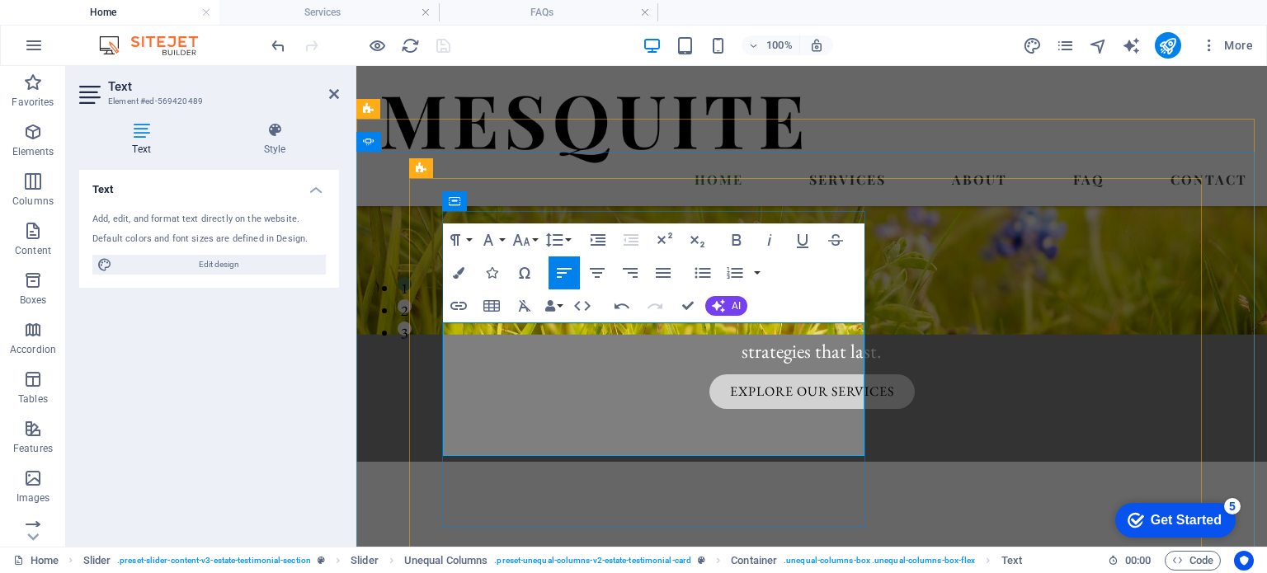
scroll to position [254, 0]
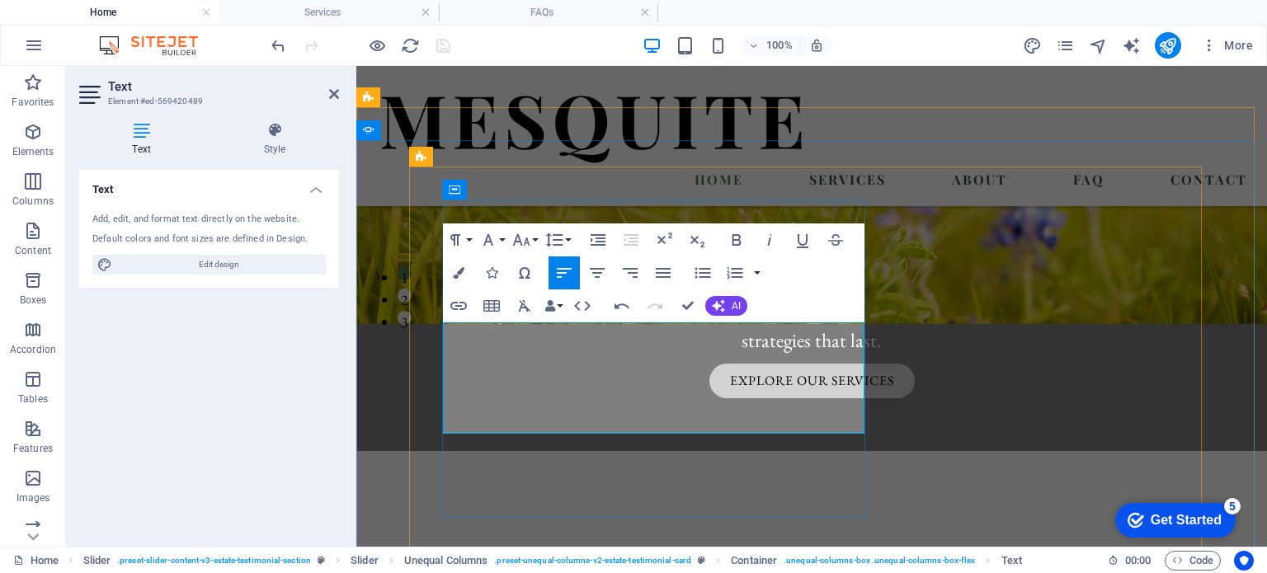
drag, startPoint x: 568, startPoint y: 378, endPoint x: 591, endPoint y: 379, distance: 23.1
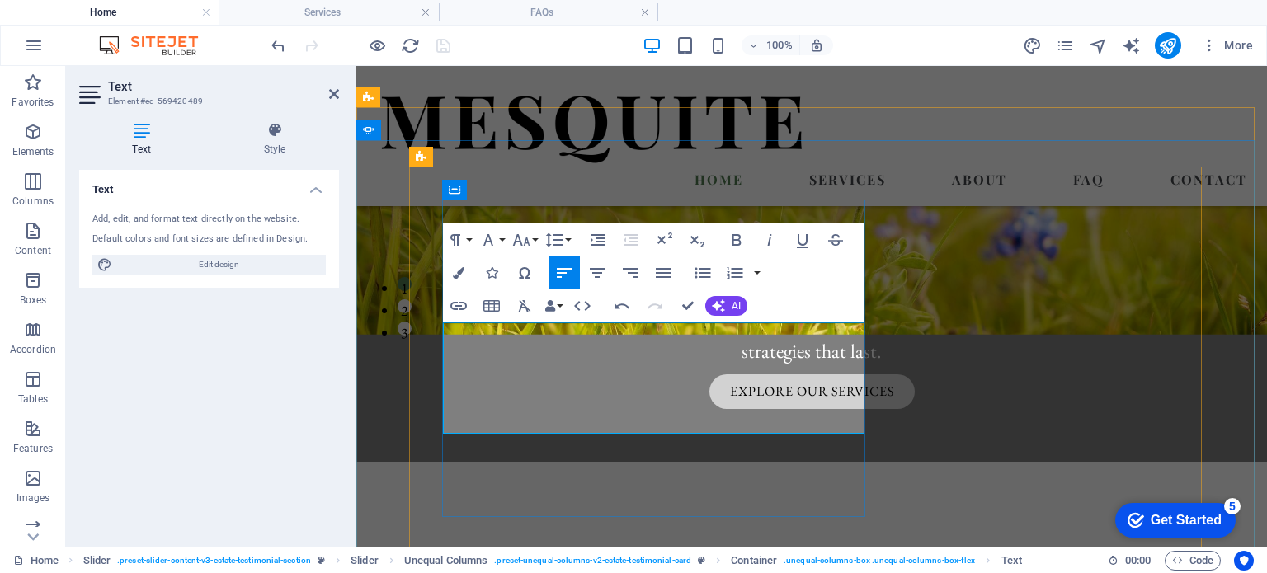
scroll to position [254, 0]
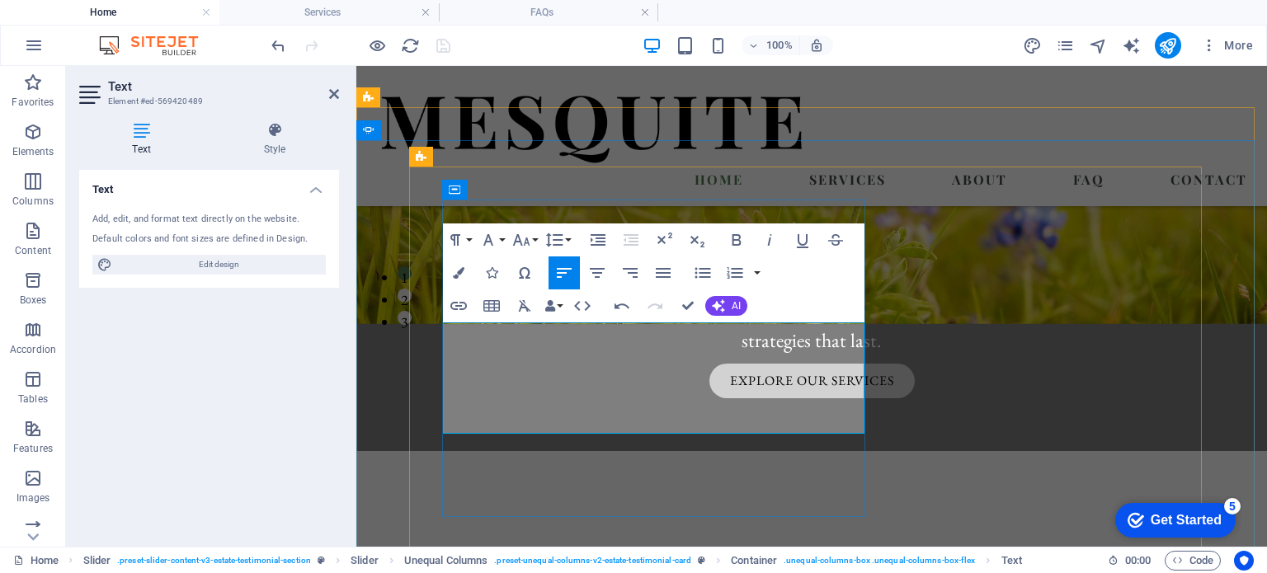
scroll to position [243, 0]
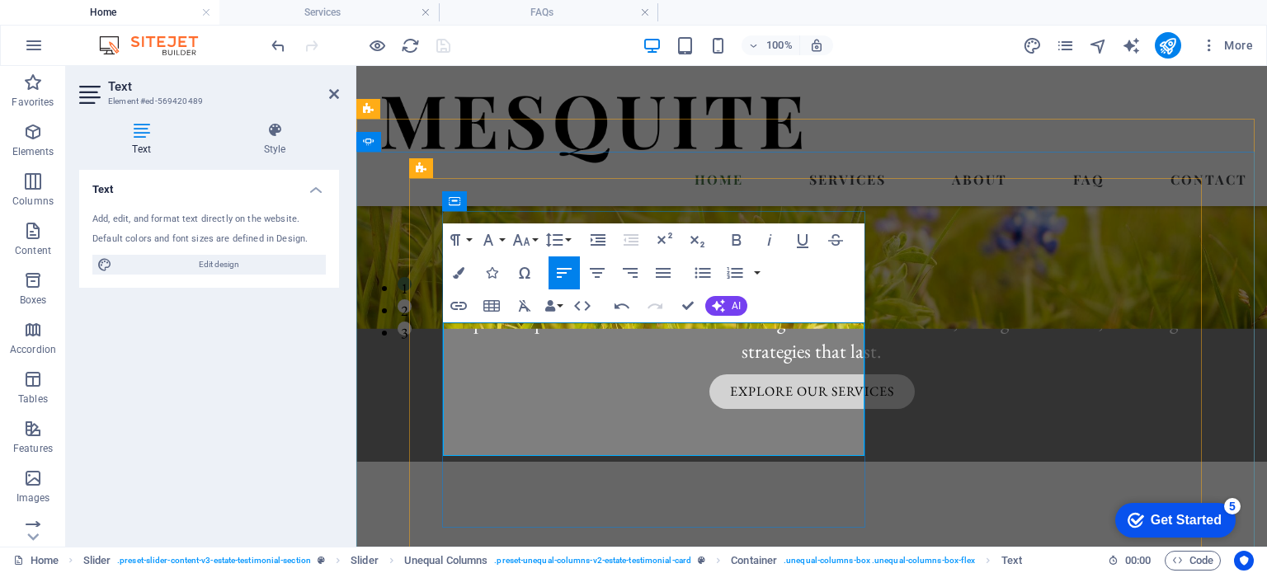
drag, startPoint x: 547, startPoint y: 401, endPoint x: 805, endPoint y: 416, distance: 257.9
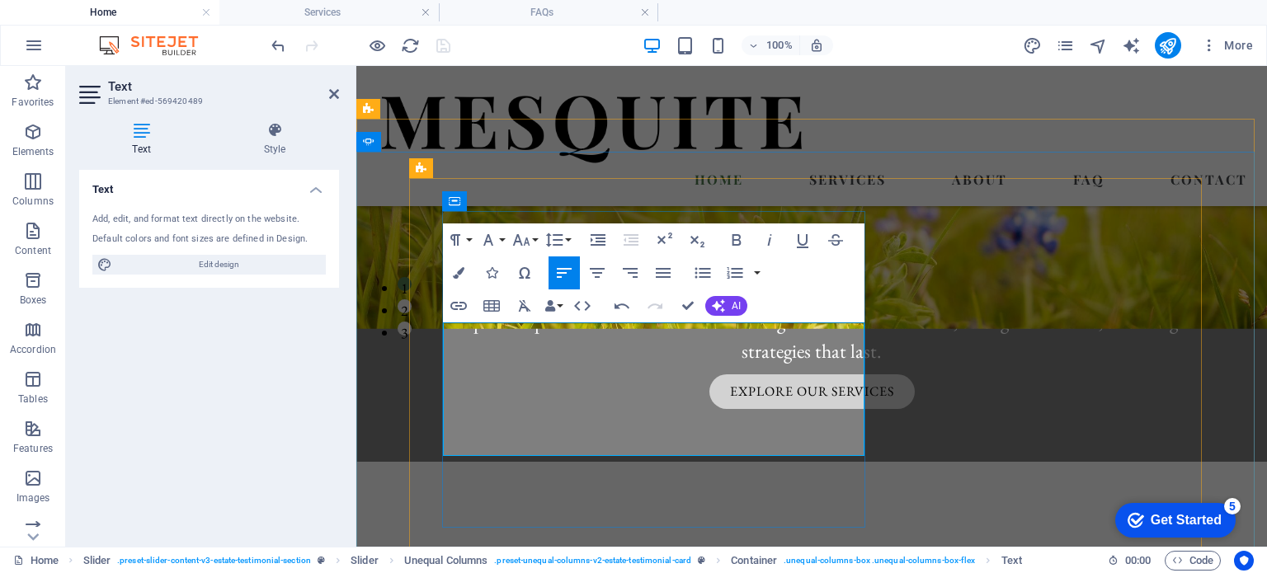
drag, startPoint x: 721, startPoint y: 379, endPoint x: 805, endPoint y: 406, distance: 88.5
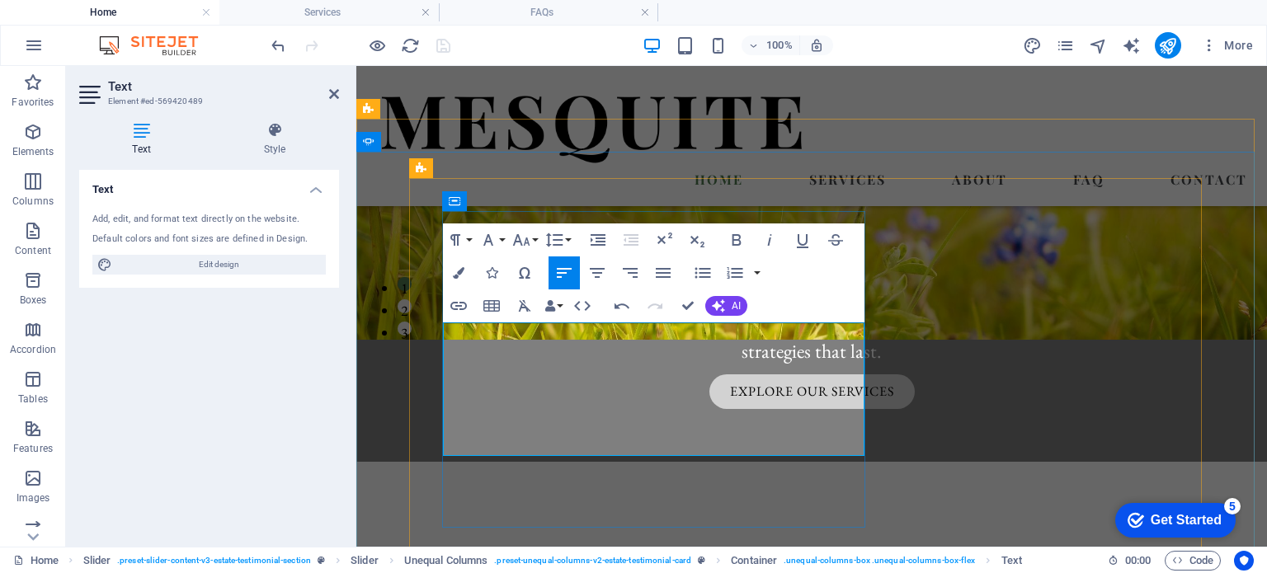
scroll to position [266, 0]
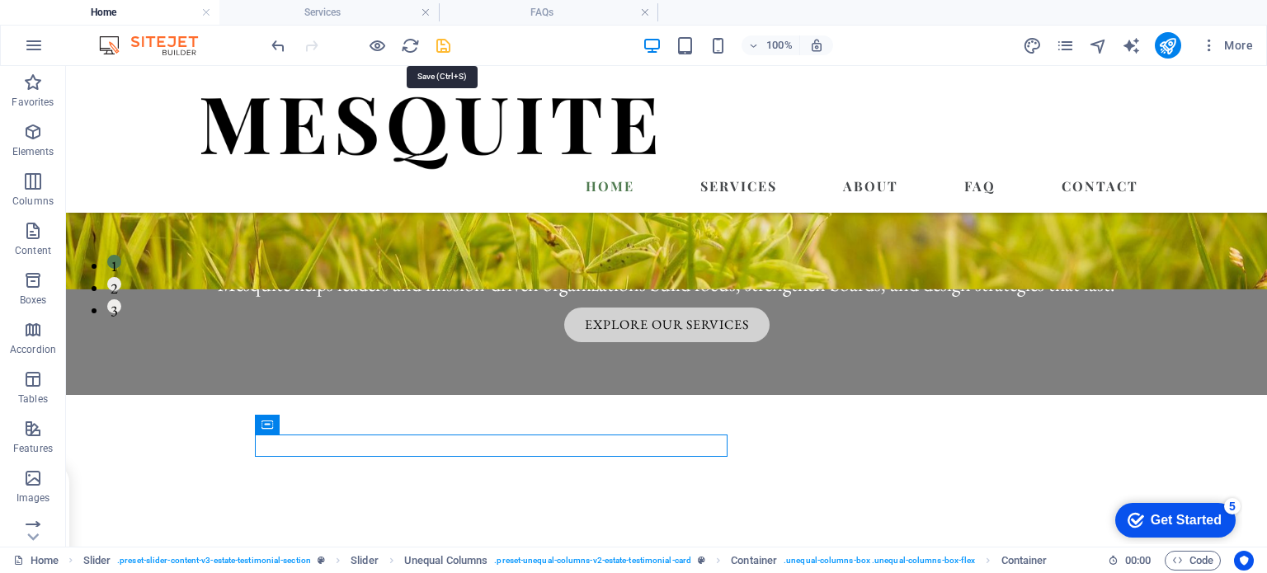
click at [444, 39] on icon "save" at bounding box center [443, 45] width 19 height 19
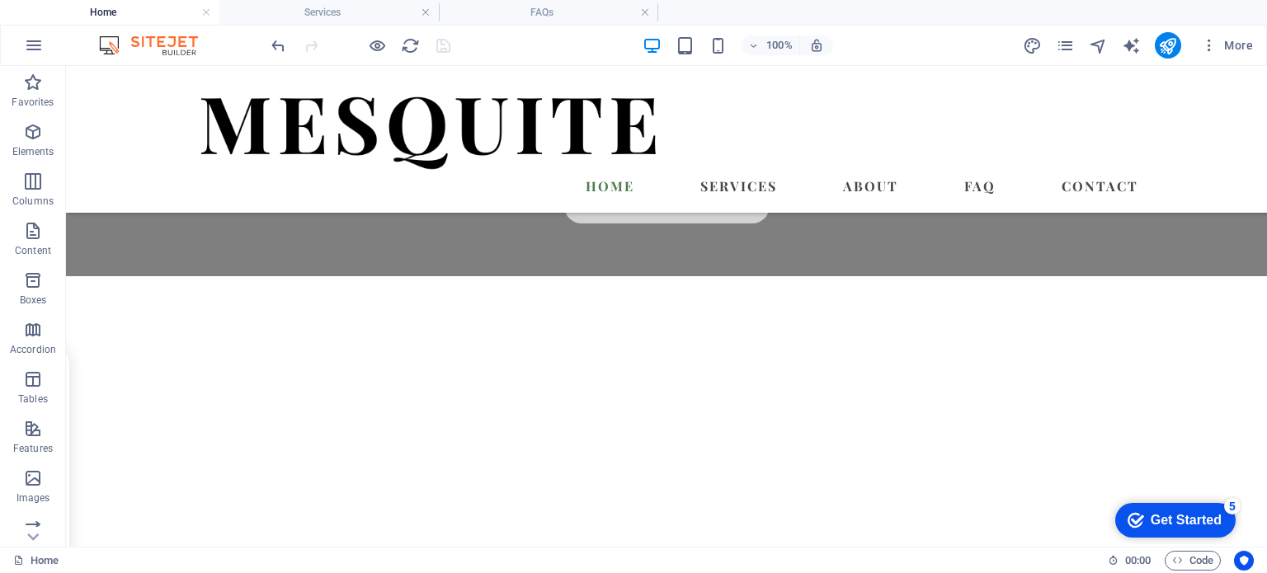
scroll to position [391, 0]
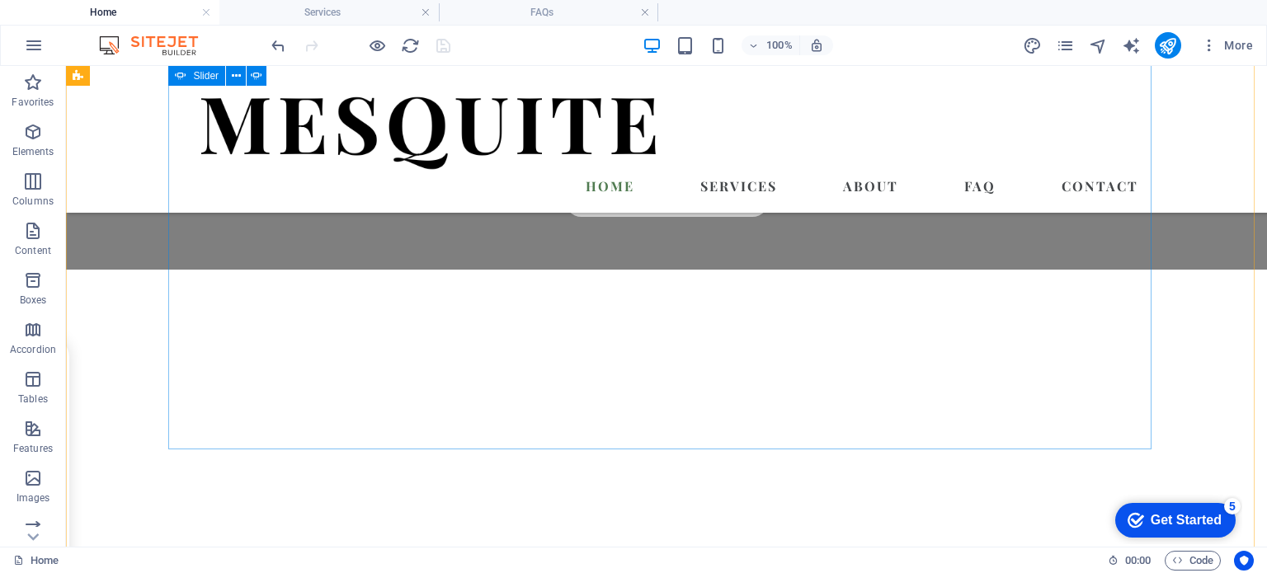
click at [121, 166] on button "2" at bounding box center [114, 159] width 14 height 14
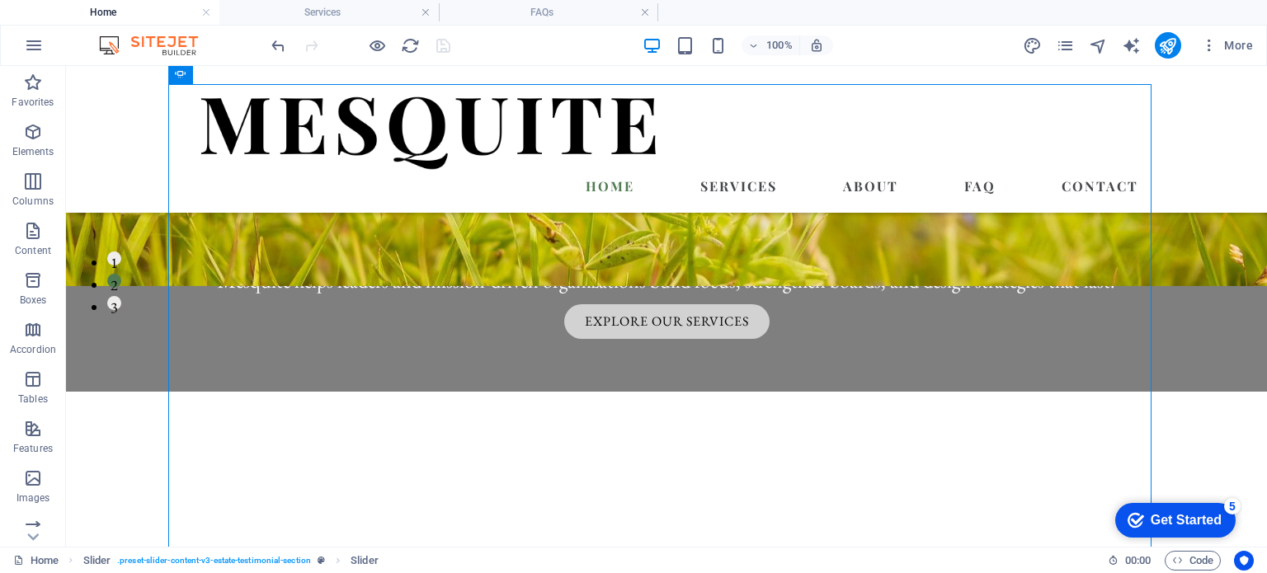
scroll to position [411, 0]
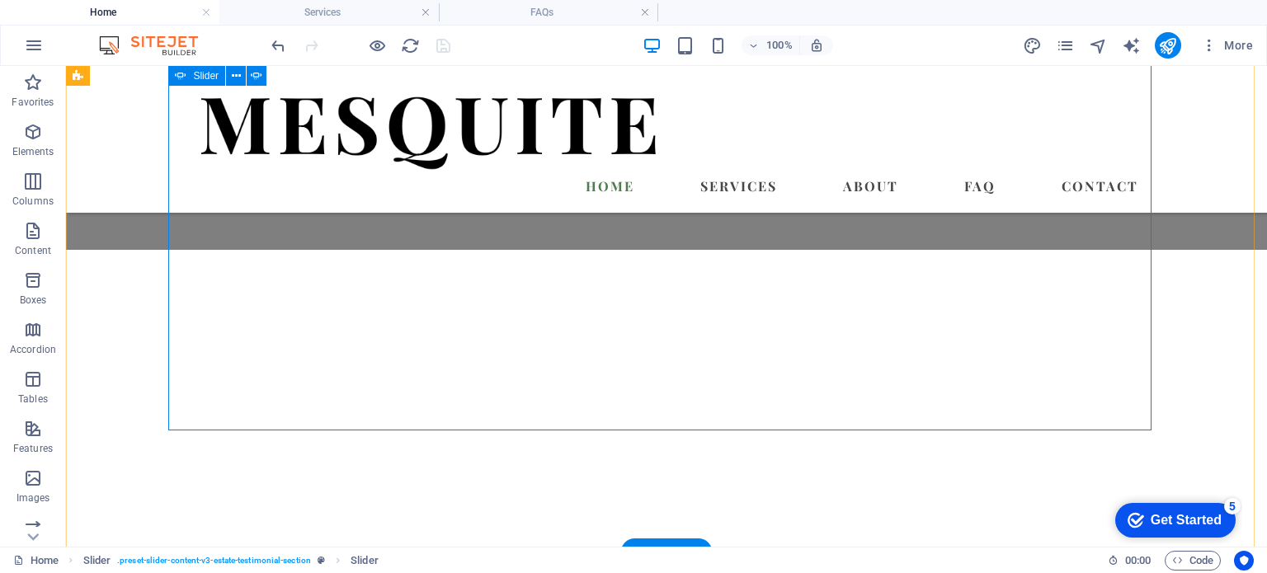
click at [121, 168] on button "3" at bounding box center [114, 161] width 14 height 14
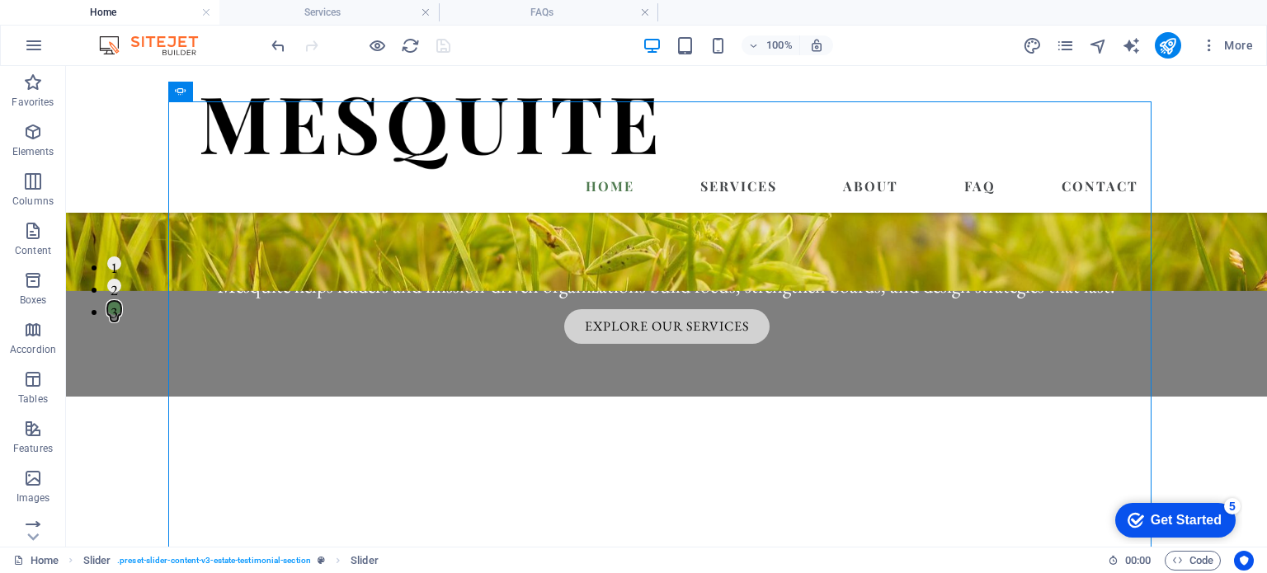
scroll to position [262, 0]
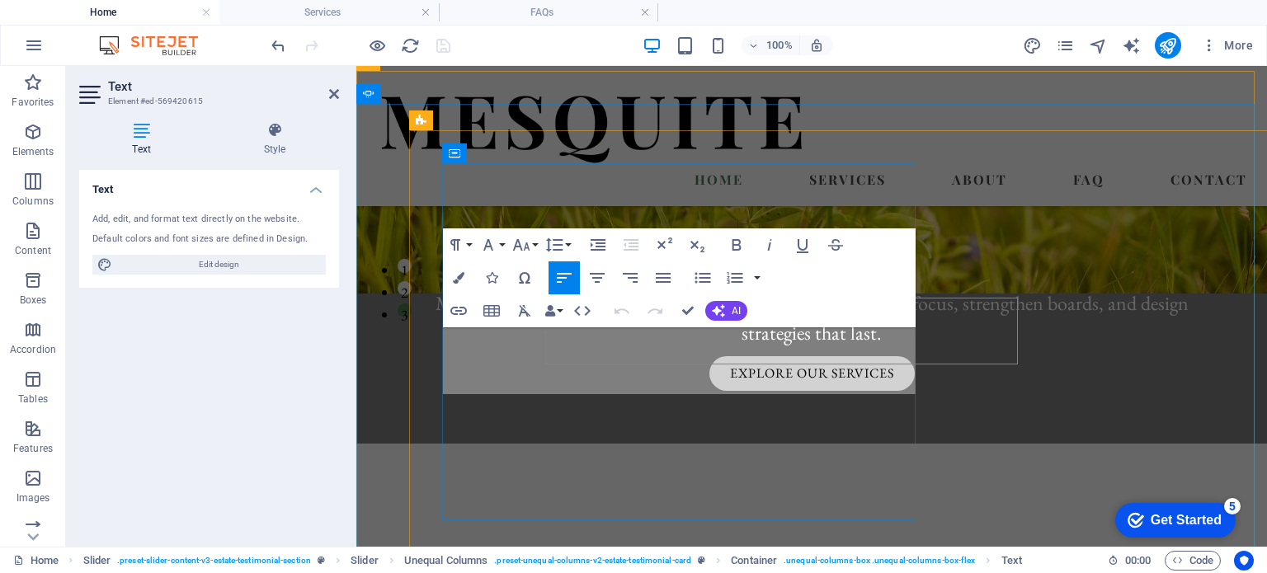
scroll to position [291, 0]
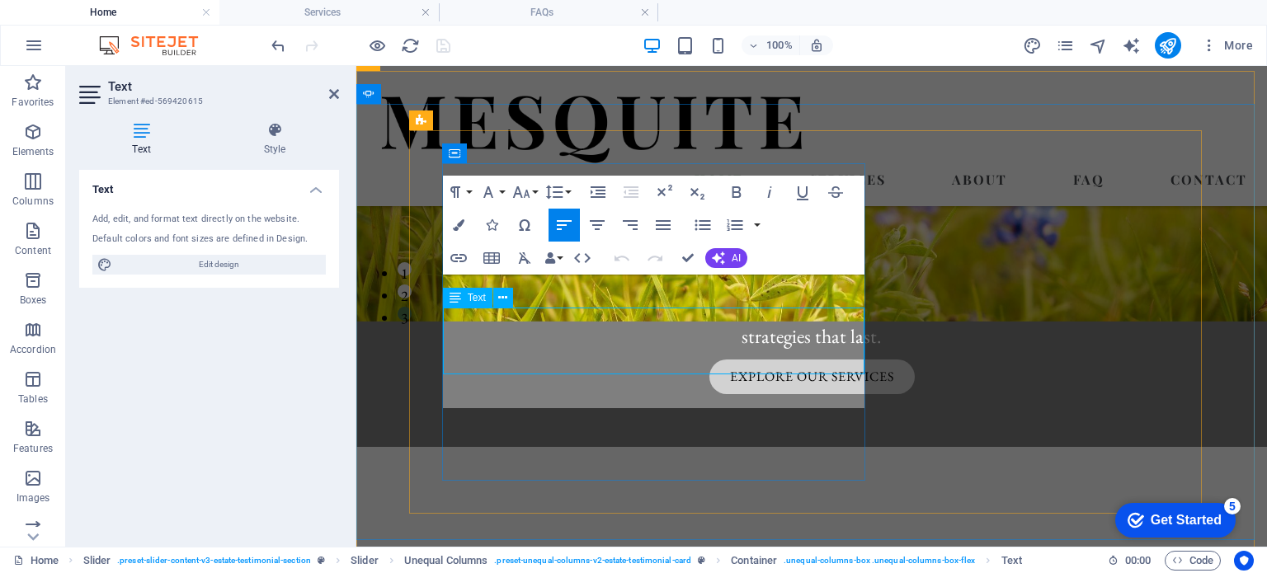
scroll to position [3202, 3]
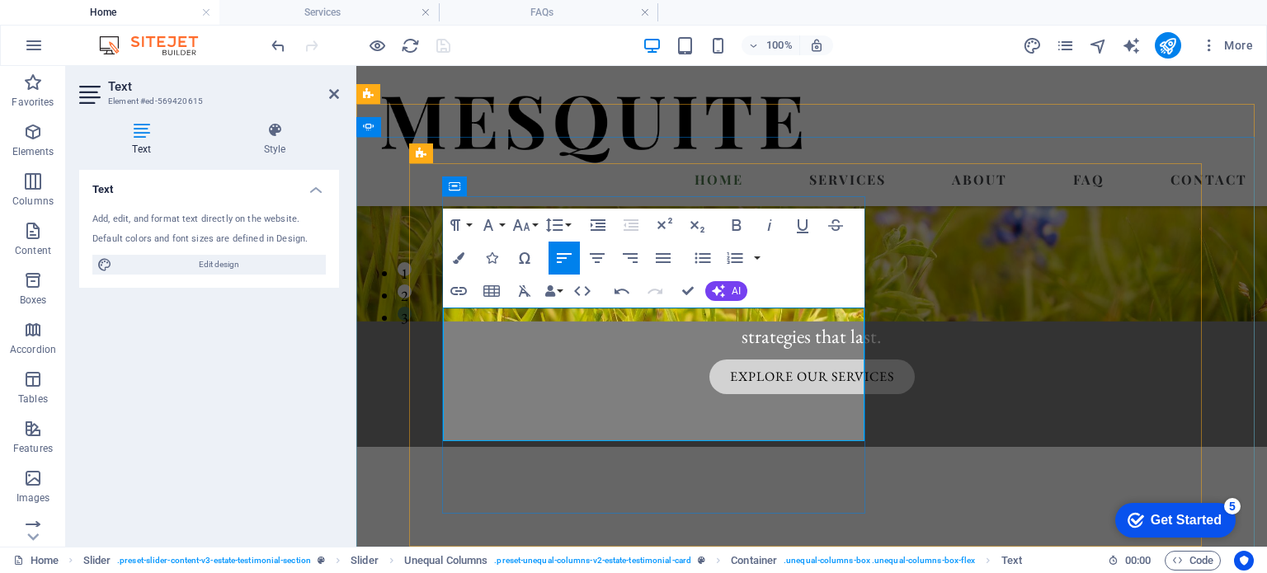
scroll to position [3202, 3]
drag, startPoint x: 702, startPoint y: 319, endPoint x: 780, endPoint y: 361, distance: 87.9
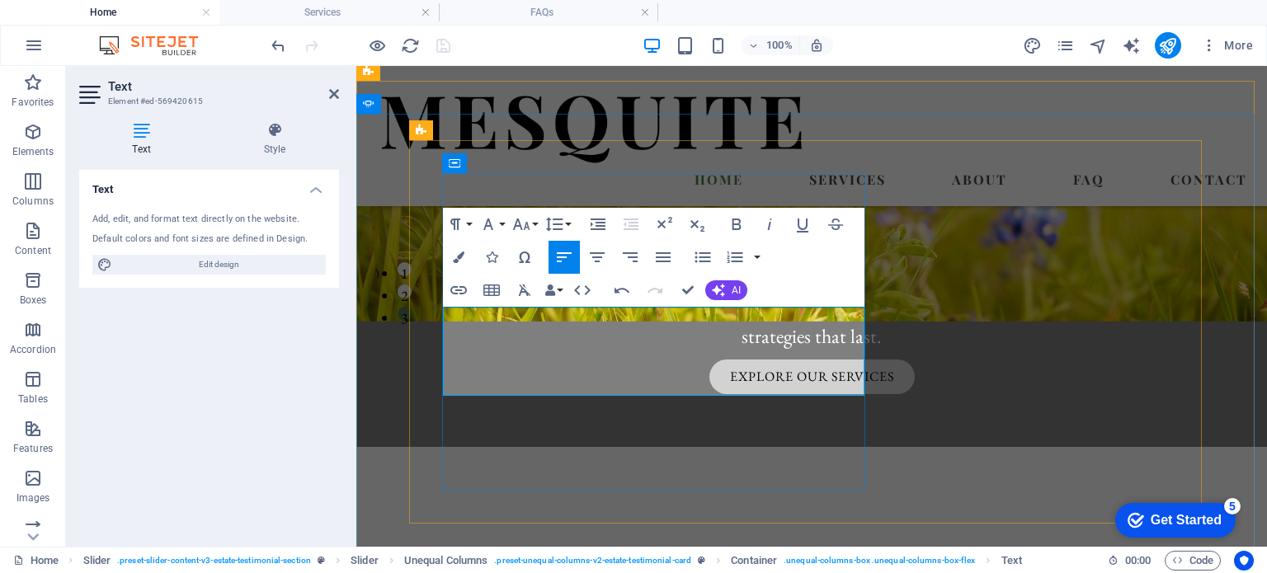
scroll to position [281, 0]
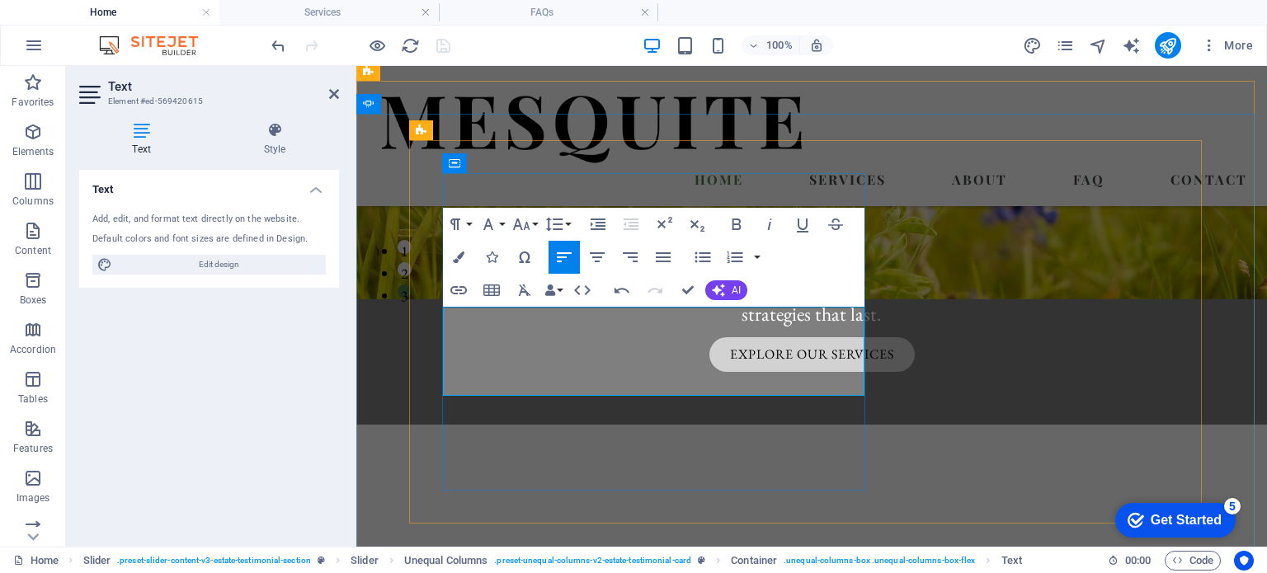
scroll to position [258, 0]
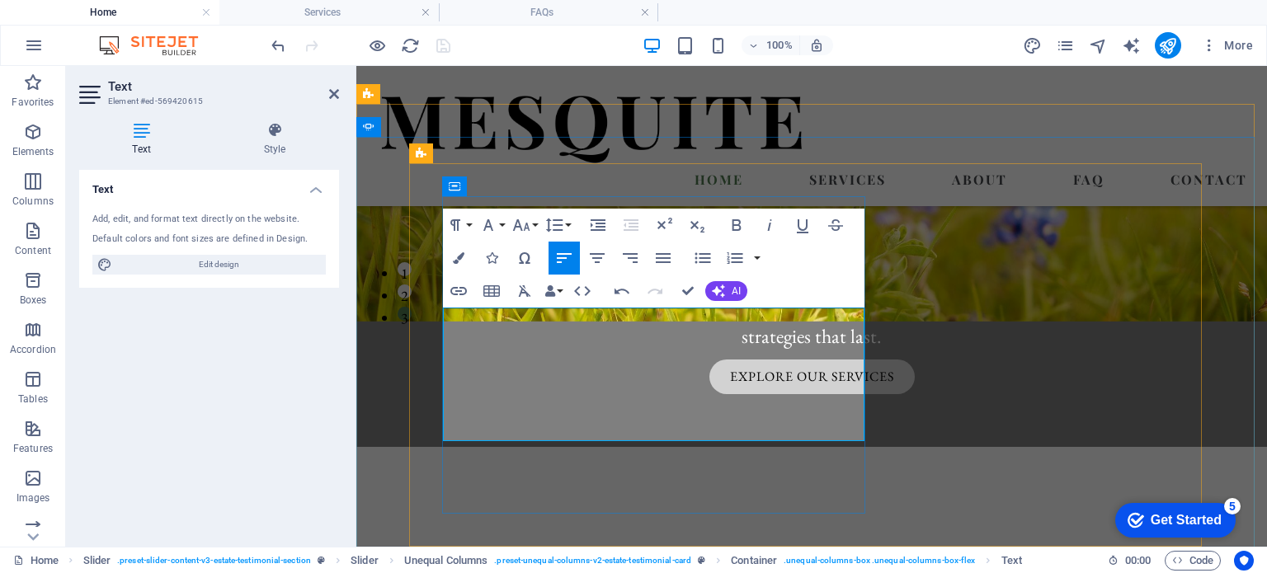
drag, startPoint x: 782, startPoint y: 360, endPoint x: 762, endPoint y: 383, distance: 30.4
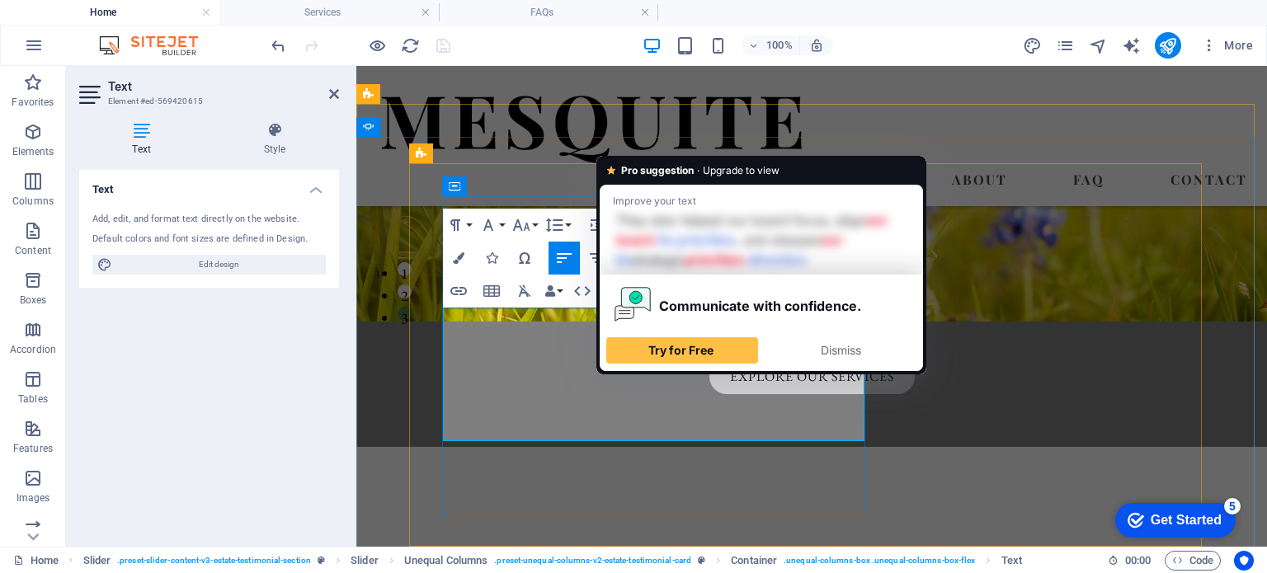
drag, startPoint x: 588, startPoint y: 387, endPoint x: 672, endPoint y: 391, distance: 83.4
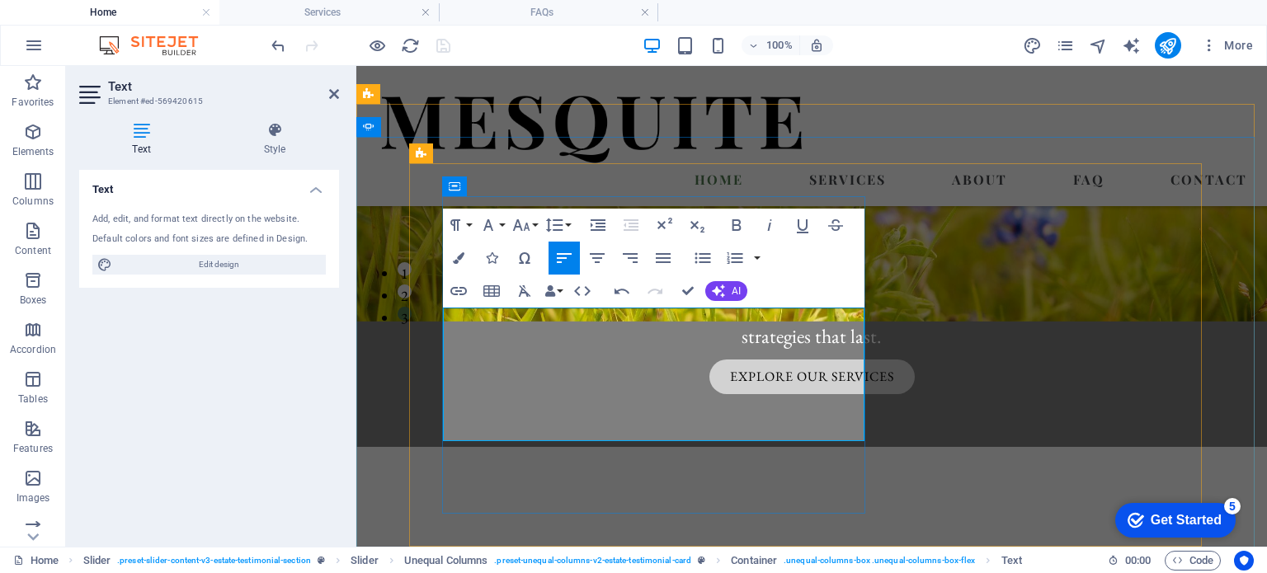
scroll to position [270, 0]
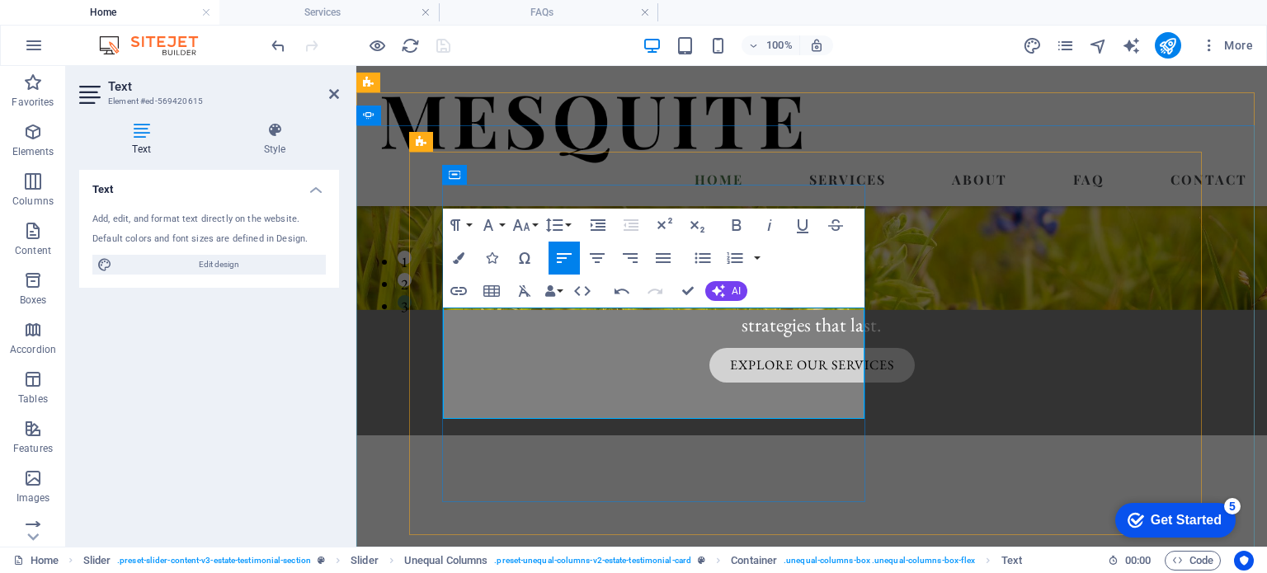
scroll to position [258, 0]
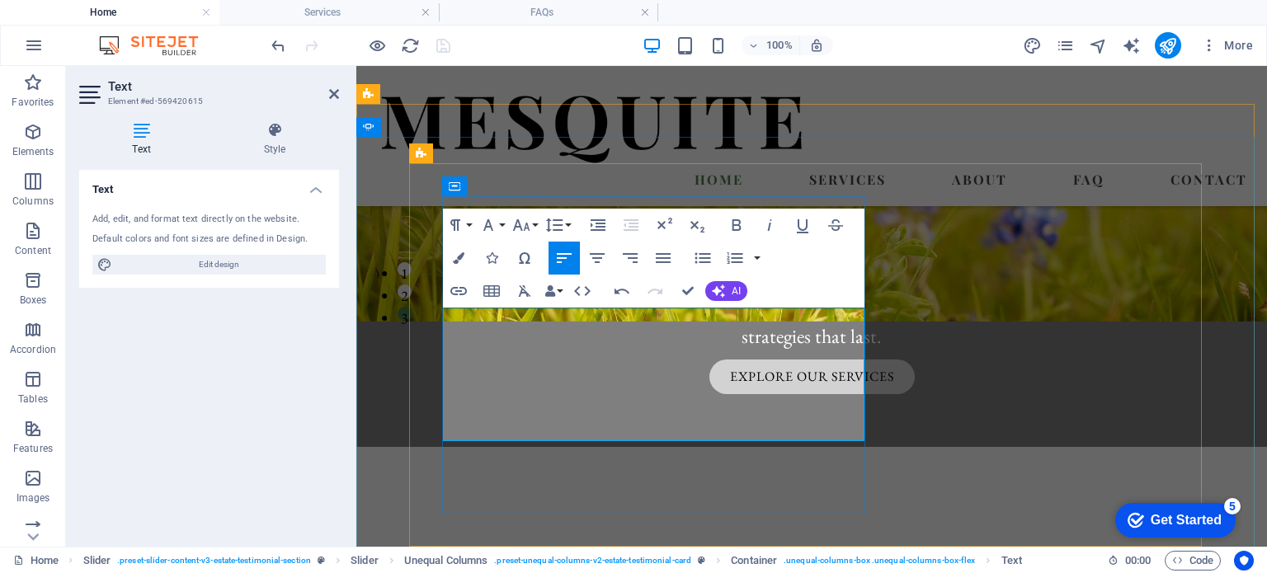
drag, startPoint x: 568, startPoint y: 408, endPoint x: 649, endPoint y: 408, distance: 80.9
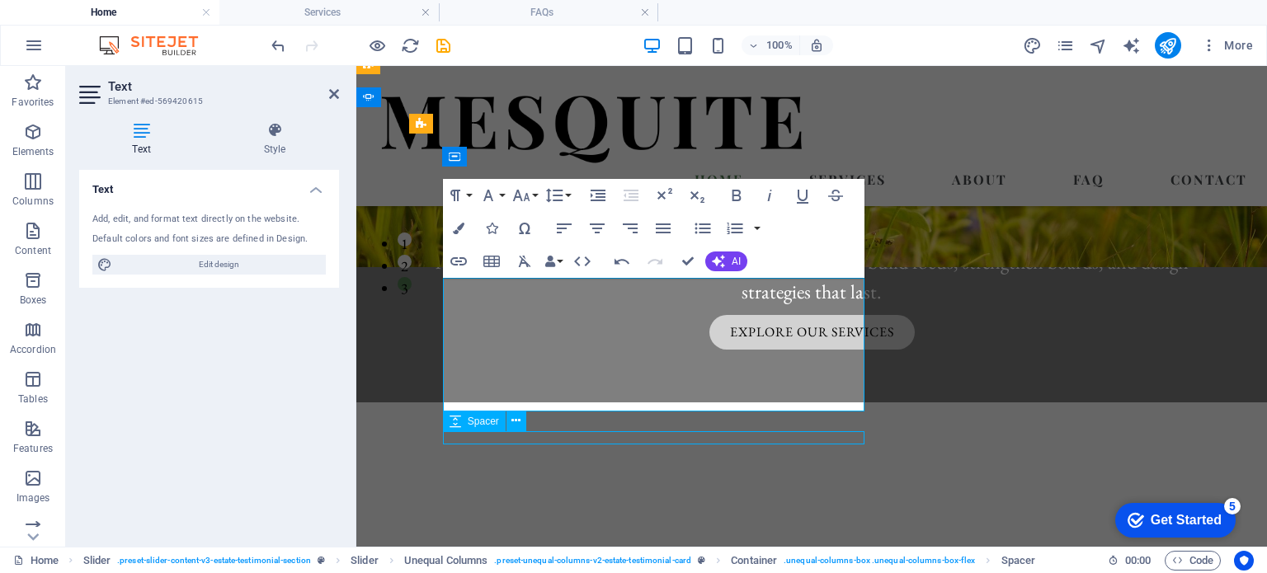
scroll to position [258, 0]
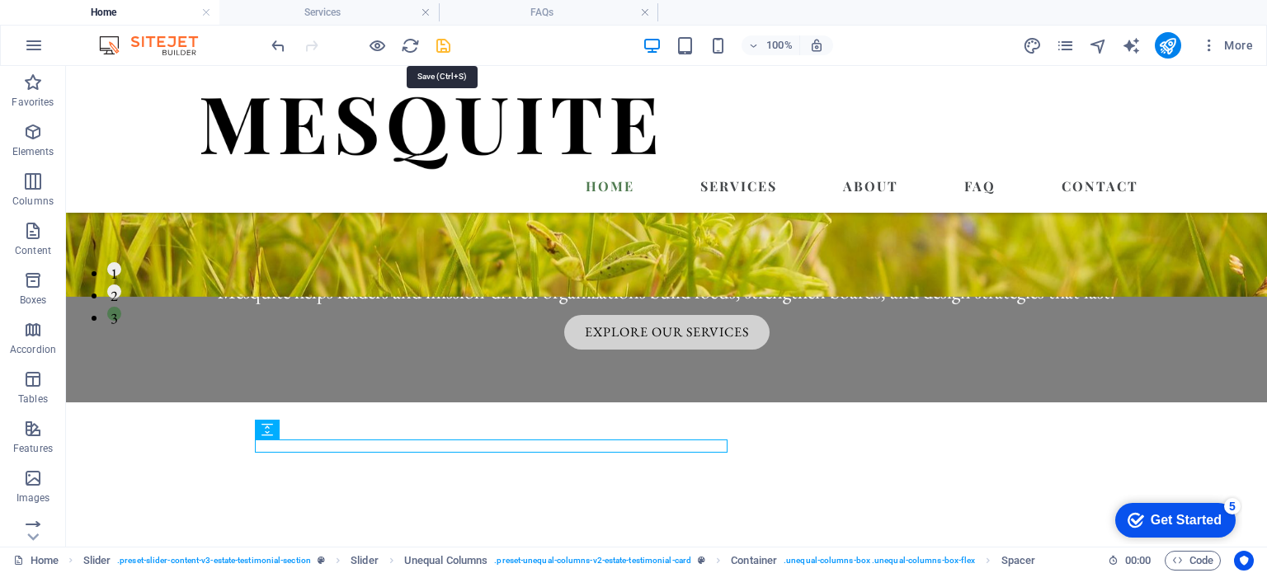
click at [442, 50] on icon "save" at bounding box center [443, 45] width 19 height 19
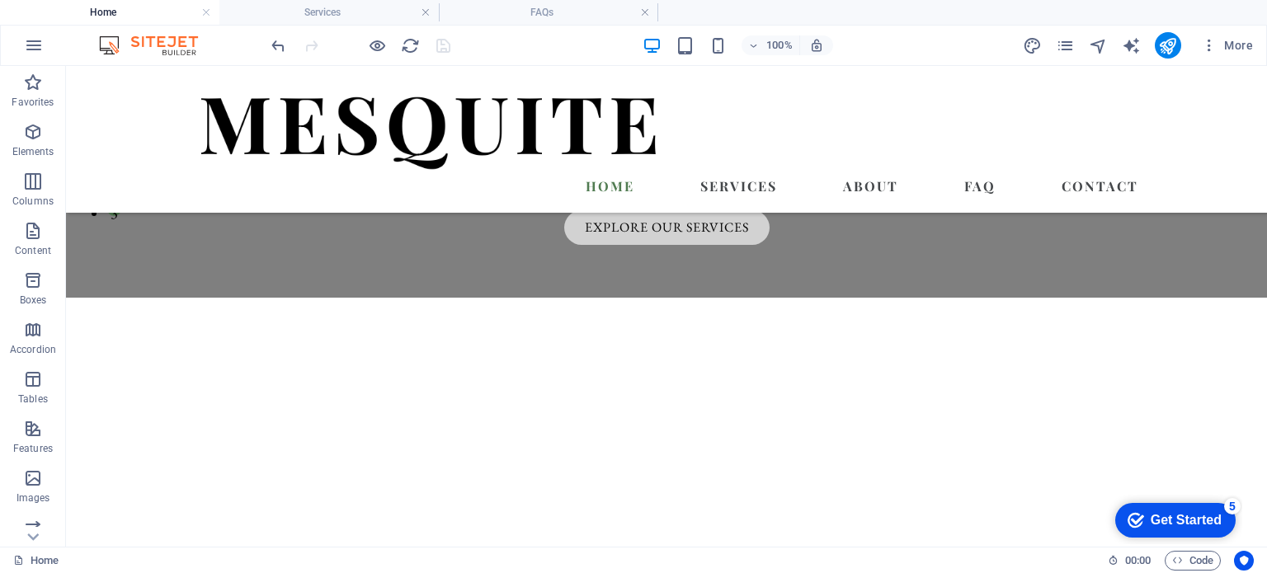
scroll to position [407, 0]
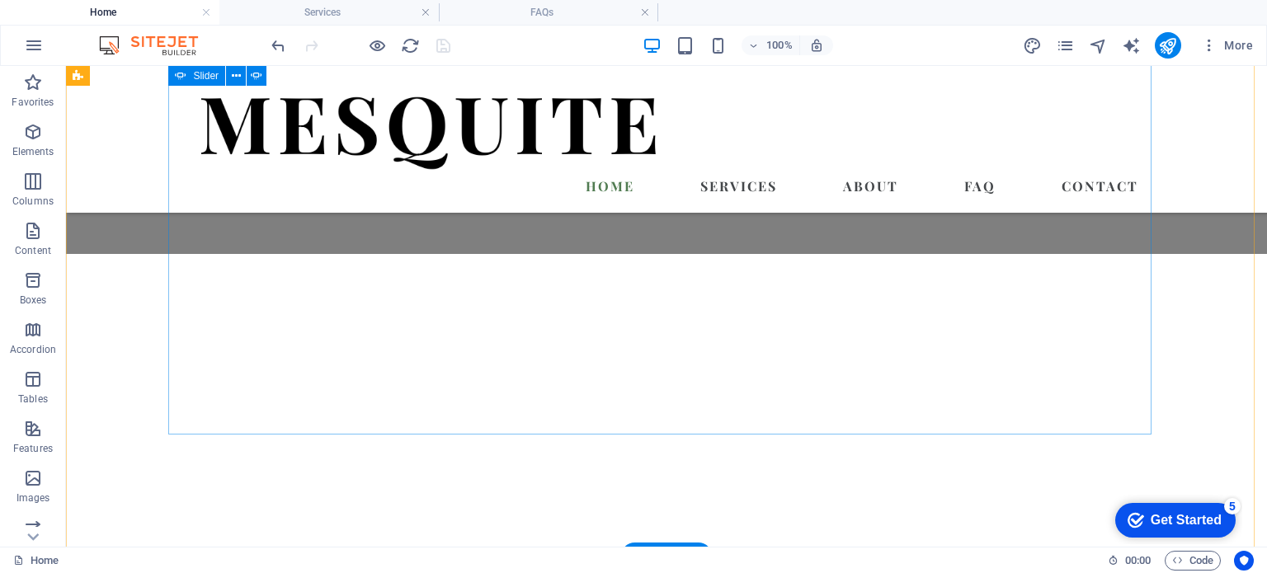
click at [121, 150] on button "2" at bounding box center [114, 143] width 14 height 14
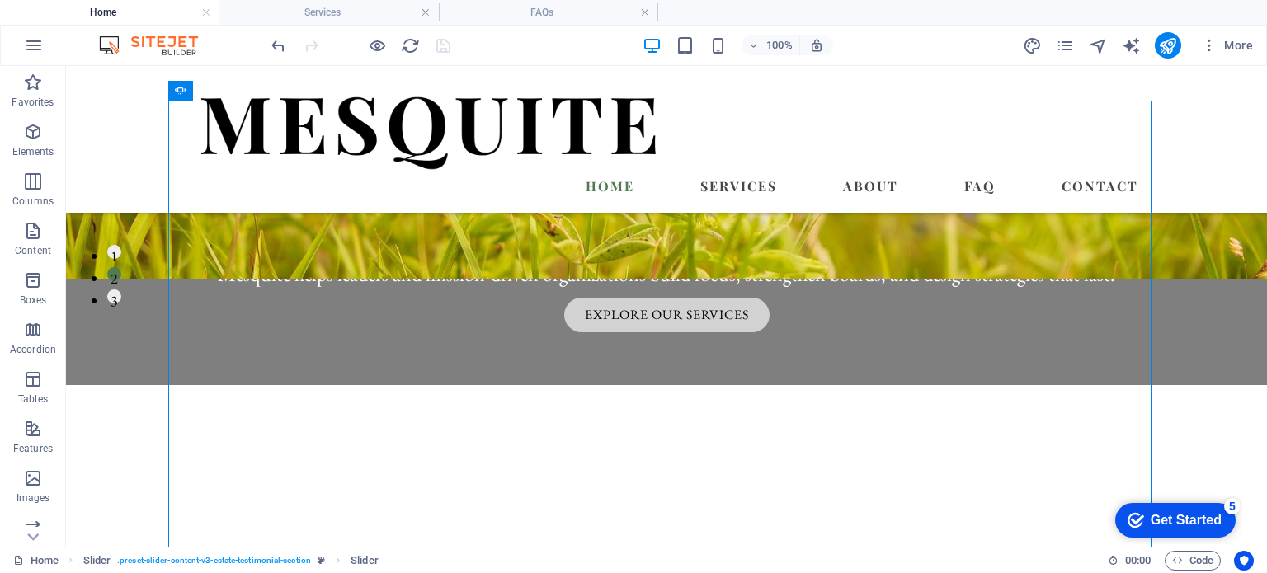
scroll to position [262, 0]
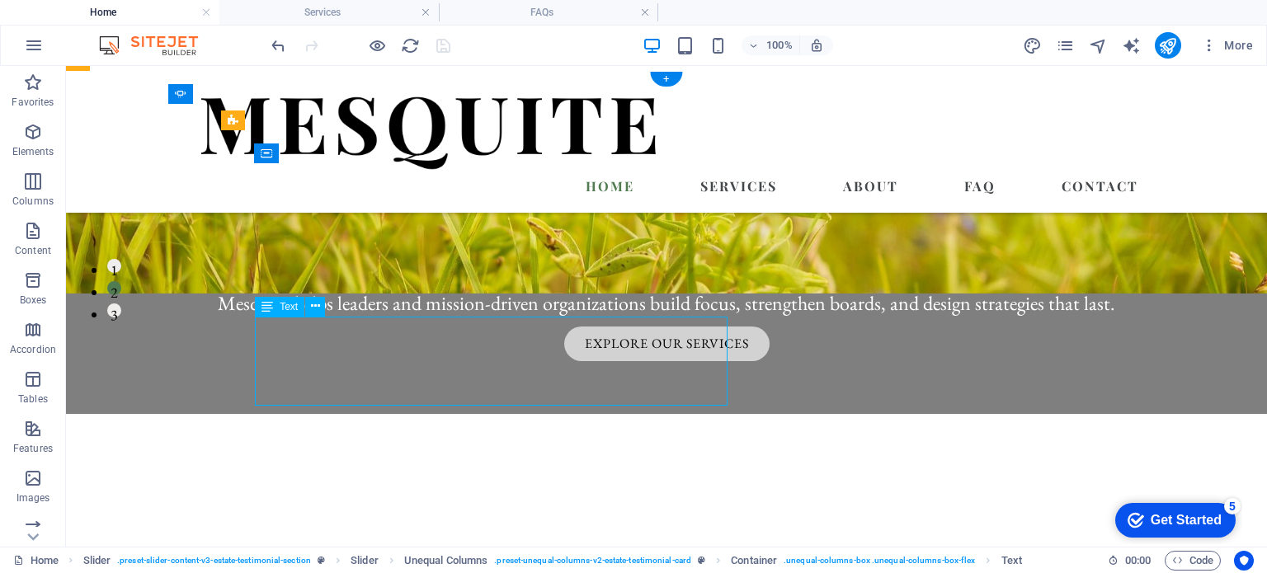
scroll to position [291, 0]
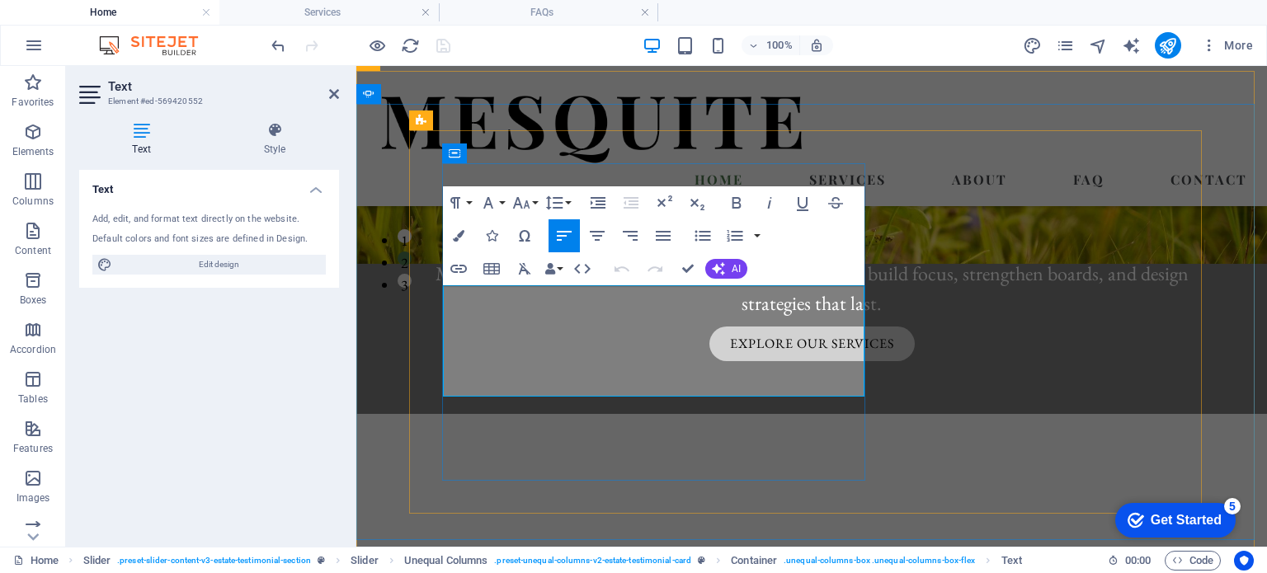
drag, startPoint x: 451, startPoint y: 297, endPoint x: 701, endPoint y: 380, distance: 264.3
drag, startPoint x: 676, startPoint y: 388, endPoint x: 436, endPoint y: 383, distance: 240.2
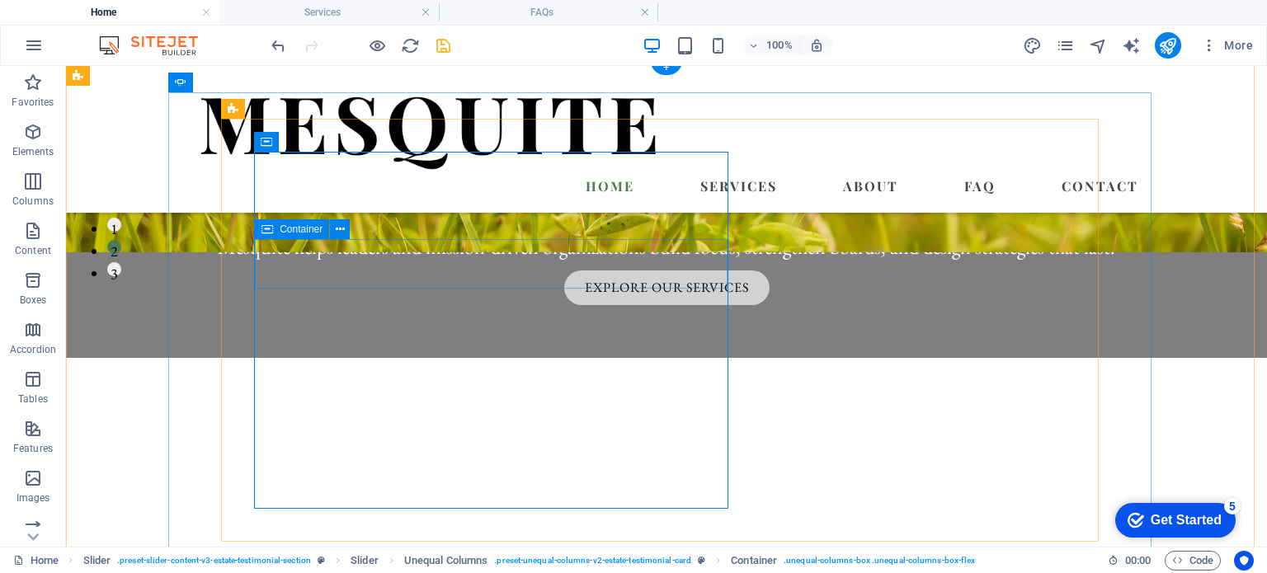
scroll to position [273, 0]
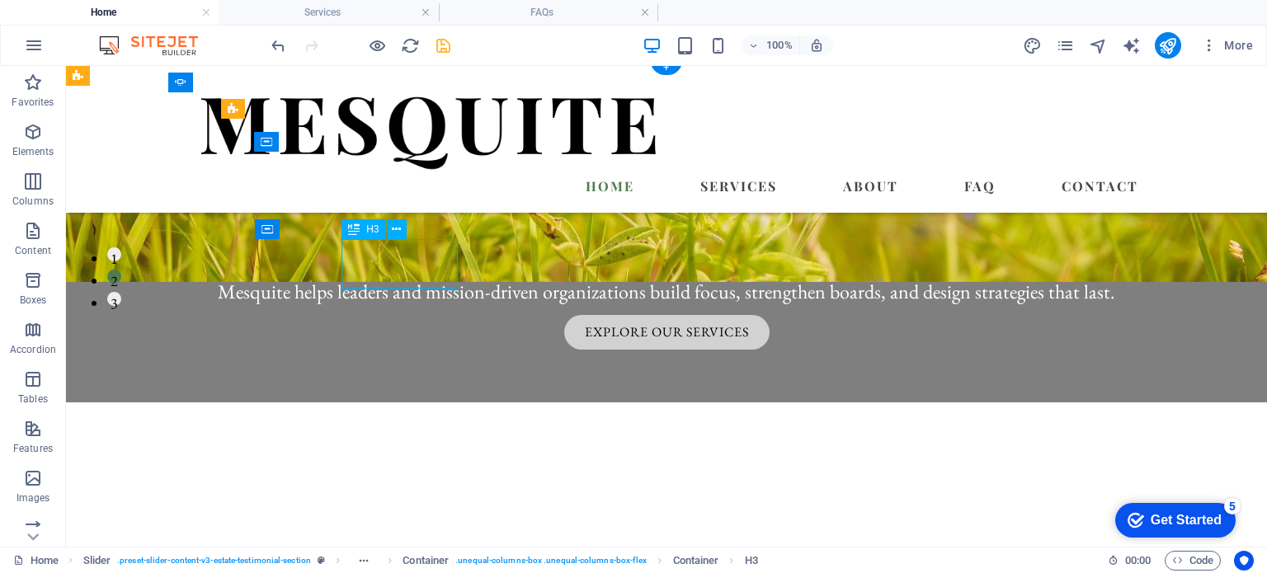
scroll to position [303, 0]
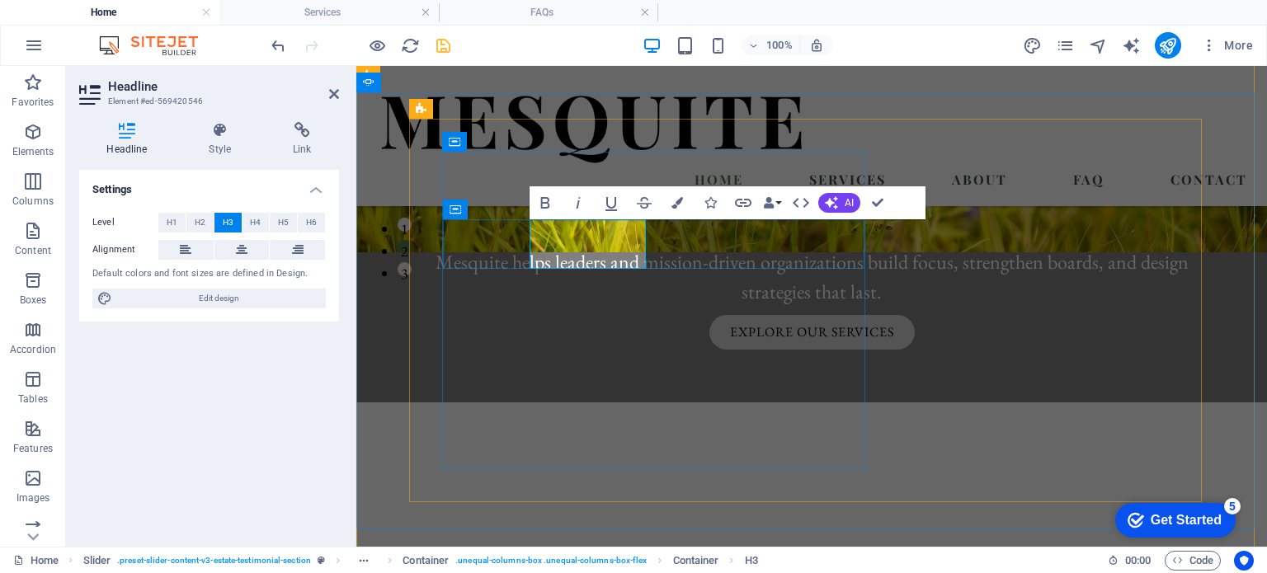
drag, startPoint x: 548, startPoint y: 257, endPoint x: 583, endPoint y: 256, distance: 35.5
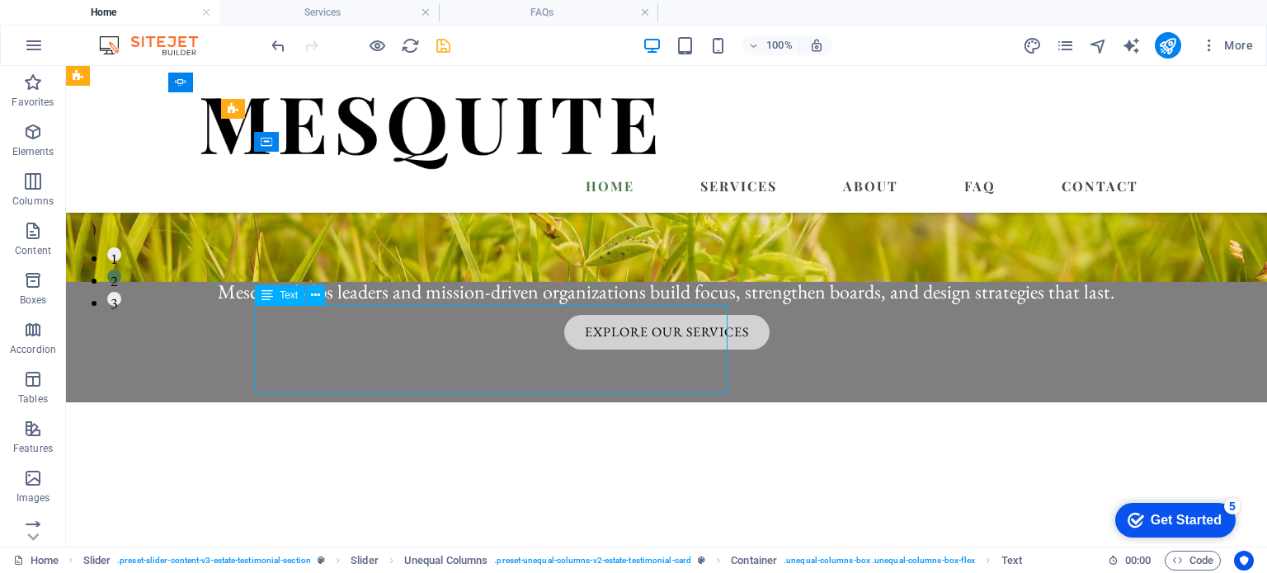
scroll to position [303, 0]
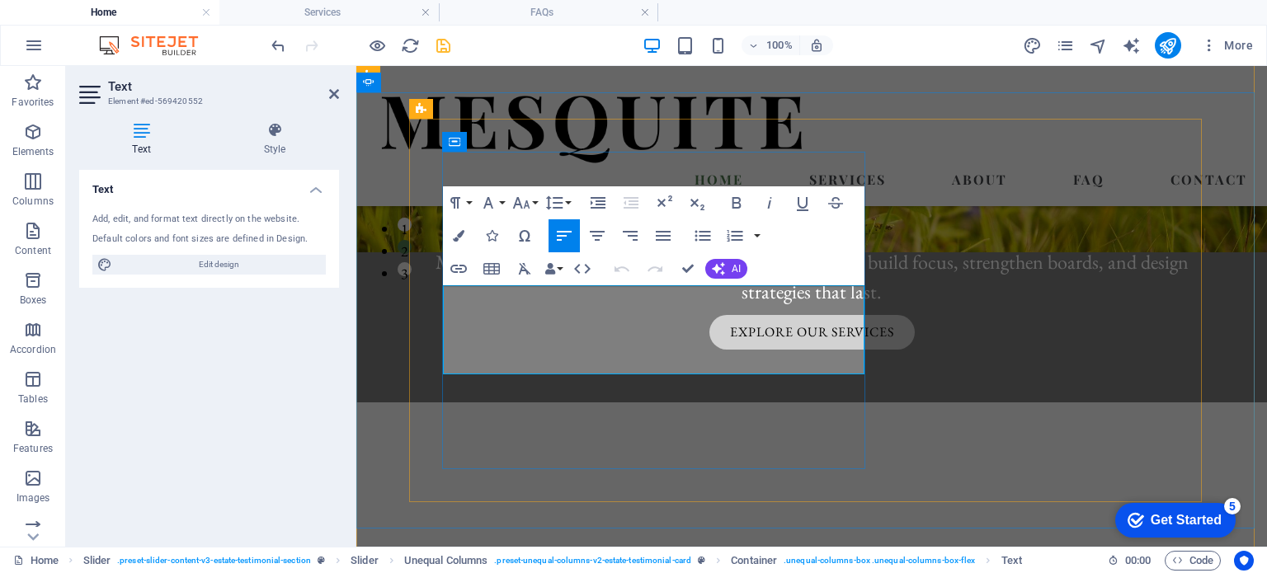
drag, startPoint x: 460, startPoint y: 302, endPoint x: 646, endPoint y: 330, distance: 188.6
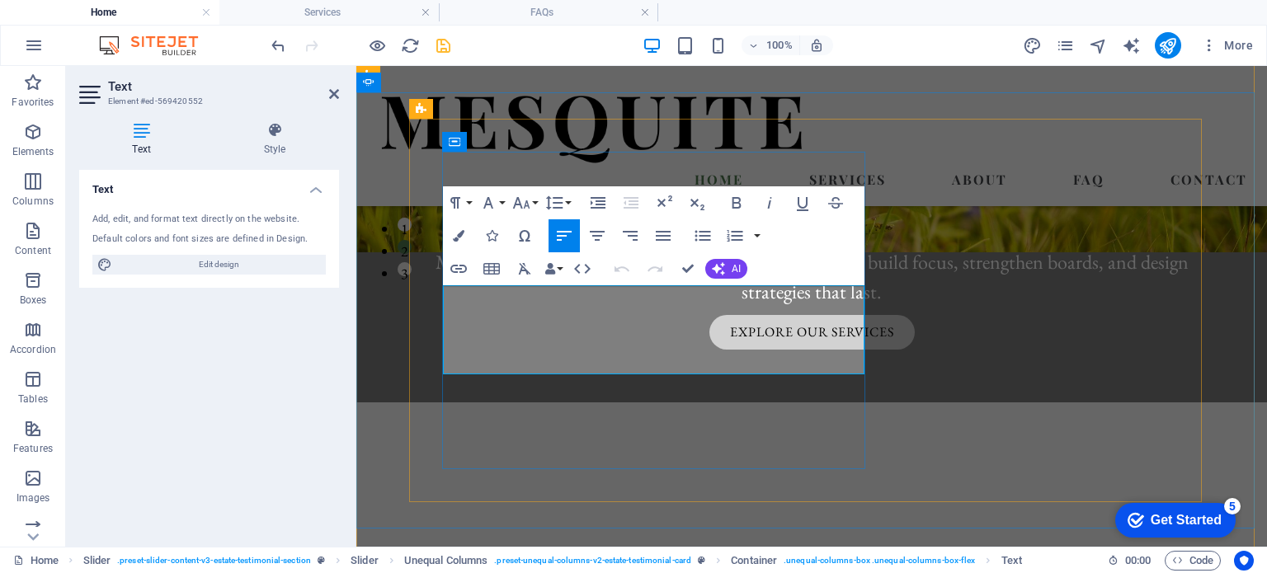
drag, startPoint x: 769, startPoint y: 365, endPoint x: 446, endPoint y: 296, distance: 330.6
copy p "Mesquite gave us confidence that our grant dollars would create lasting impact.…"
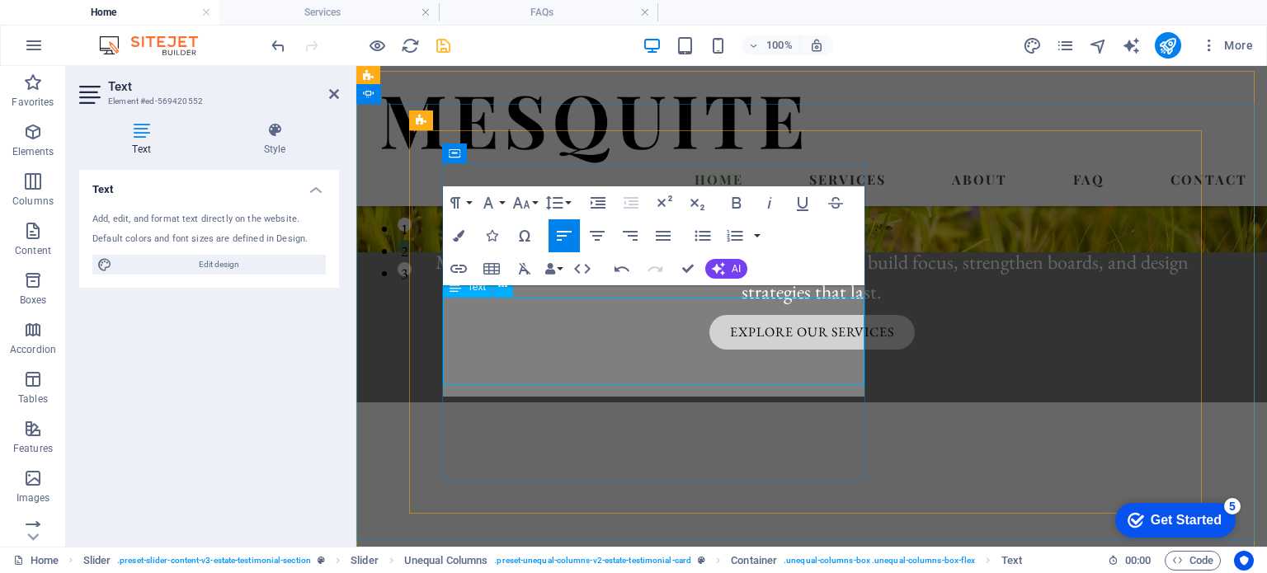
scroll to position [291, 0]
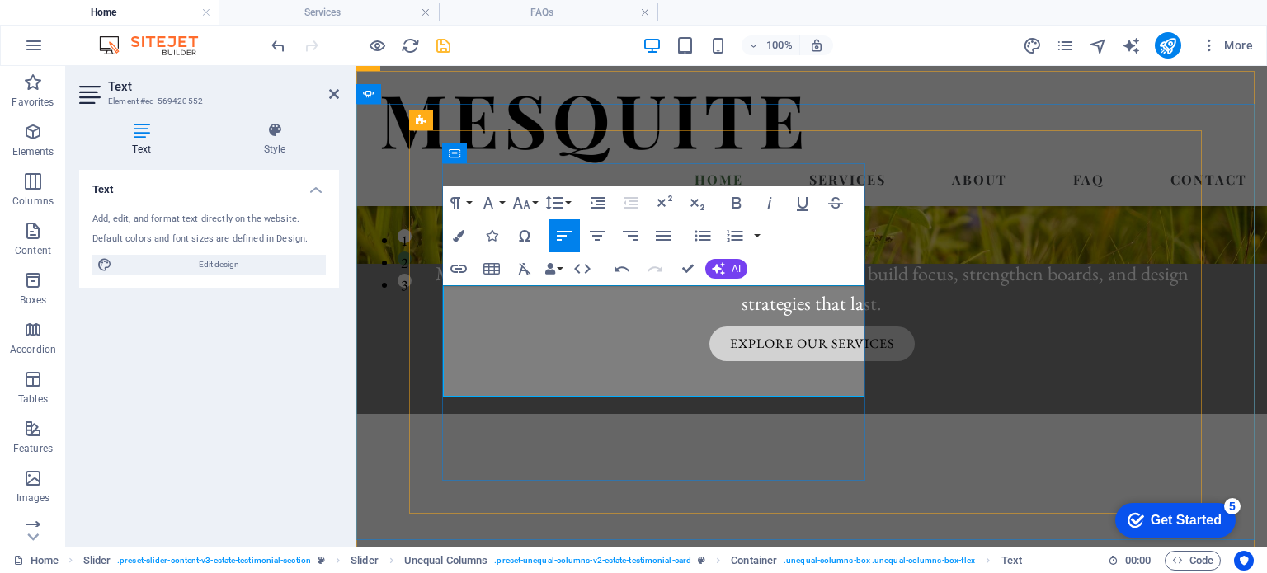
drag, startPoint x: 602, startPoint y: 387, endPoint x: 451, endPoint y: 298, distance: 176.0
drag, startPoint x: 451, startPoint y: 298, endPoint x: 583, endPoint y: 382, distance: 157.3
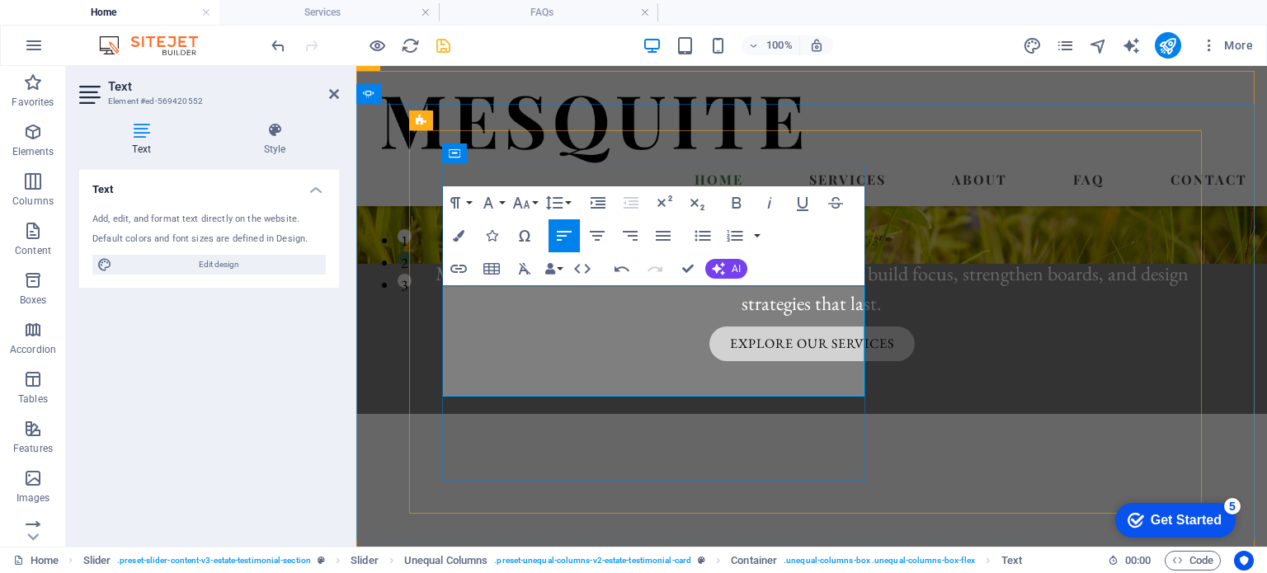
copy p "Mesquite gave us confidence that our investment would create lasting impact. Th…"
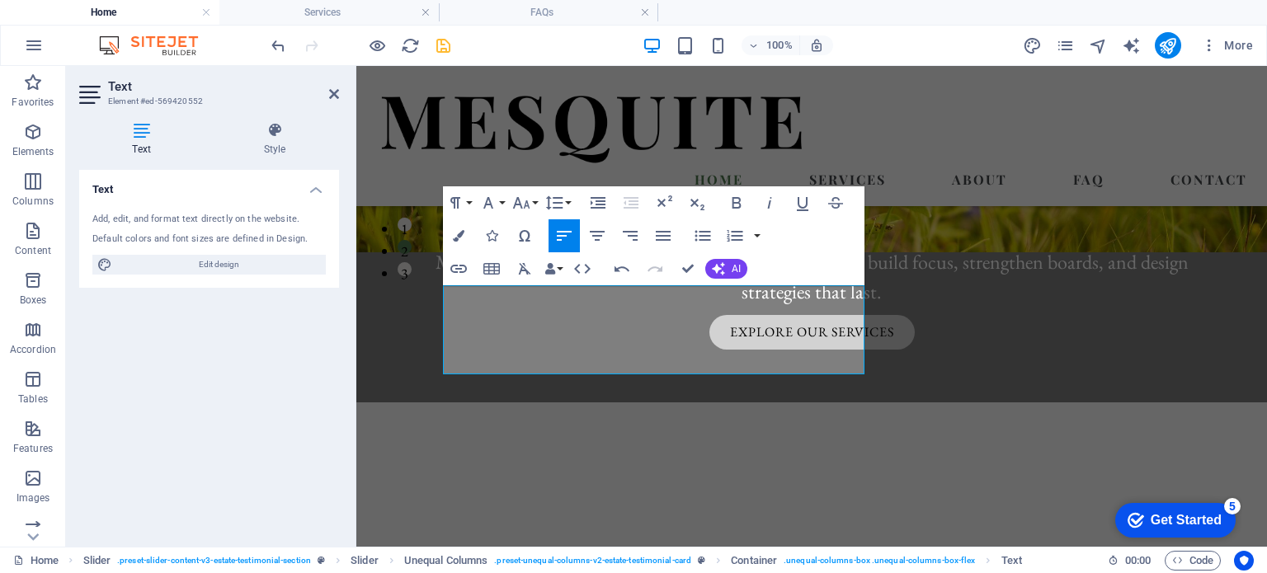
scroll to position [4594, 4]
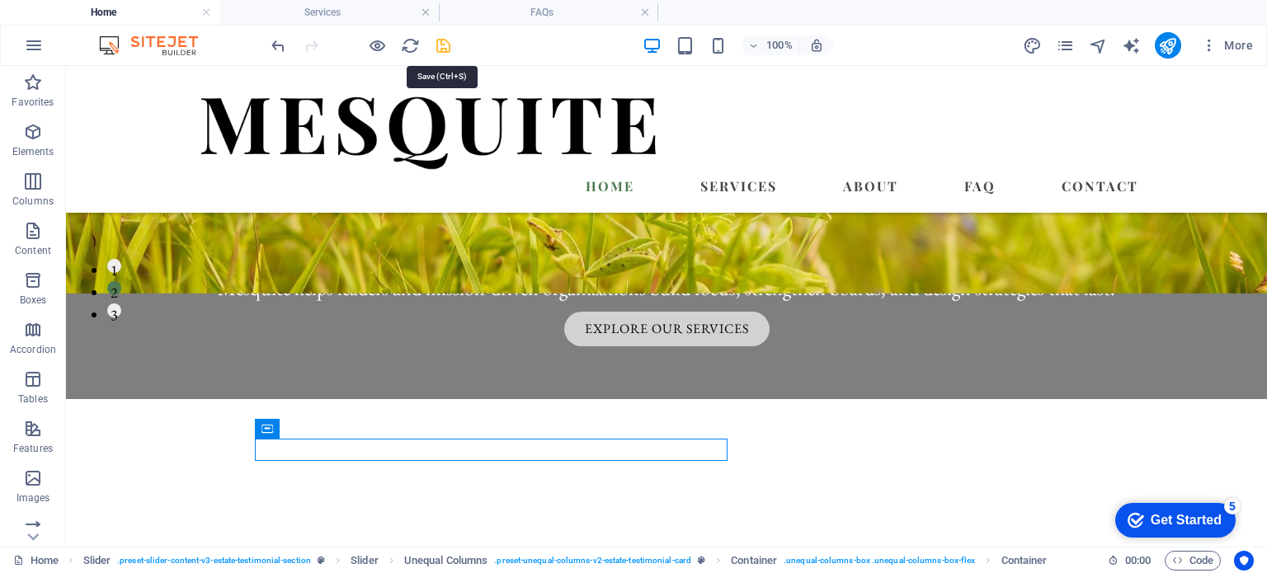
click at [444, 40] on icon "save" at bounding box center [443, 45] width 19 height 19
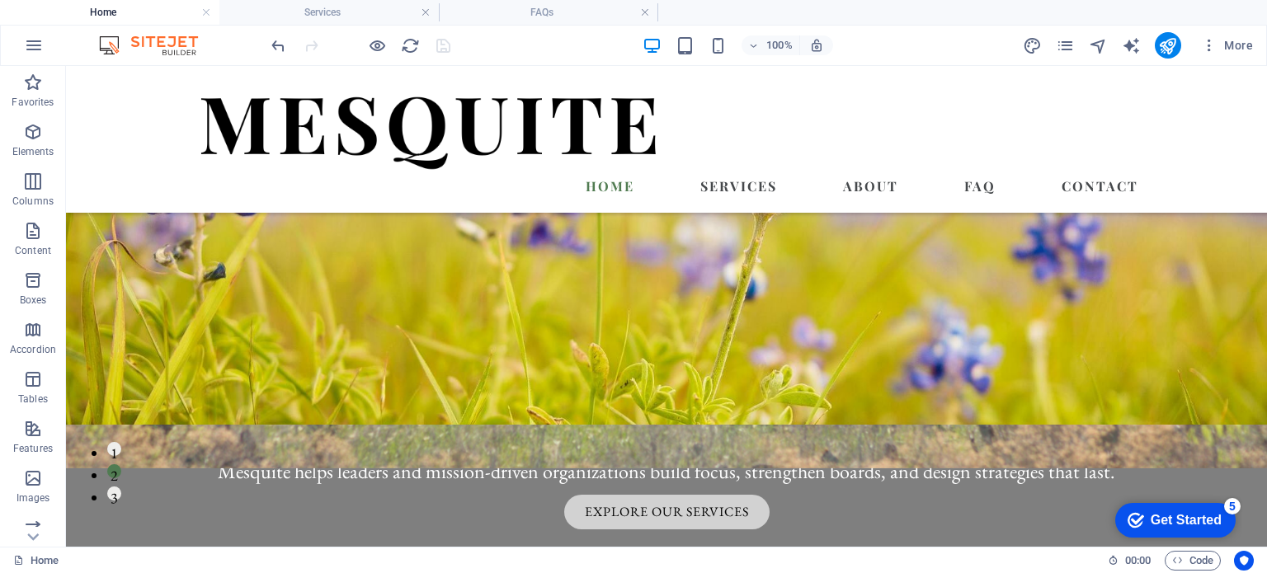
scroll to position [0, 0]
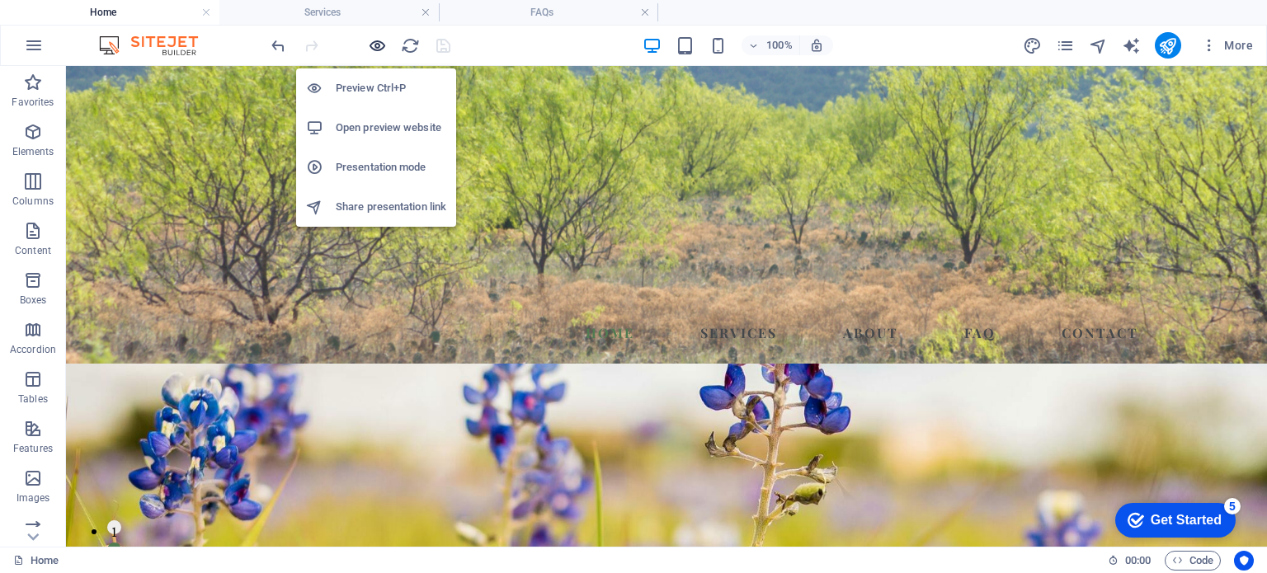
click at [373, 42] on icon "button" at bounding box center [377, 45] width 19 height 19
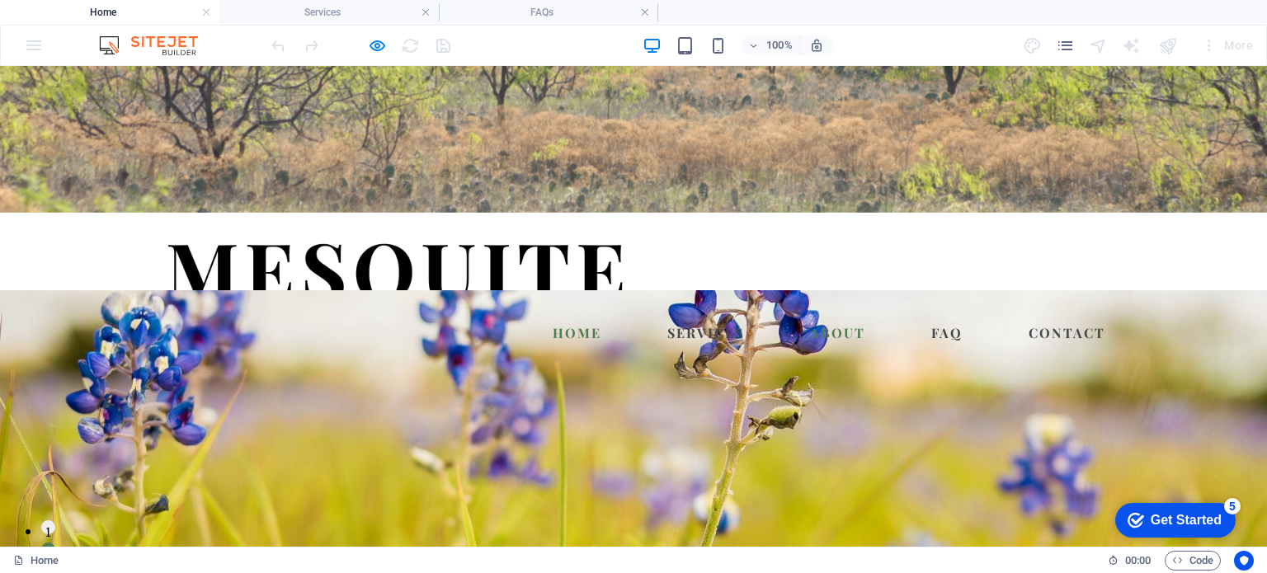
click at [827, 320] on link "About" at bounding box center [838, 333] width 68 height 26
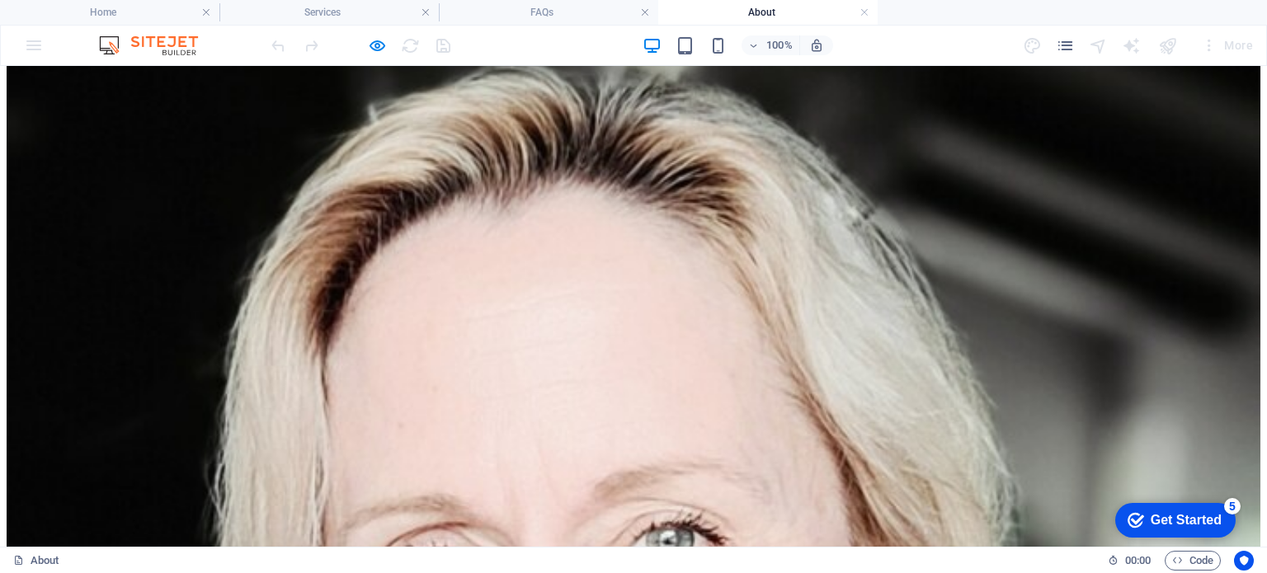
scroll to position [686, 0]
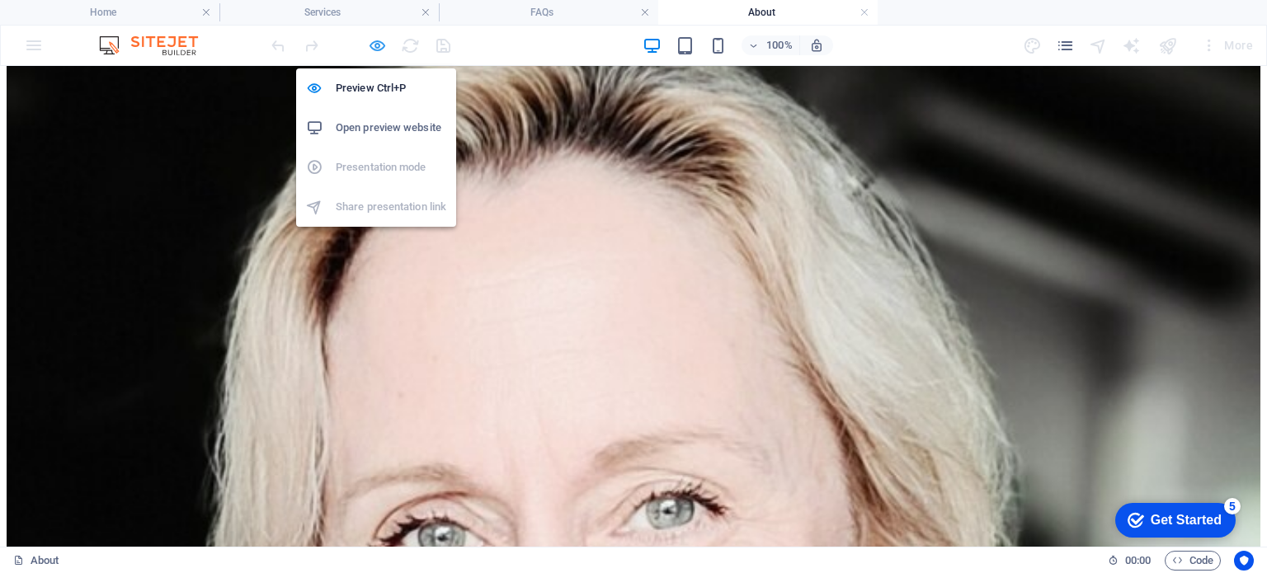
click at [378, 45] on icon "button" at bounding box center [377, 45] width 19 height 19
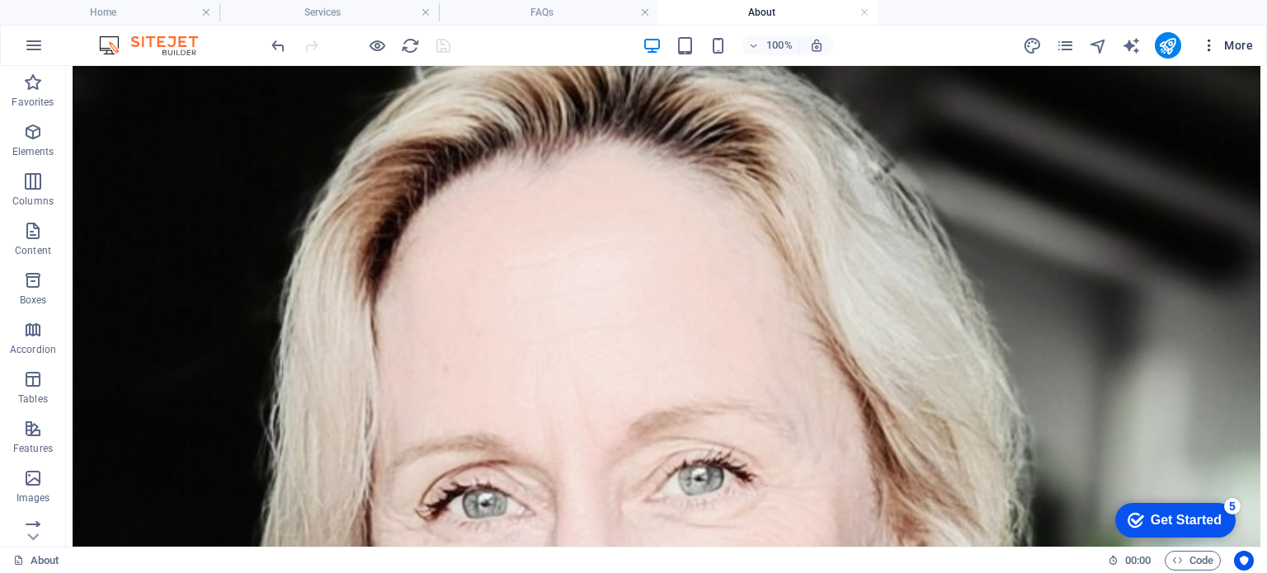
click at [1215, 45] on icon "button" at bounding box center [1209, 45] width 17 height 17
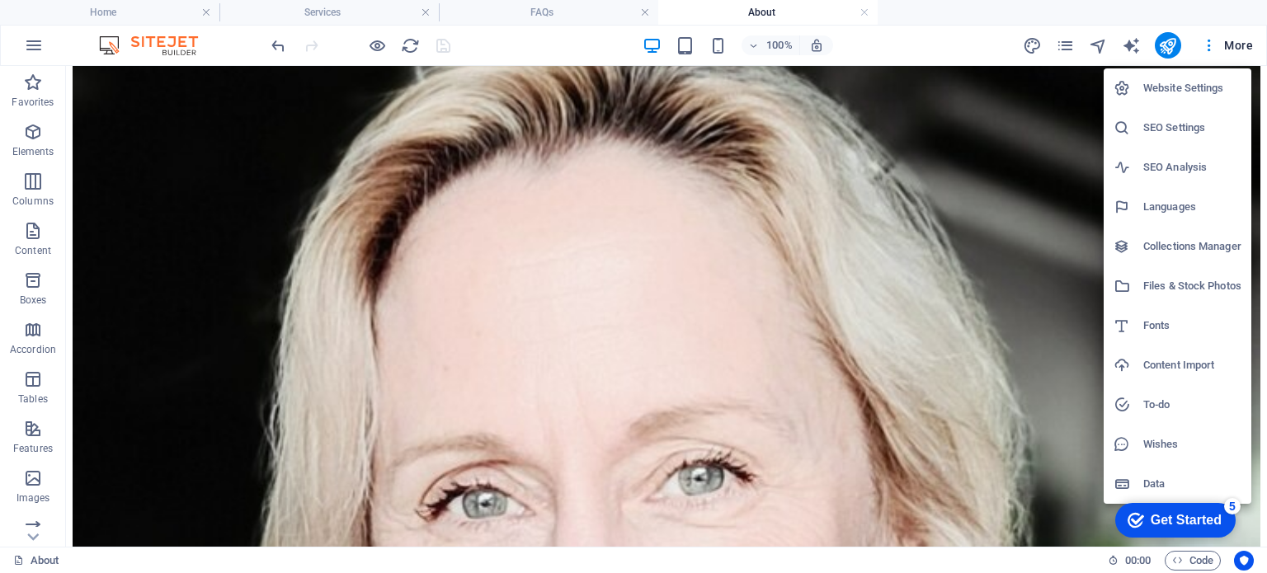
click at [1195, 120] on h6 "SEO Settings" at bounding box center [1193, 128] width 98 height 20
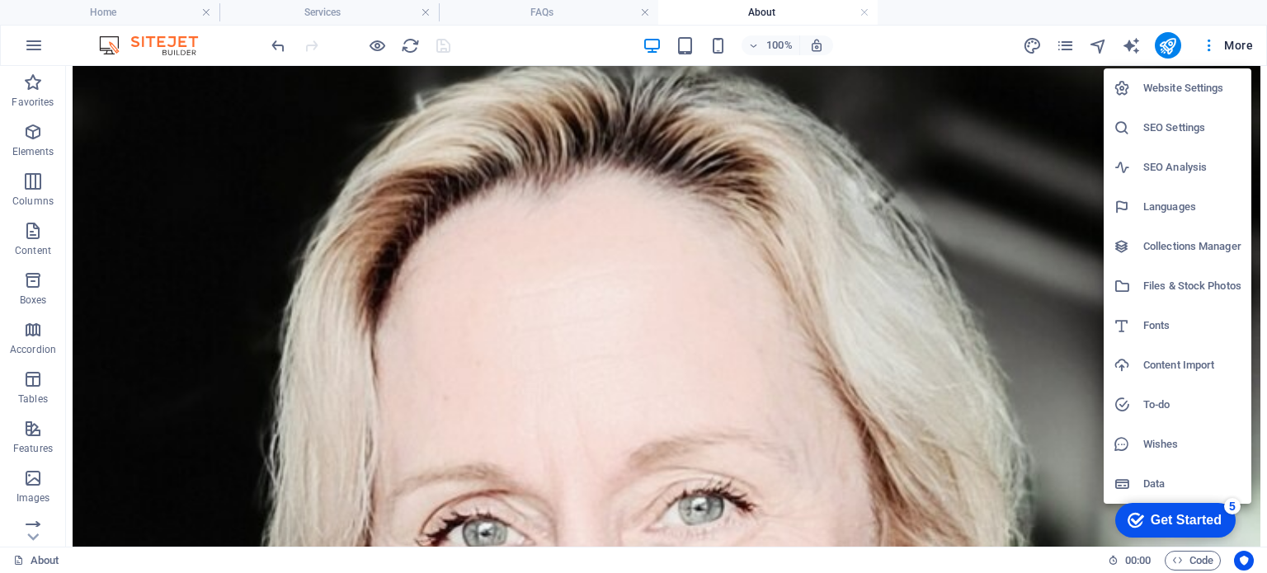
scroll to position [764, 0]
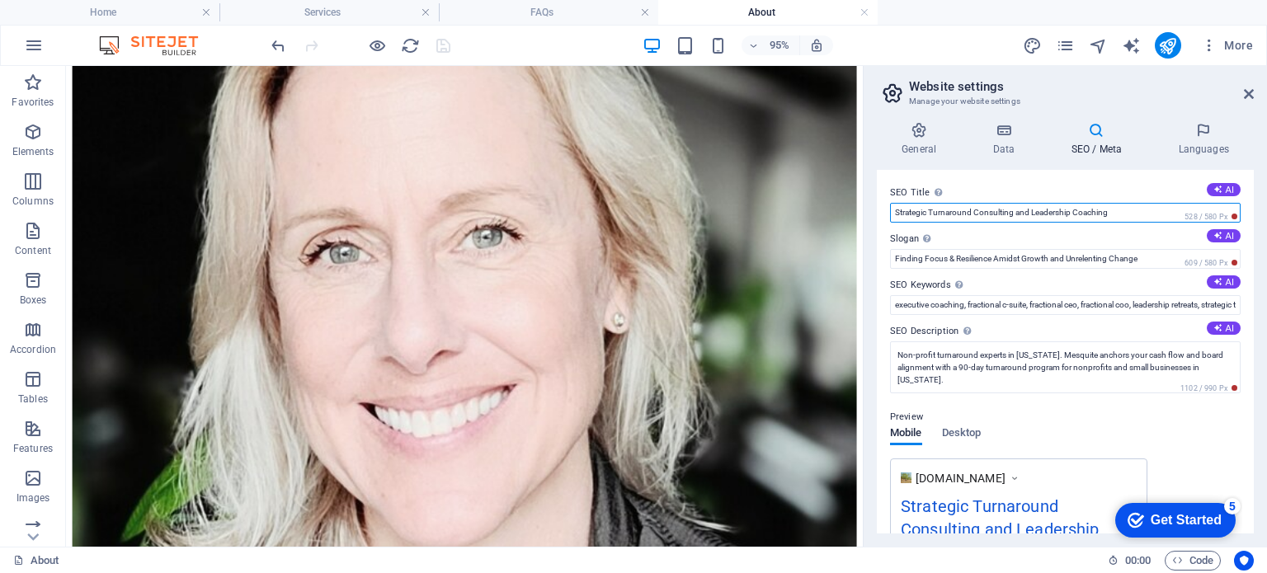
click at [1030, 215] on input "Strategic Turnaround Consulting and Leadership Coaching" at bounding box center [1065, 213] width 351 height 20
paste input "Nonprofit Leadership & Strategy Consulting | Mesquite Insight"
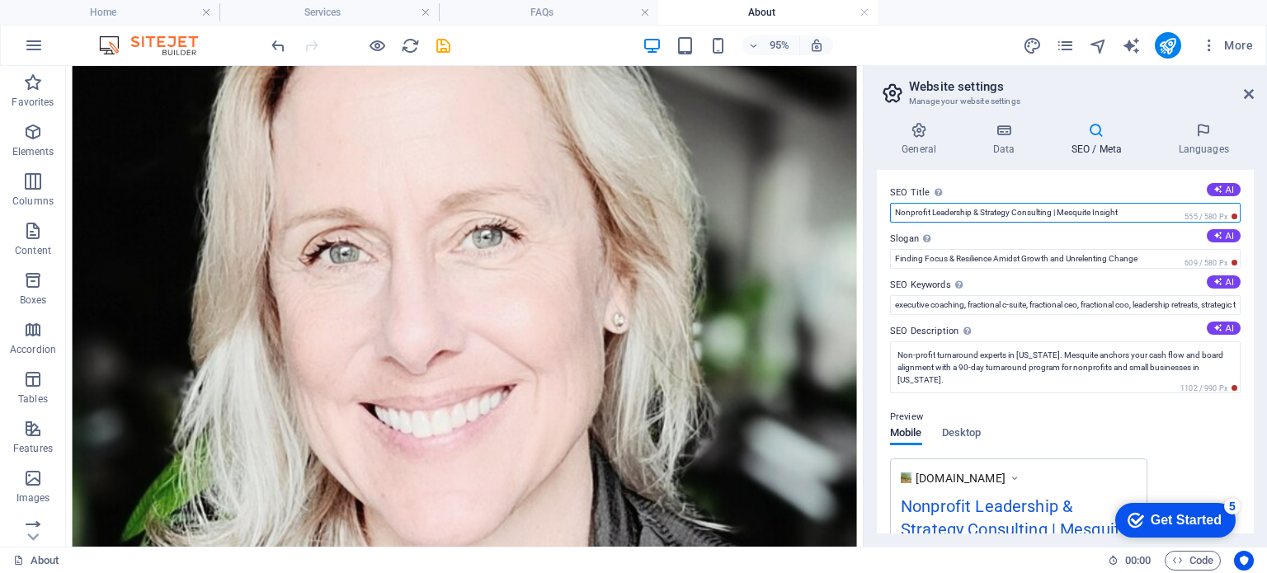
type input "Nonprofit Leadership & Strategy Consulting | Mesquite Insight"
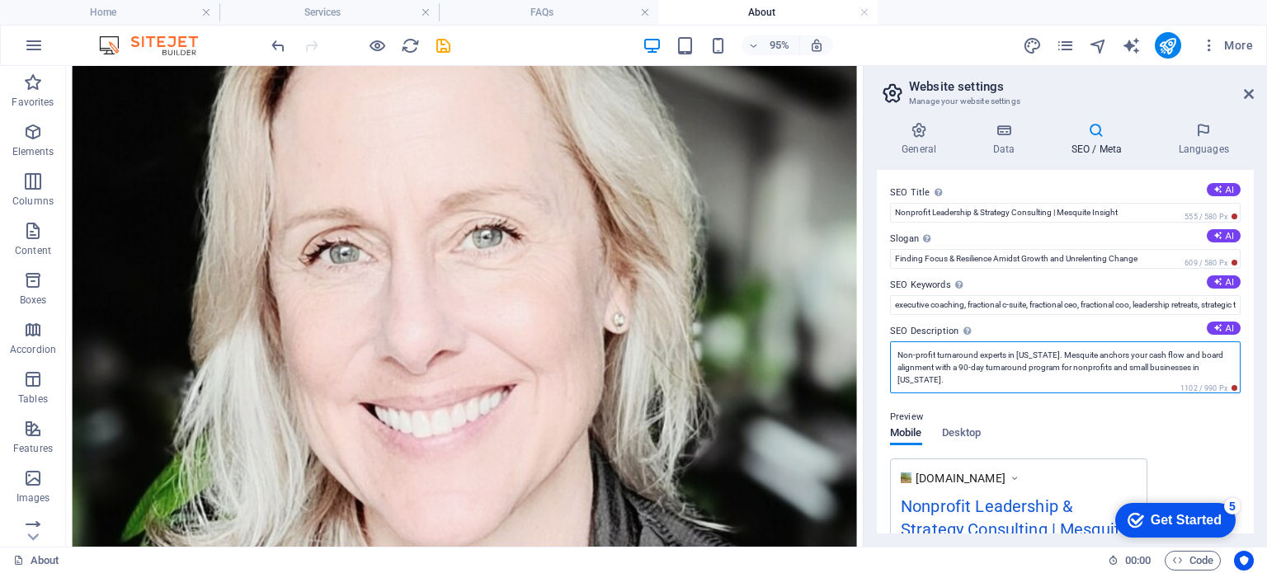
click at [960, 361] on textarea "Non-profit turnaround experts in [US_STATE]. Mesquite anchors your cash flow an…" at bounding box center [1065, 368] width 351 height 52
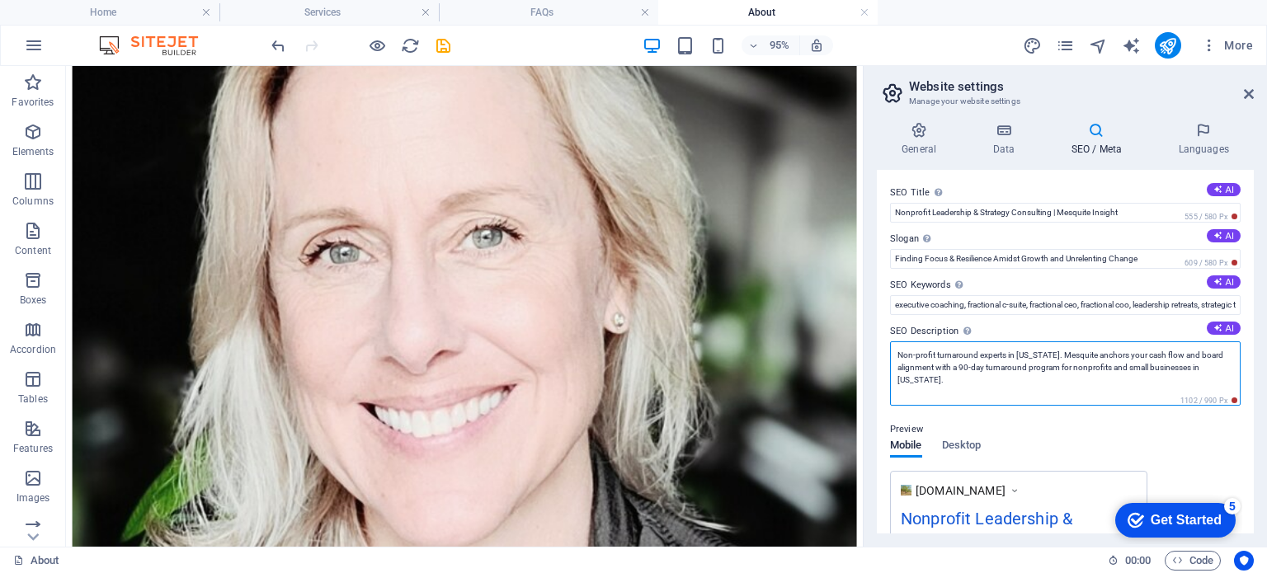
click at [960, 361] on textarea "Non-profit turnaround experts in [US_STATE]. Mesquite anchors your cash flow an…" at bounding box center [1065, 374] width 351 height 64
paste textarea "Mesquite helps nonprofits strengthen boards, align strategy, and build resilien…"
type textarea "Mesquite helps nonprofits strengthen boards, align strategy, and build resilien…"
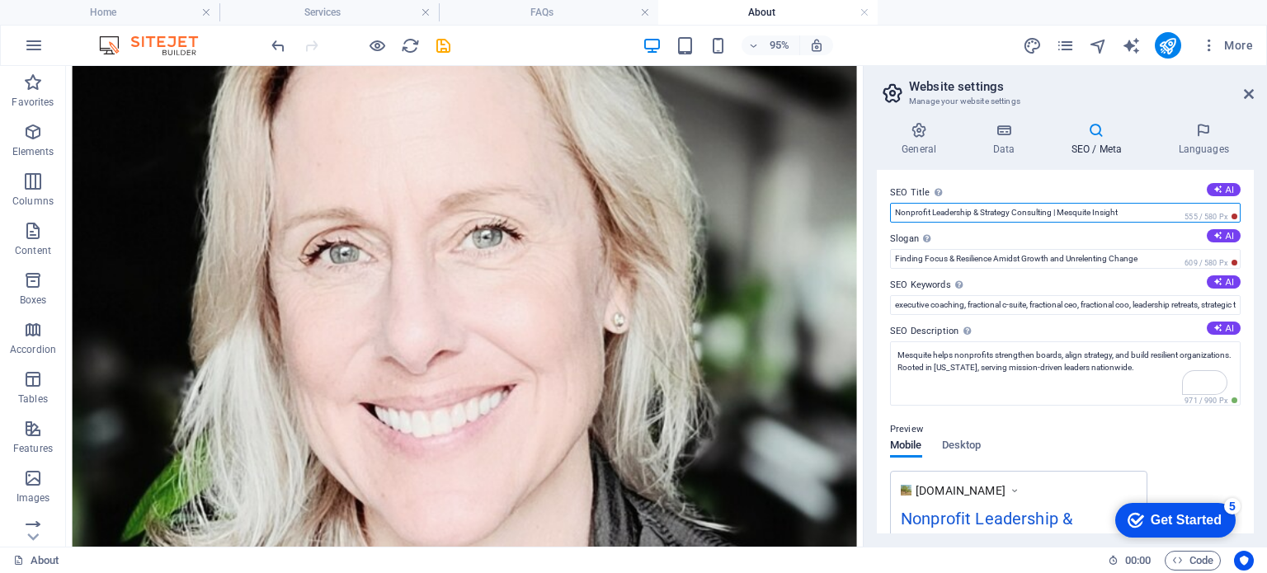
click at [953, 205] on input "Nonprofit Leadership & Strategy Consulting | Mesquite Insight" at bounding box center [1065, 213] width 351 height 20
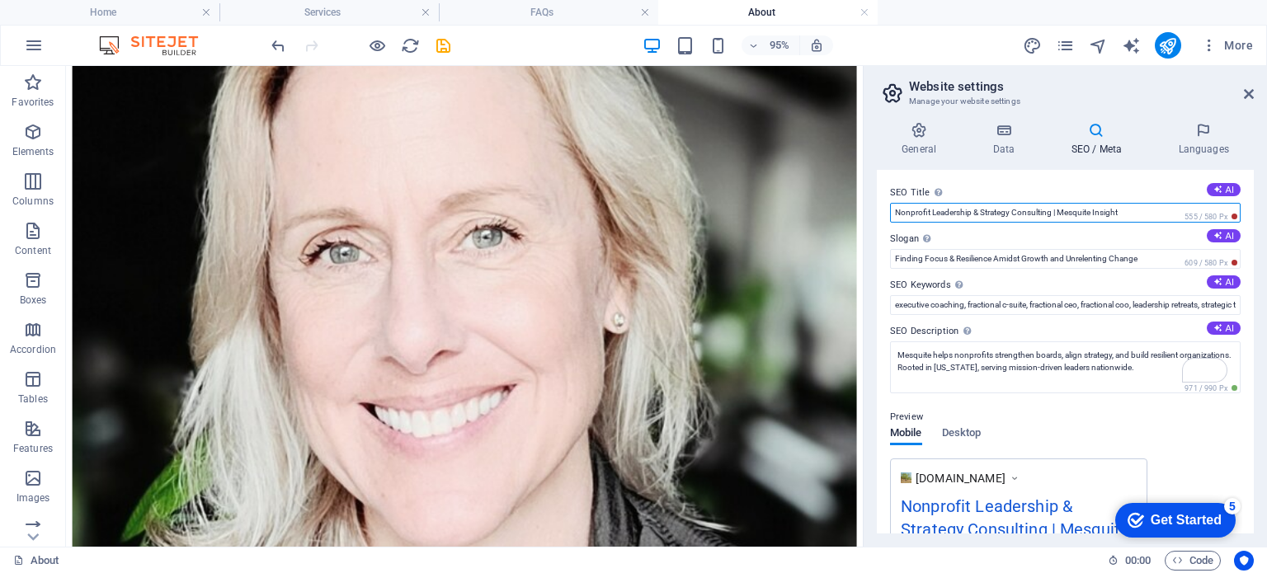
click at [953, 205] on input "Nonprofit Leadership & Strategy Consulting | Mesquite Insight" at bounding box center [1065, 213] width 351 height 20
paste input "& Mission-Driven"
type input "Nonprofit & Mission-Driven Consulting | Mesquite Insight"
click at [954, 183] on label "SEO Title The title of your website - make it something that stands out in sear…" at bounding box center [1065, 193] width 351 height 20
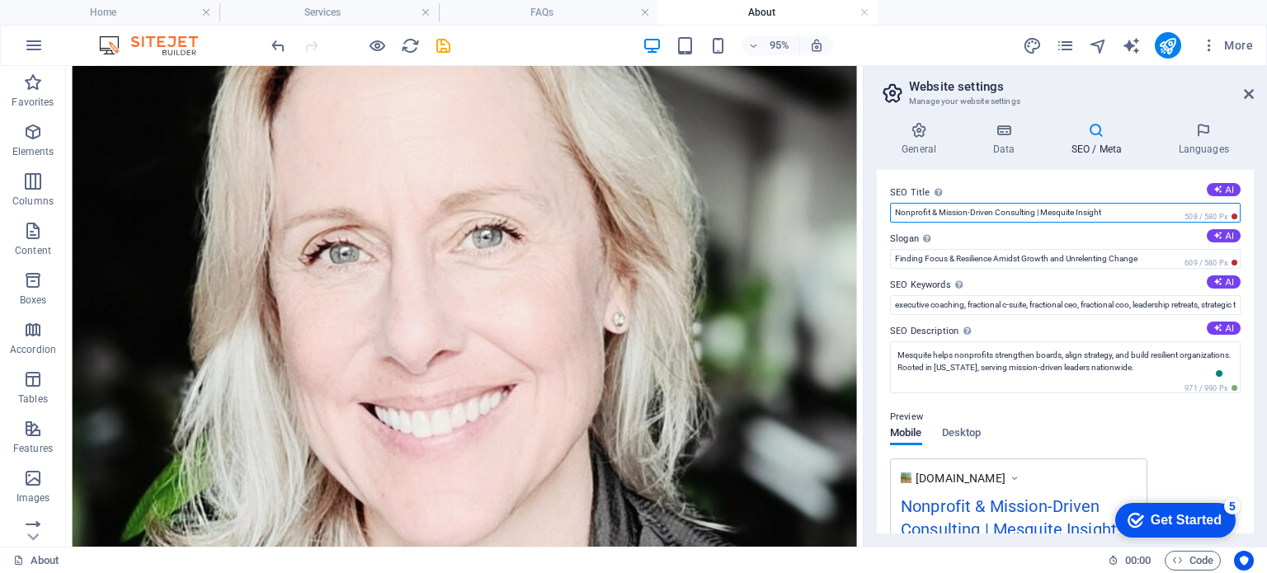
click at [954, 203] on input "Nonprofit & Mission-Driven Consulting | Mesquite Insight" at bounding box center [1065, 213] width 351 height 20
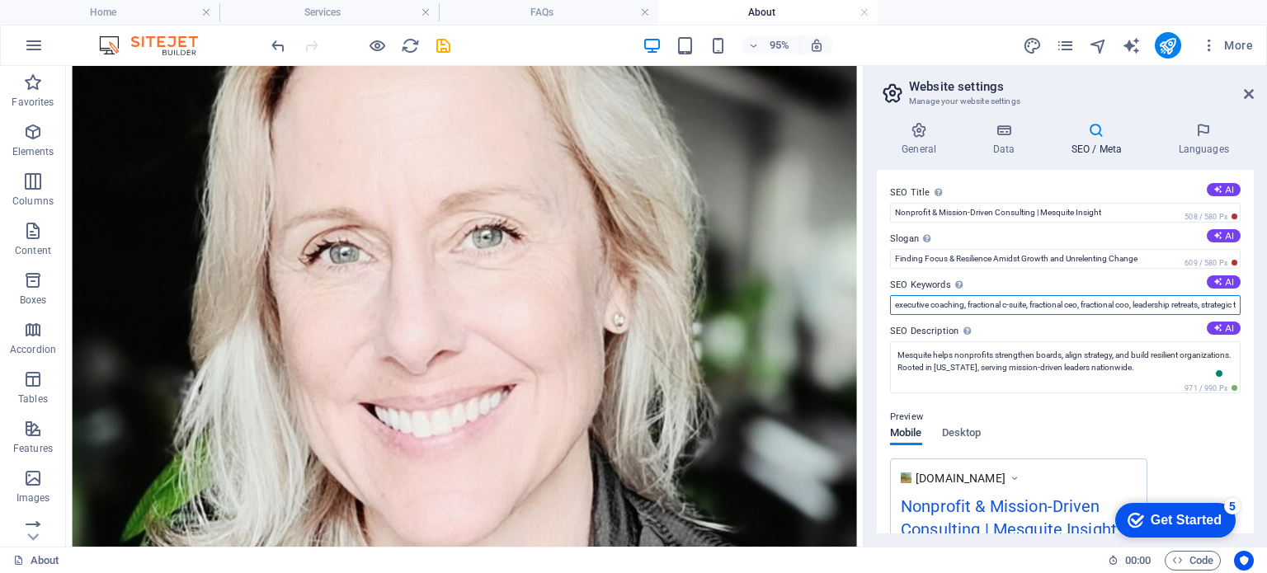
click at [1081, 308] on input "executive coaching, fractional c-suite, fractional ceo, fractional coo, leaders…" at bounding box center [1065, 305] width 351 height 20
click at [997, 307] on input "executive coaching, fractional c-suite, fractional ceo, fractional coo, leaders…" at bounding box center [1065, 305] width 351 height 20
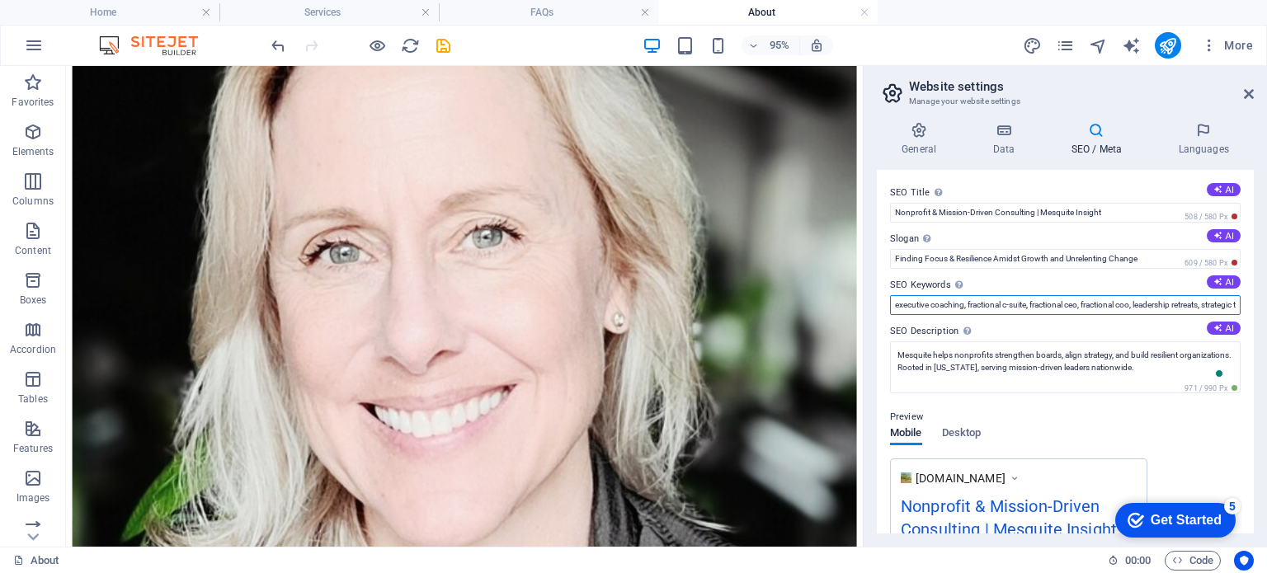
click at [997, 307] on input "executive coaching, fractional c-suite, fractional ceo, fractional coo, leaders…" at bounding box center [1065, 305] width 351 height 20
paste input "nonprofit consulting [US_STATE], nonprofit strategy consulting, board developme…"
type input "nonprofit consulting [US_STATE], nonprofit strategy consulting, board developme…"
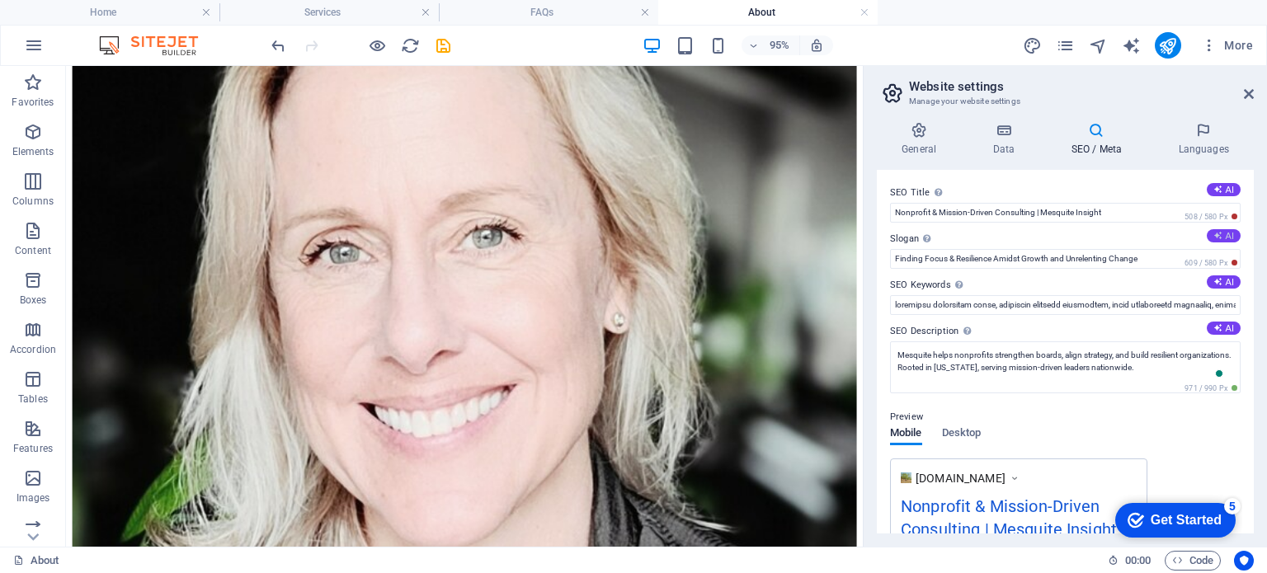
click at [1221, 234] on button "AI" at bounding box center [1224, 235] width 34 height 13
type input "Empowering Nonprofits for Lasting Impact"
click at [447, 51] on icon "save" at bounding box center [443, 45] width 19 height 19
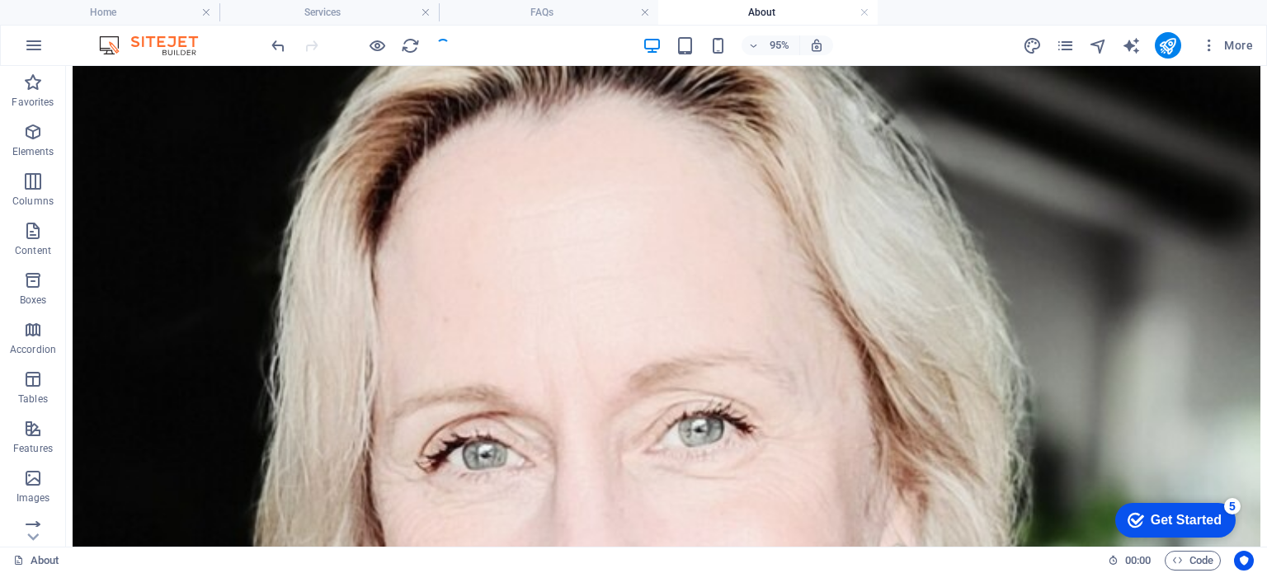
scroll to position [686, 0]
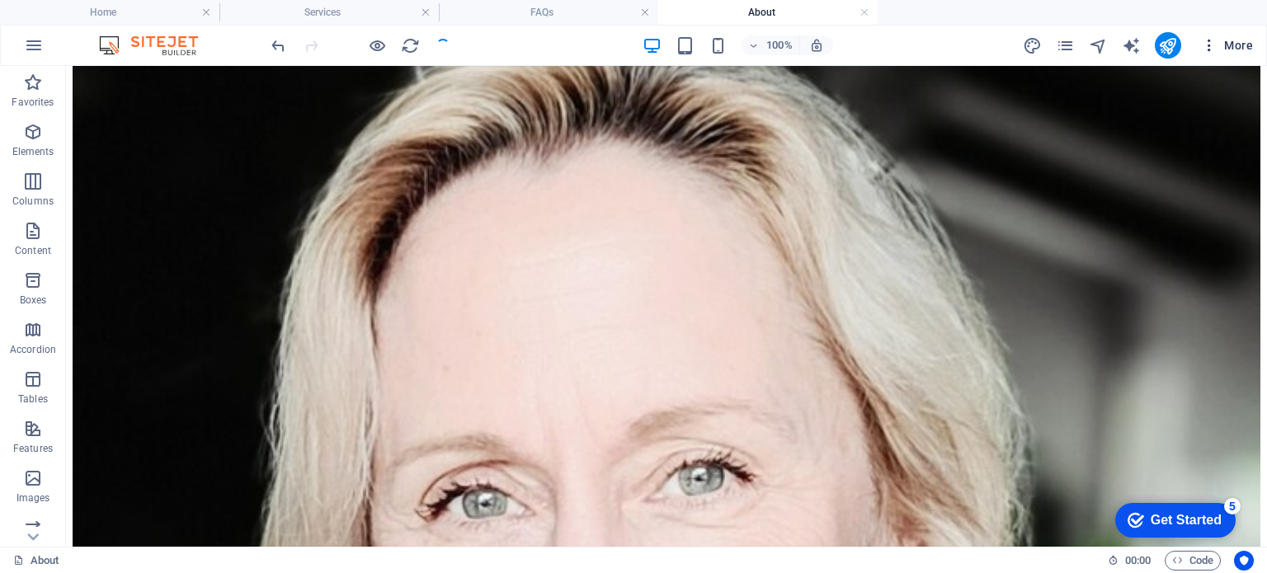
click at [1210, 42] on icon "button" at bounding box center [1209, 45] width 17 height 17
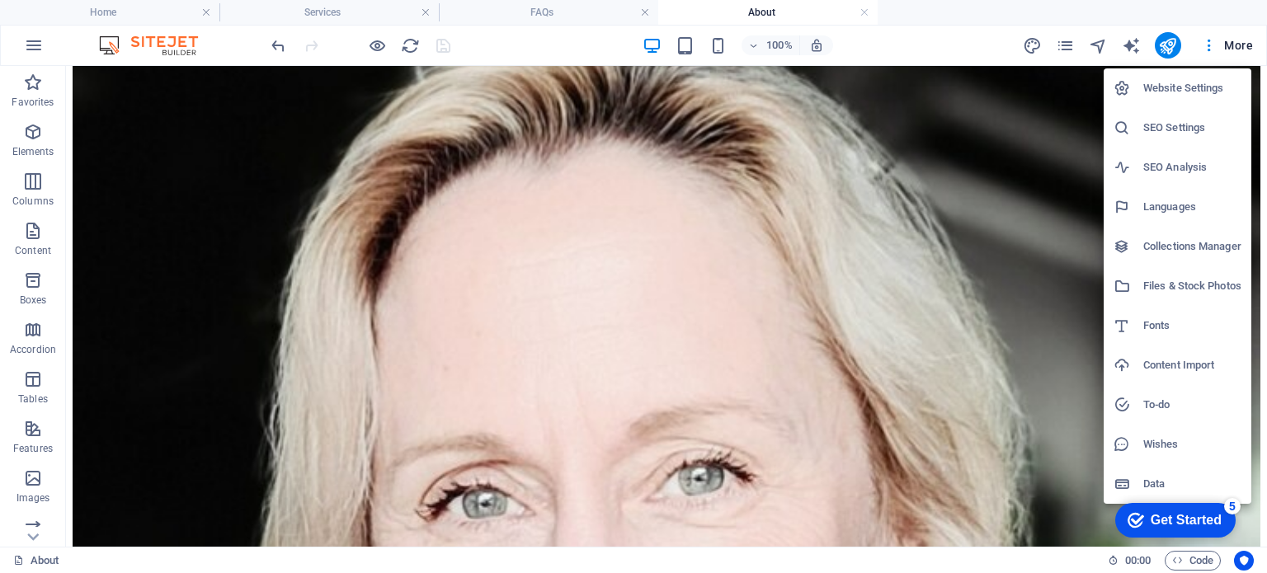
click at [1158, 85] on h6 "Website Settings" at bounding box center [1193, 88] width 98 height 20
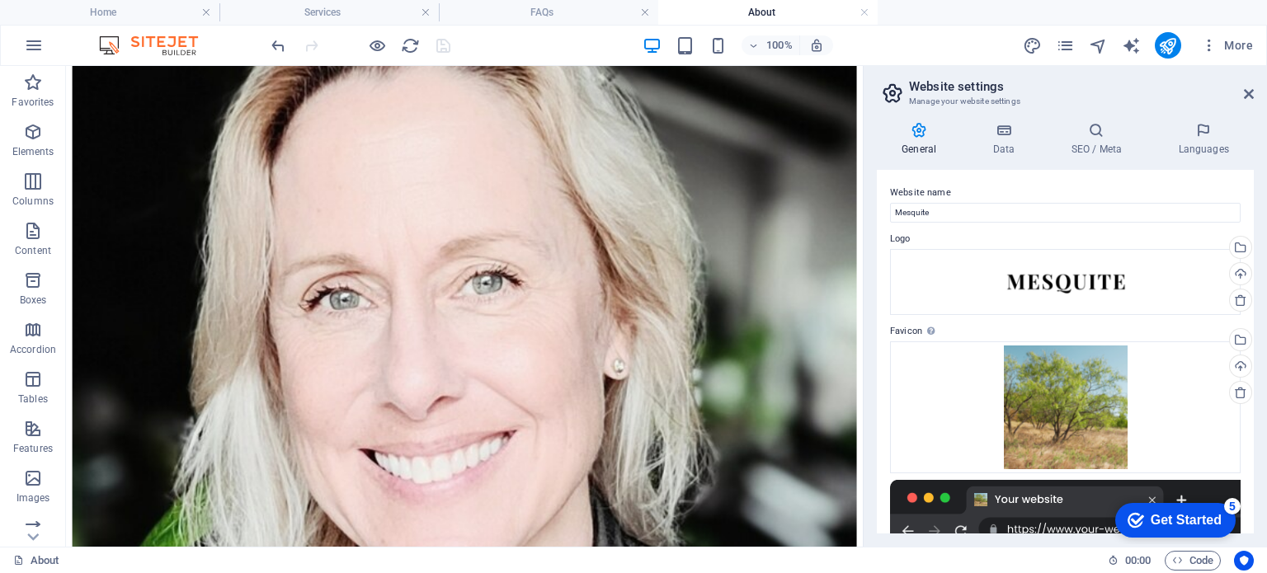
scroll to position [764, 0]
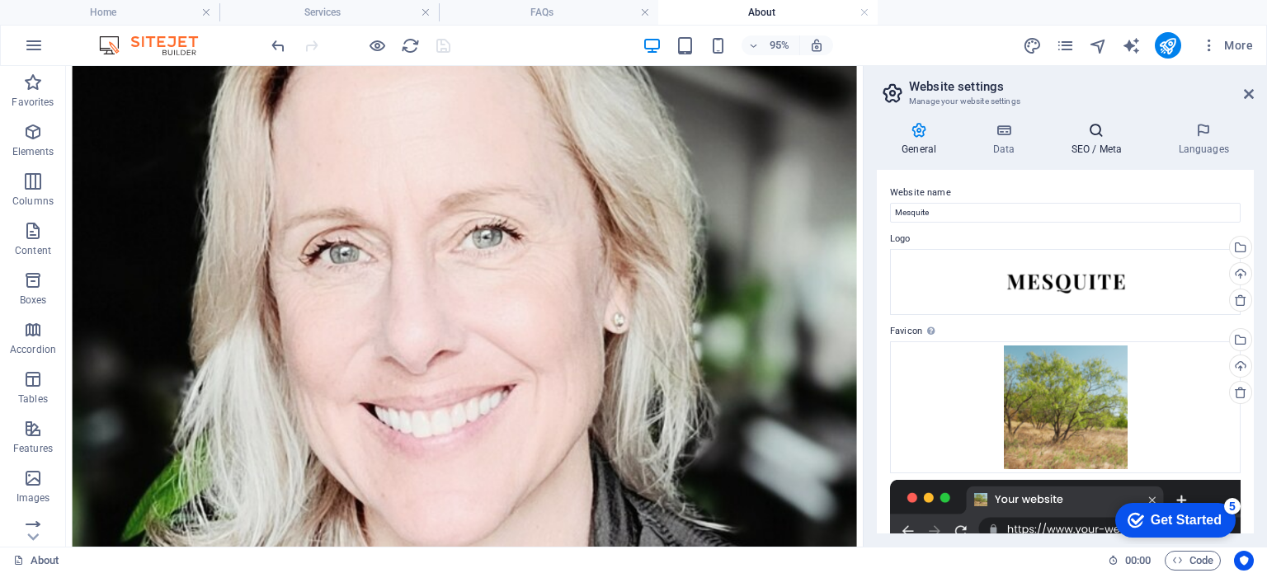
click at [1100, 142] on h4 "SEO / Meta" at bounding box center [1099, 139] width 107 height 35
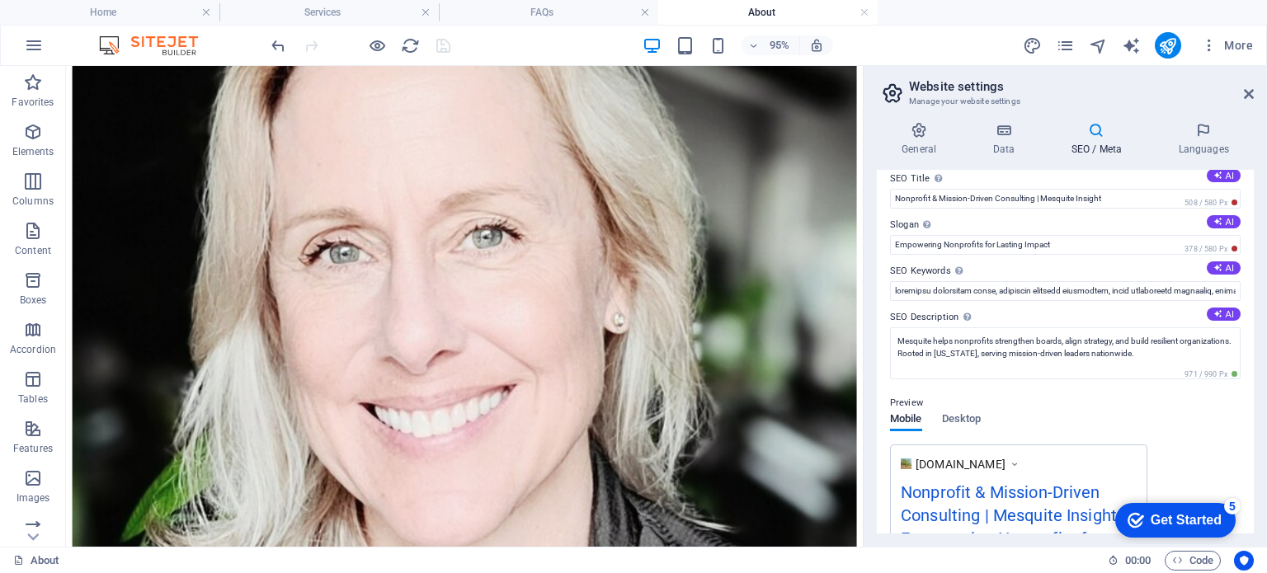
scroll to position [0, 0]
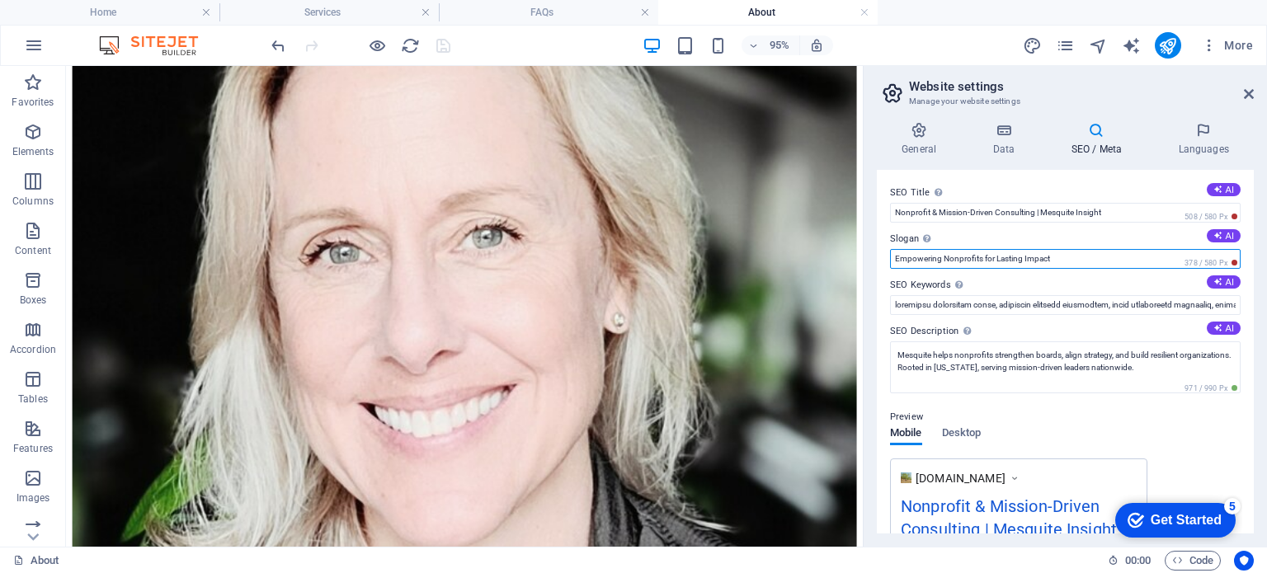
click at [1036, 258] on input "Empowering Nonprofits for Lasting Impact" at bounding box center [1065, 259] width 351 height 20
paste input "Turning Nonprofit Chaos Into Clarity and Growth"
click at [1012, 258] on input "Turning Nonprofit Chaos Into Clarity and Growth." at bounding box center [1065, 259] width 351 height 20
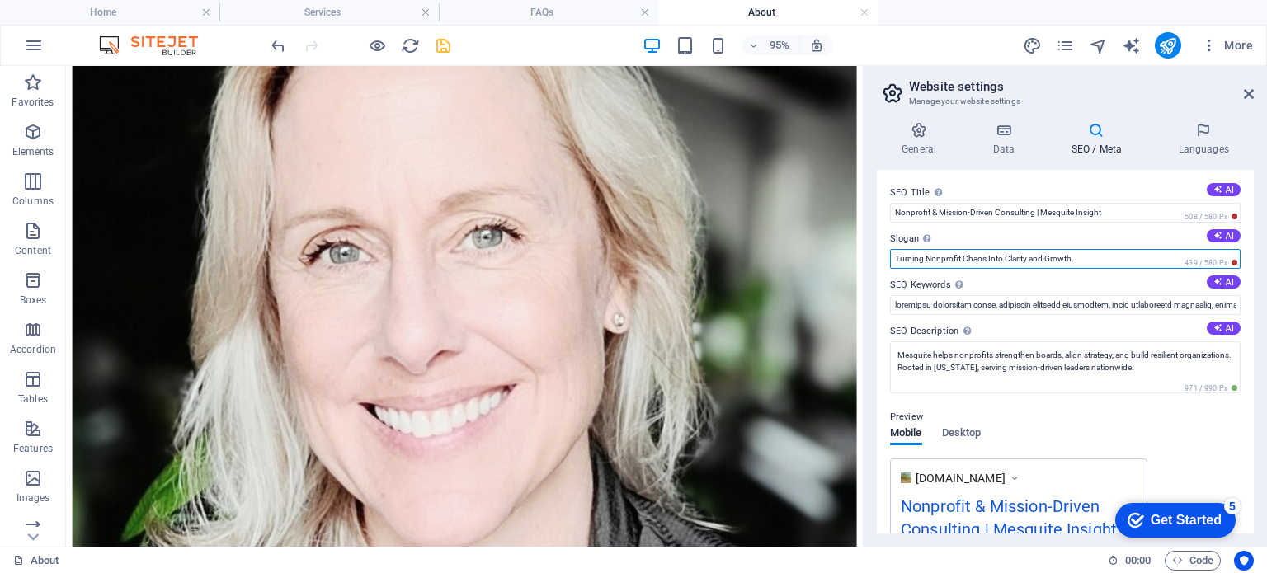
click at [1012, 258] on input "Turning Nonprofit Chaos Into Clarity and Growth." at bounding box center [1065, 259] width 351 height 20
type input "Turning Nonprofit Chaos Into Resilient Growth."
click at [1086, 248] on label "Slogan The slogan of your website. AI" at bounding box center [1065, 239] width 351 height 20
click at [1086, 249] on input "Turning Nonprofit Chaos Into Resilient Growth." at bounding box center [1065, 259] width 351 height 20
drag, startPoint x: 1085, startPoint y: 261, endPoint x: 882, endPoint y: 264, distance: 203.0
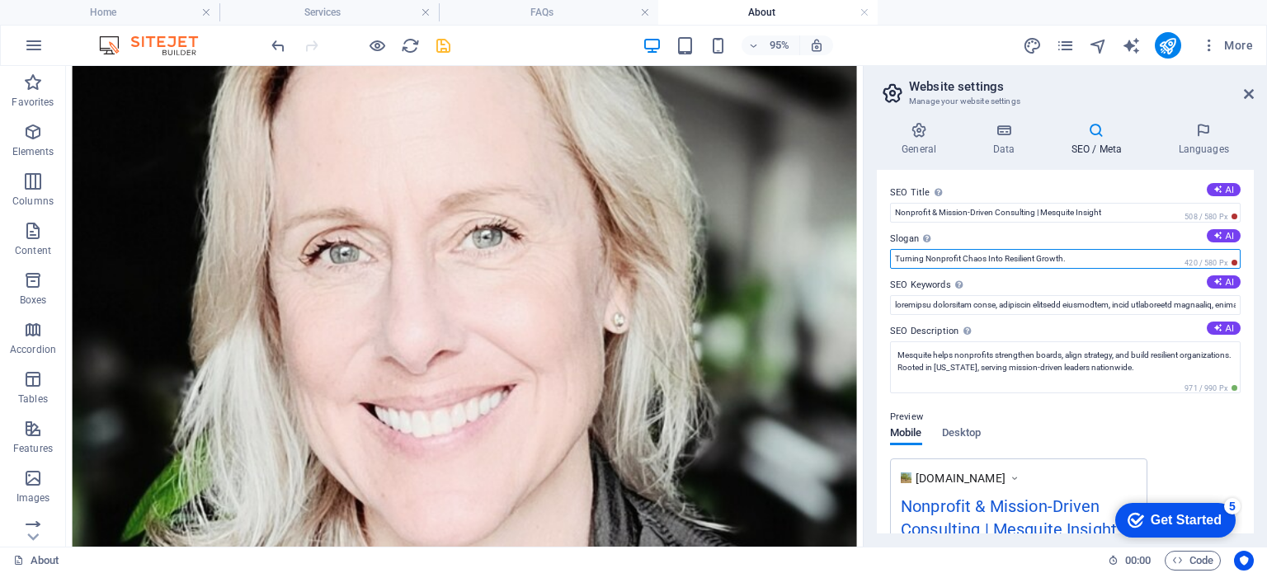
click at [882, 264] on div "SEO Title The title of your website - make it something that stands out in sear…" at bounding box center [1065, 352] width 377 height 364
click at [444, 41] on icon "save" at bounding box center [443, 45] width 19 height 19
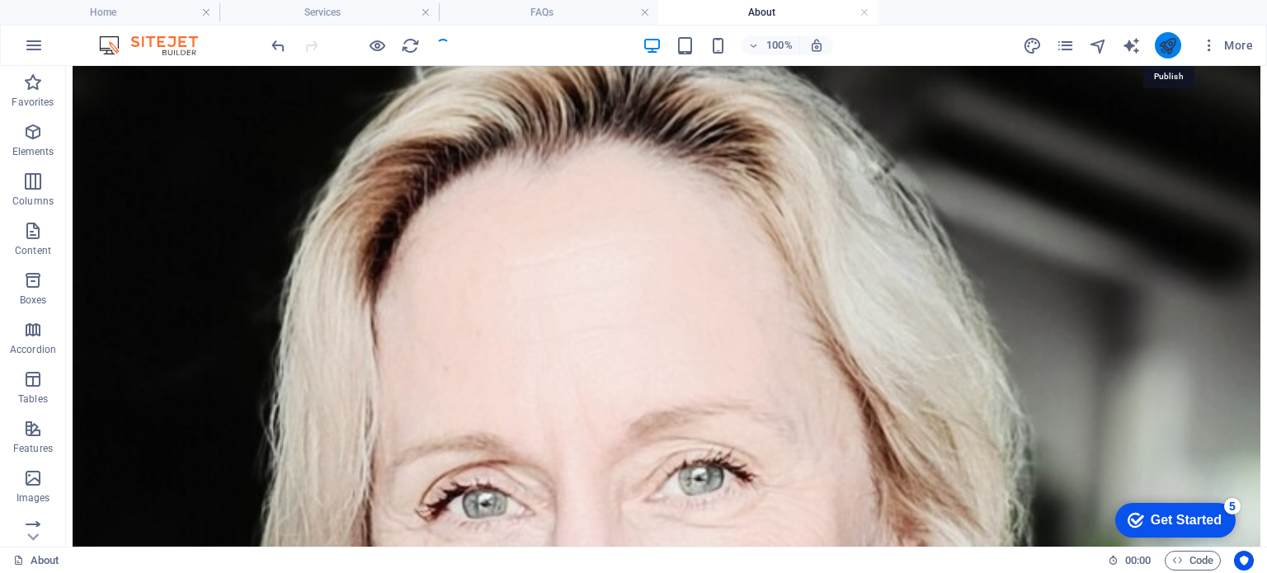
click at [1163, 43] on icon "publish" at bounding box center [1167, 45] width 19 height 19
